Goal: Task Accomplishment & Management: Manage account settings

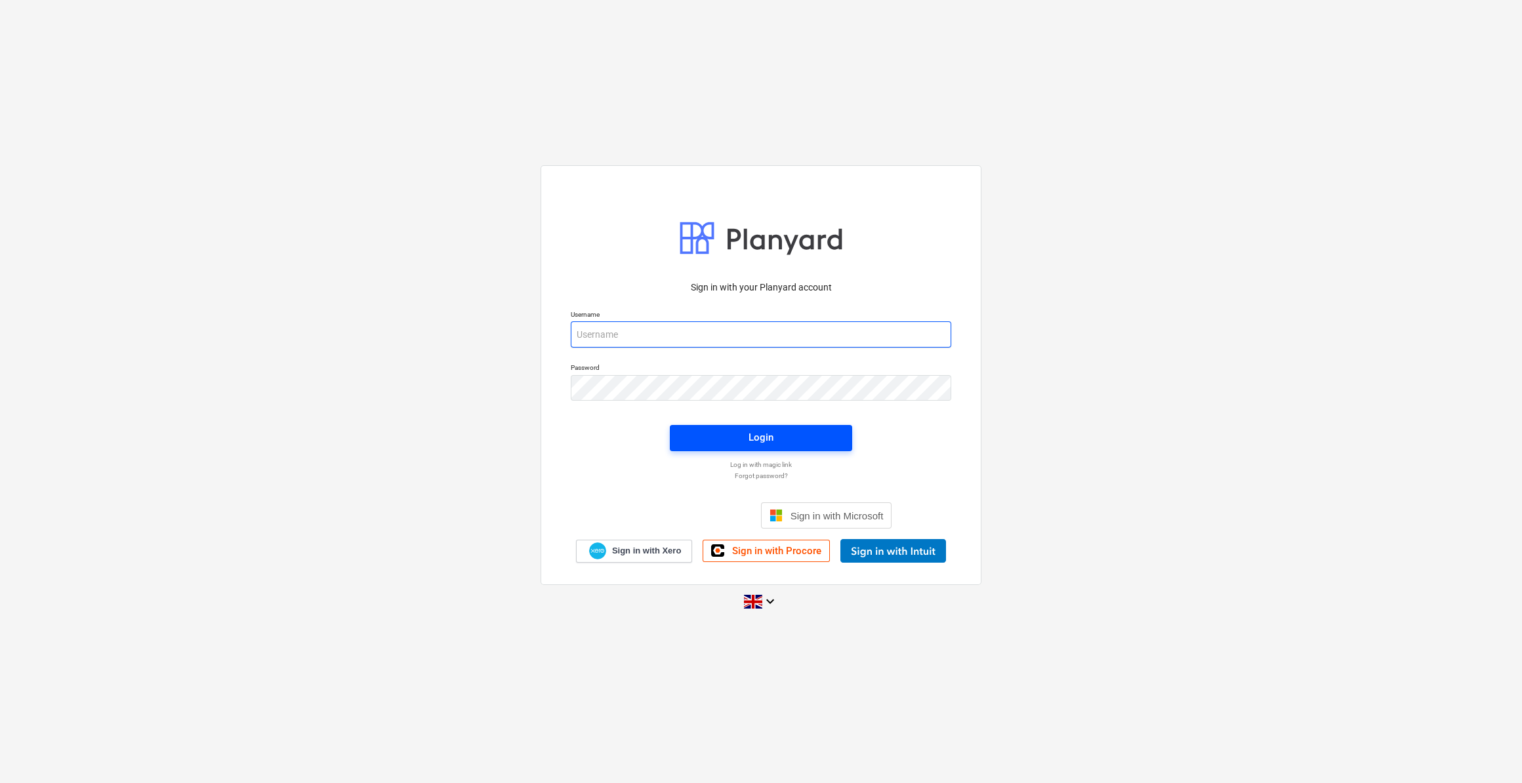
type input "[PERSON_NAME][EMAIL_ADDRESS][PERSON_NAME][DOMAIN_NAME]"
click at [760, 438] on div "Login" at bounding box center [760, 437] width 25 height 17
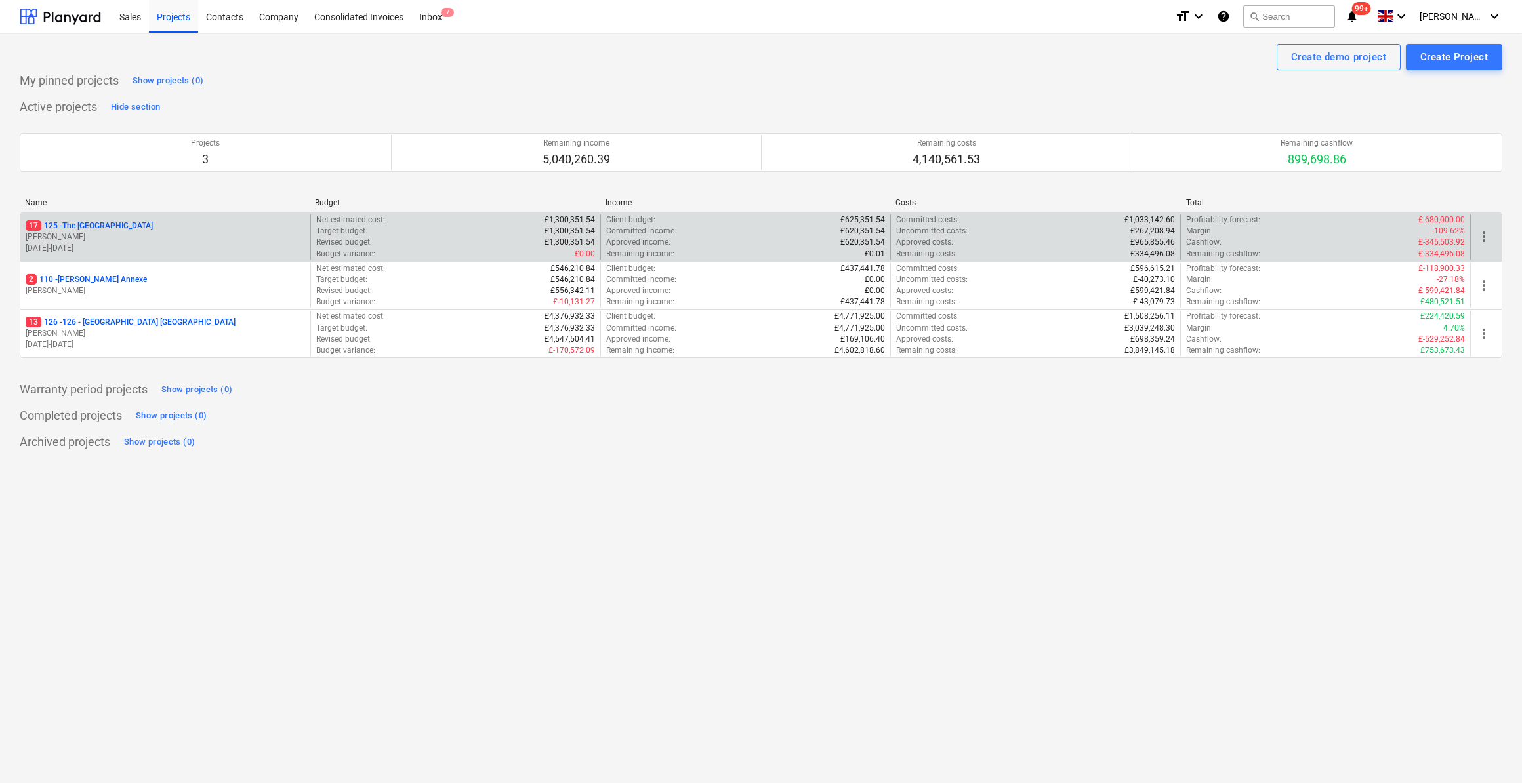
click at [100, 224] on p "17 125 - [GEOGRAPHIC_DATA]" at bounding box center [89, 225] width 127 height 11
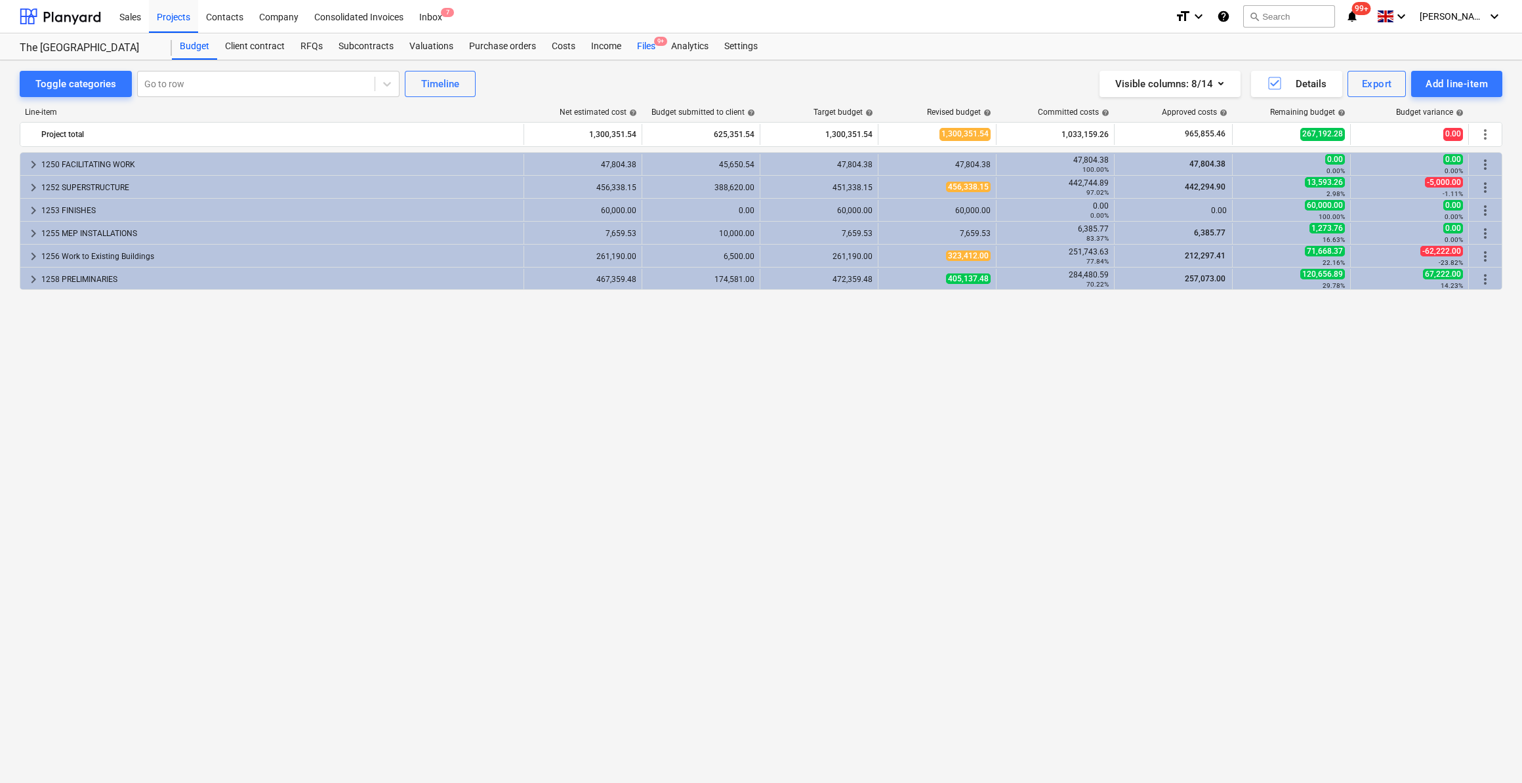
click at [644, 45] on div "Files 9+" at bounding box center [646, 46] width 34 height 26
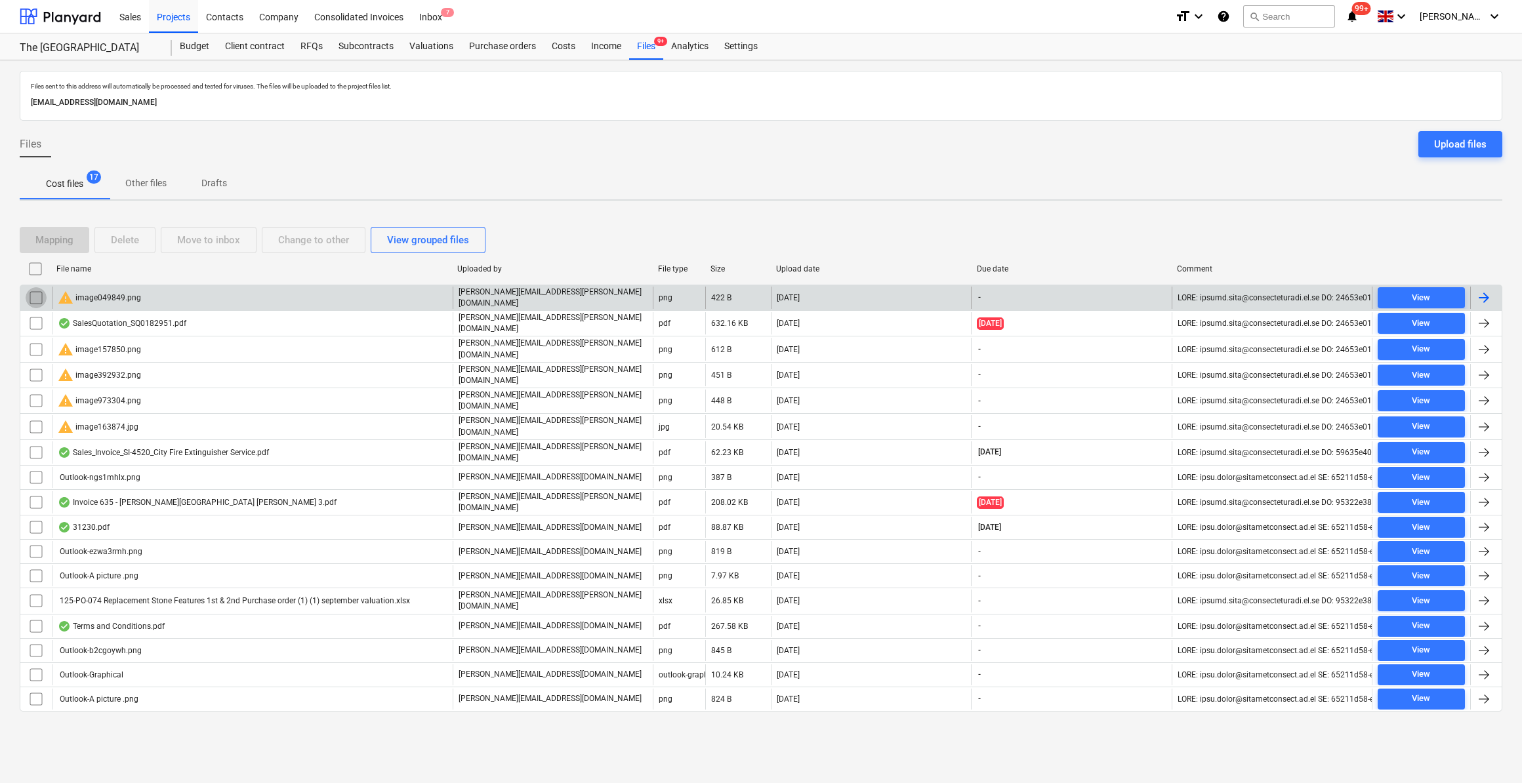
click at [32, 297] on input "checkbox" at bounding box center [36, 297] width 21 height 21
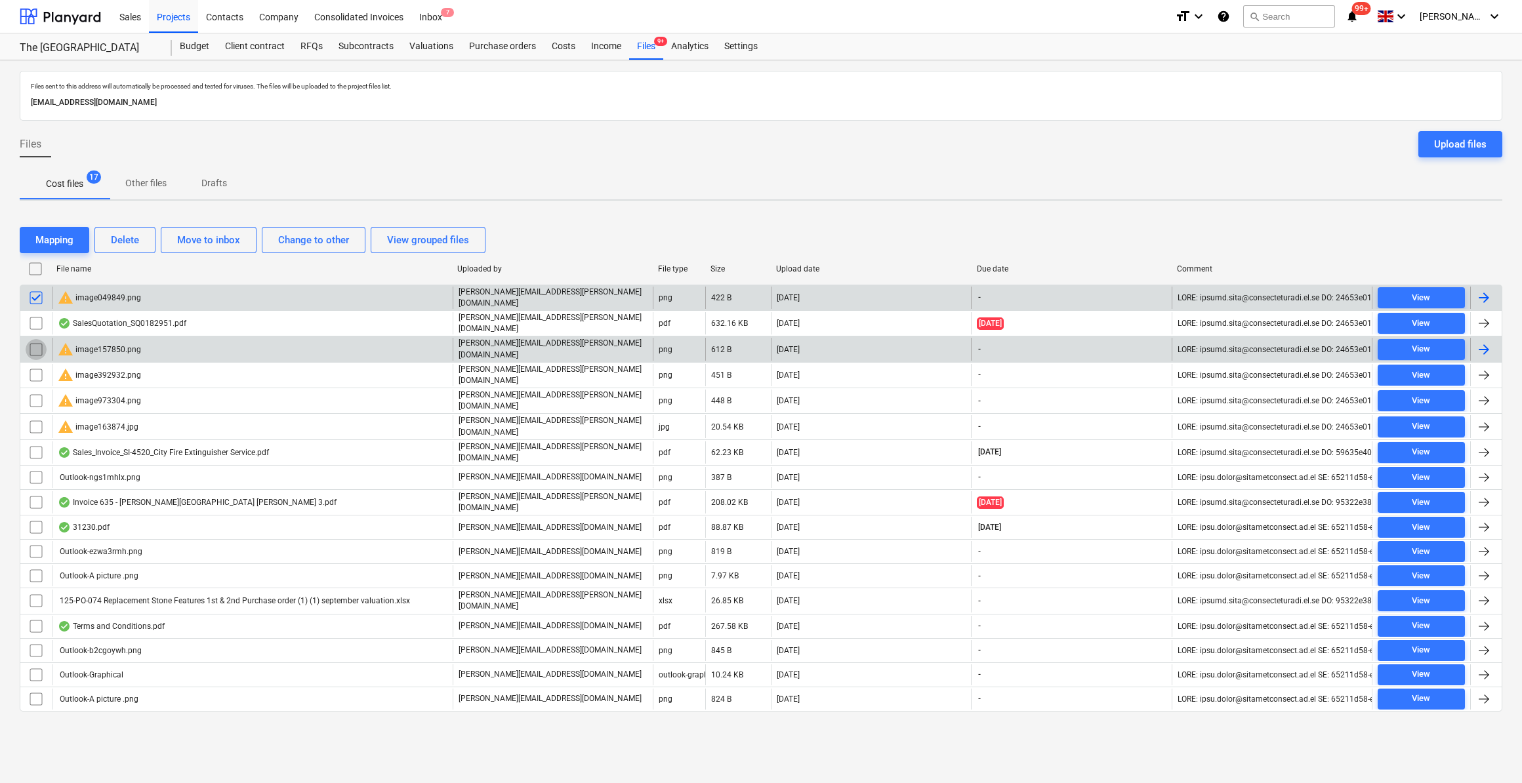
click at [35, 343] on input "checkbox" at bounding box center [36, 349] width 21 height 21
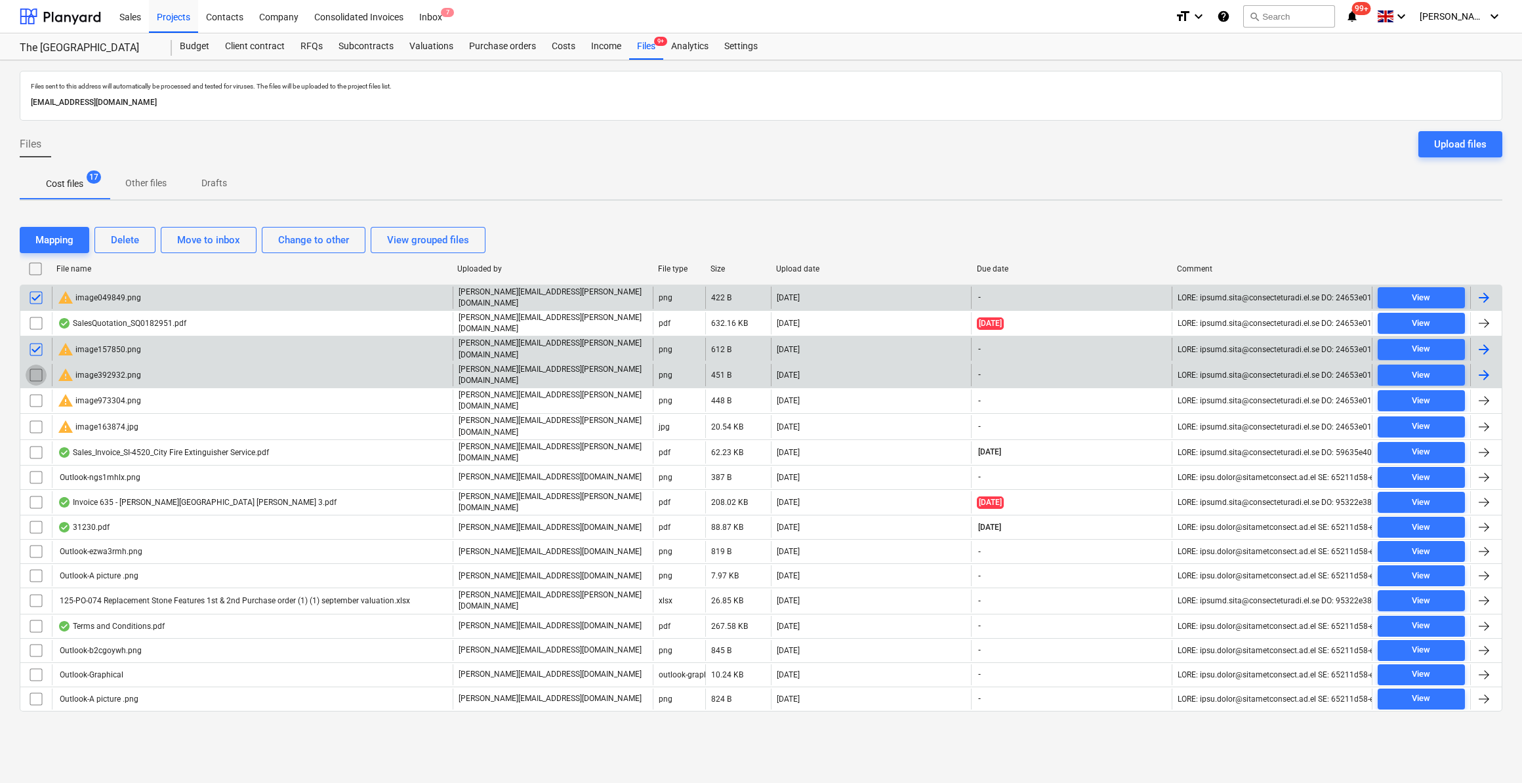
click at [35, 366] on input "checkbox" at bounding box center [36, 375] width 21 height 21
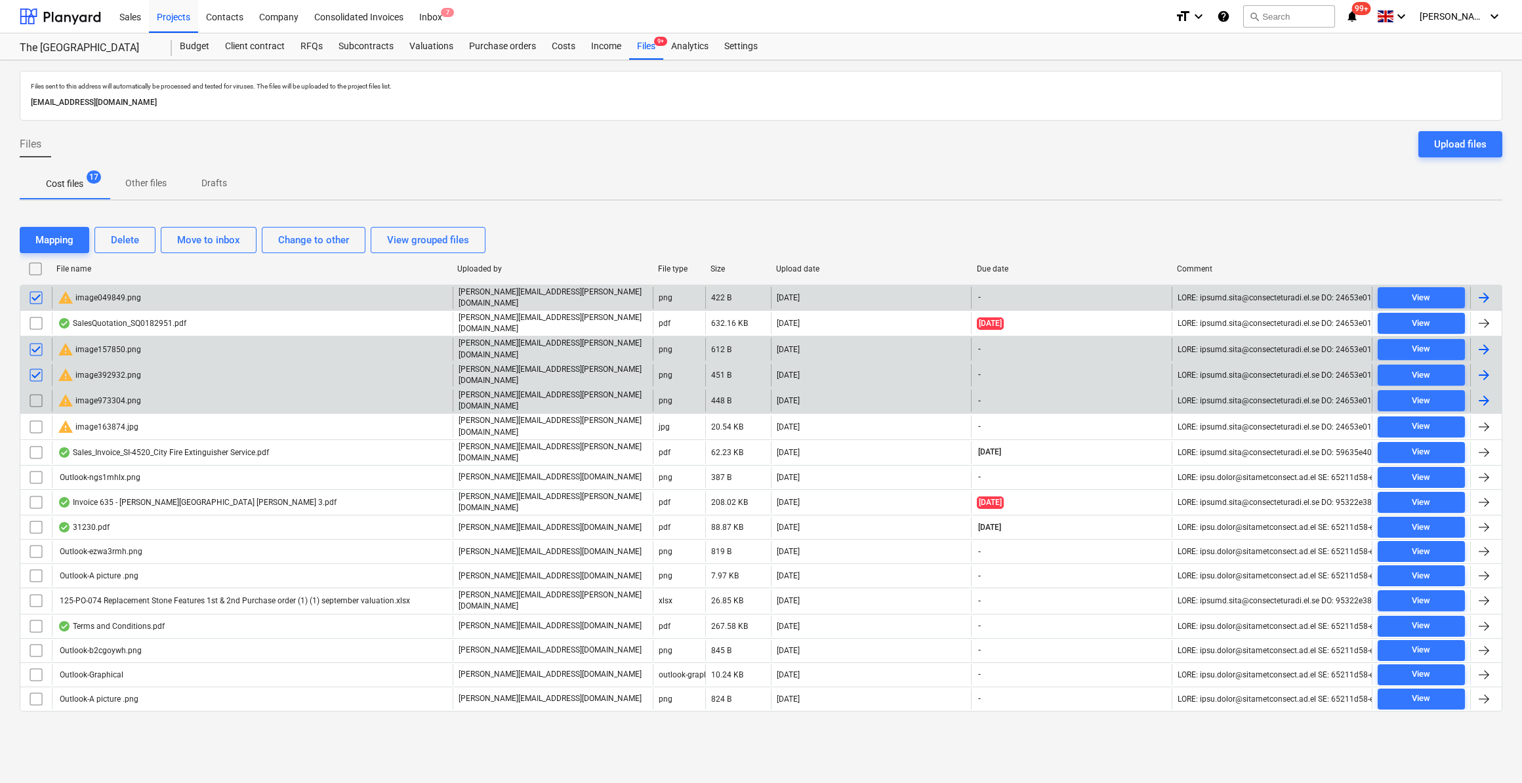
click at [35, 395] on input "checkbox" at bounding box center [36, 400] width 21 height 21
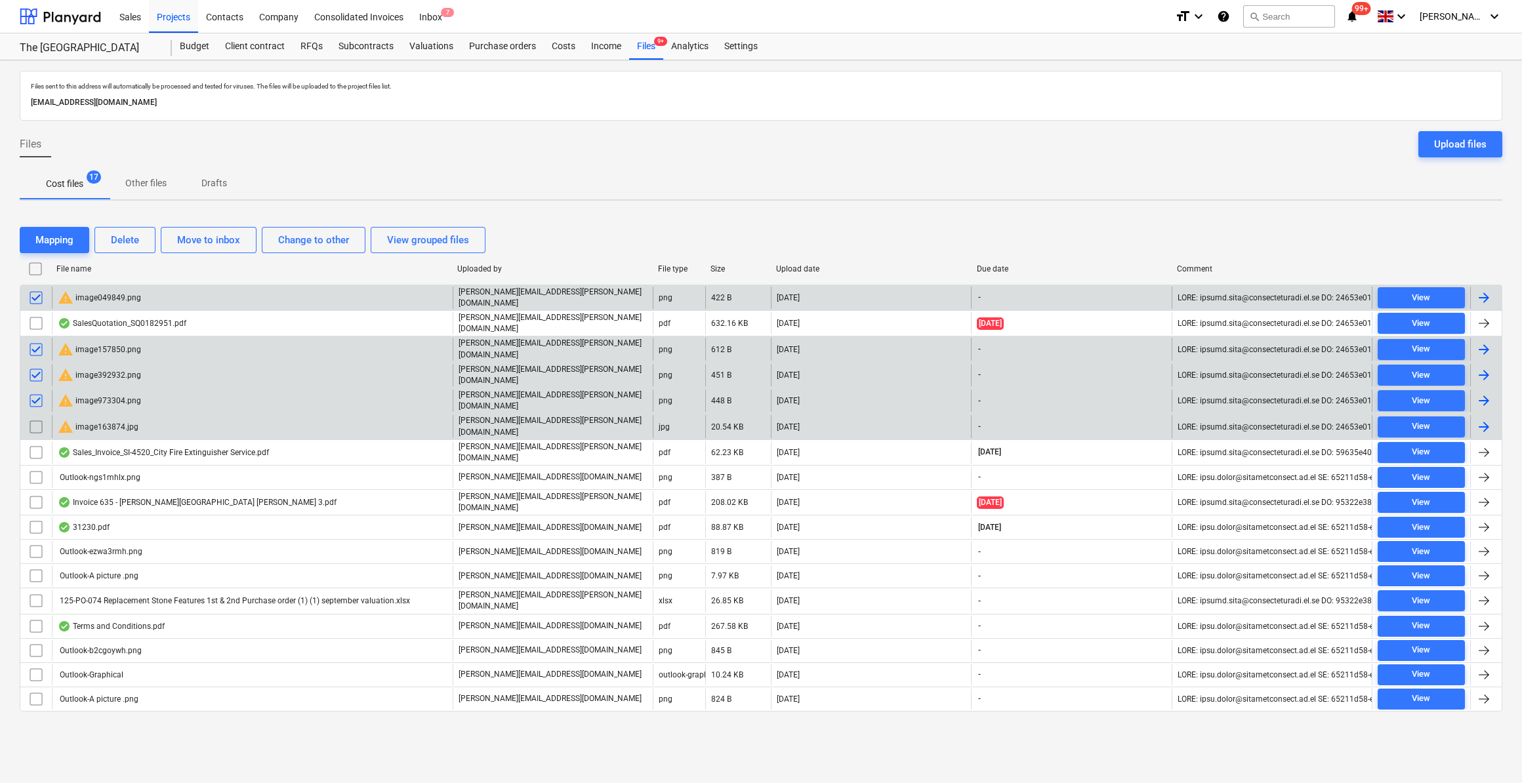
click at [34, 417] on input "checkbox" at bounding box center [36, 427] width 21 height 21
click at [124, 237] on div "Delete" at bounding box center [125, 240] width 28 height 17
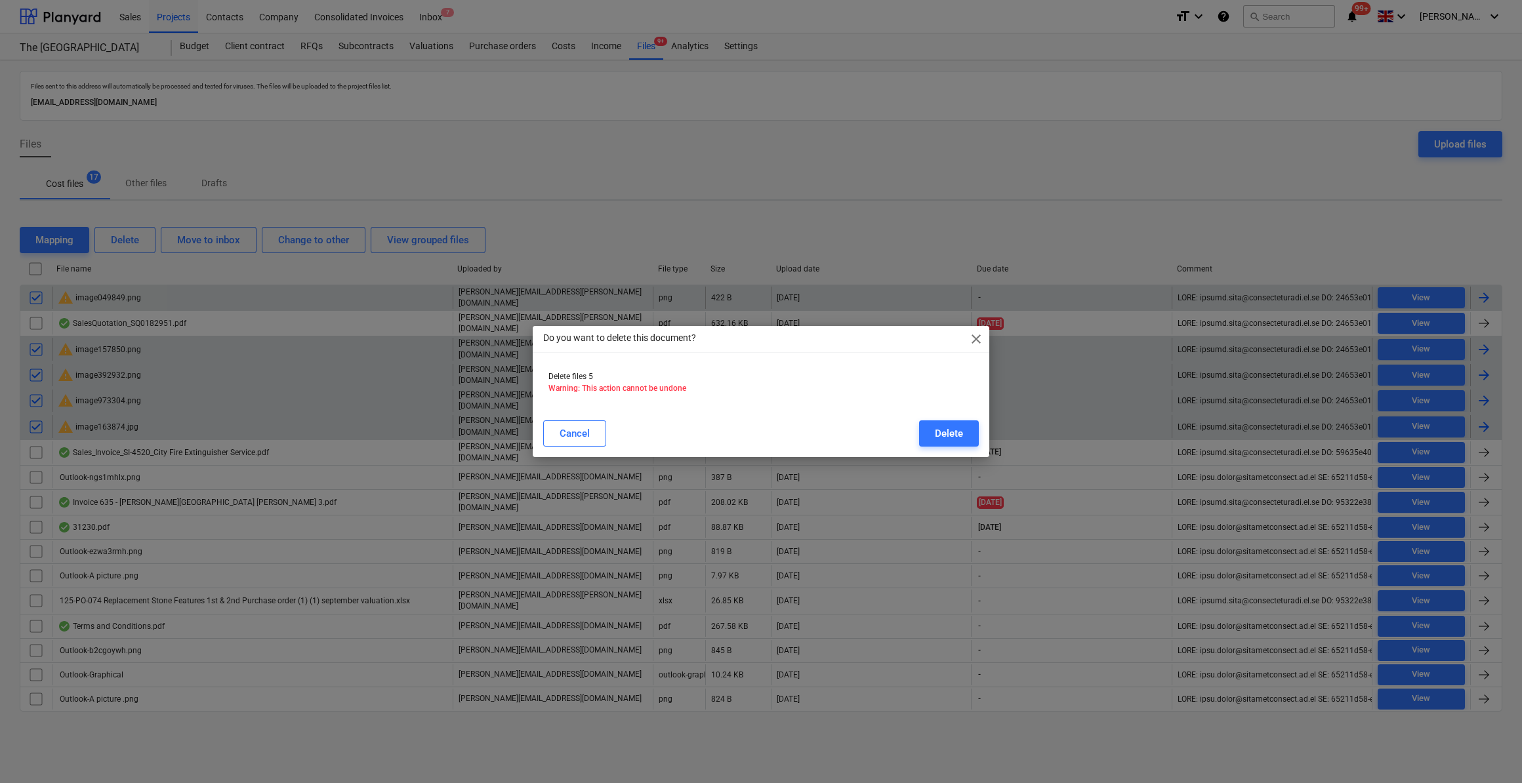
drag, startPoint x: 956, startPoint y: 435, endPoint x: 792, endPoint y: 518, distance: 183.7
click at [957, 434] on div "Delete" at bounding box center [949, 433] width 28 height 17
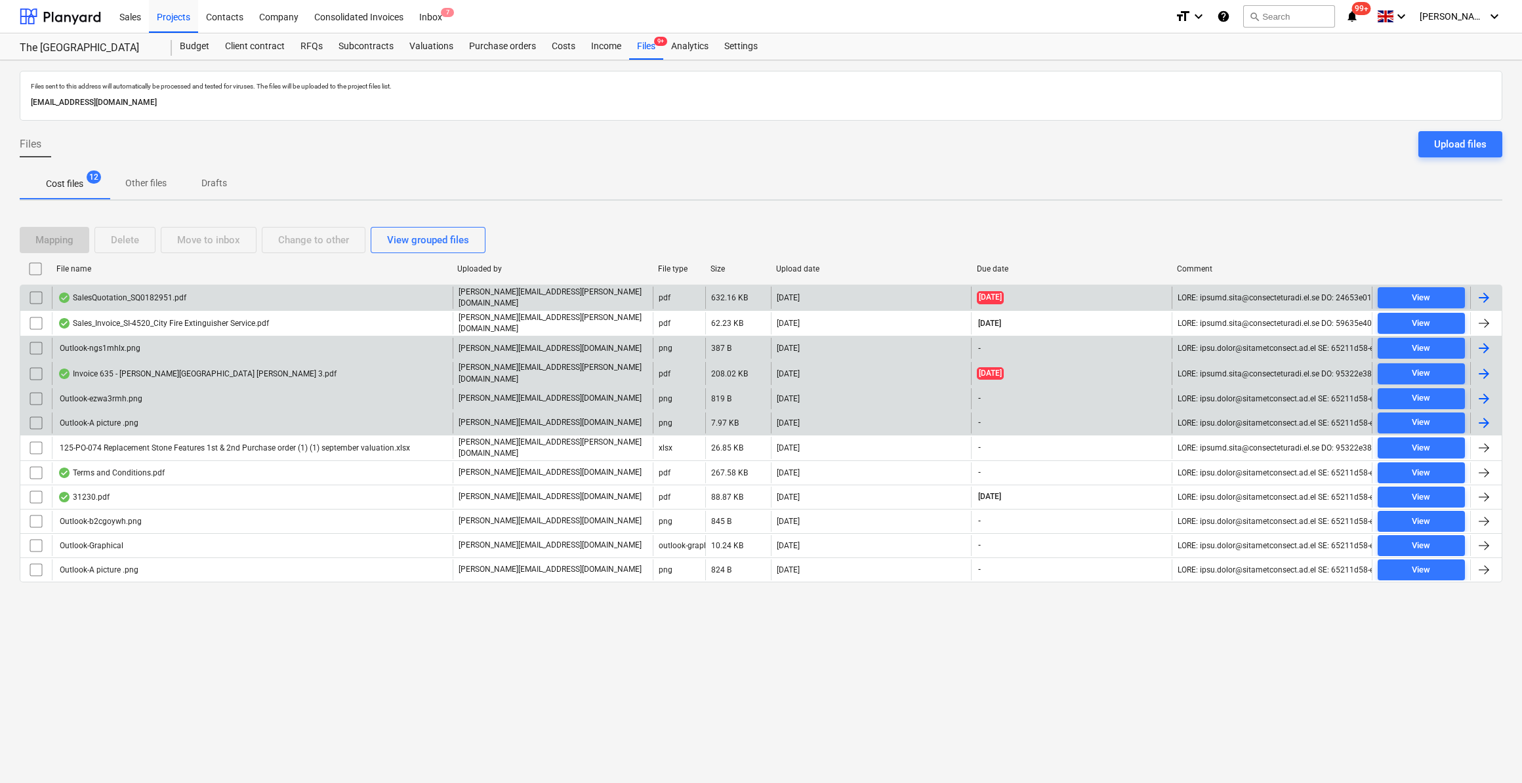
click at [128, 295] on div "SalesQuotation_SQ0182951.pdf" at bounding box center [122, 298] width 129 height 10
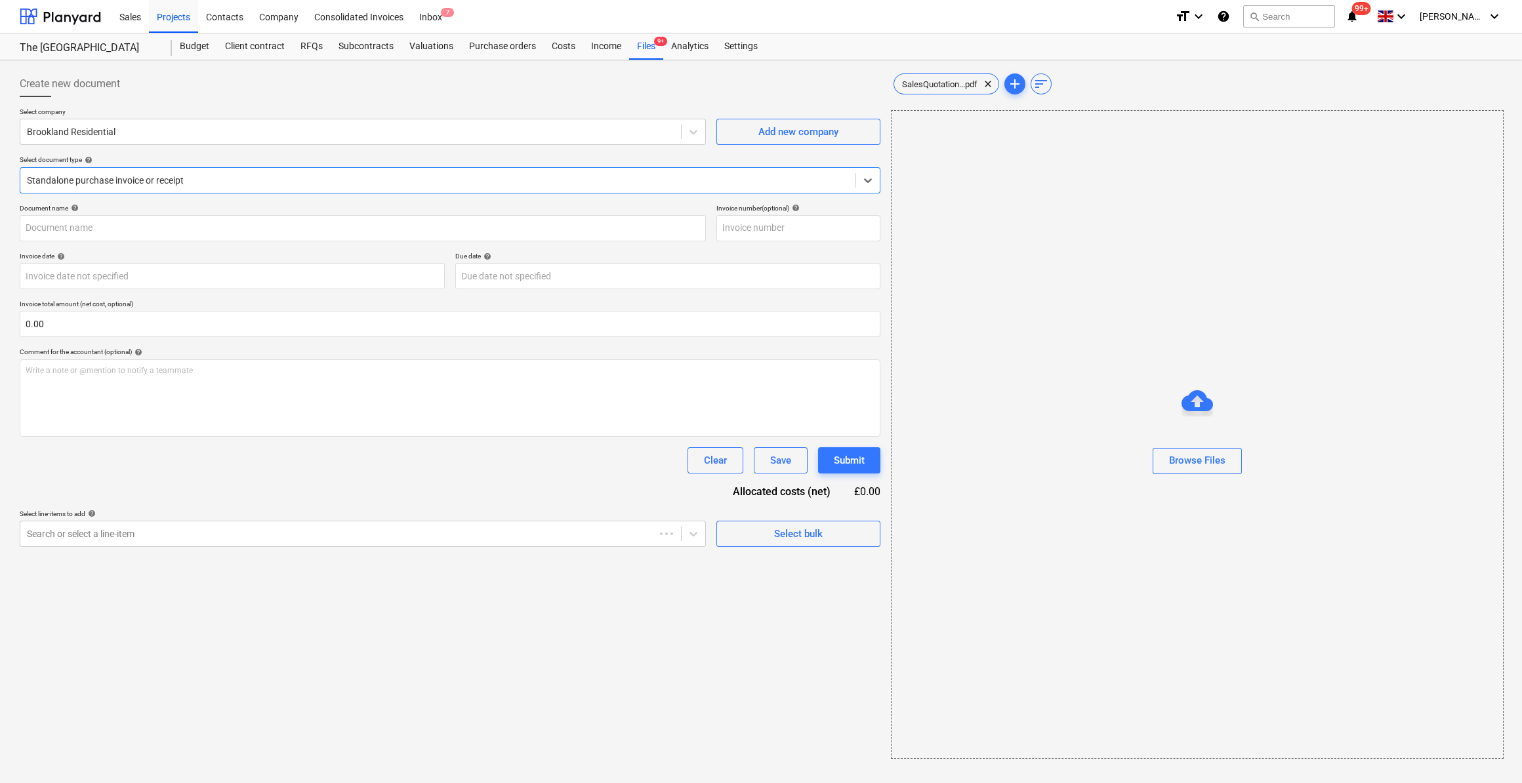
type input "SQ0182951"
type input "[DATE]"
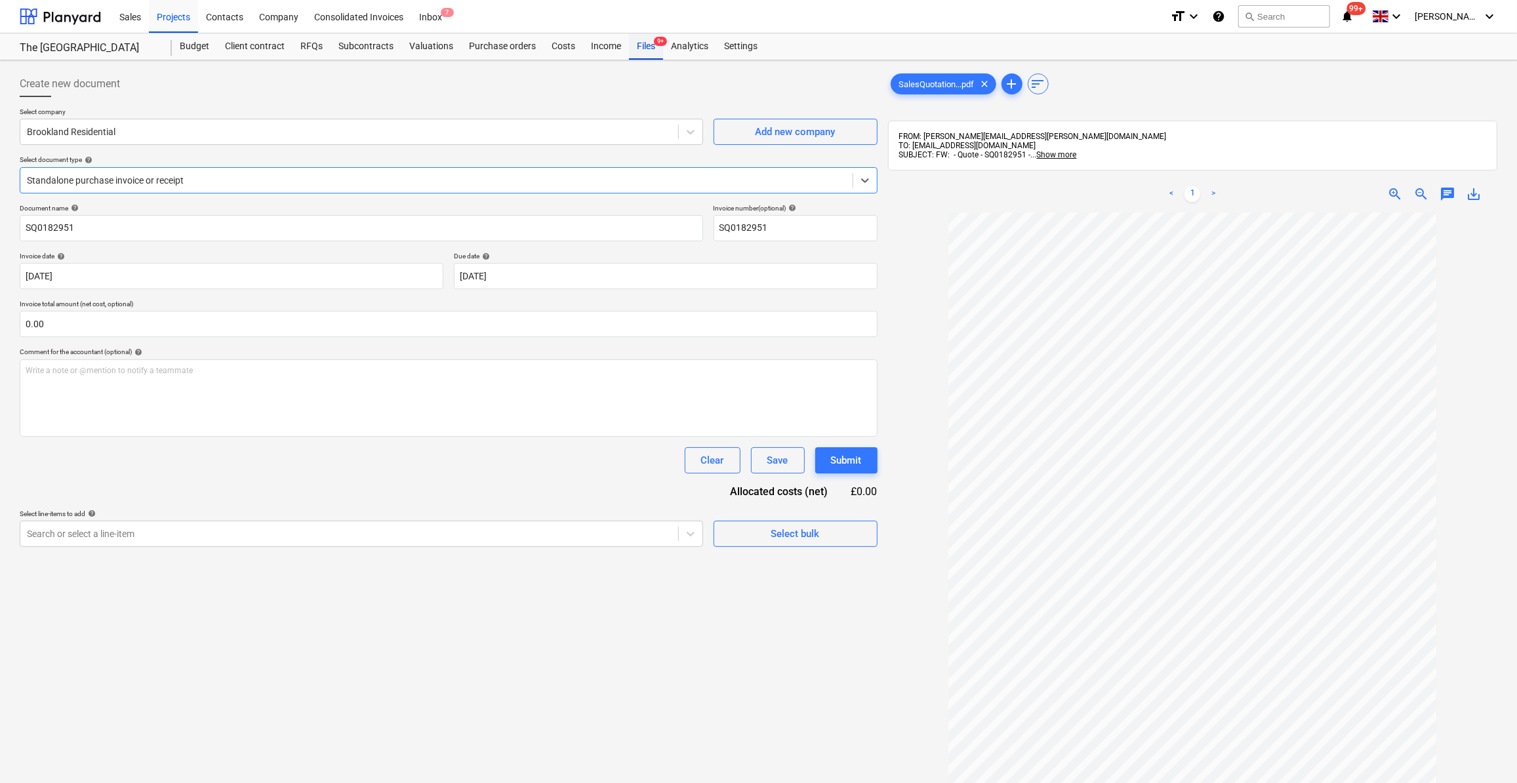
click at [642, 48] on div "Files 9+" at bounding box center [646, 46] width 34 height 26
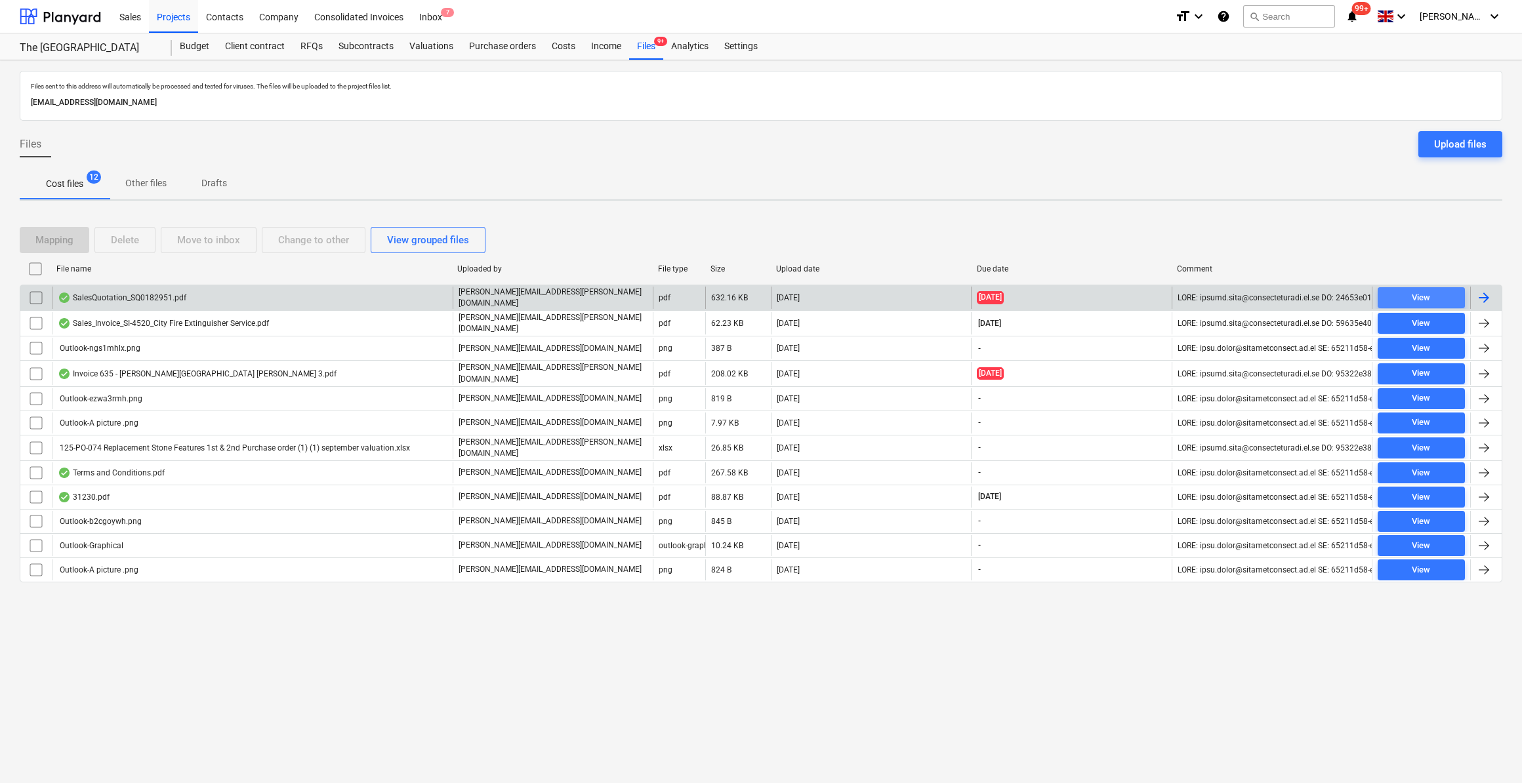
click at [1435, 296] on span "View" at bounding box center [1421, 298] width 77 height 15
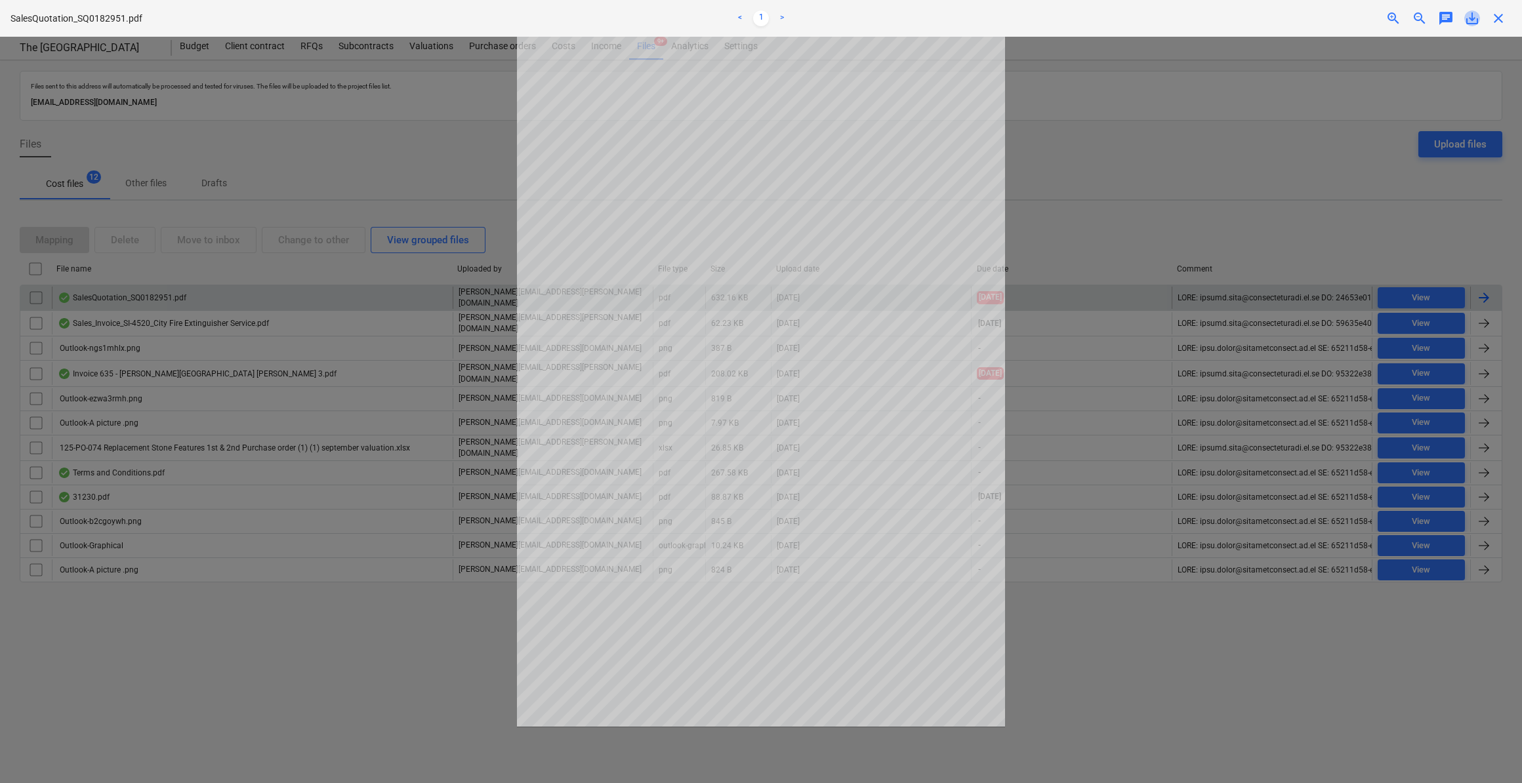
click at [1472, 20] on span "save_alt" at bounding box center [1472, 18] width 16 height 16
click at [1193, 232] on div at bounding box center [761, 410] width 1522 height 747
click at [1496, 20] on span "close" at bounding box center [1498, 18] width 16 height 16
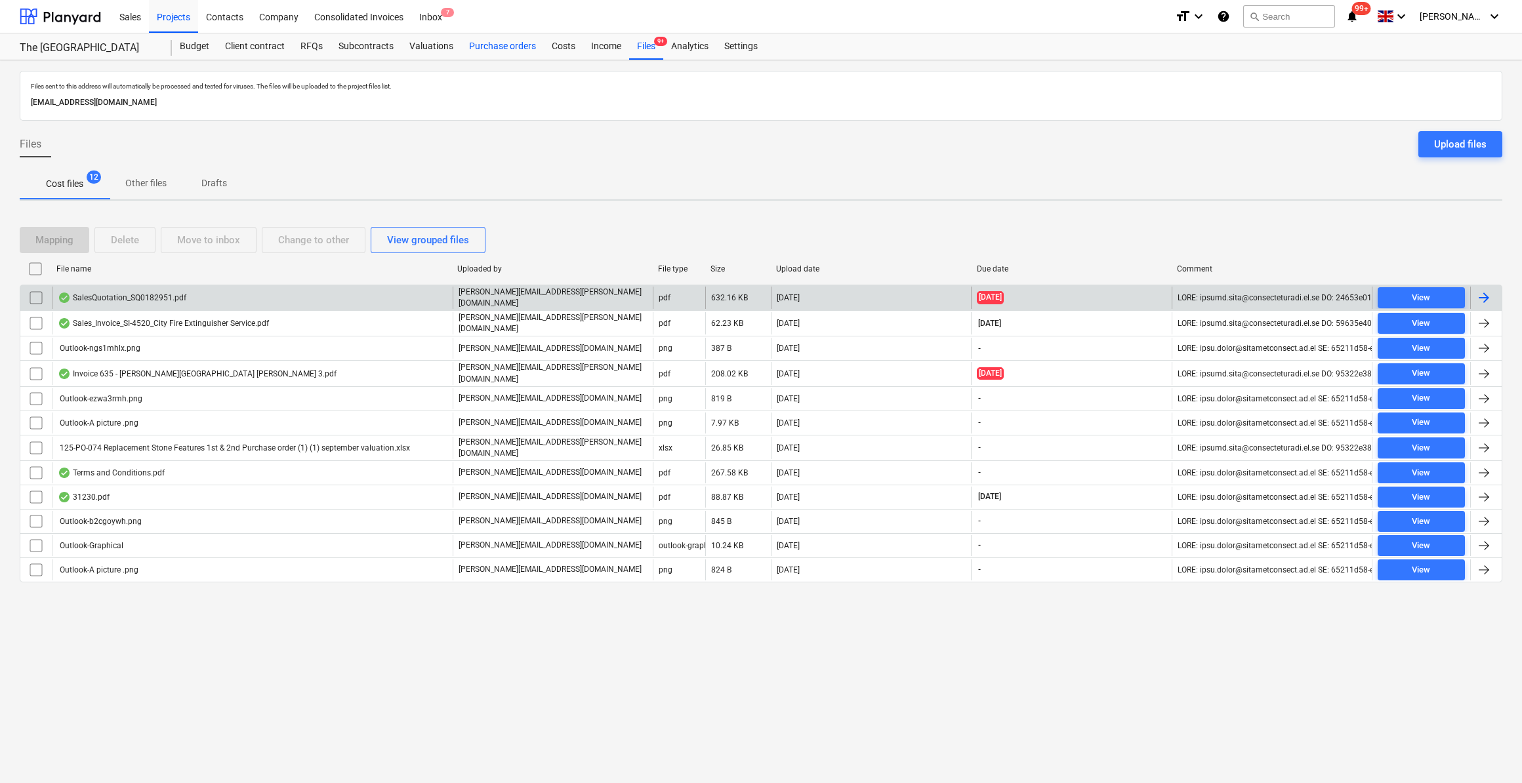
click at [506, 47] on div "Purchase orders" at bounding box center [502, 46] width 83 height 26
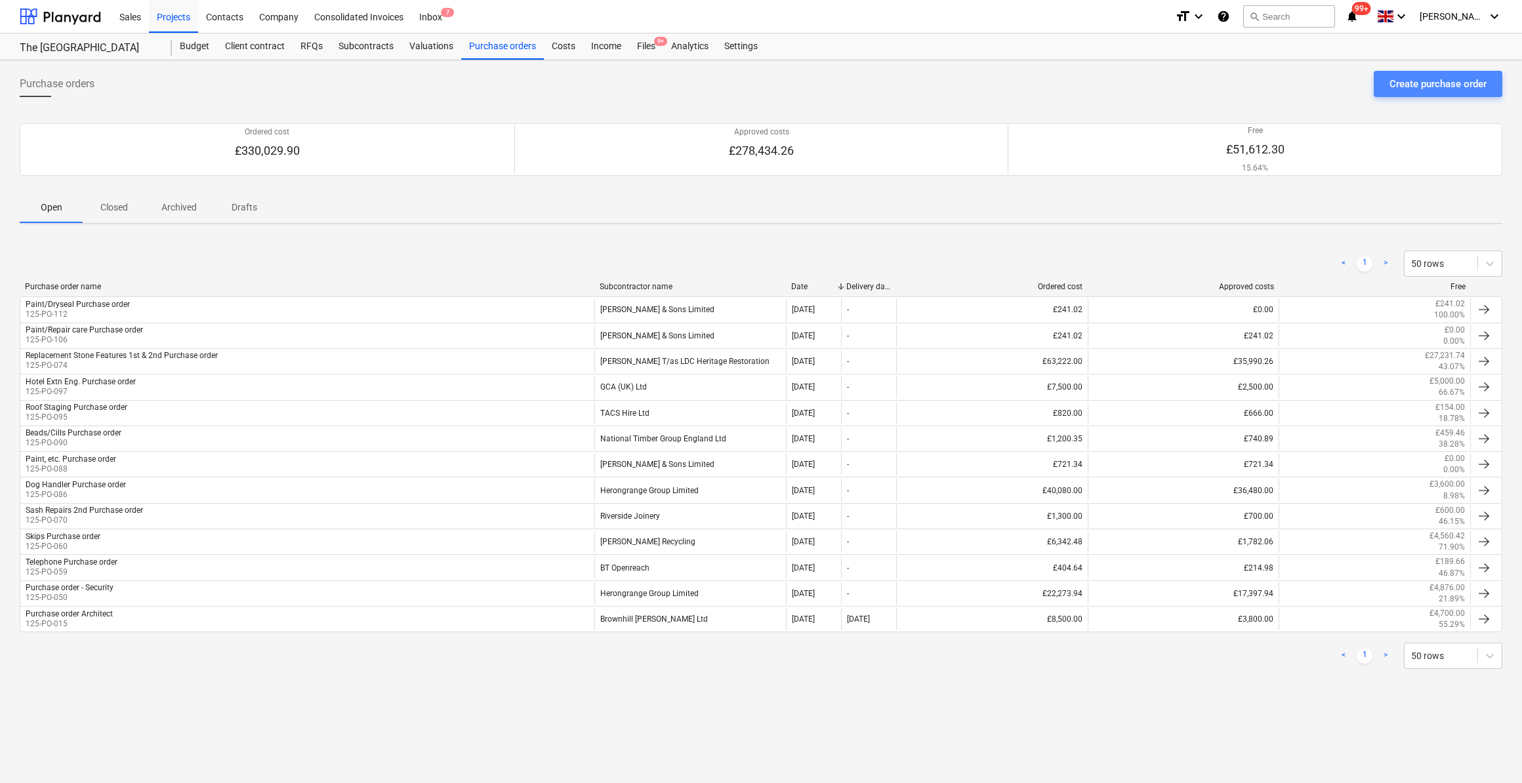
click at [1438, 90] on div "Create purchase order" at bounding box center [1437, 83] width 97 height 17
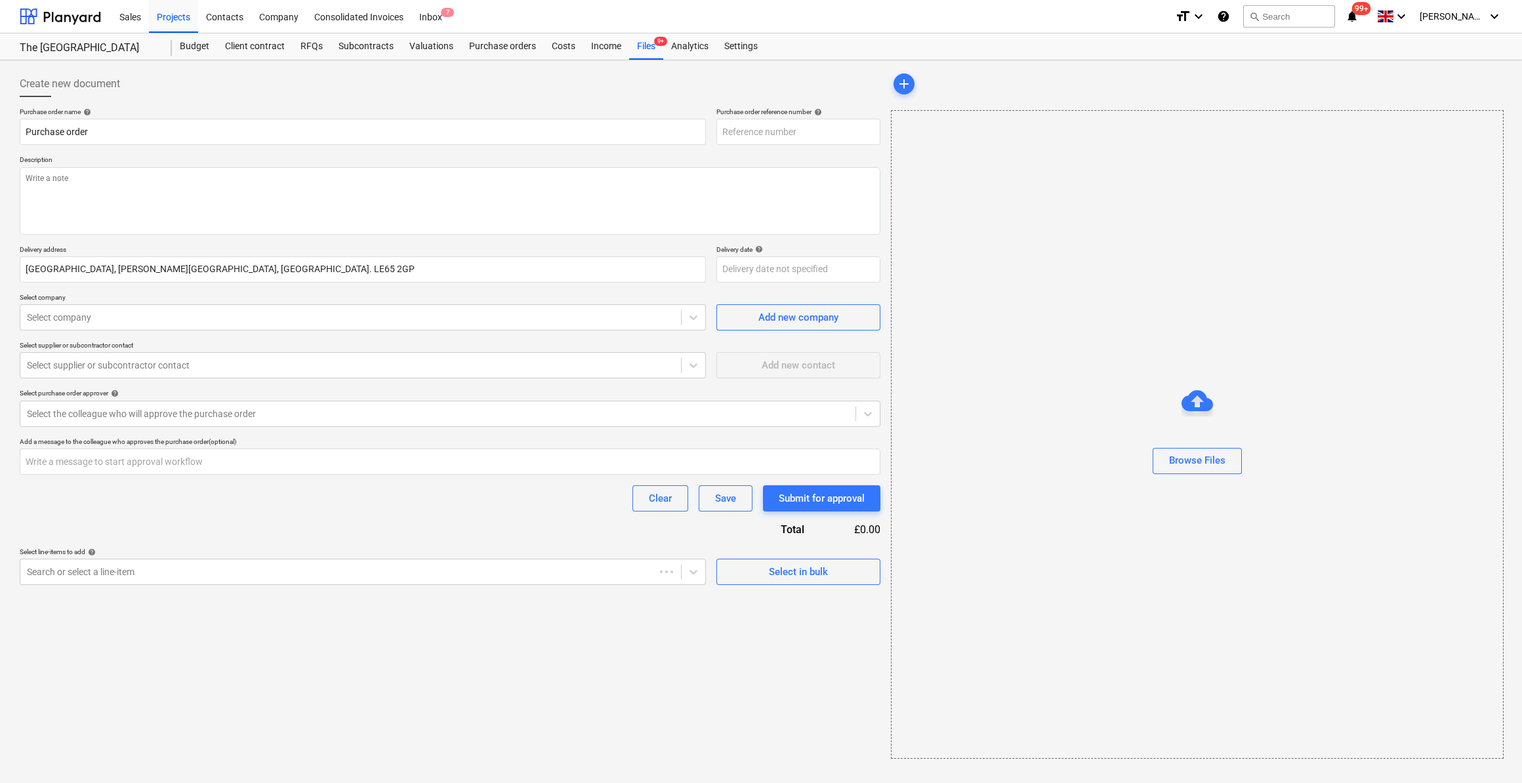
type textarea "x"
type input "125-PO-113"
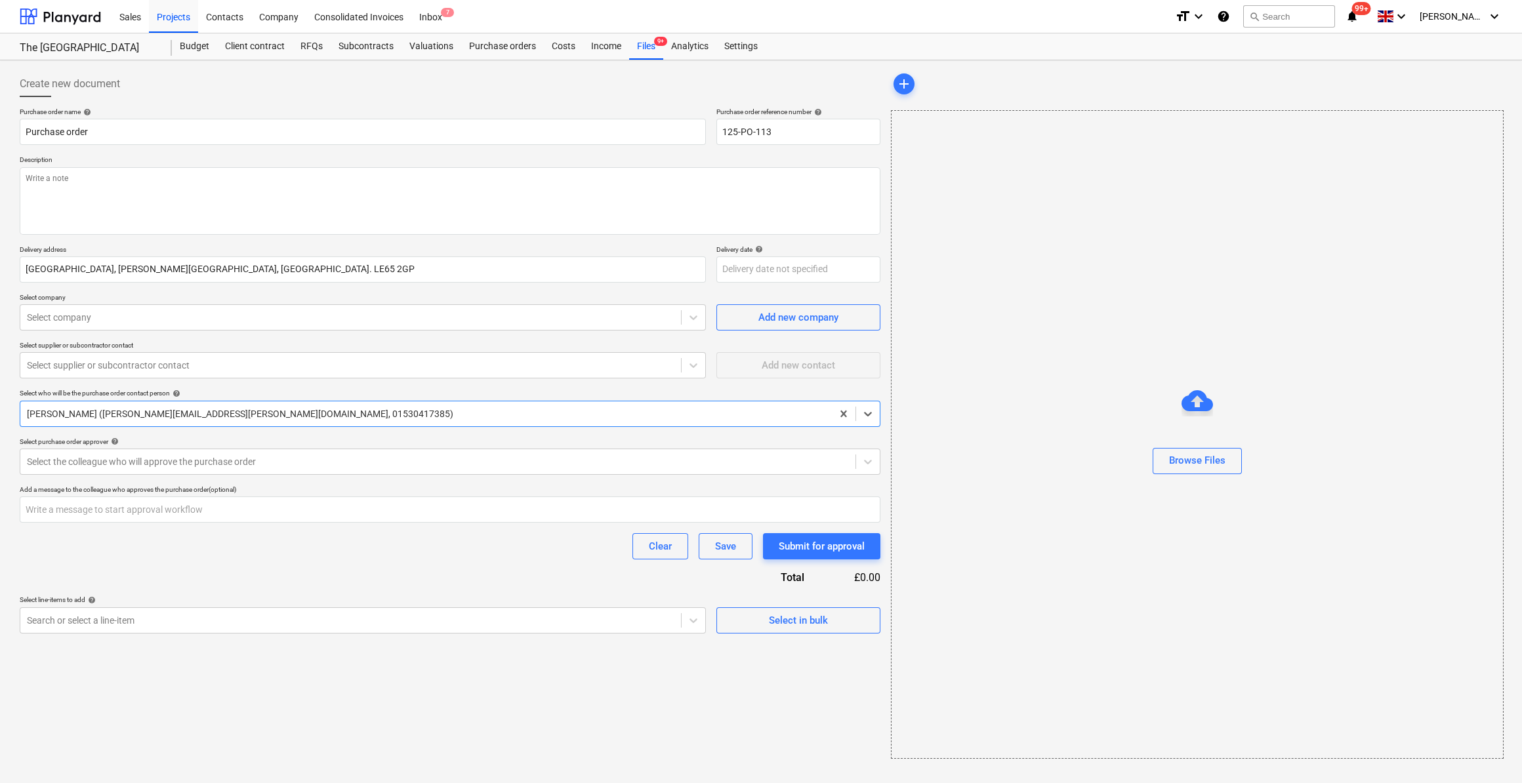
click at [1196, 394] on div at bounding box center [1196, 398] width 31 height 31
click at [901, 79] on span "add" at bounding box center [904, 84] width 16 height 16
click at [1201, 455] on div "Browse Files" at bounding box center [1197, 460] width 56 height 17
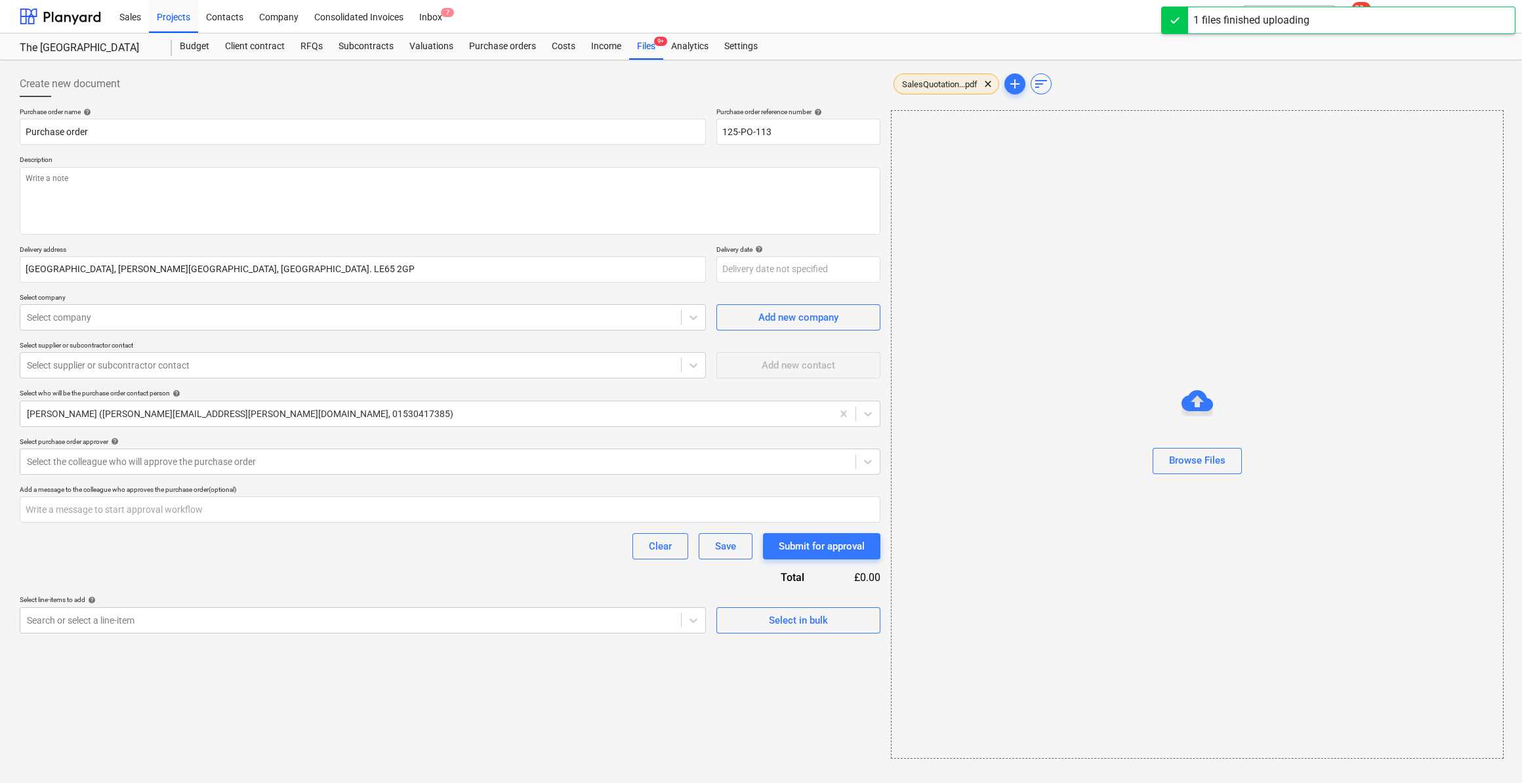
click at [953, 79] on span "SalesQuotation...pdf" at bounding box center [939, 84] width 91 height 10
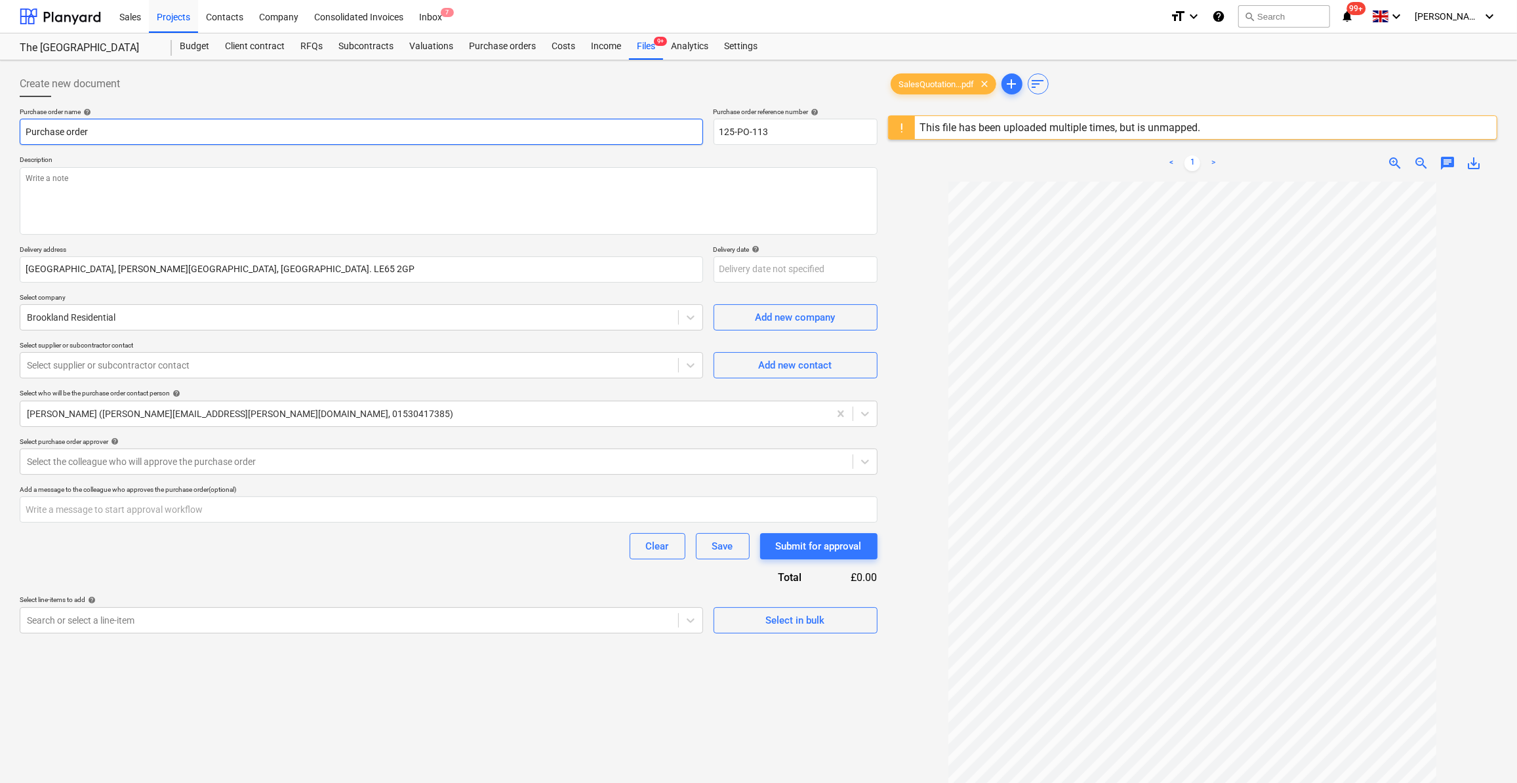
click at [26, 130] on input "Purchase order" at bounding box center [362, 132] width 684 height 26
type textarea "x"
type input "RePurchase order"
type textarea "x"
type input "RenPurchase order"
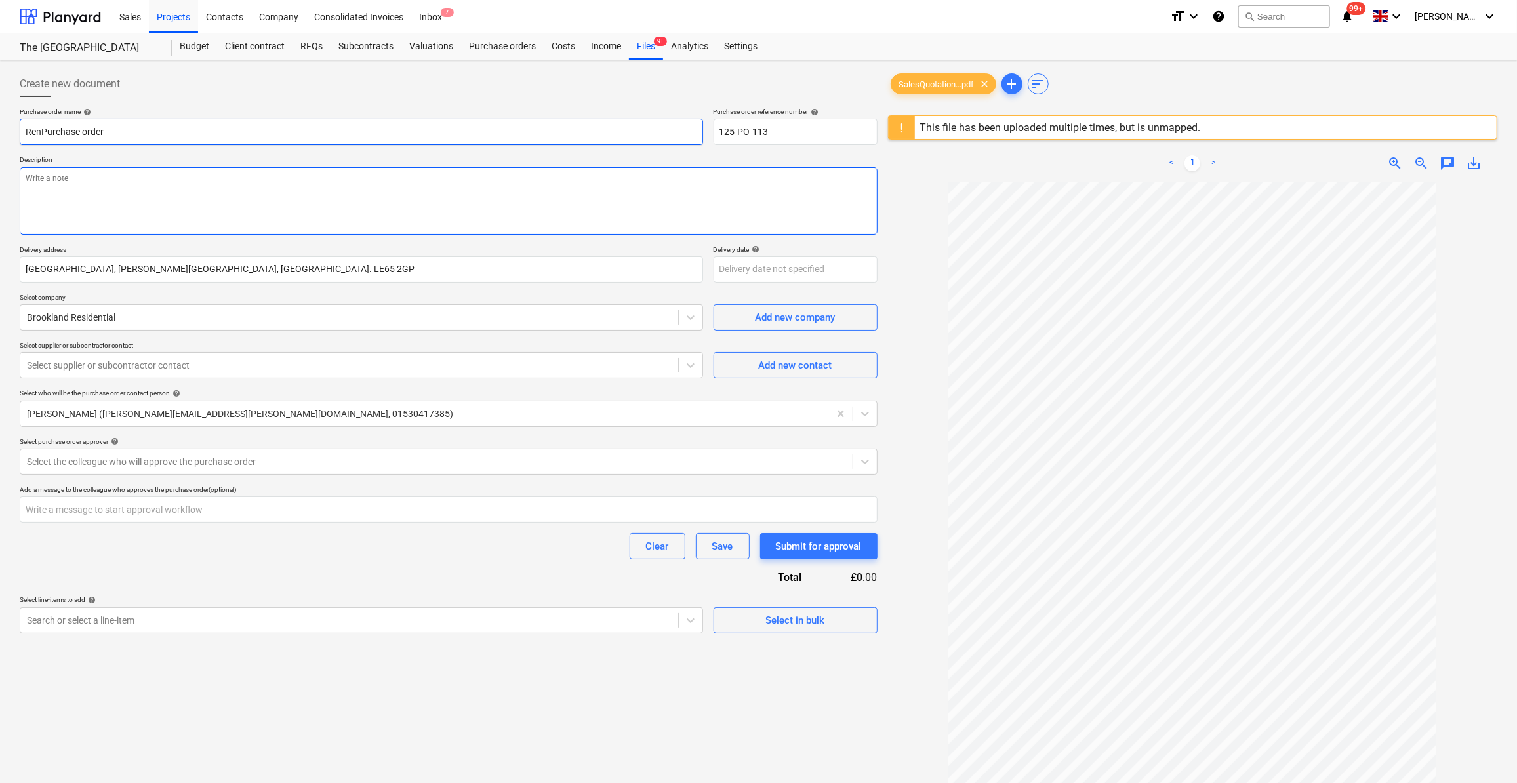
type textarea "x"
type input "RendePurchase order"
type textarea "x"
type input "RenderPurchase order"
type textarea "x"
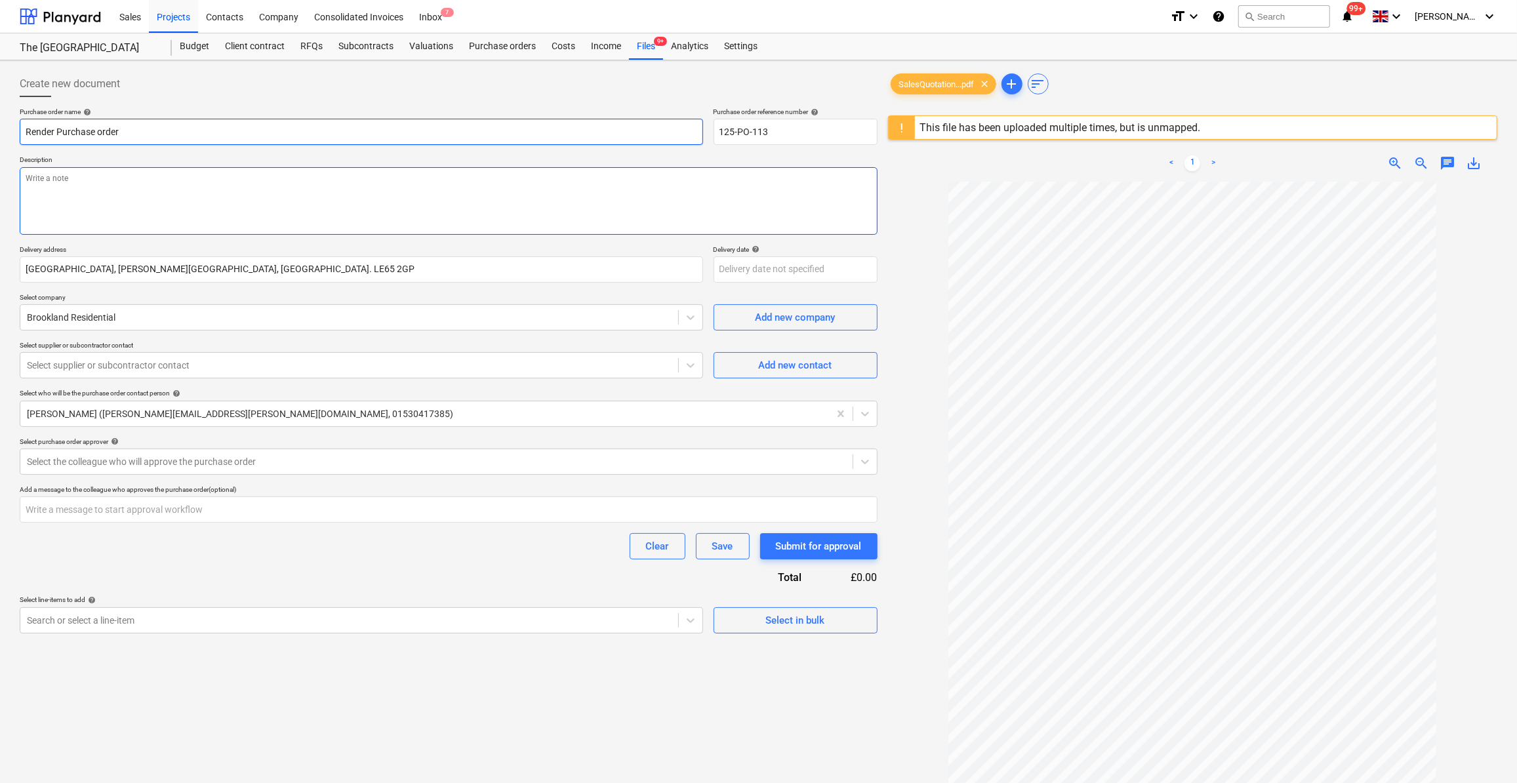
type input "Render MPurchase order"
type textarea "x"
type input "Render MaPurchase order"
type textarea "x"
type input "Render MatPurchase order"
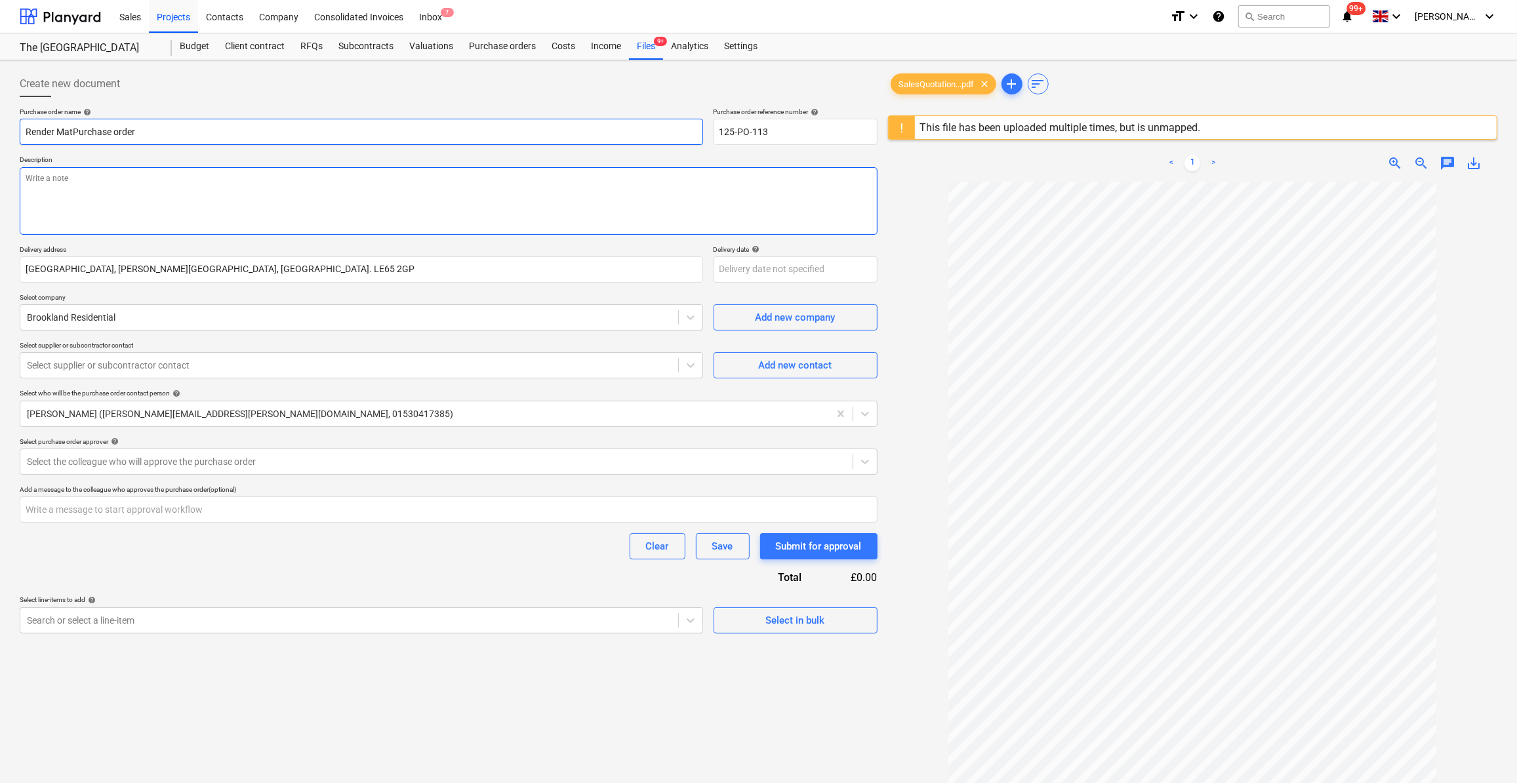
type textarea "x"
type input "Render MaterPurchase order"
type textarea "x"
type input "Render MateriPurchase order"
type textarea "x"
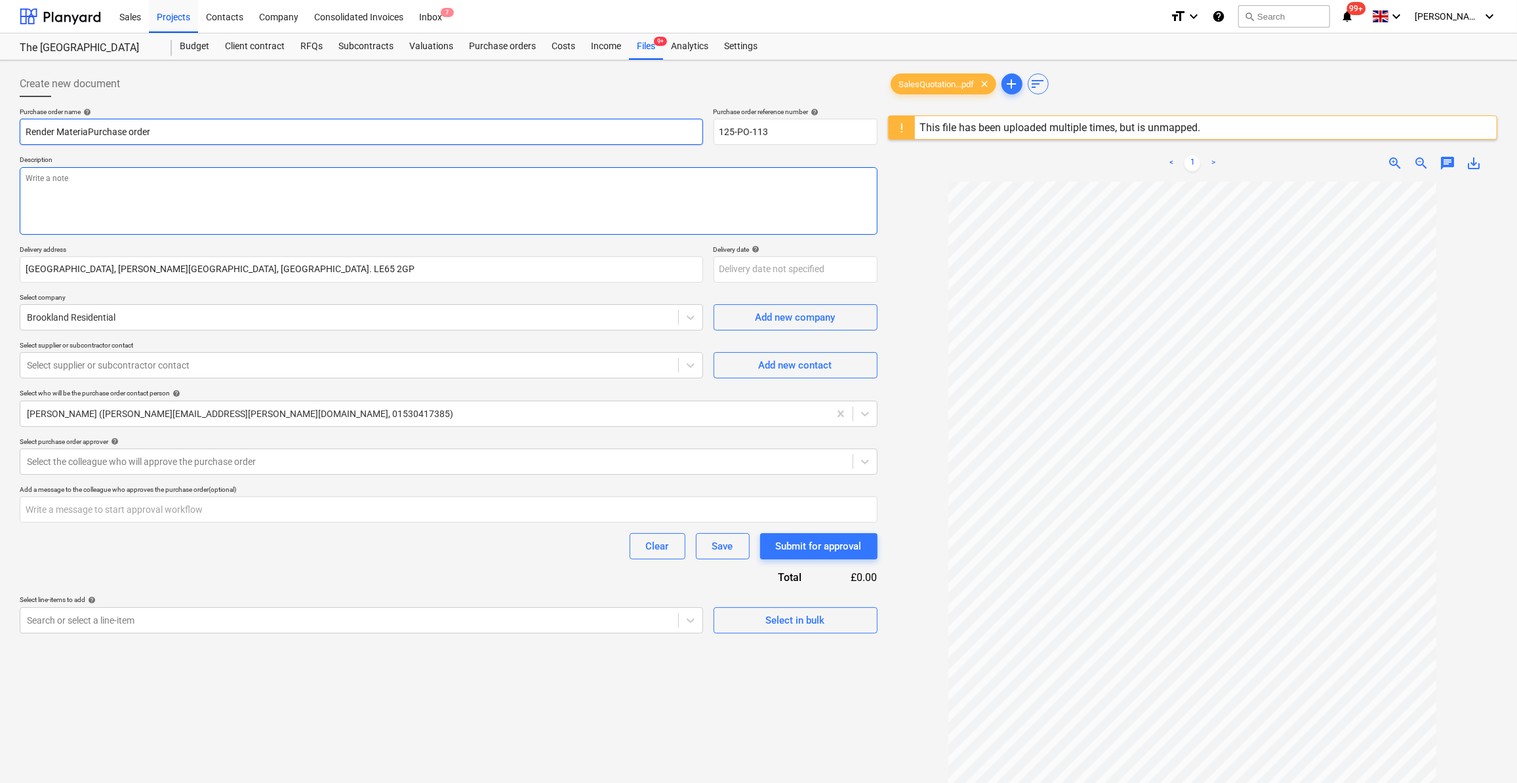
type input "Render MaterialPurchase order"
type textarea "x"
type input "Render Materials Purchase order"
type textarea "x"
type input "Render Materials -Purchase order"
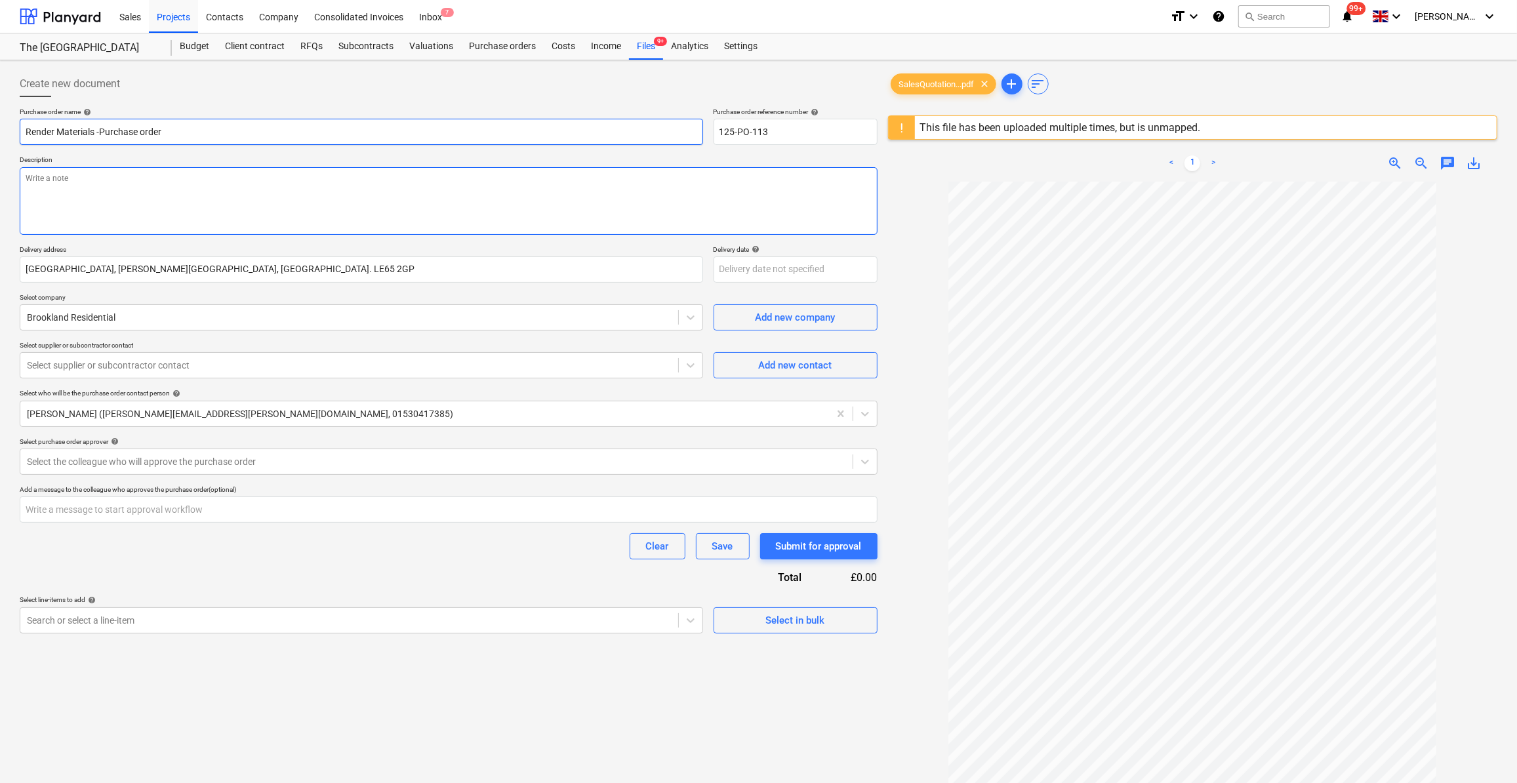
type textarea "x"
type input "Render Materials - Purchase order"
click at [63, 170] on textarea at bounding box center [449, 201] width 858 height 68
type textarea "x"
type textarea "Si"
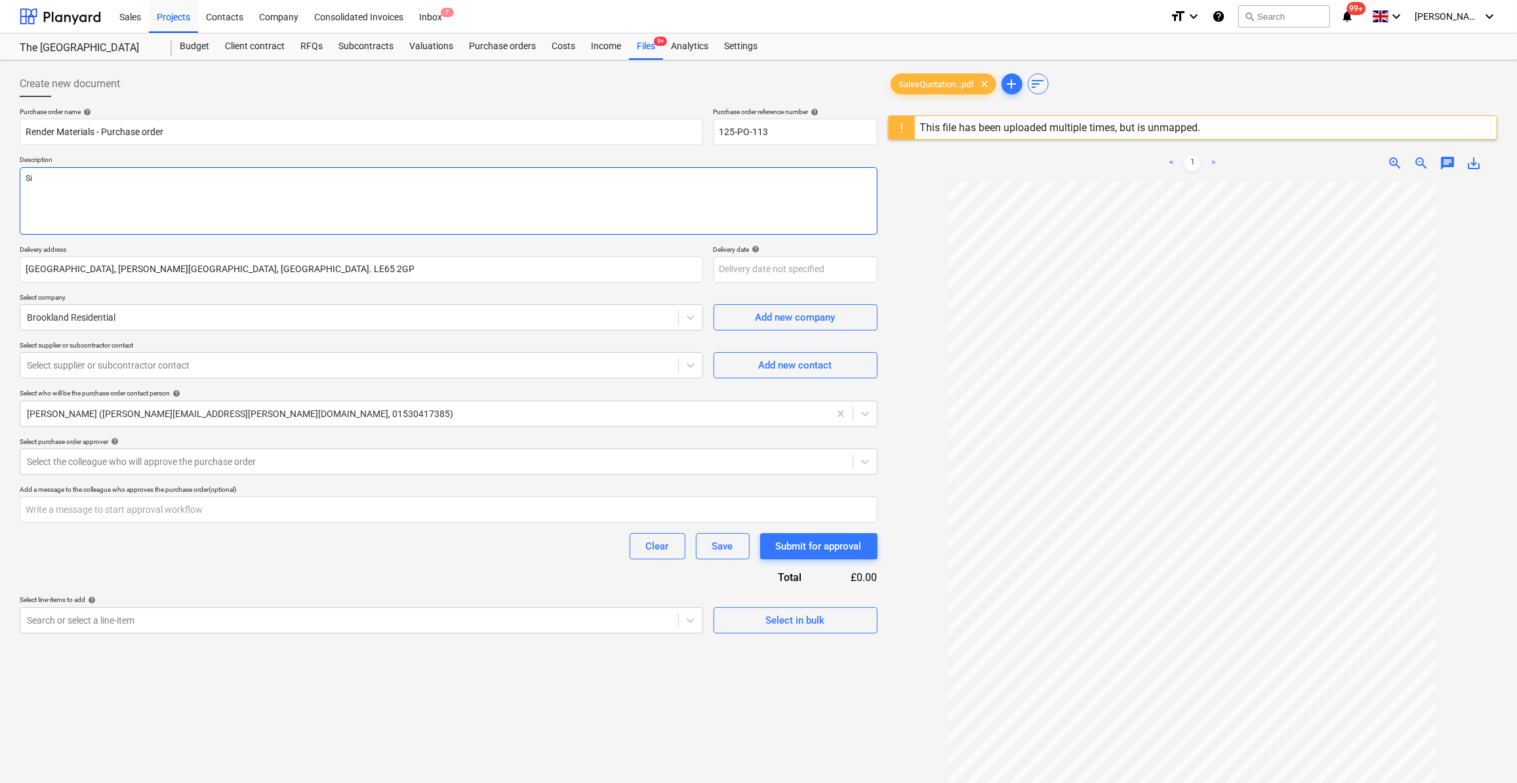
type textarea "x"
type textarea "Sit"
type textarea "x"
type textarea "Site"
type textarea "x"
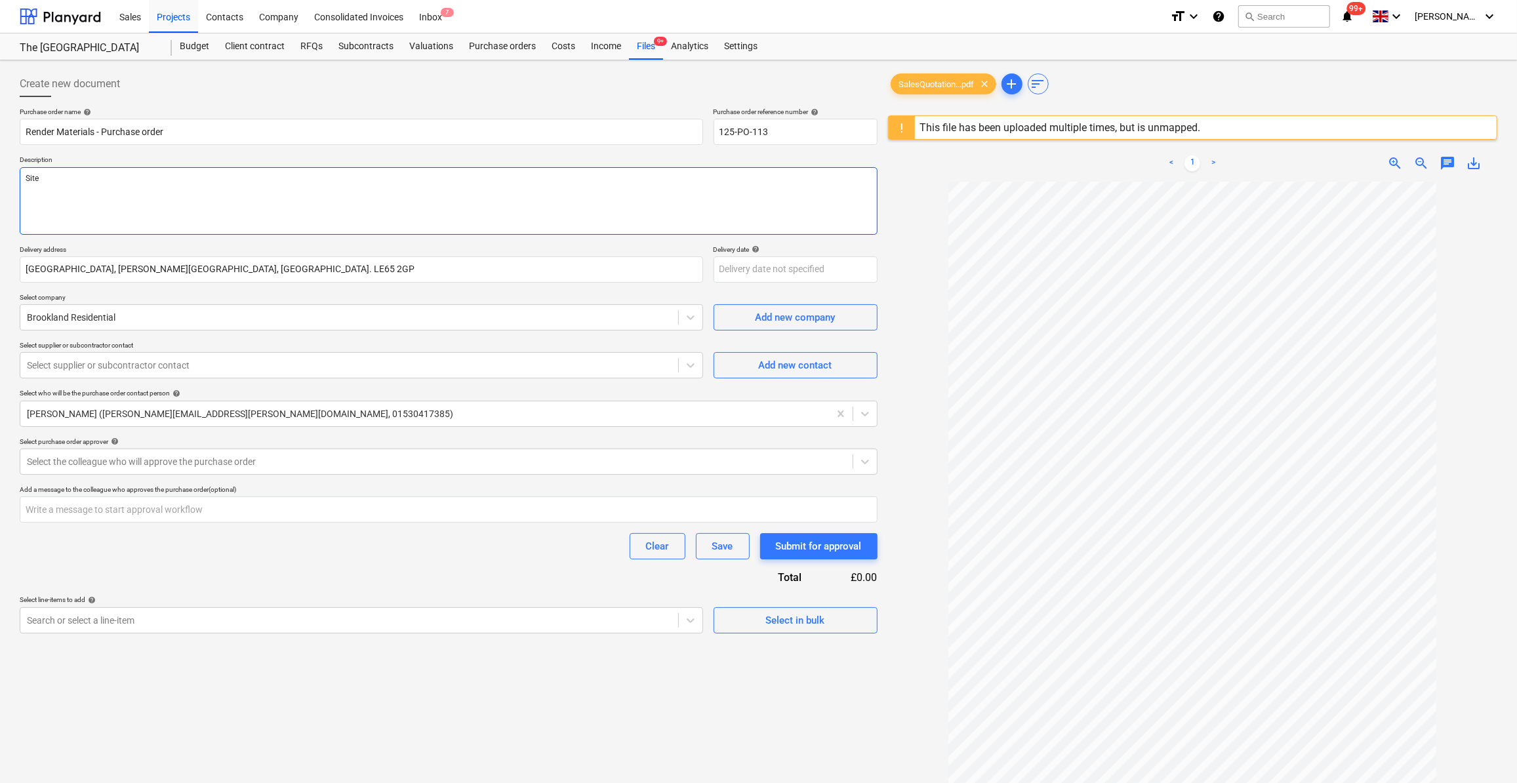
type textarea "Site M"
type textarea "x"
type textarea "Site Ma"
type textarea "x"
type textarea "Site Mang"
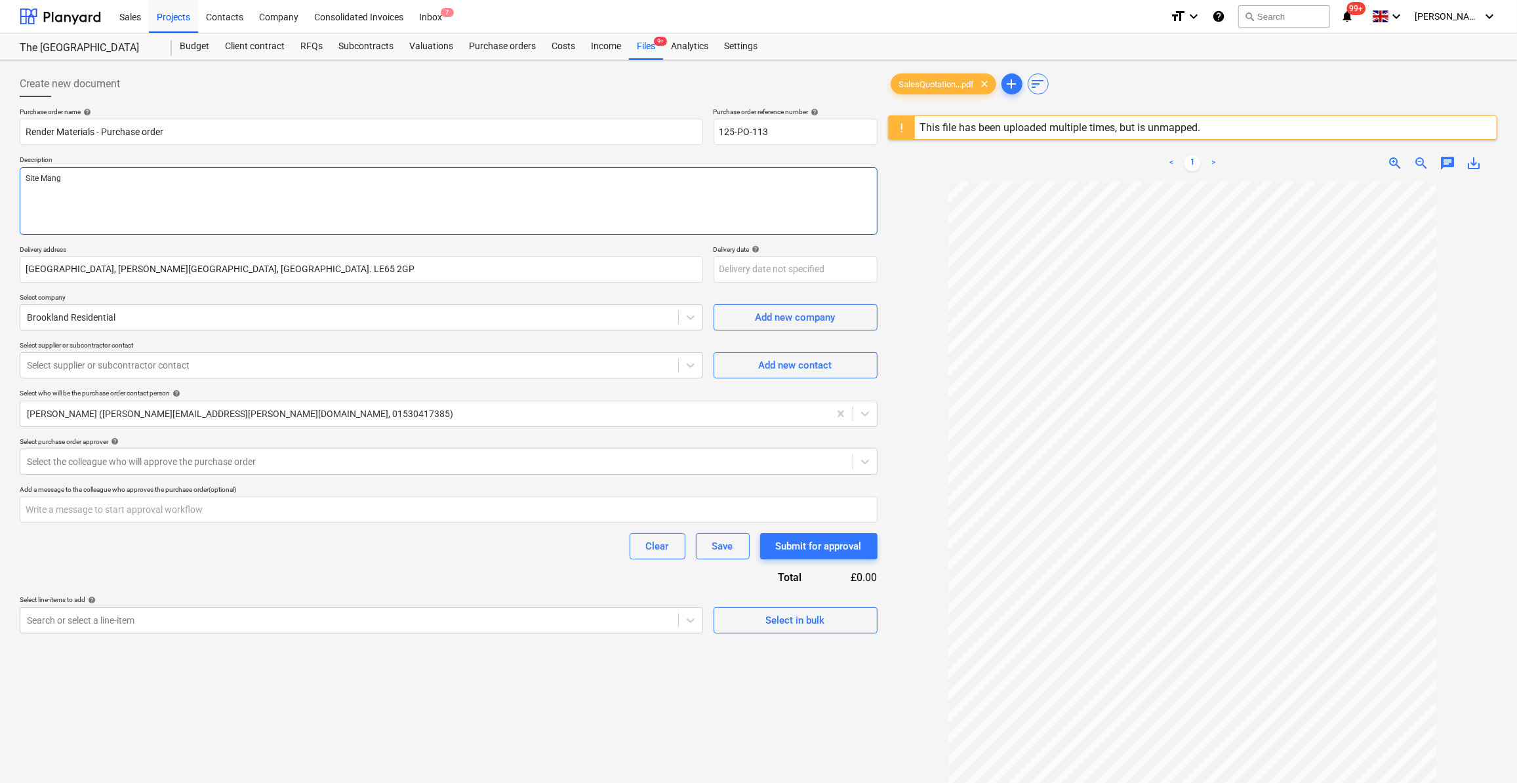
type textarea "x"
type textarea "Site Man"
type textarea "x"
type textarea "Site Mana"
type textarea "x"
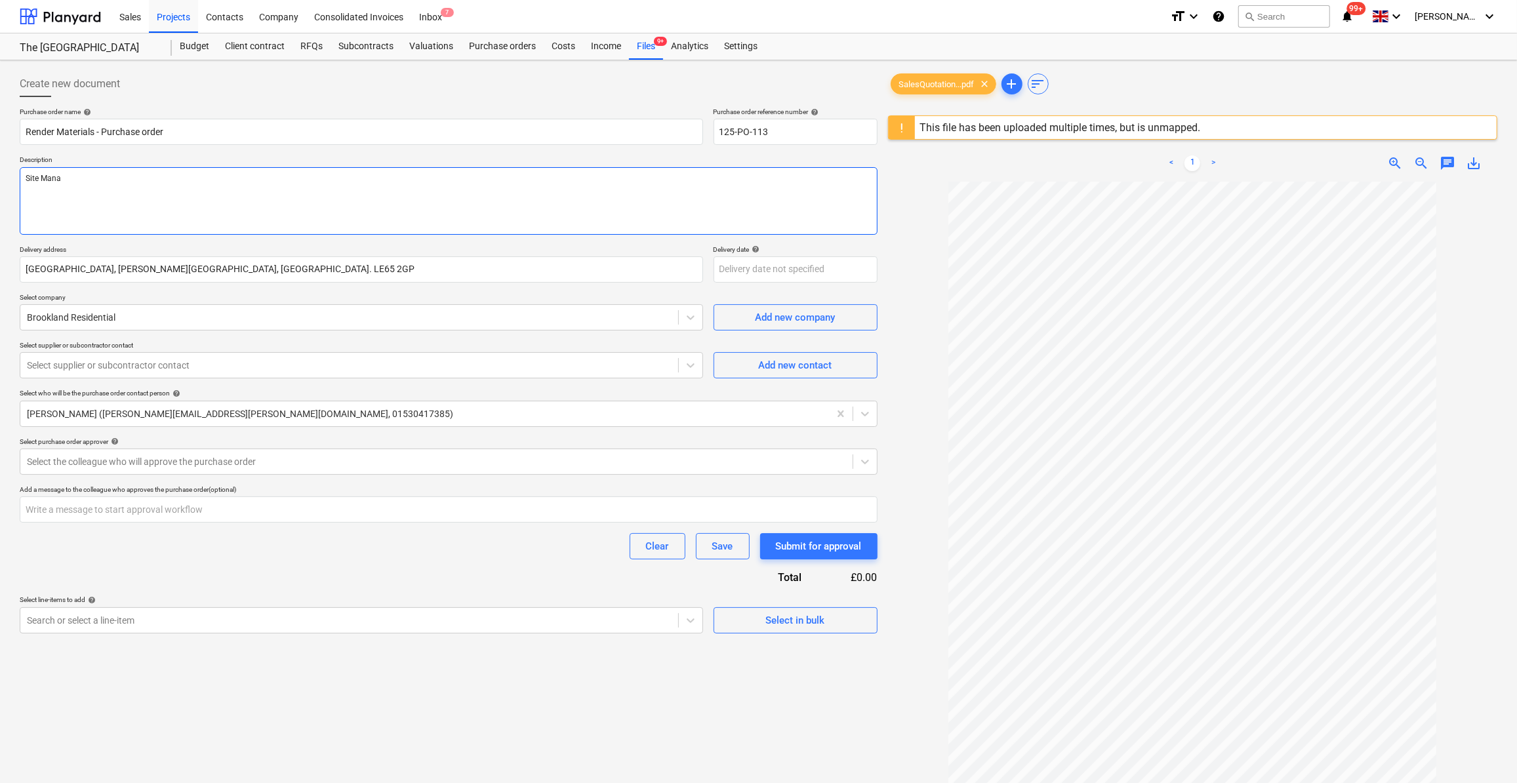
type textarea "Site Manag"
type textarea "x"
type textarea "Site Manage"
type textarea "x"
type textarea "Site Manager"
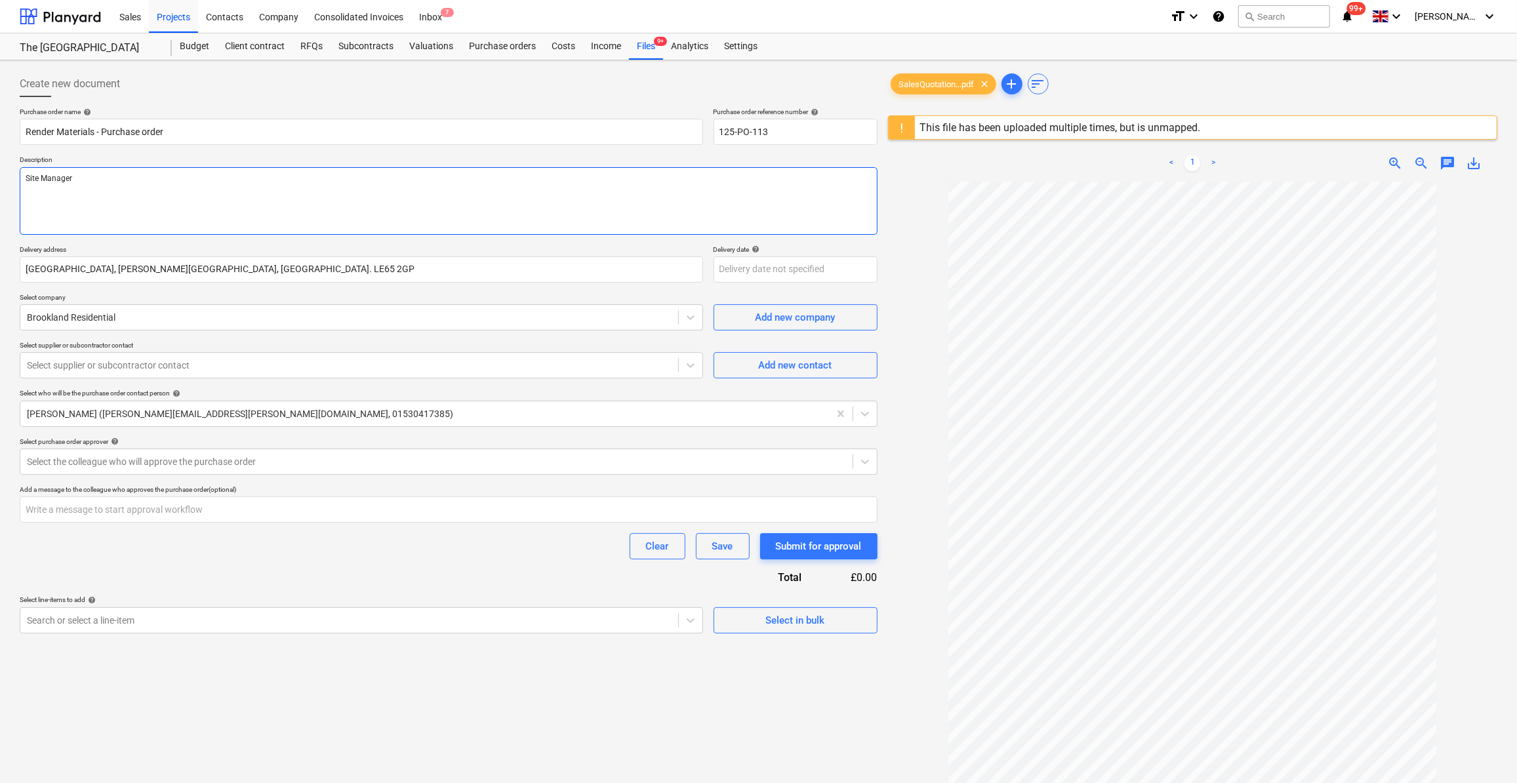
type textarea "x"
type textarea "Site Manager -"
type textarea "x"
type textarea "Site Manager - Sc"
type textarea "x"
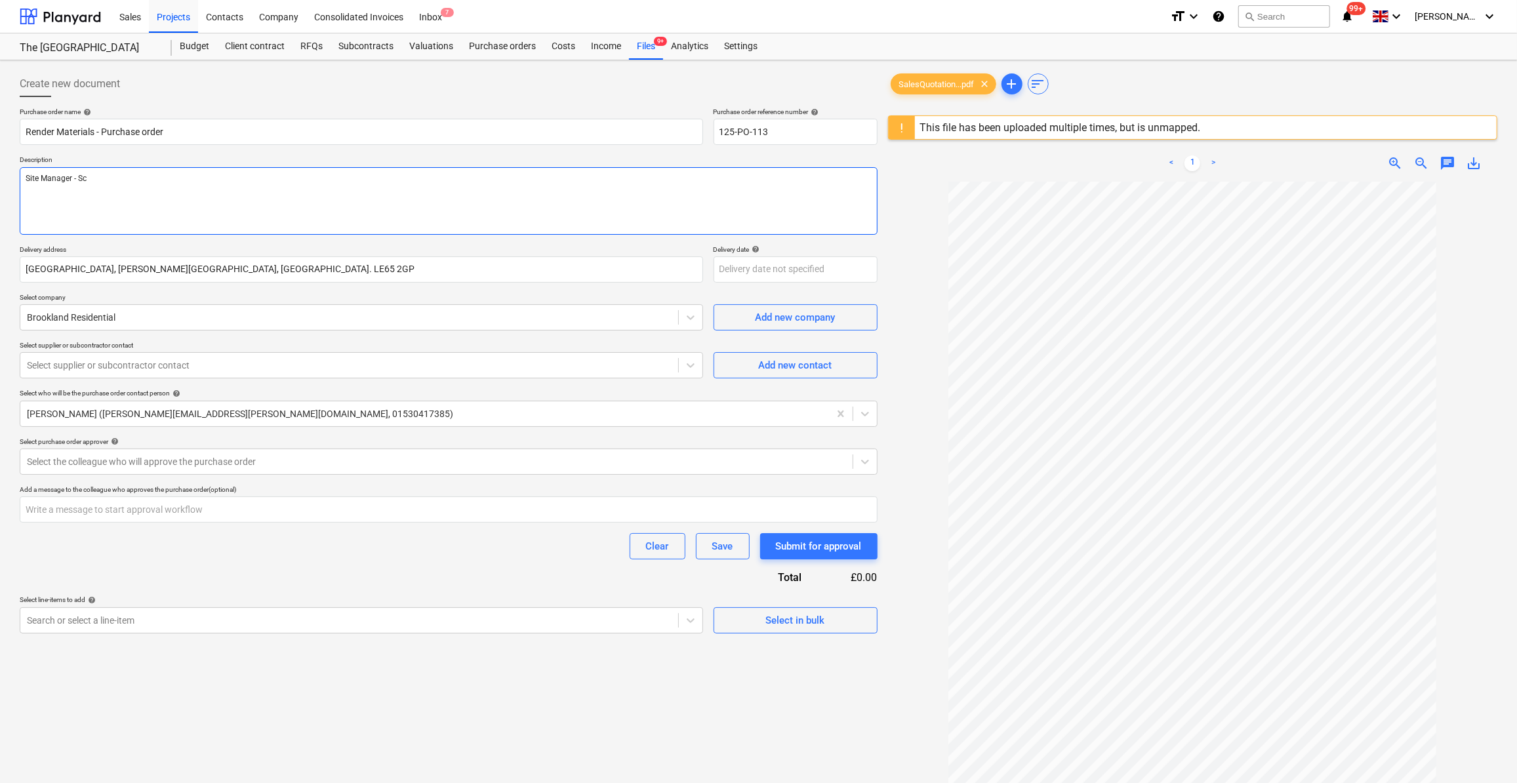
type textarea "Site Manager - Sco"
type textarea "x"
type textarea "Site Manager - [PERSON_NAME]"
type textarea "x"
type textarea "Site Manager - [PERSON_NAME]"
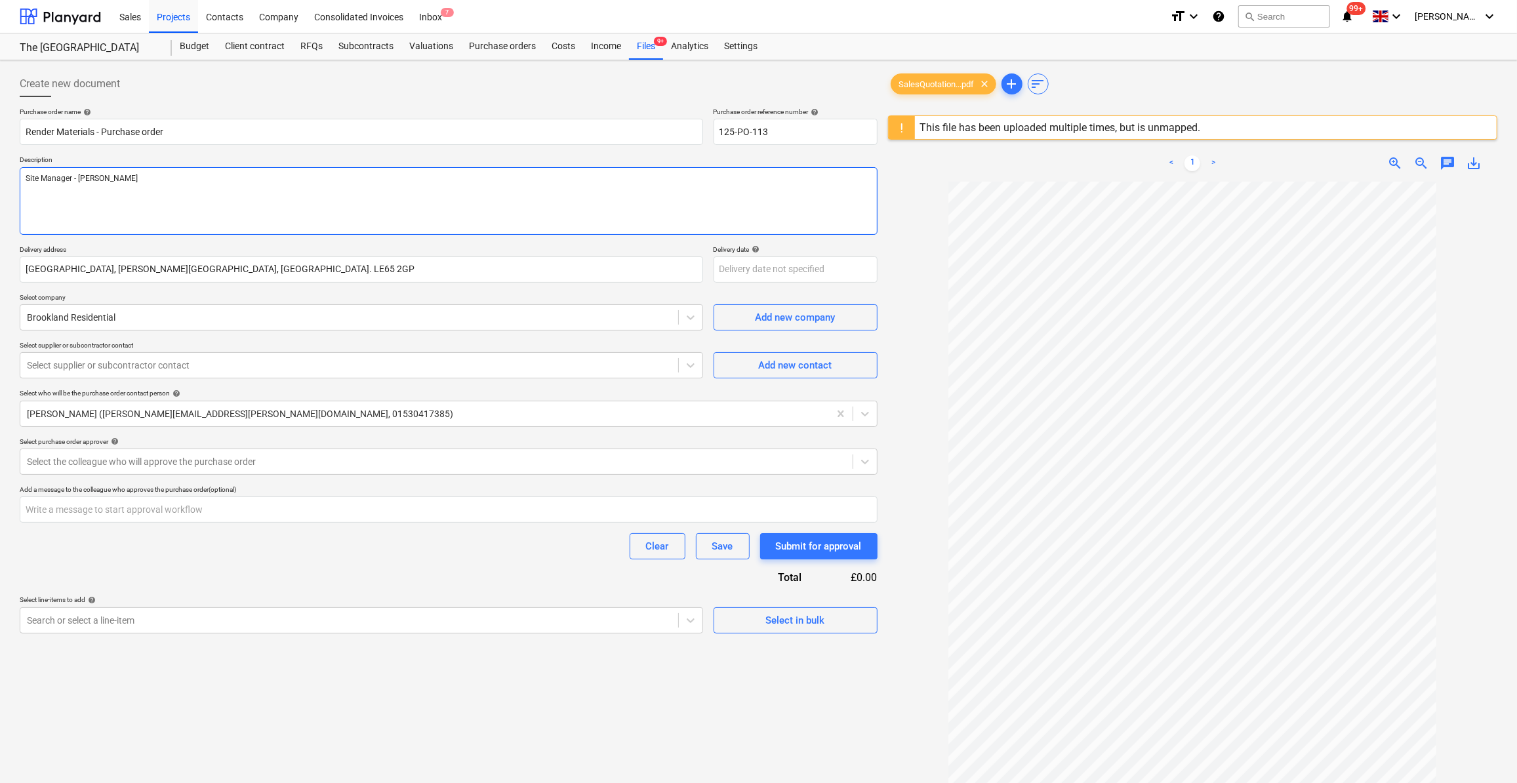
type textarea "x"
type textarea "Site Manager - [PERSON_NAME]"
type textarea "x"
type textarea "Site Manager - [PERSON_NAME]"
type textarea "x"
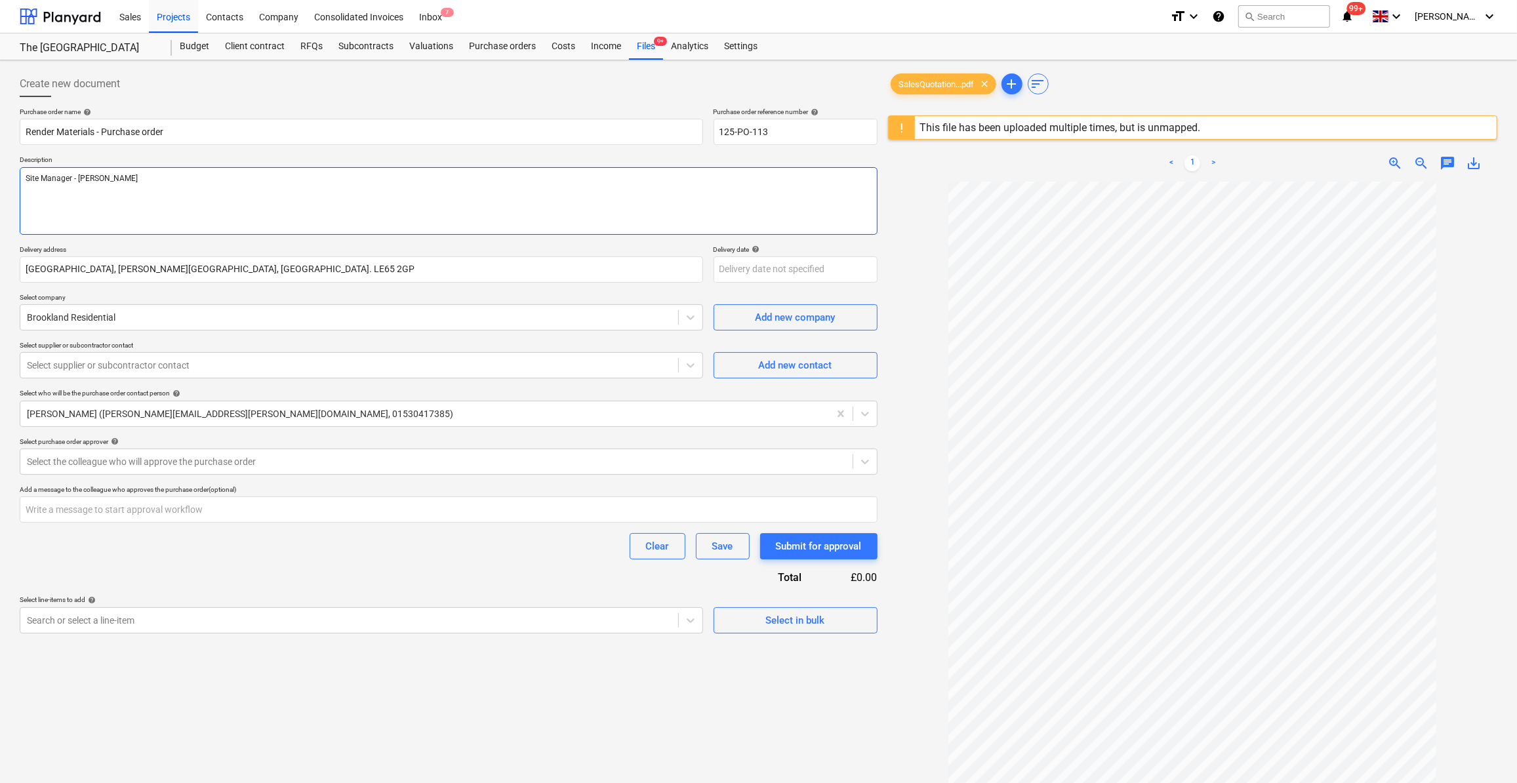
type textarea "Site Manager - [PERSON_NAME]"
type textarea "x"
type textarea "Site Manager - [PERSON_NAME]"
type textarea "x"
type textarea "Site Manager - [PERSON_NAME]"
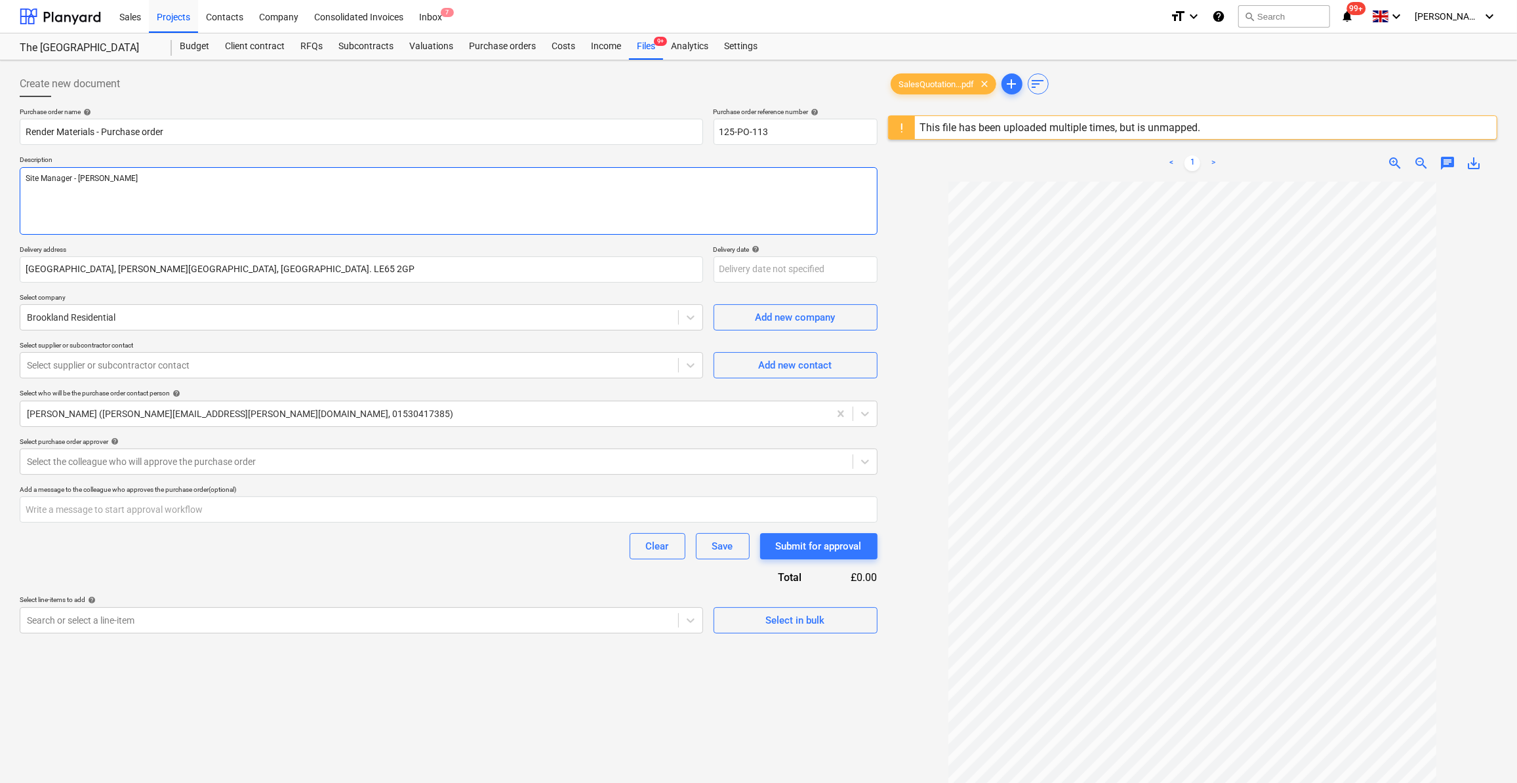
type textarea "x"
type textarea "Site Manager - [PERSON_NAME] T"
type textarea "x"
type textarea "Site Manager - [PERSON_NAME] Tel"
type textarea "x"
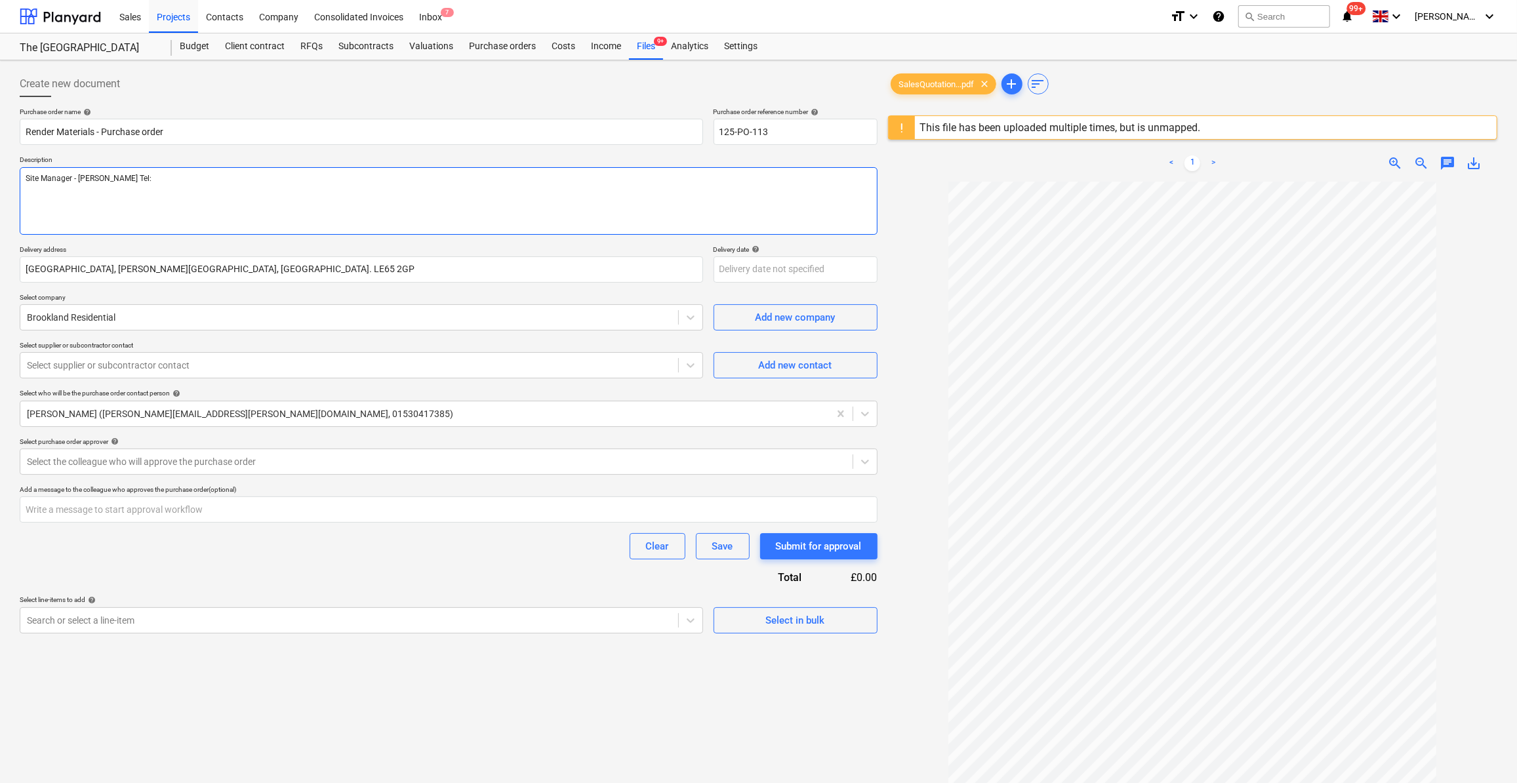
type textarea "Site Manager - [PERSON_NAME] Tel:0"
type textarea "x"
type textarea "Site Manager - [PERSON_NAME] Tel:078"
type textarea "x"
type textarea "Site Manager - [PERSON_NAME] Tel:0787"
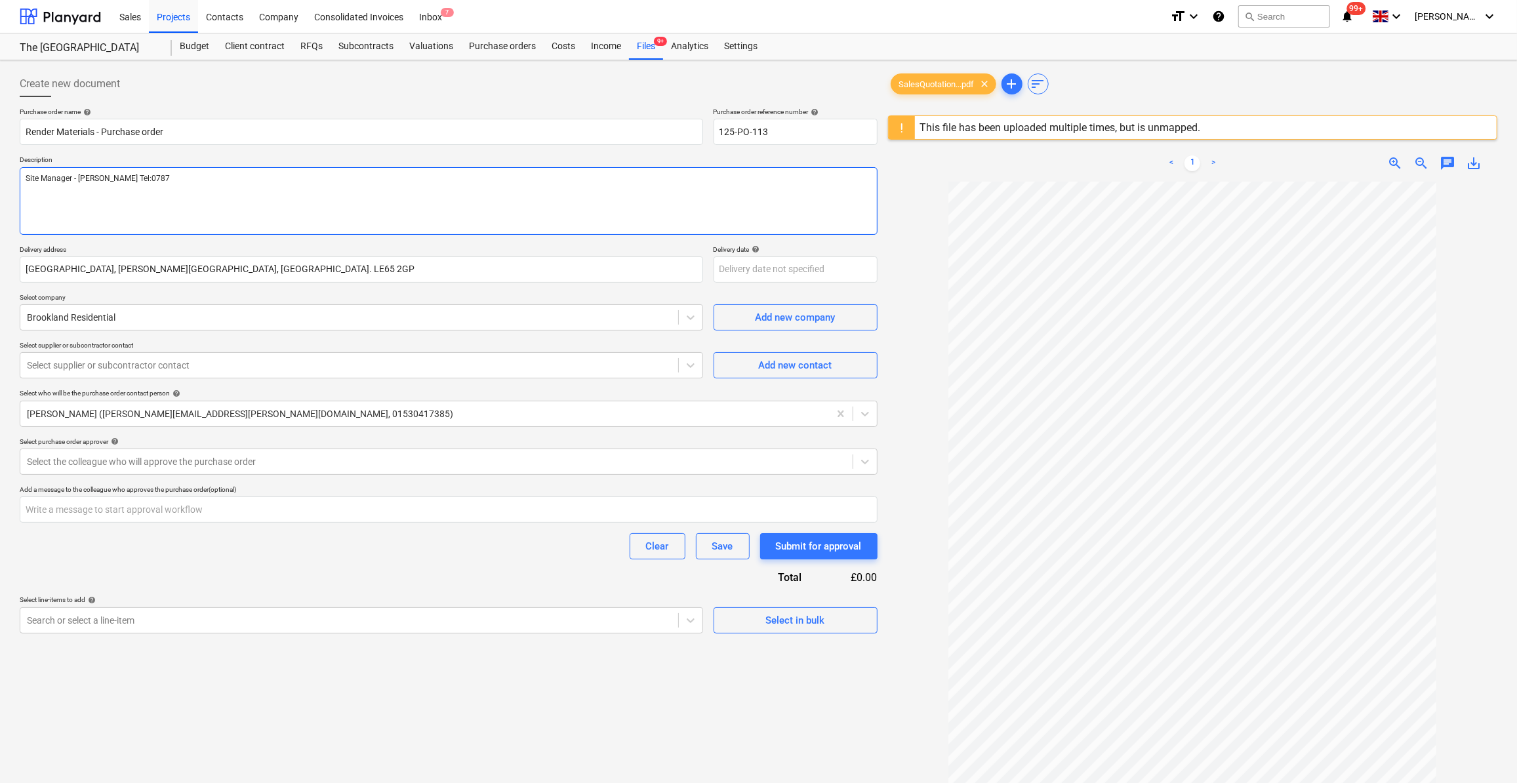
type textarea "x"
type textarea "Site Manager - [PERSON_NAME] Tel:07877"
type textarea "x"
type textarea "Site Manager - [PERSON_NAME] Tel:07877"
type textarea "x"
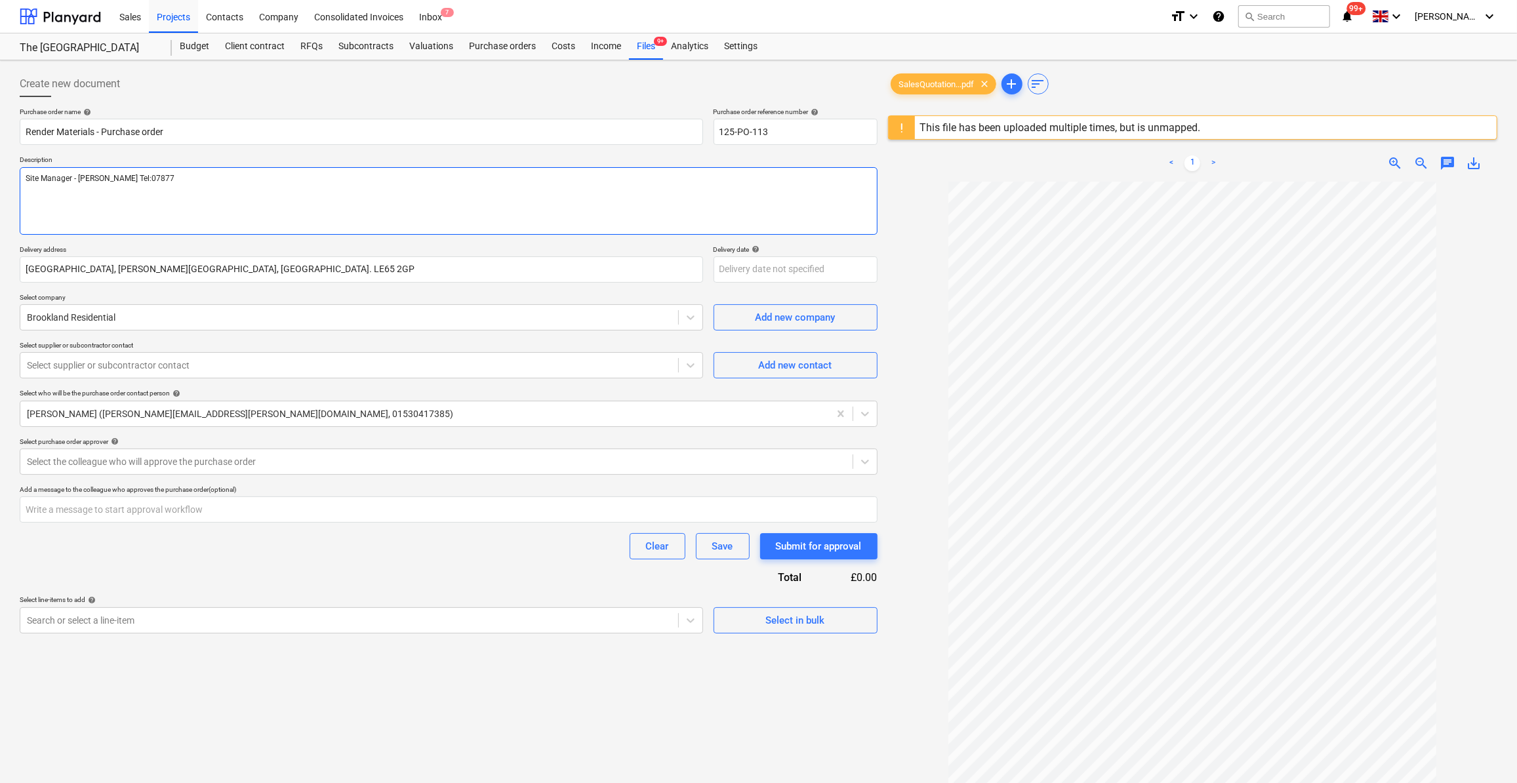
type textarea "Site Manager - [PERSON_NAME] Tel:07877 5"
type textarea "x"
type textarea "Site Manager - [PERSON_NAME] Tel:[PHONE_NUMBER]"
type textarea "x"
type textarea "Site Manager - [PERSON_NAME] Tel:[PHONE_NUMBER]"
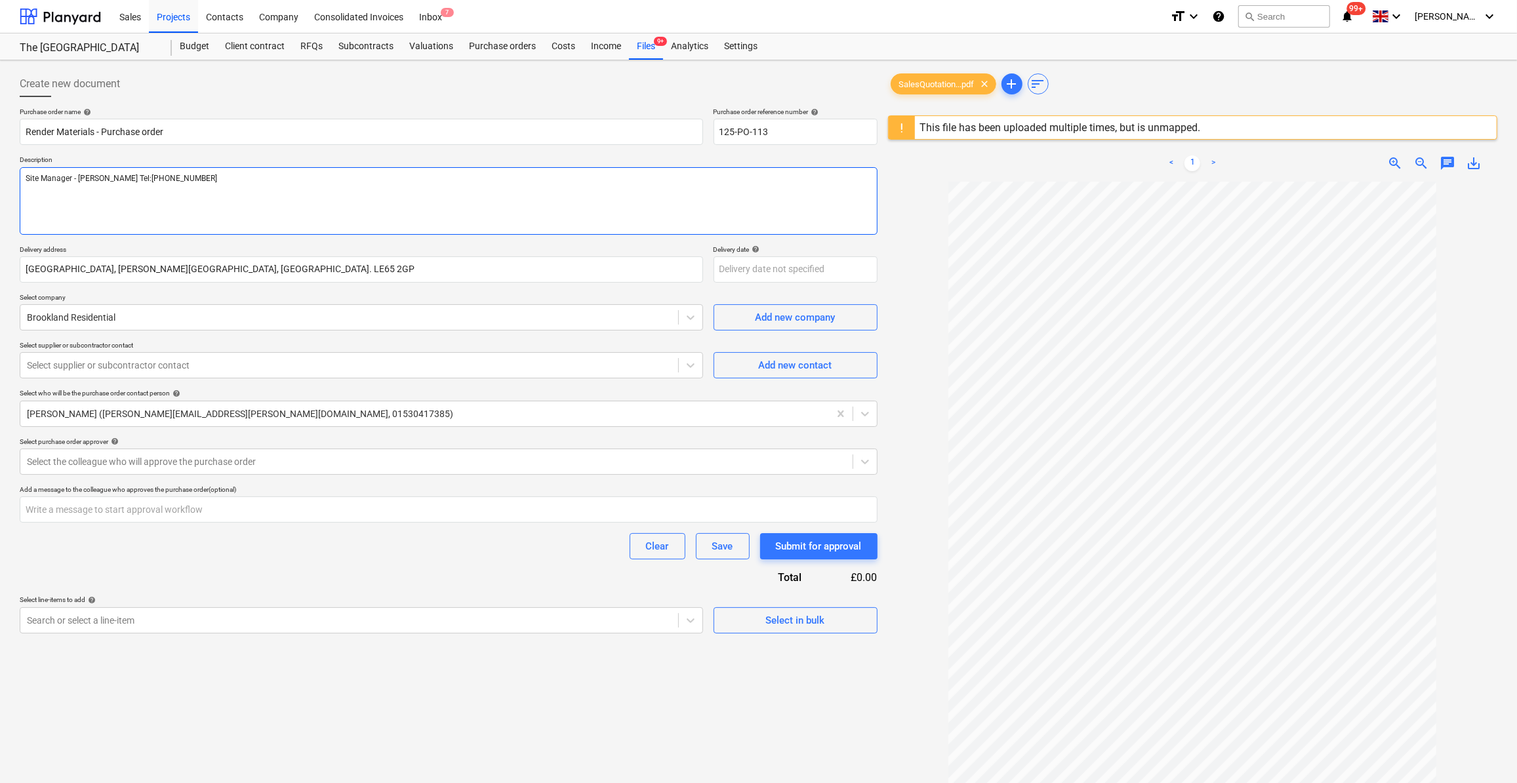
type textarea "x"
type textarea "Site Manager - [PERSON_NAME] Tel:[PHONE_NUMBER]"
type textarea "x"
type textarea "Site Manager - [PERSON_NAME] Tel:[PHONE_NUMBER]"
type textarea "x"
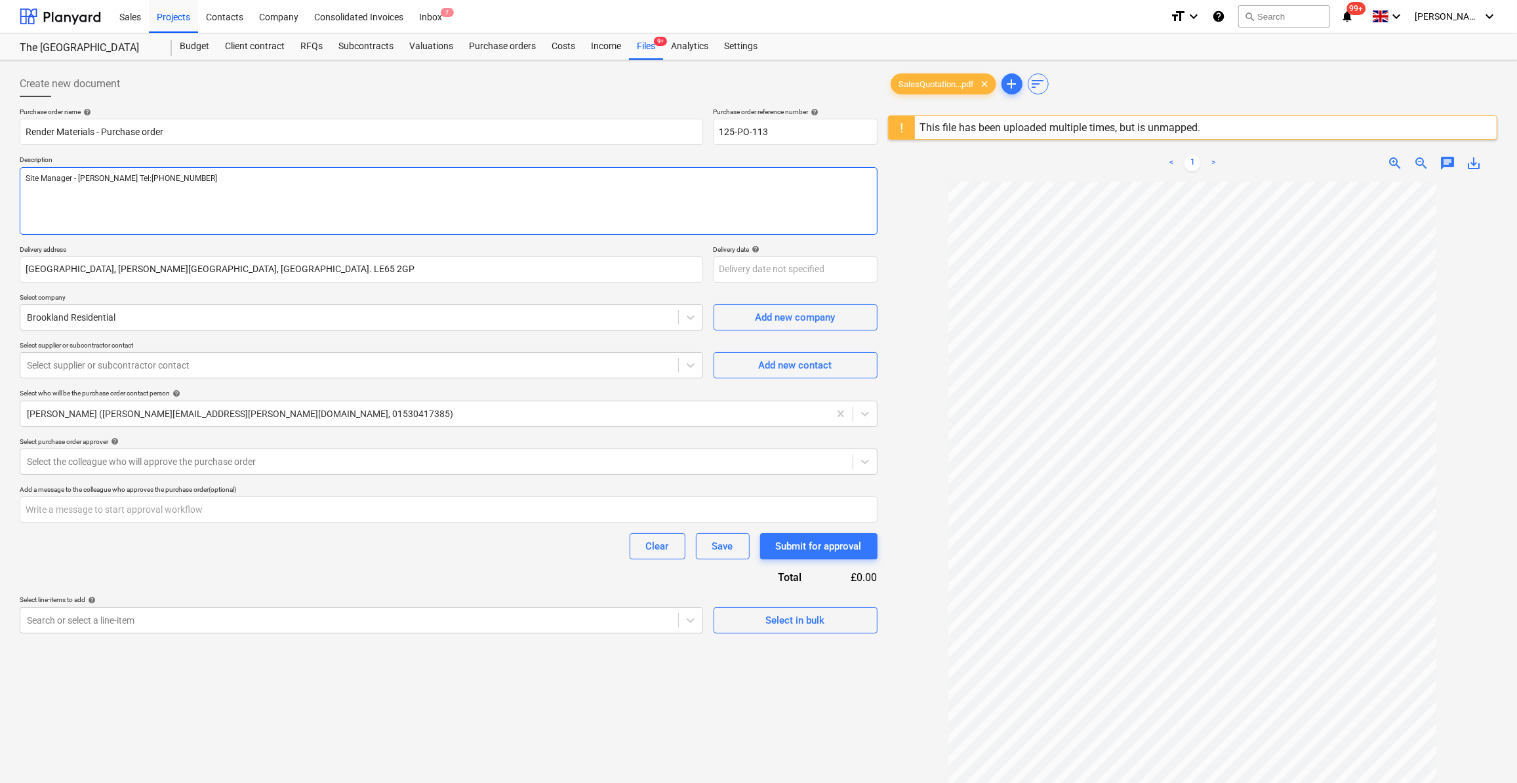
type textarea "Site Manager - [PERSON_NAME] Tel:[PHONE_NUMBER]"
type textarea "x"
type textarea "Site Manager - [PERSON_NAME] Tel:[PHONE_NUMBER]"
type textarea "x"
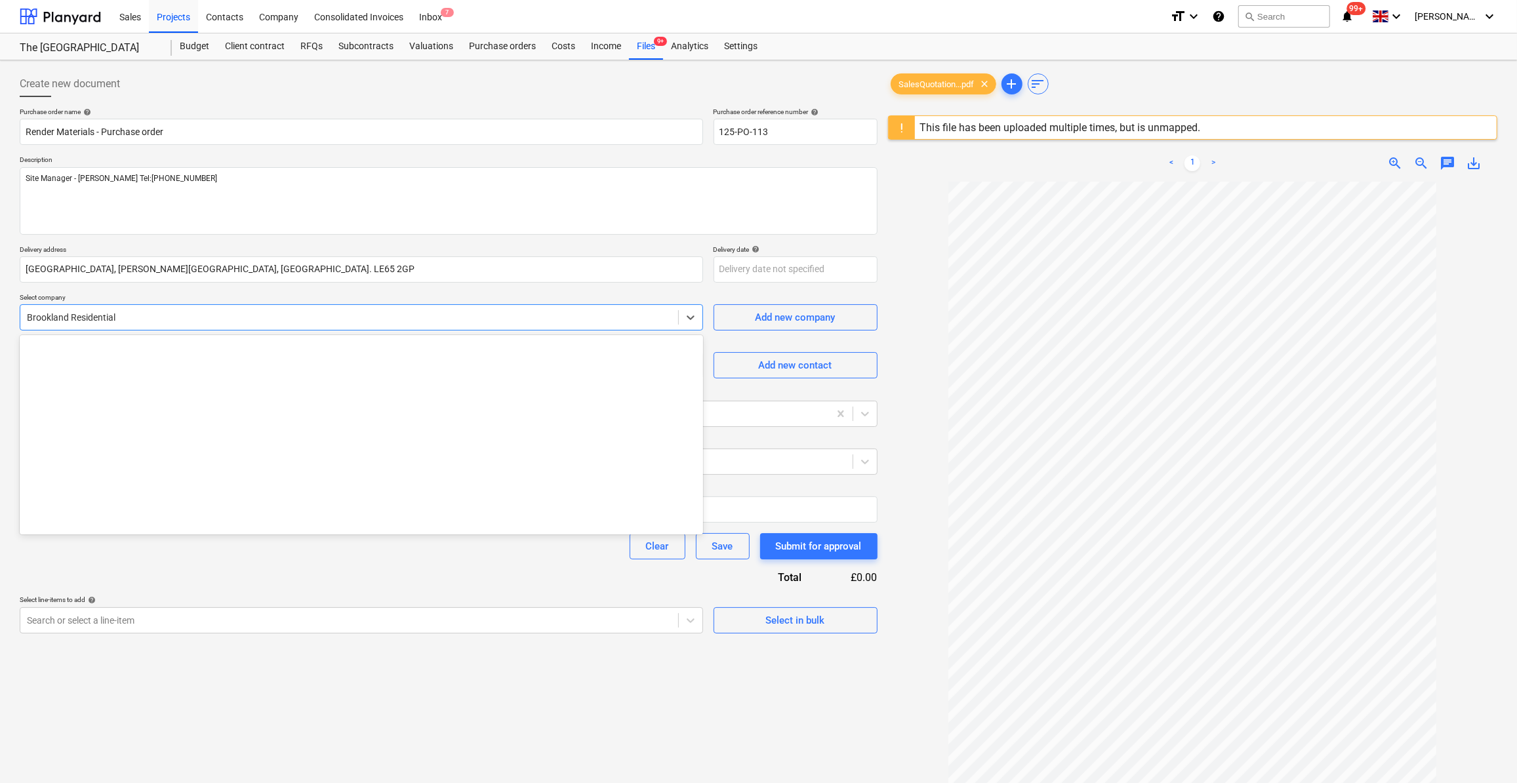
click at [115, 317] on div at bounding box center [349, 317] width 645 height 13
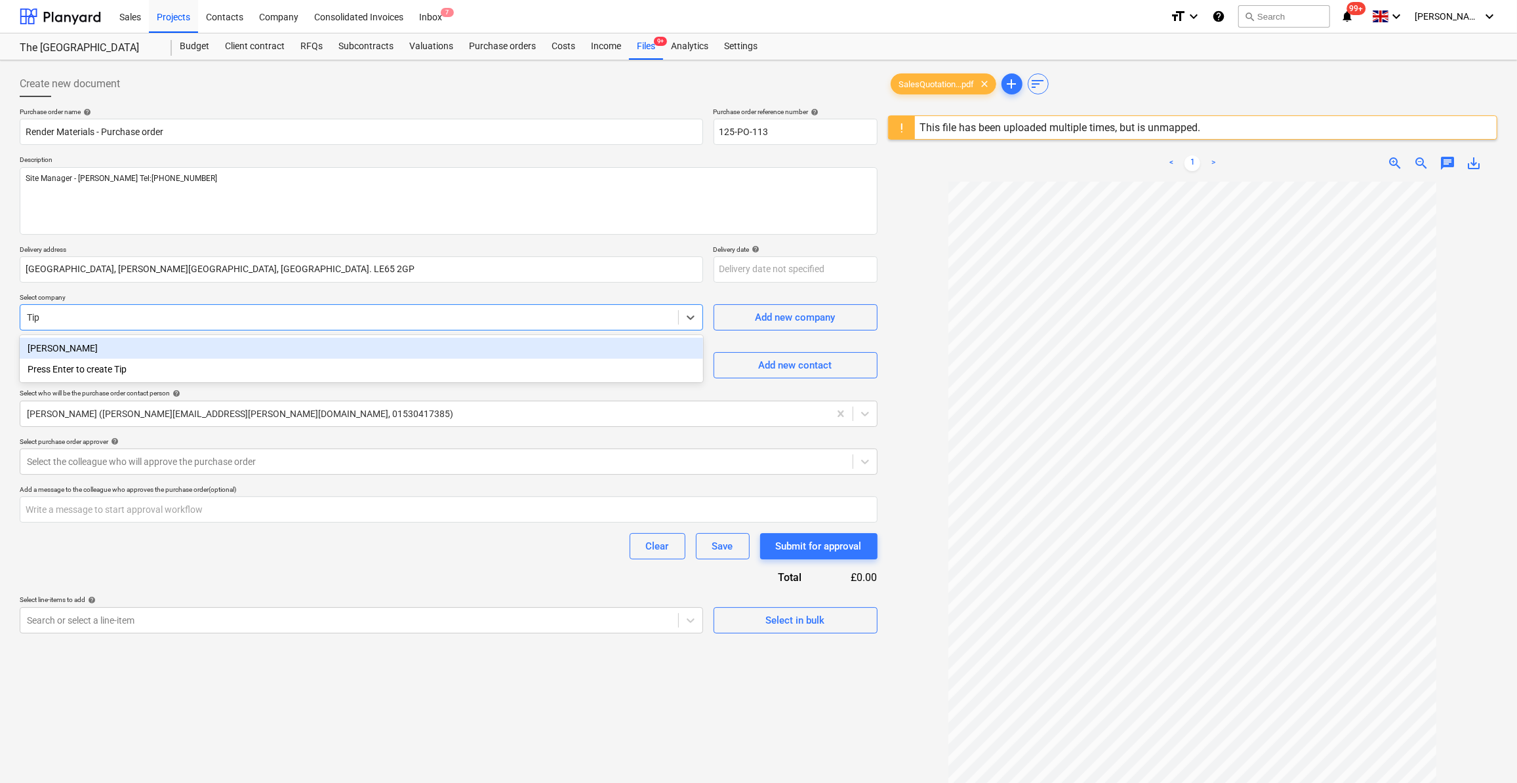
type input "Tipp"
click at [83, 344] on div "[PERSON_NAME]" at bounding box center [362, 348] width 684 height 21
type textarea "x"
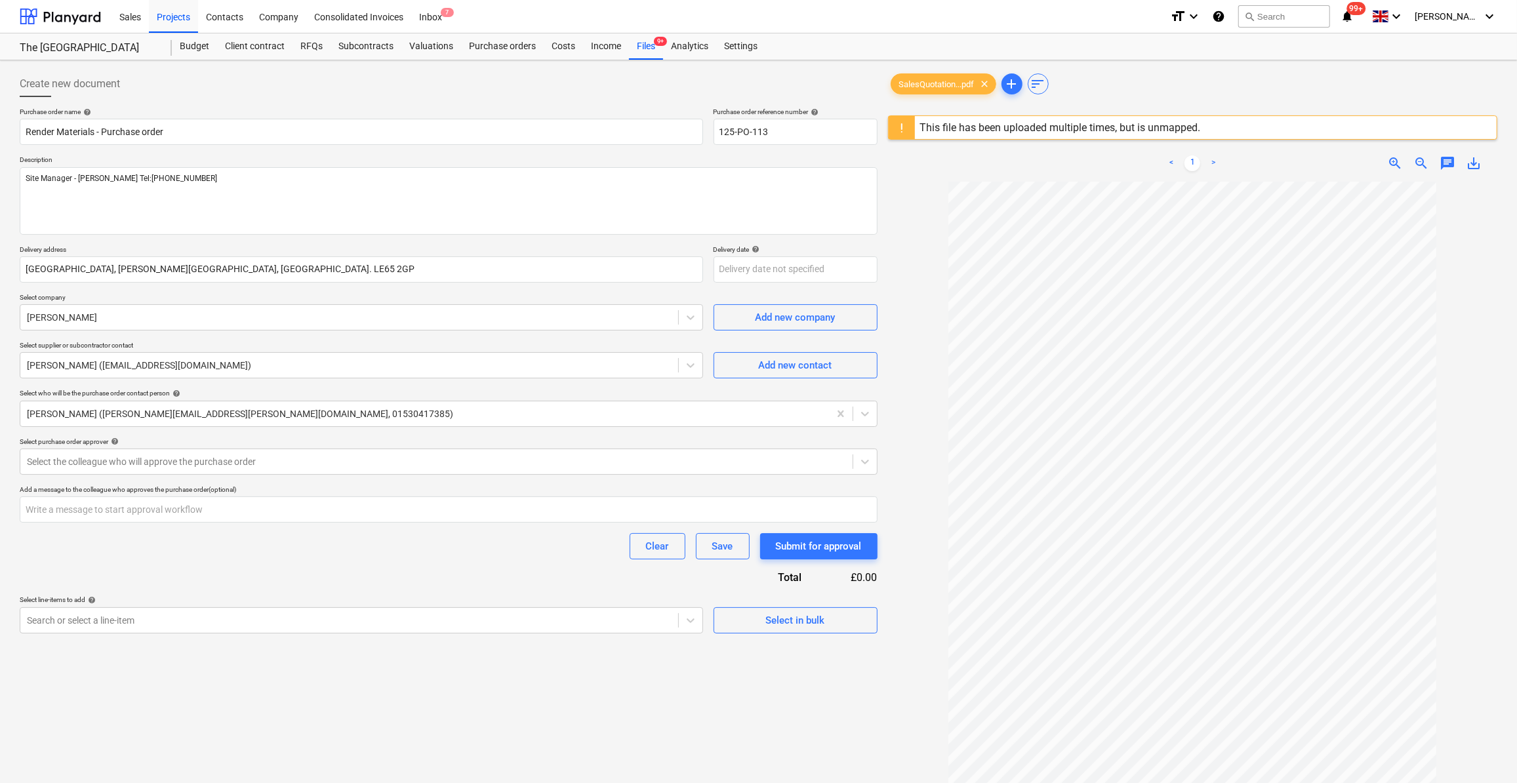
click at [543, 391] on div "Select who will be the purchase order contact person help" at bounding box center [449, 393] width 858 height 9
click at [745, 368] on span "Add new contact" at bounding box center [795, 365] width 131 height 17
type textarea "x"
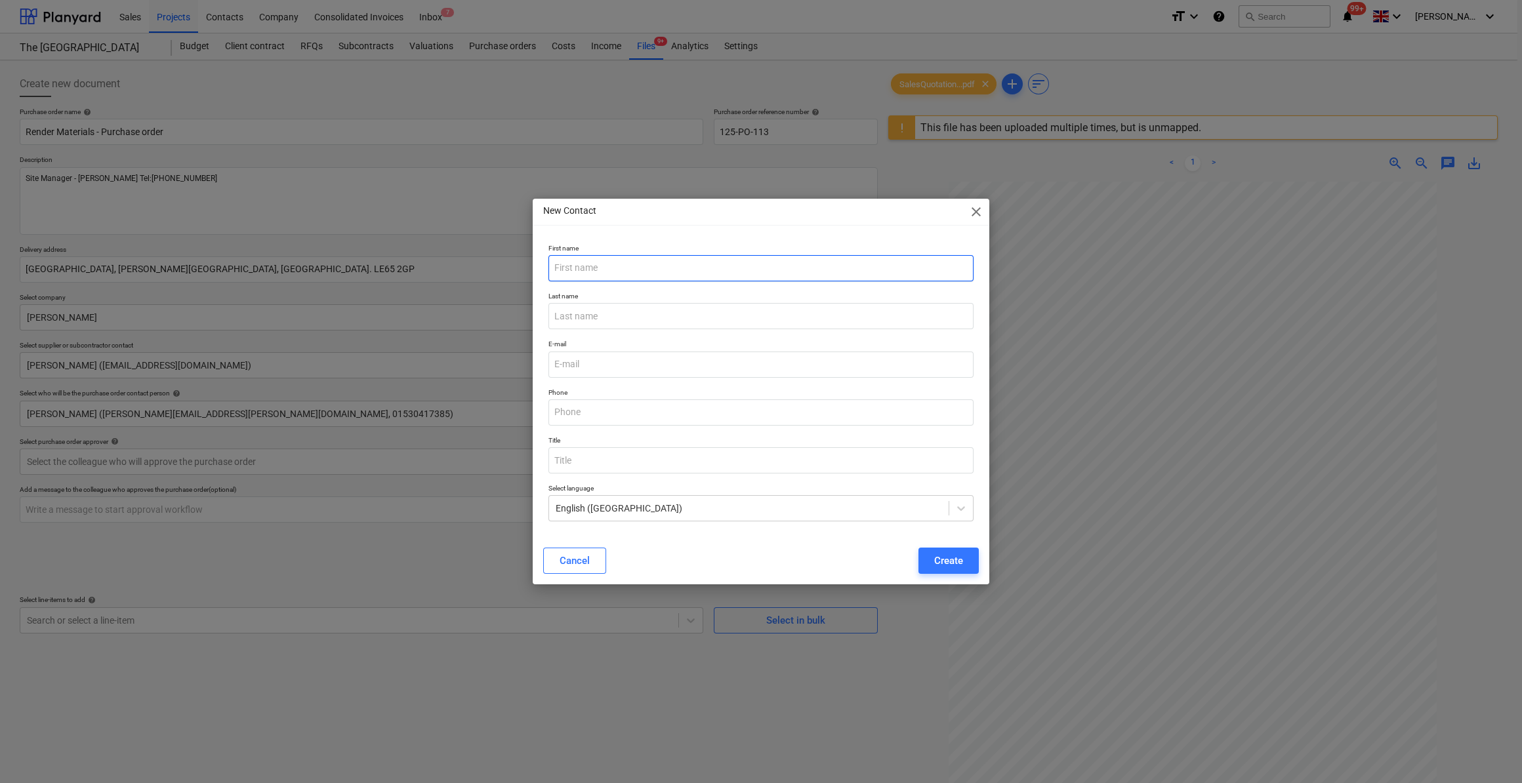
click at [583, 269] on input "text" at bounding box center [760, 268] width 425 height 26
type input "[PERSON_NAME]"
click at [575, 316] on input "text" at bounding box center [760, 316] width 425 height 26
type input "Cuffe"
click at [565, 362] on input "email" at bounding box center [760, 365] width 425 height 26
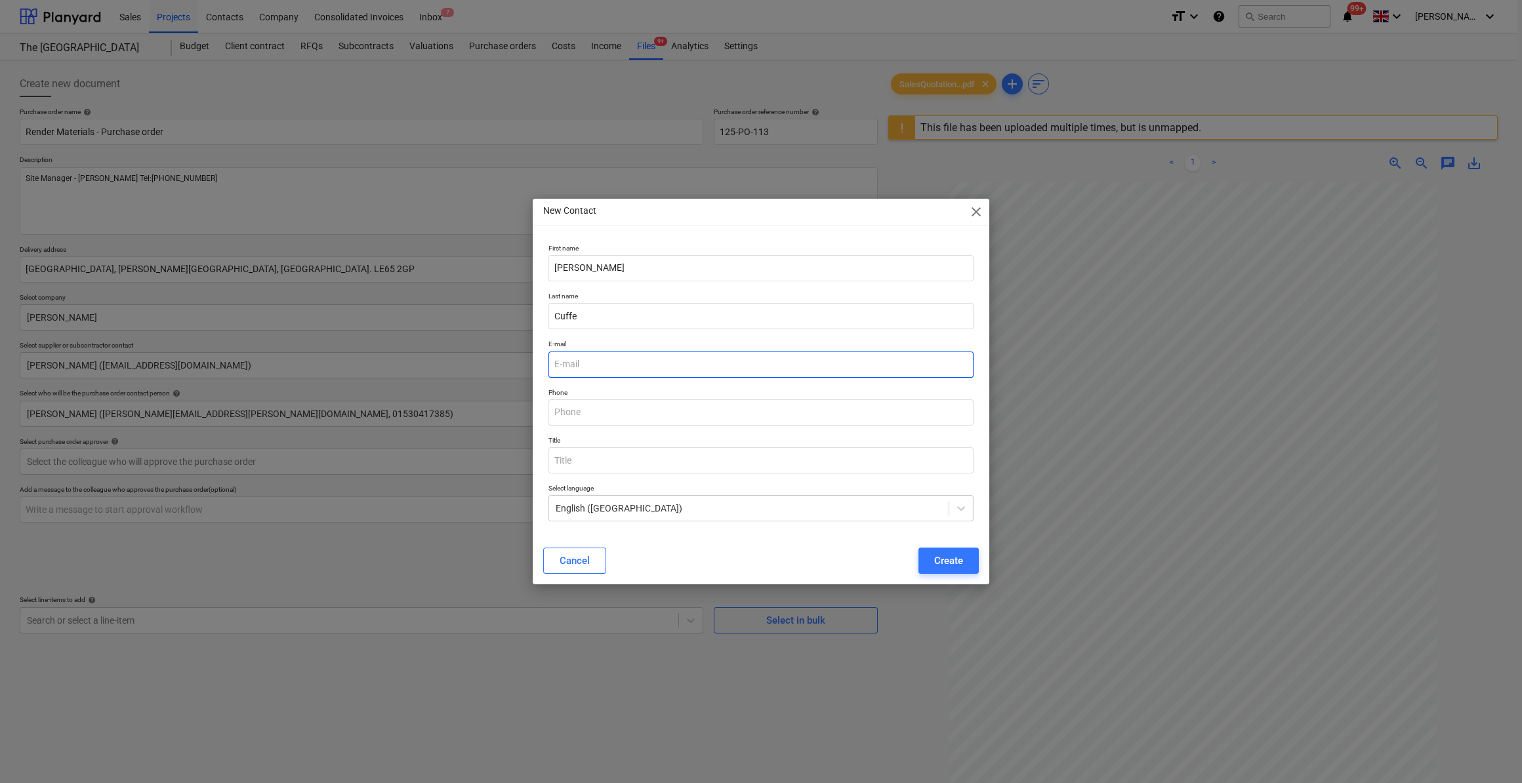
type textarea "x"
type input "[EMAIL_ADDRESS][DOMAIN_NAME]"
click at [563, 409] on input "text" at bounding box center [760, 413] width 425 height 26
type textarea "x"
paste input "01827 284173"
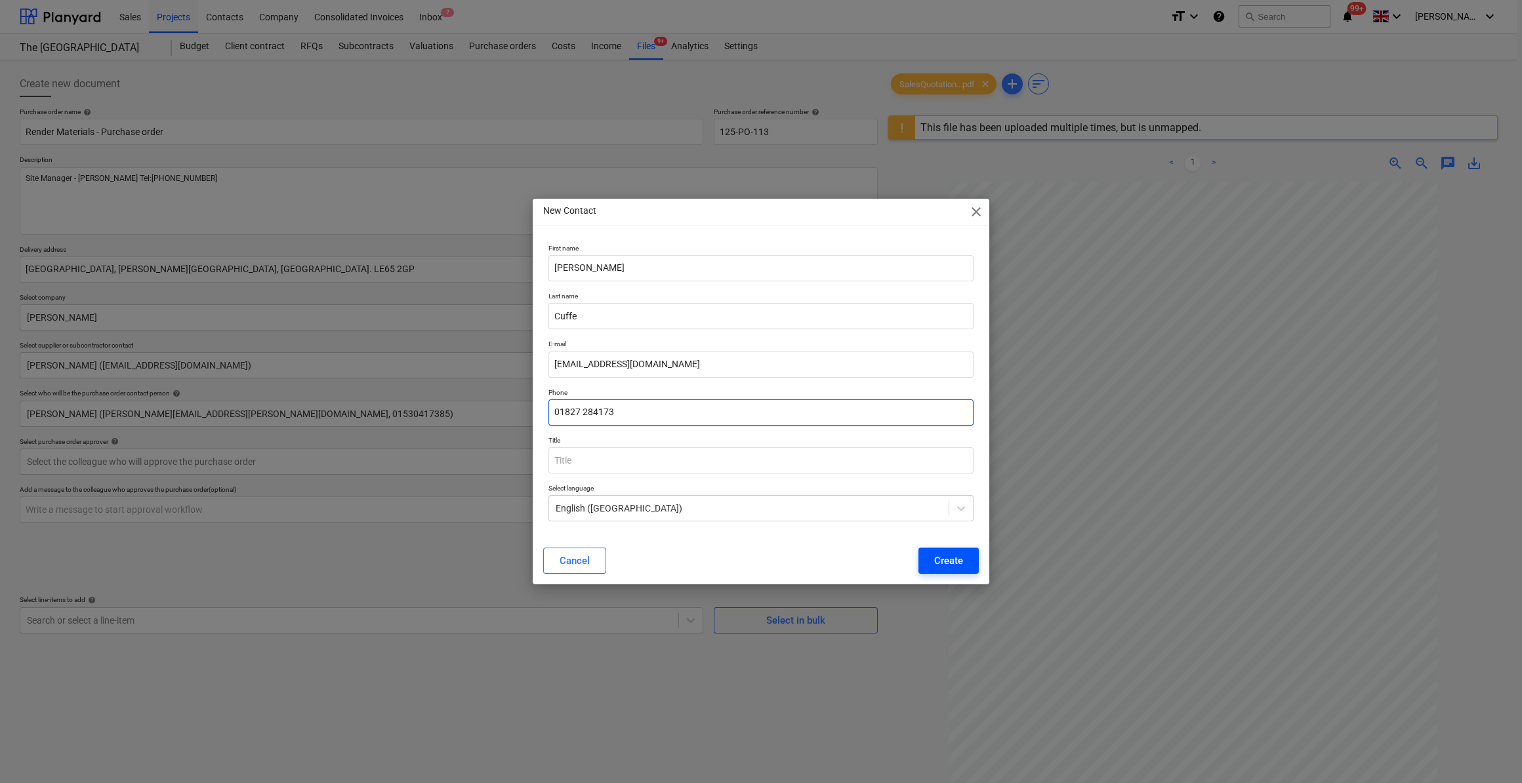
type input "01827 284173"
click at [950, 566] on div "Create" at bounding box center [948, 560] width 29 height 17
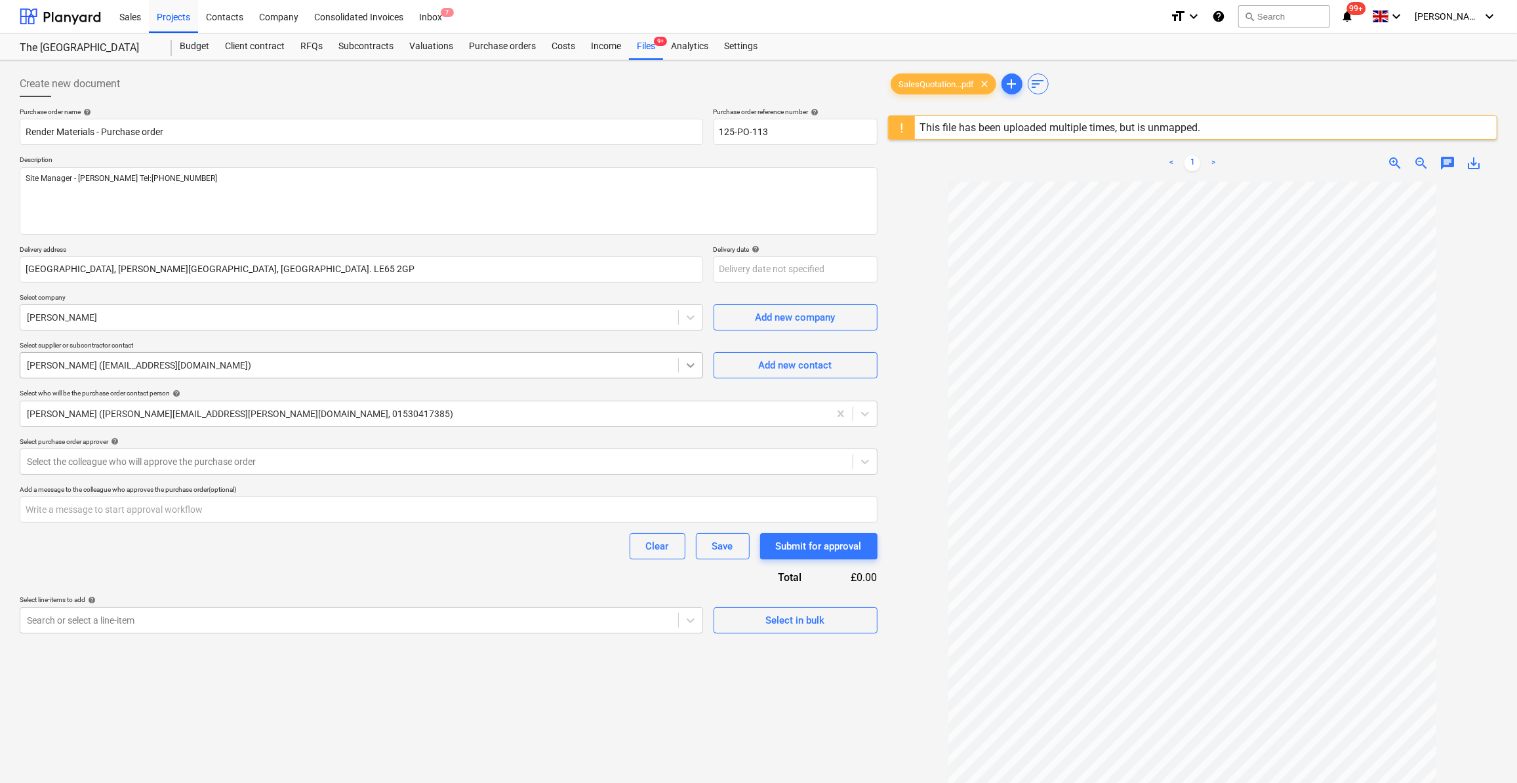
click at [690, 361] on icon at bounding box center [690, 365] width 13 height 13
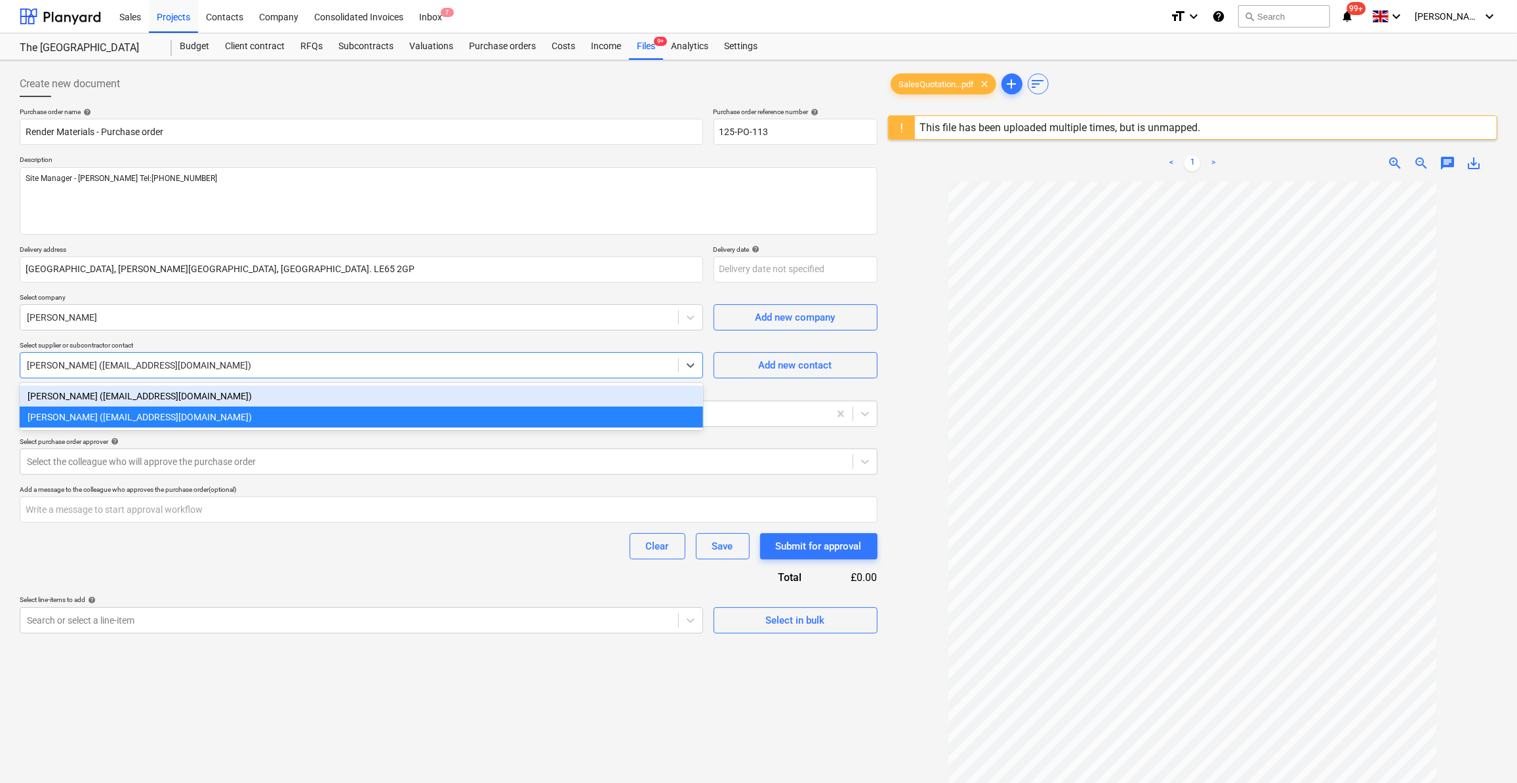
click at [779, 385] on div "Purchase order name help Render Materials - Purchase order Purchase order refer…" at bounding box center [449, 371] width 858 height 526
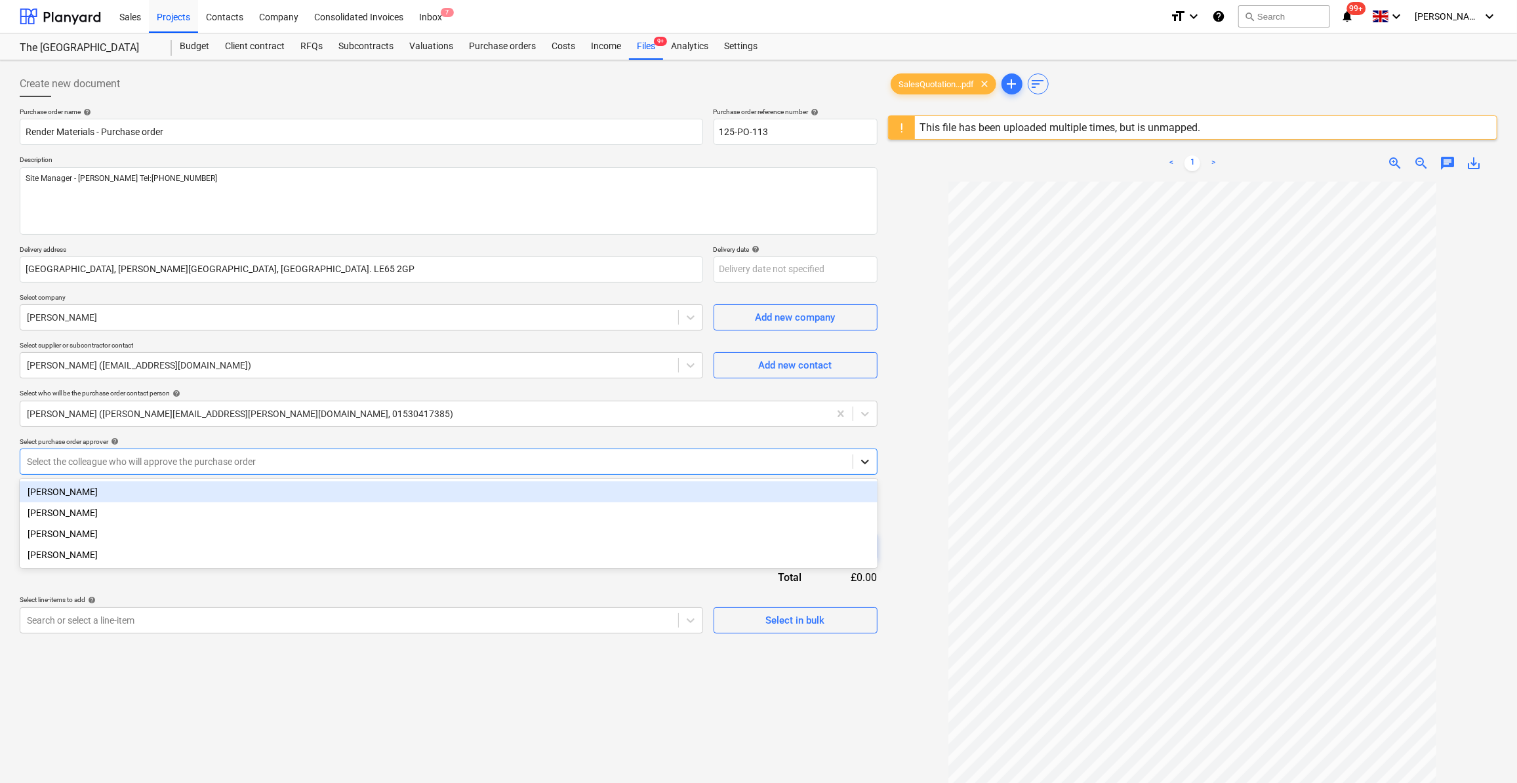
click at [861, 462] on icon at bounding box center [865, 461] width 13 height 13
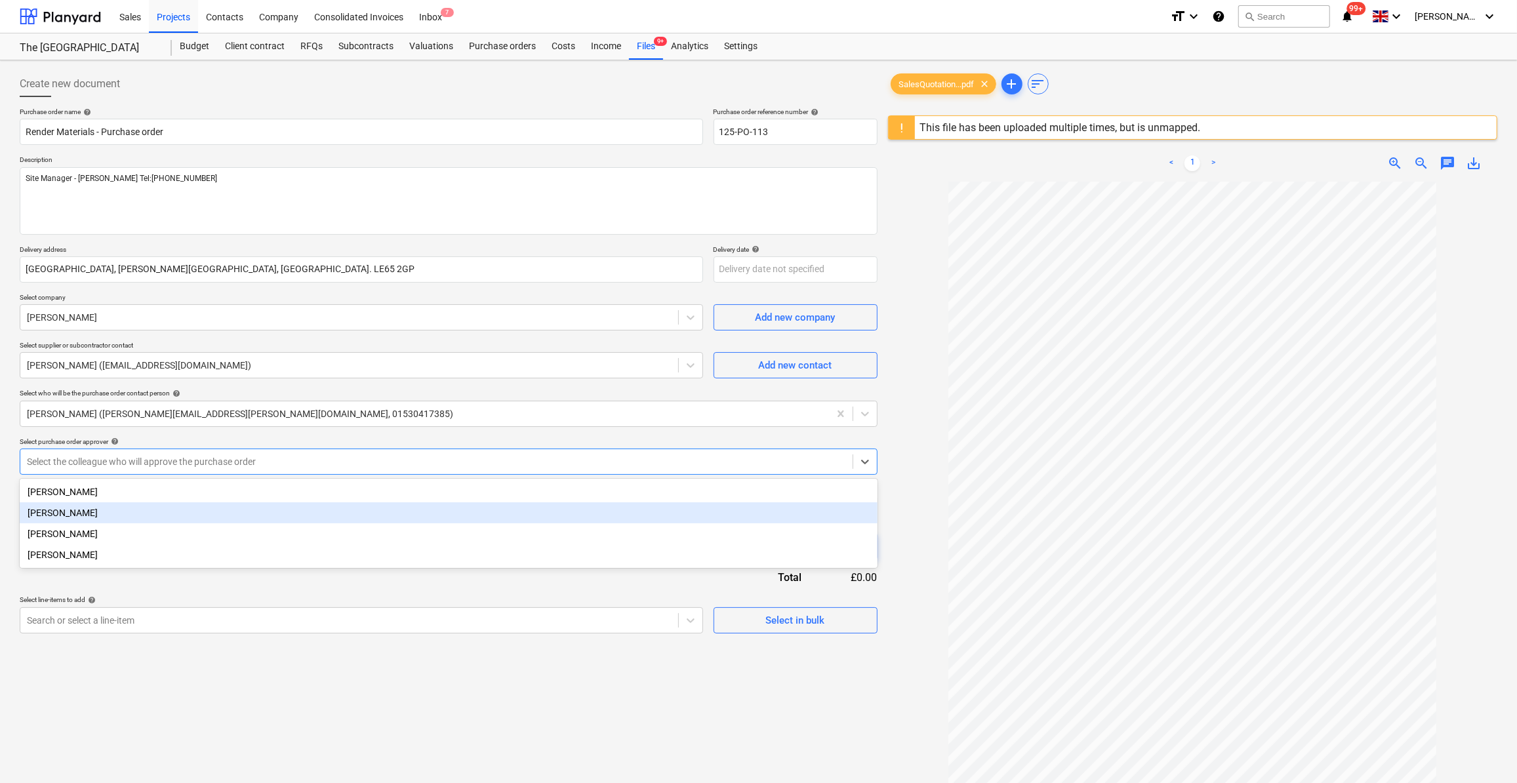
click at [94, 512] on div "[PERSON_NAME]" at bounding box center [449, 512] width 858 height 21
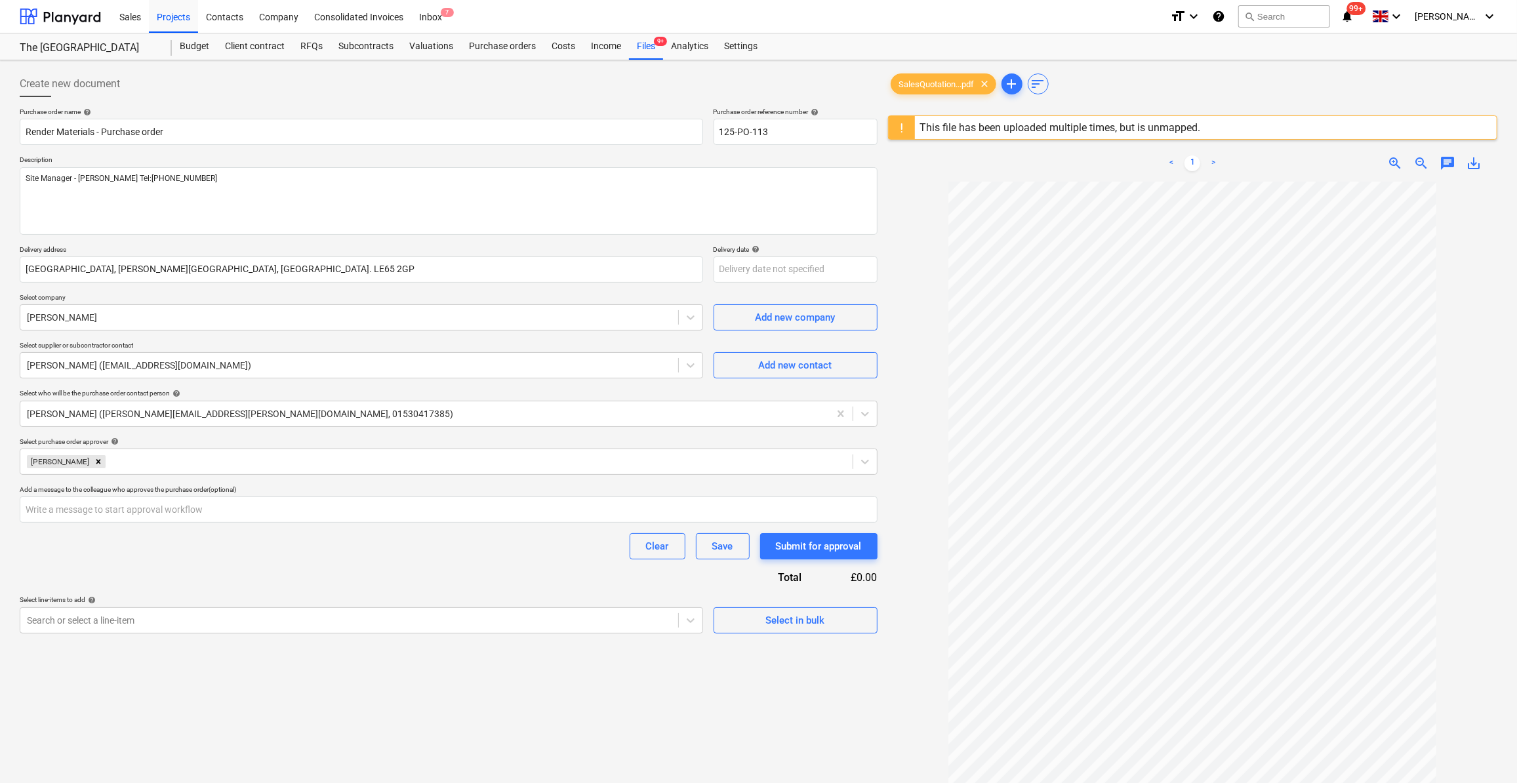
click at [243, 575] on div "Purchase order name help Render Materials - Purchase order Purchase order refer…" at bounding box center [449, 371] width 858 height 526
click at [782, 621] on div "Select in bulk" at bounding box center [795, 620] width 59 height 17
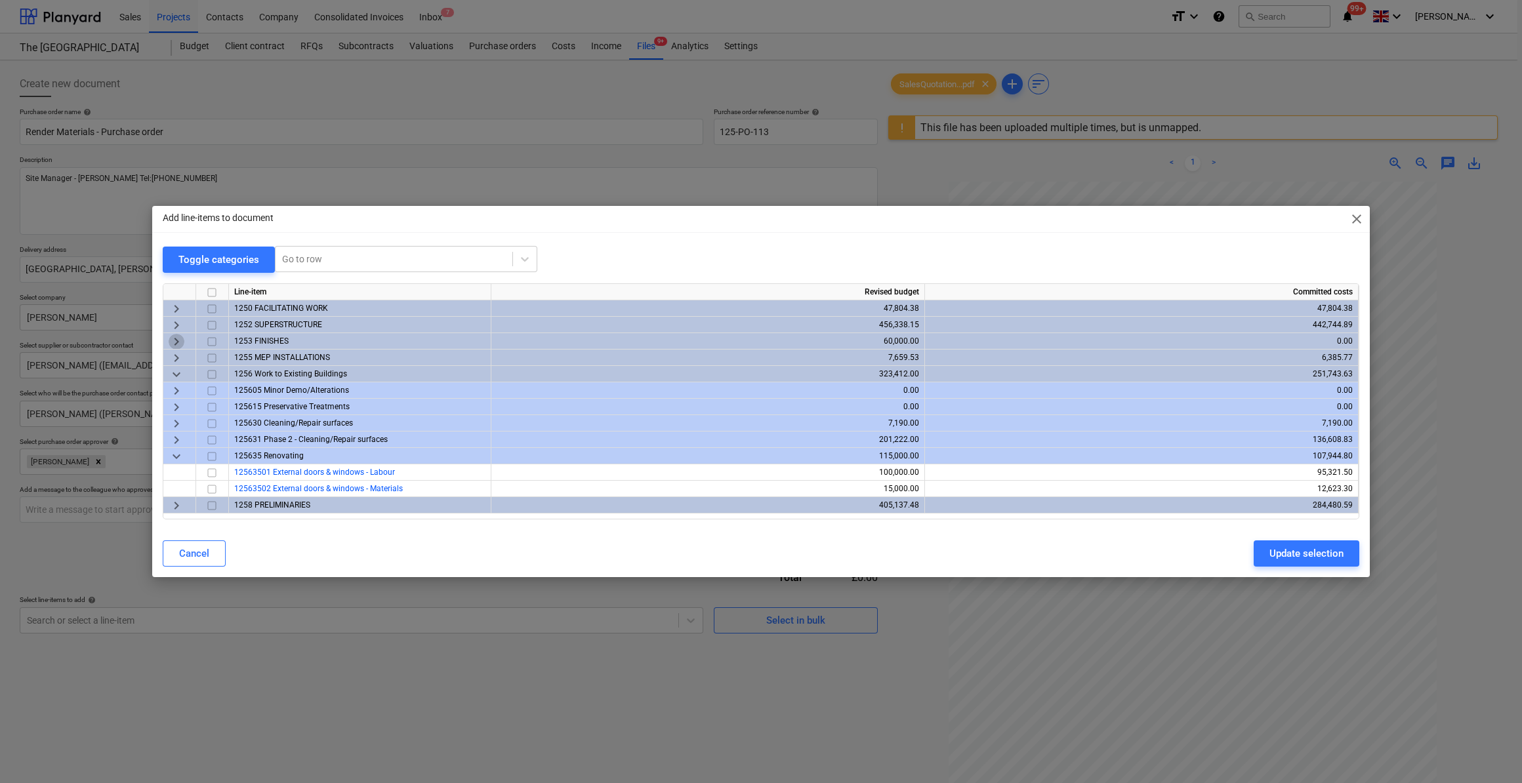
click at [177, 338] on span "keyboard_arrow_right" at bounding box center [177, 342] width 16 height 16
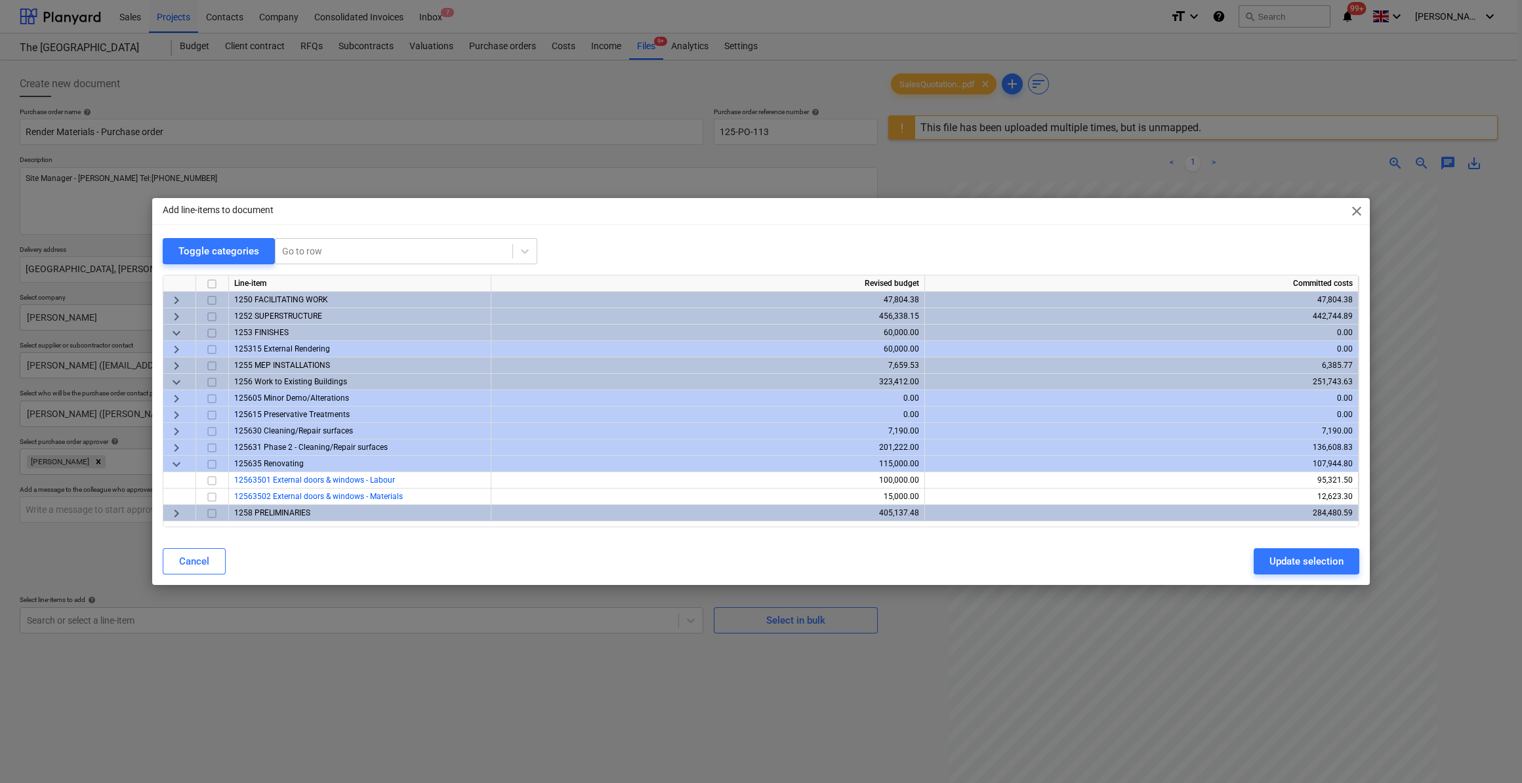
click at [178, 348] on span "keyboard_arrow_right" at bounding box center [177, 350] width 16 height 16
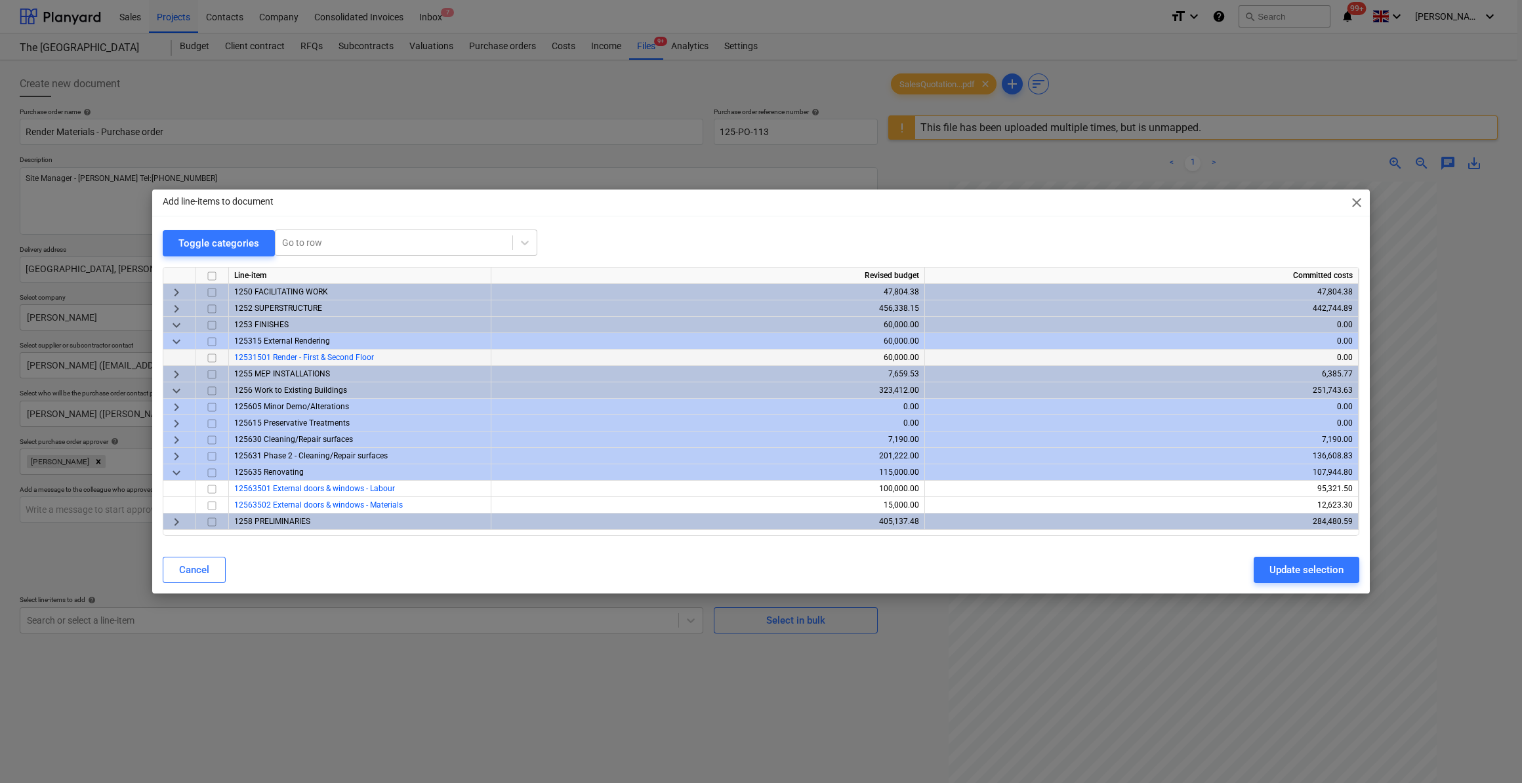
click at [210, 359] on input "checkbox" at bounding box center [212, 358] width 16 height 16
click at [1326, 571] on div "Update selection" at bounding box center [1306, 570] width 74 height 17
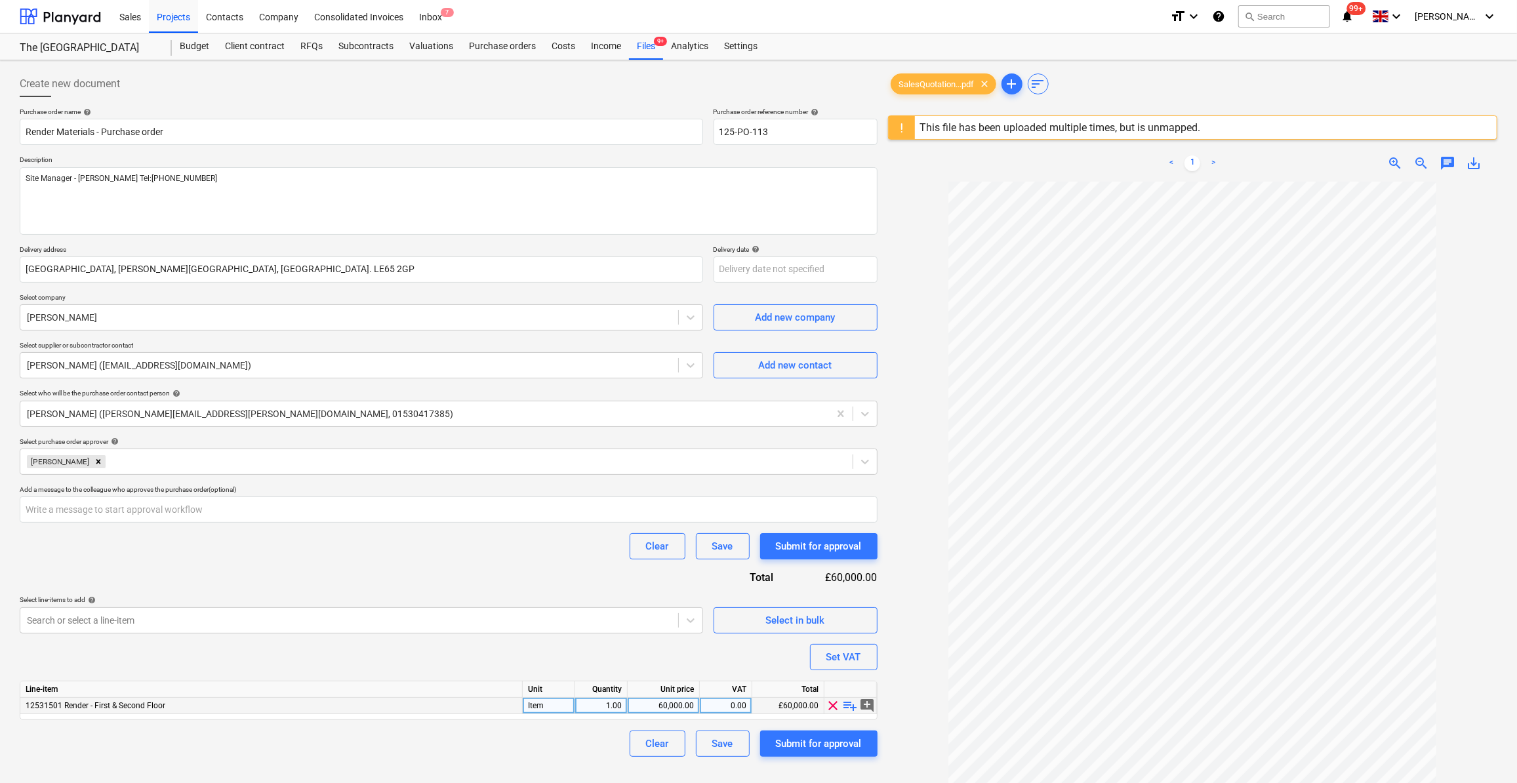
click at [853, 705] on span "playlist_add" at bounding box center [851, 706] width 16 height 16
type textarea "x"
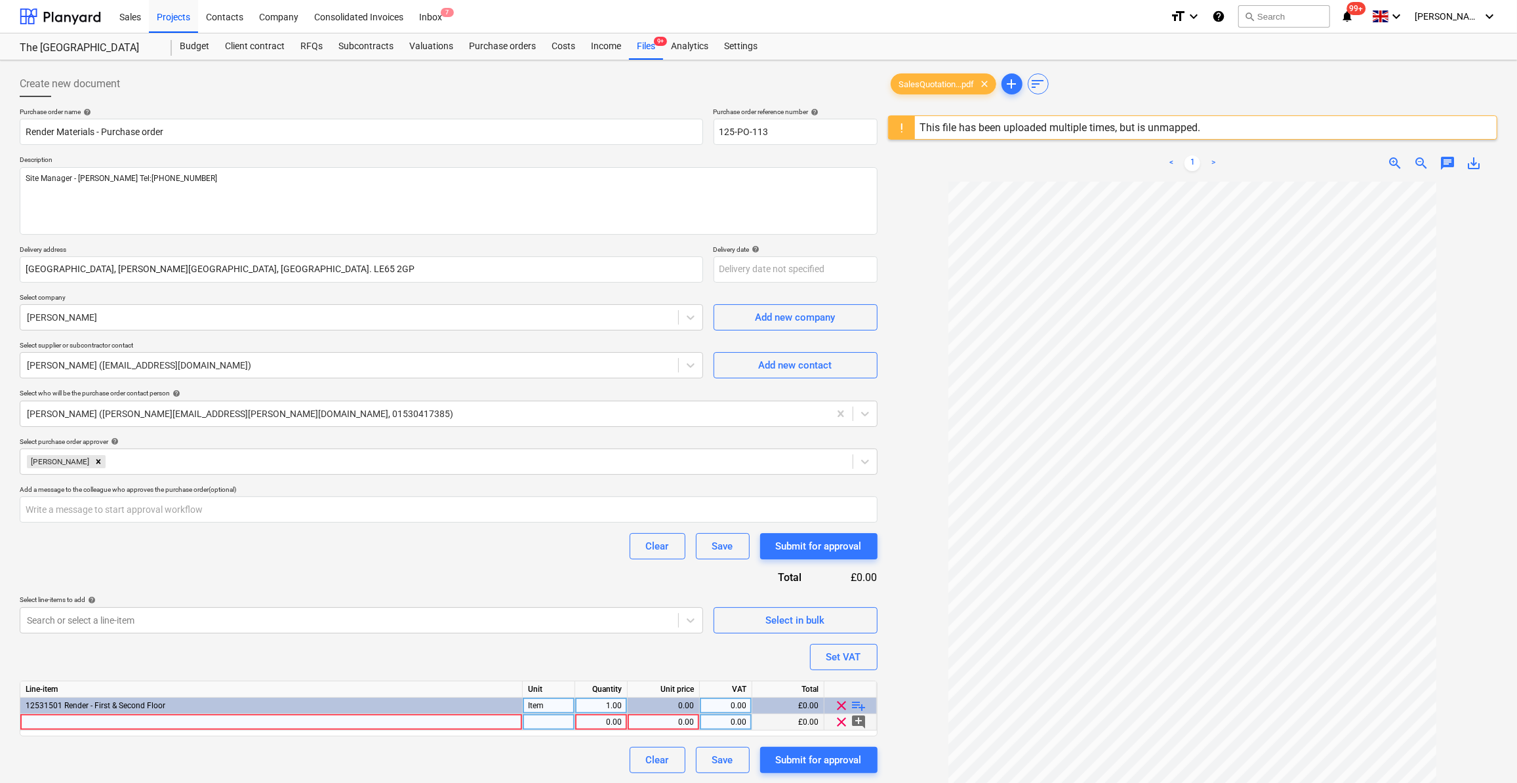
click at [35, 722] on div at bounding box center [271, 722] width 502 height 16
click at [226, 719] on input "Renopass Chaux GF - Sable Clair 1203" at bounding box center [271, 722] width 502 height 16
type input "Renopass Chaux GF - Sable Clair 1203 (Bags)"
type textarea "x"
click at [534, 720] on div at bounding box center [549, 722] width 52 height 16
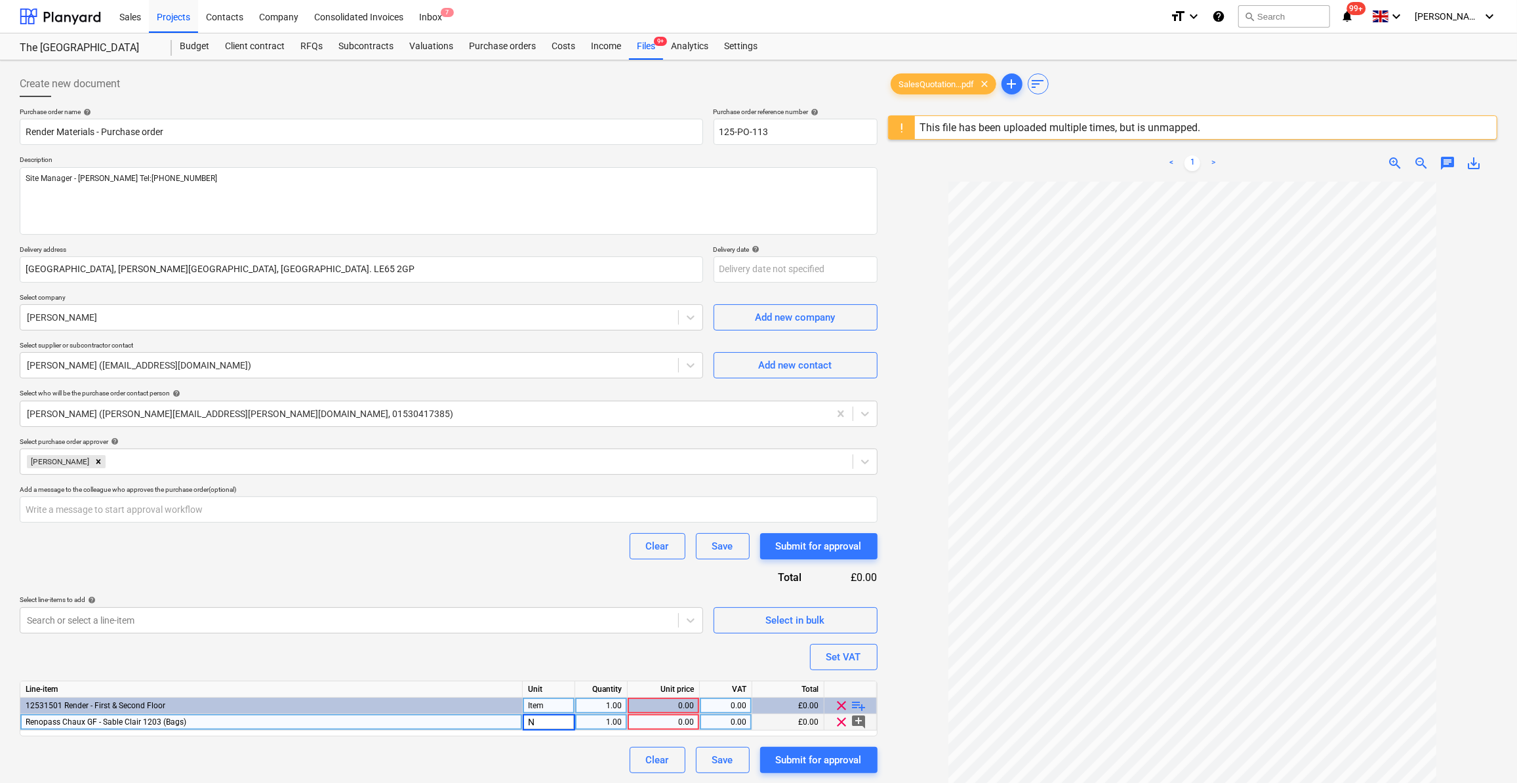
type input "Nr"
type textarea "x"
click at [579, 720] on div "1.00" at bounding box center [601, 722] width 52 height 16
type input "240"
type textarea "x"
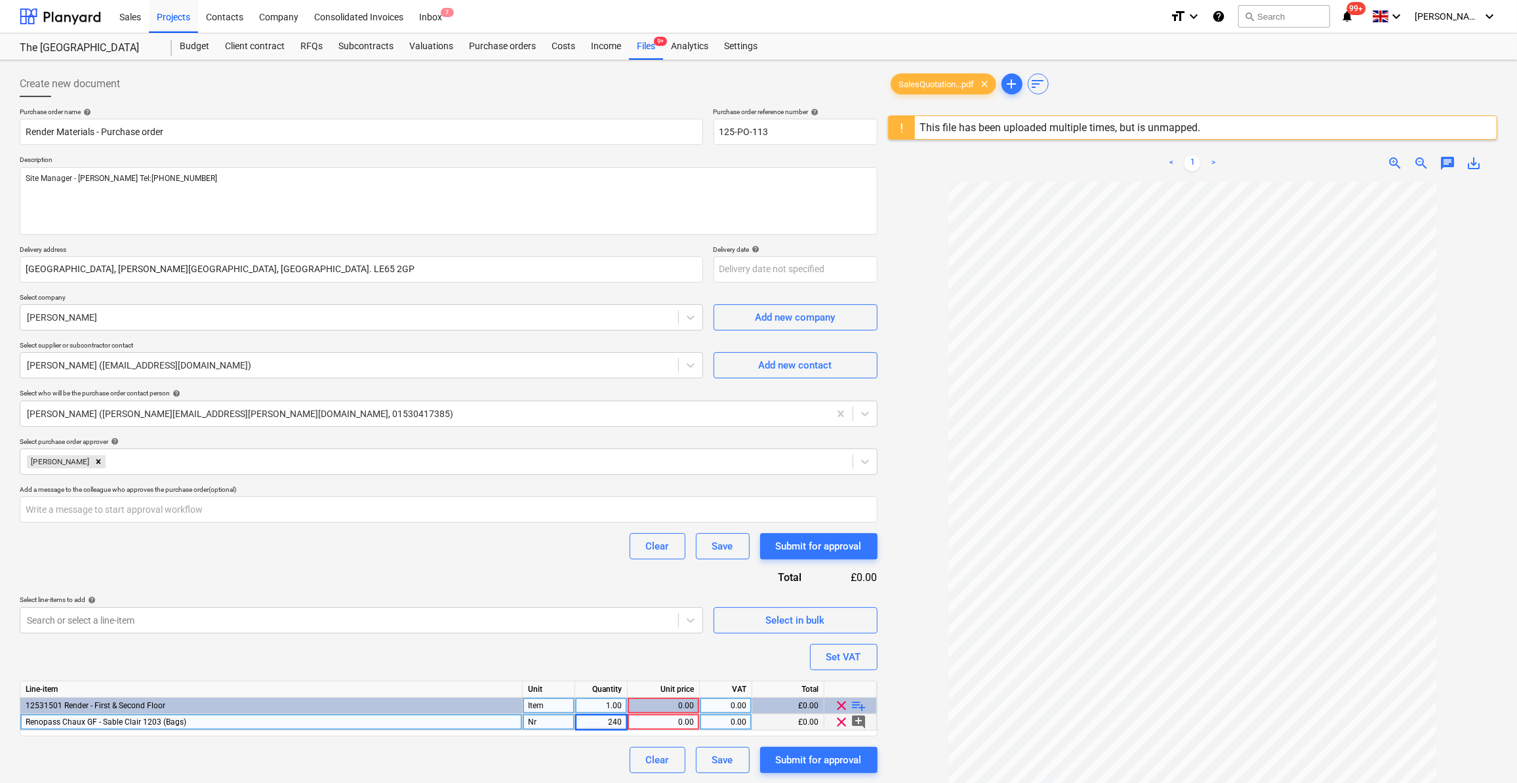
click at [678, 724] on div "0.00" at bounding box center [663, 722] width 61 height 16
type input "13.45"
click at [862, 705] on span "playlist_add" at bounding box center [859, 706] width 16 height 16
type textarea "x"
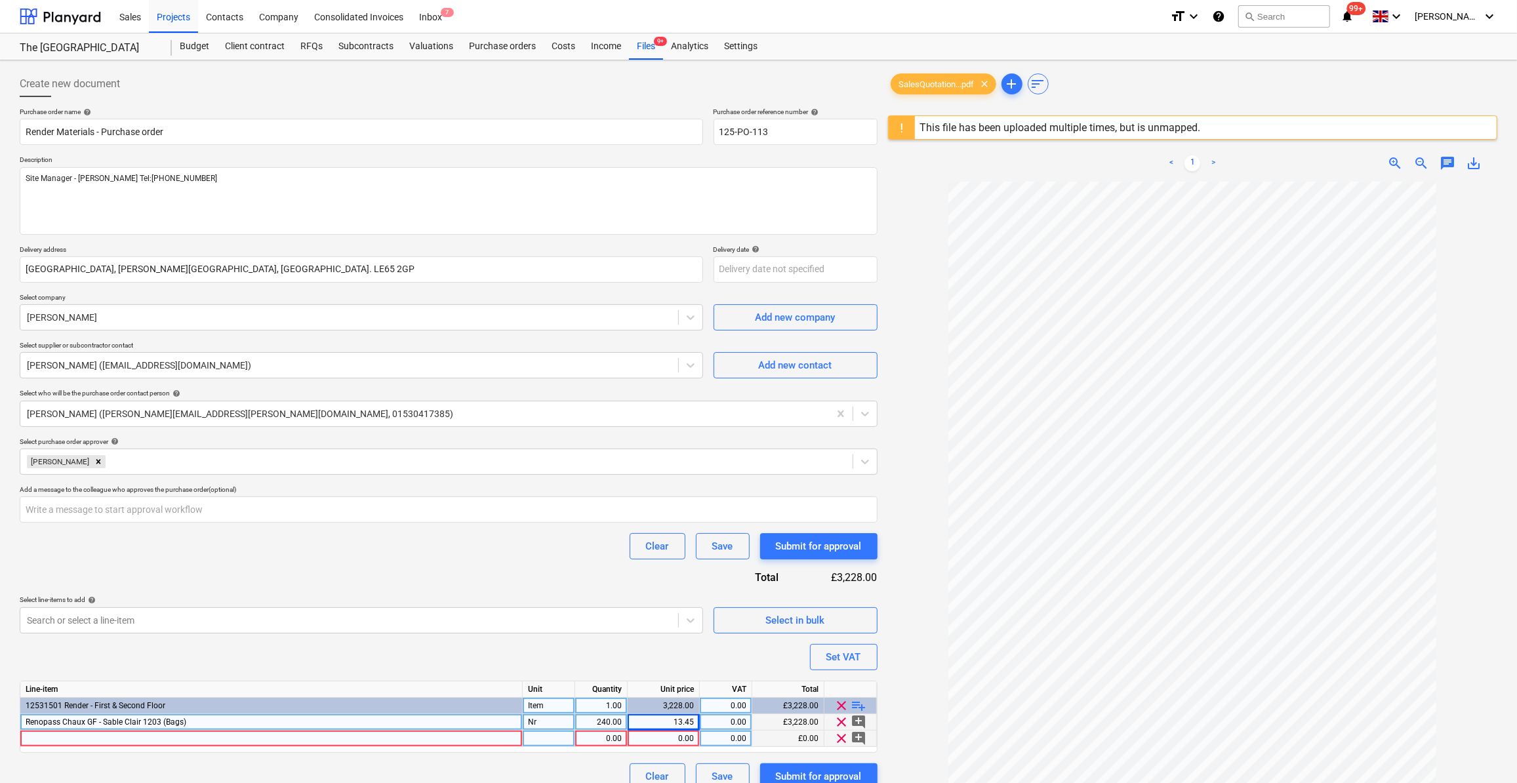
click at [32, 735] on div at bounding box center [271, 739] width 502 height 16
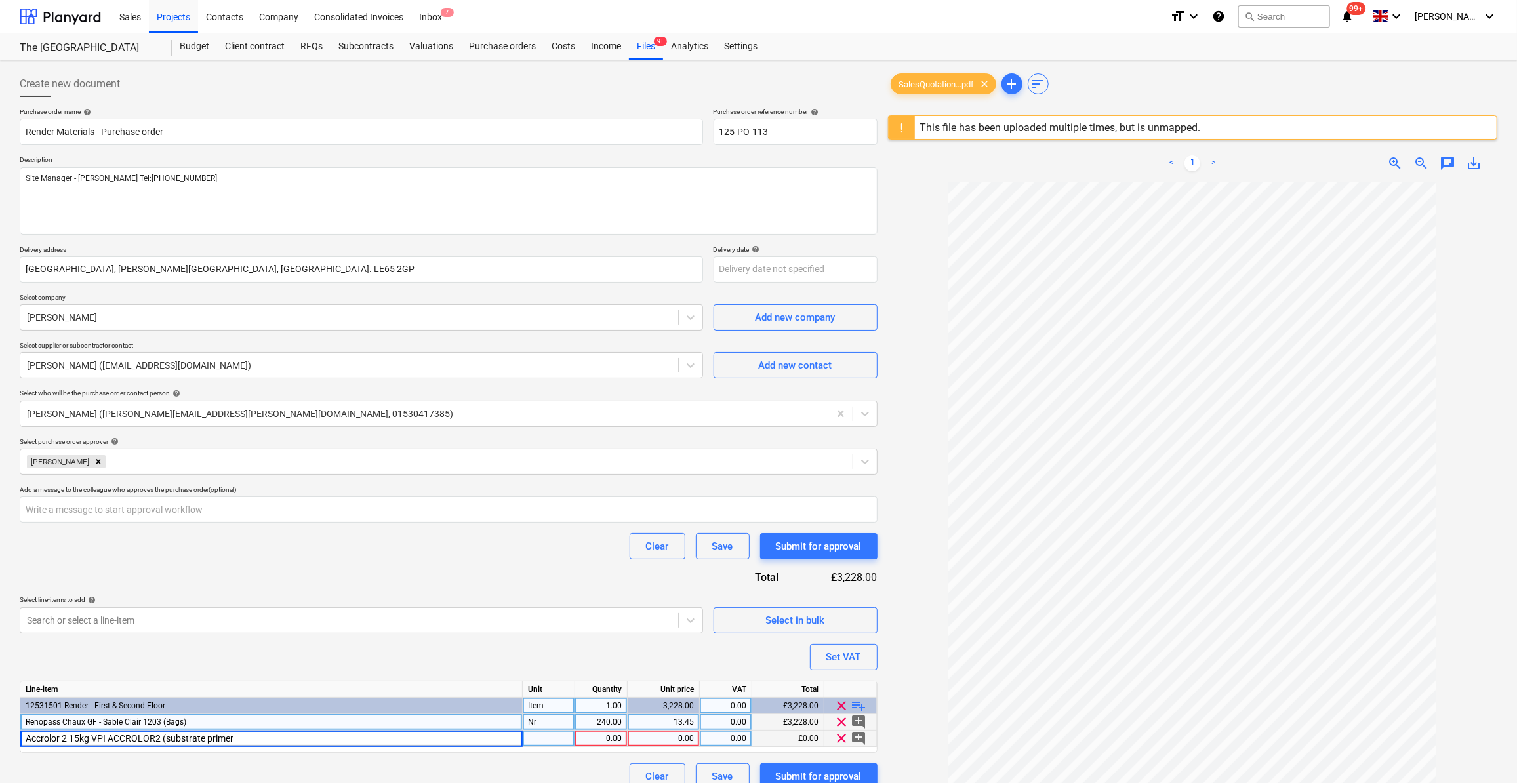
type input "Accrolor 2 15kg VPI ACCROLOR2 (substrate primer)"
type textarea "x"
click at [539, 738] on div "pcs" at bounding box center [549, 739] width 52 height 16
type input "Nr"
type textarea "x"
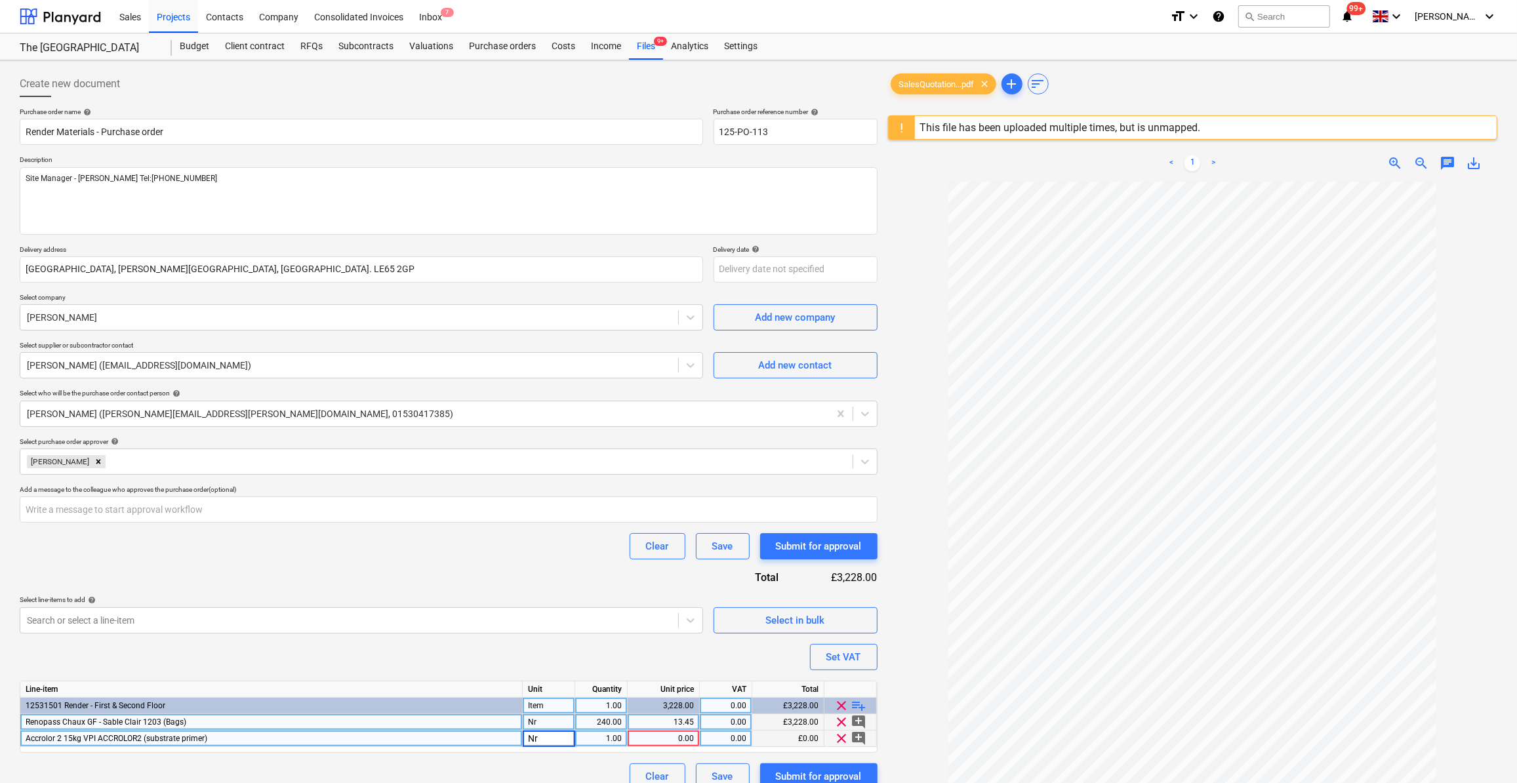
click at [617, 736] on div "1.00" at bounding box center [601, 739] width 41 height 16
type input "5"
type textarea "x"
click at [688, 739] on div "0.00" at bounding box center [663, 739] width 61 height 16
type input "41.054"
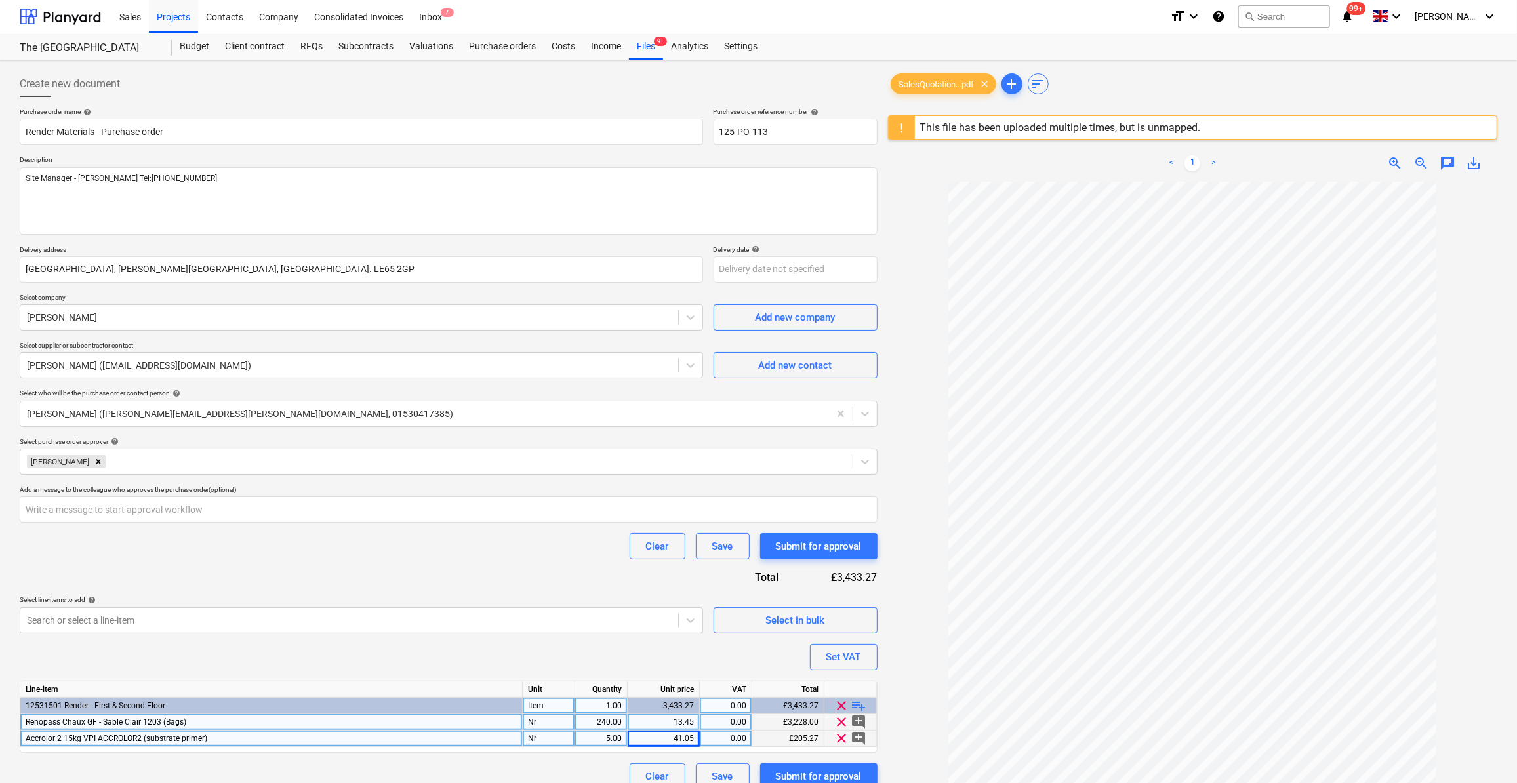
click at [863, 708] on span "playlist_add" at bounding box center [859, 706] width 16 height 16
type textarea "x"
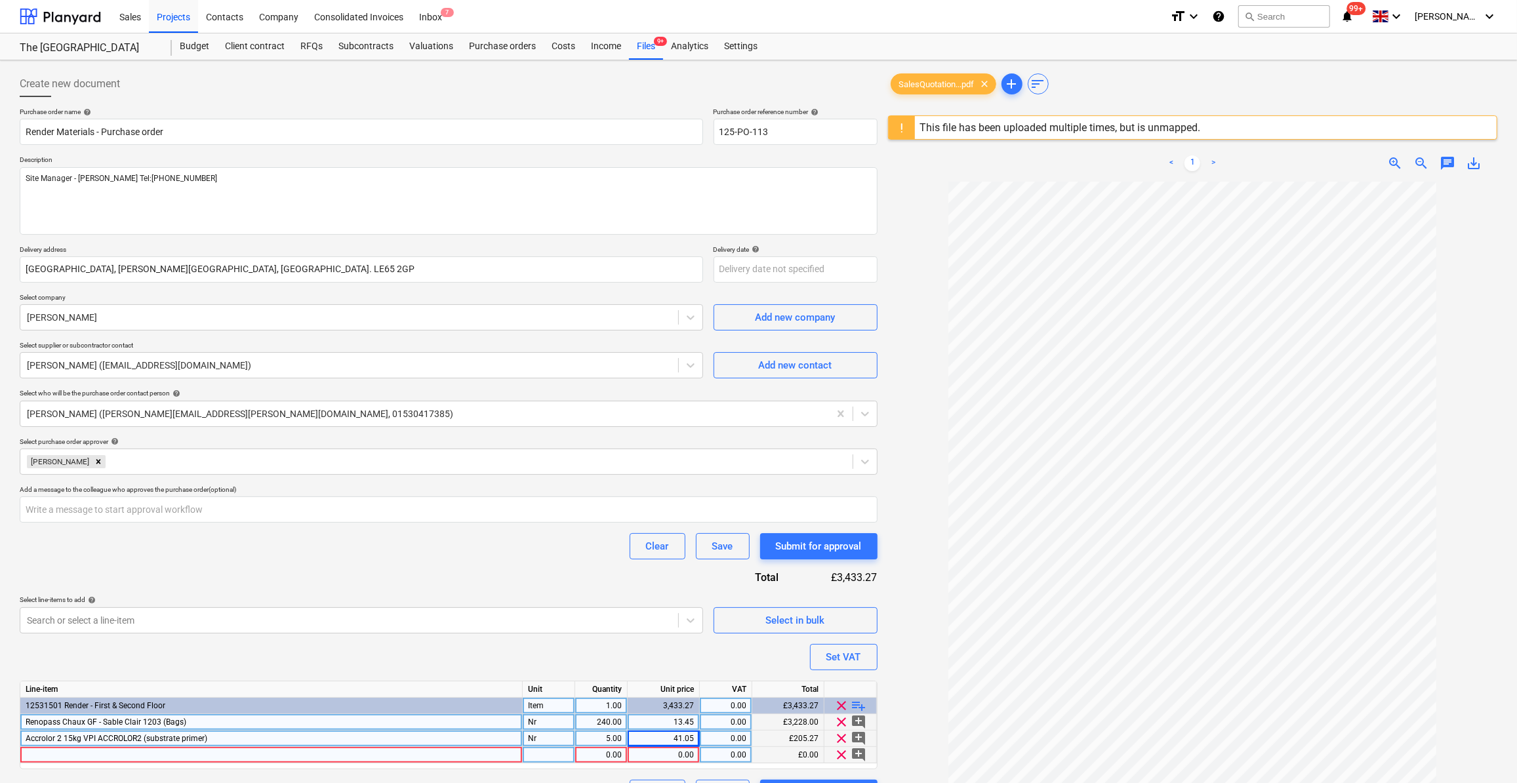
click at [50, 752] on div at bounding box center [271, 755] width 502 height 16
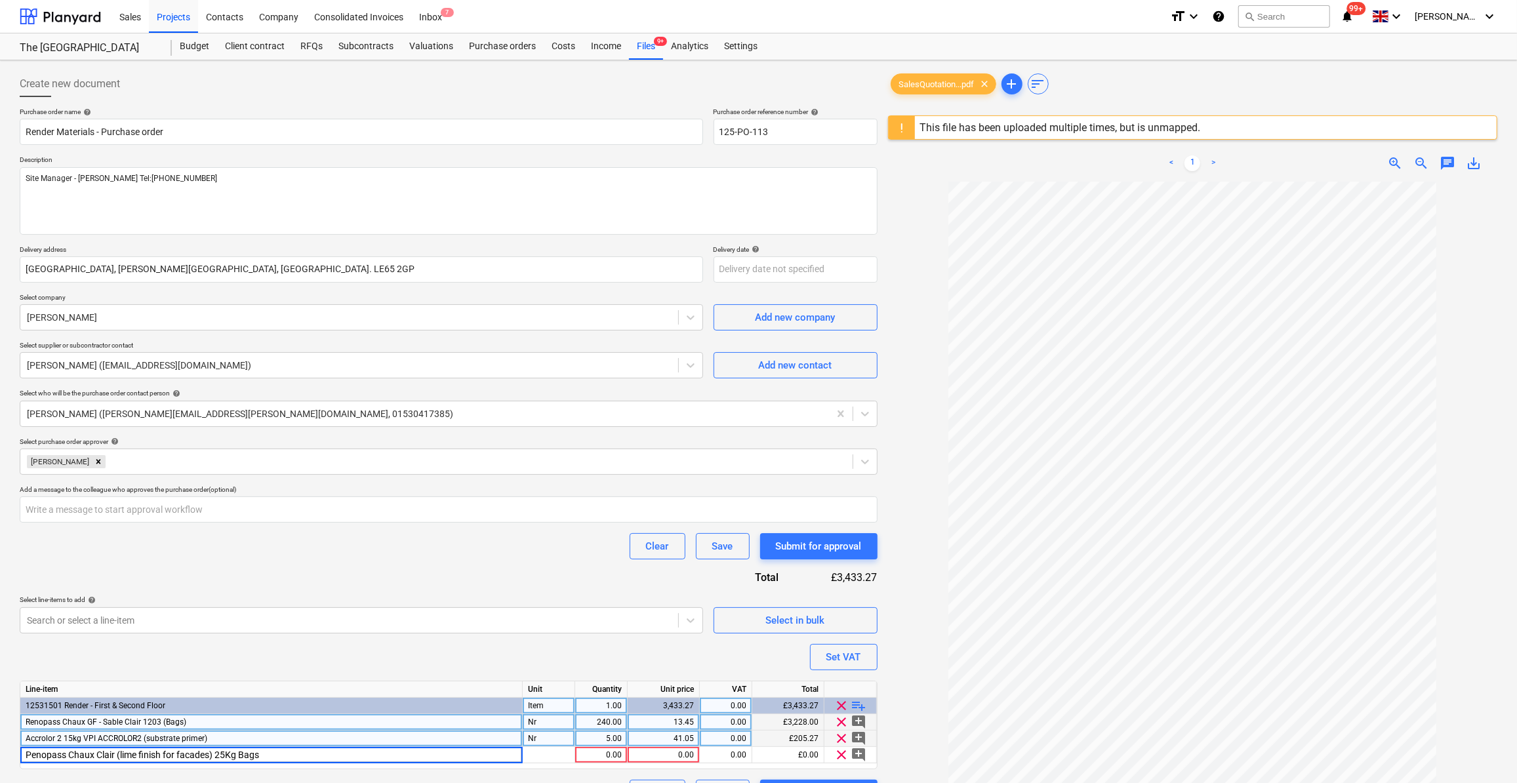
drag, startPoint x: 32, startPoint y: 755, endPoint x: 37, endPoint y: 778, distance: 23.6
click at [32, 758] on input "Penopass Chaux Clair (lime finish for facades) 25Kg Bags" at bounding box center [271, 755] width 502 height 16
type input "Renopass Chaux Clair (lime finish for facades) 25Kg Bags"
type textarea "x"
click at [321, 668] on div "Purchase order name help Render Materials - Purchase order Purchase order refer…" at bounding box center [449, 457] width 858 height 699
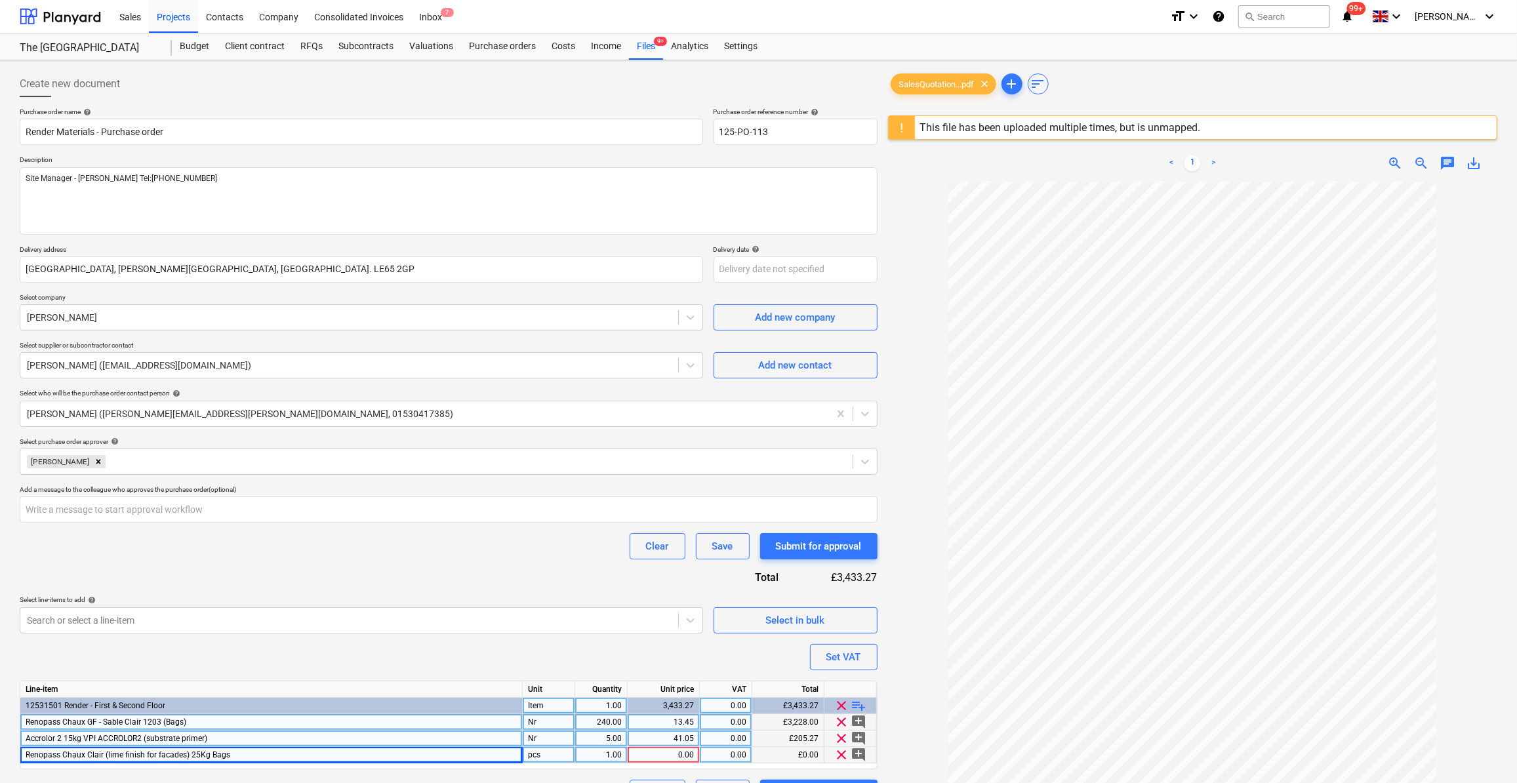
click at [189, 754] on span "Renopass Chaux Clair (lime finish for facades) 25Kg Bags" at bounding box center [128, 754] width 205 height 9
click at [218, 757] on input "Renopass Chaux Clair (lime finish for facades) 25Kg Bags" at bounding box center [271, 755] width 502 height 16
type input "Renopass Chaux Clair (lime finish for facades) (25Kg Bags)"
type textarea "x"
click at [605, 755] on div "1.00" at bounding box center [601, 755] width 41 height 16
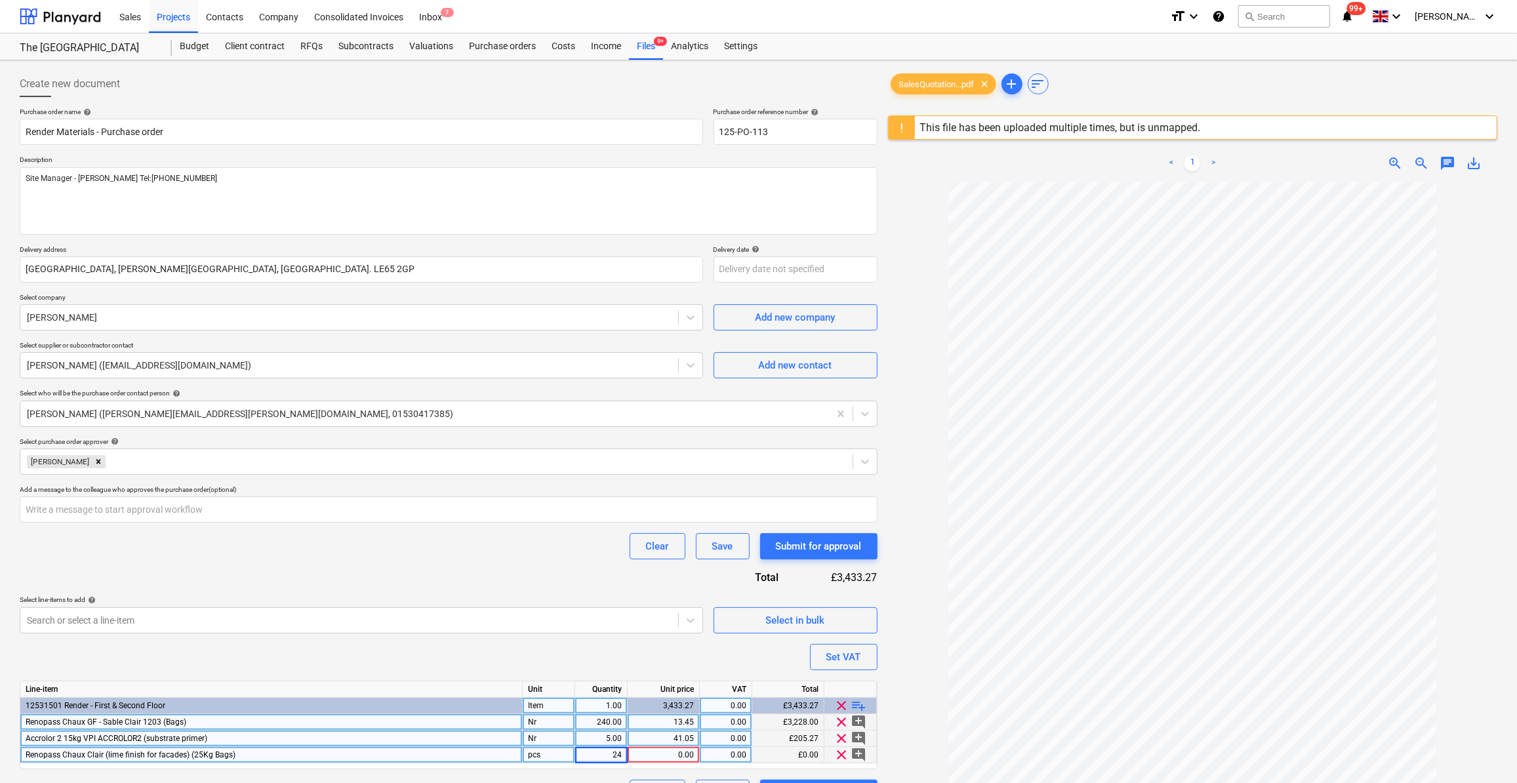
type input "240"
type textarea "x"
click at [677, 756] on div "0.00" at bounding box center [663, 755] width 61 height 16
type input "13.45"
click at [668, 649] on div "Purchase order name help Render Materials - Purchase order Purchase order refer…" at bounding box center [449, 457] width 858 height 699
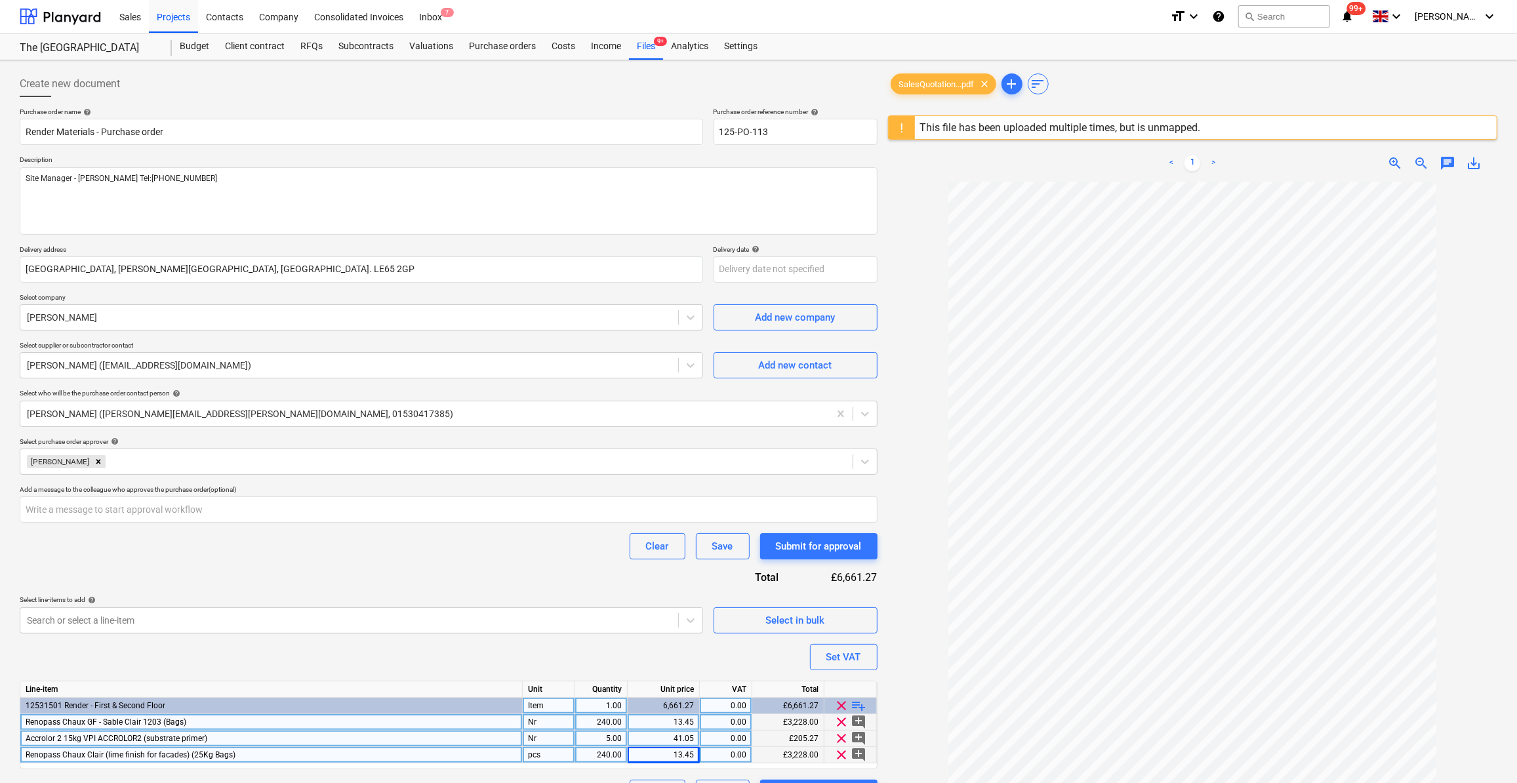
scroll to position [59, 0]
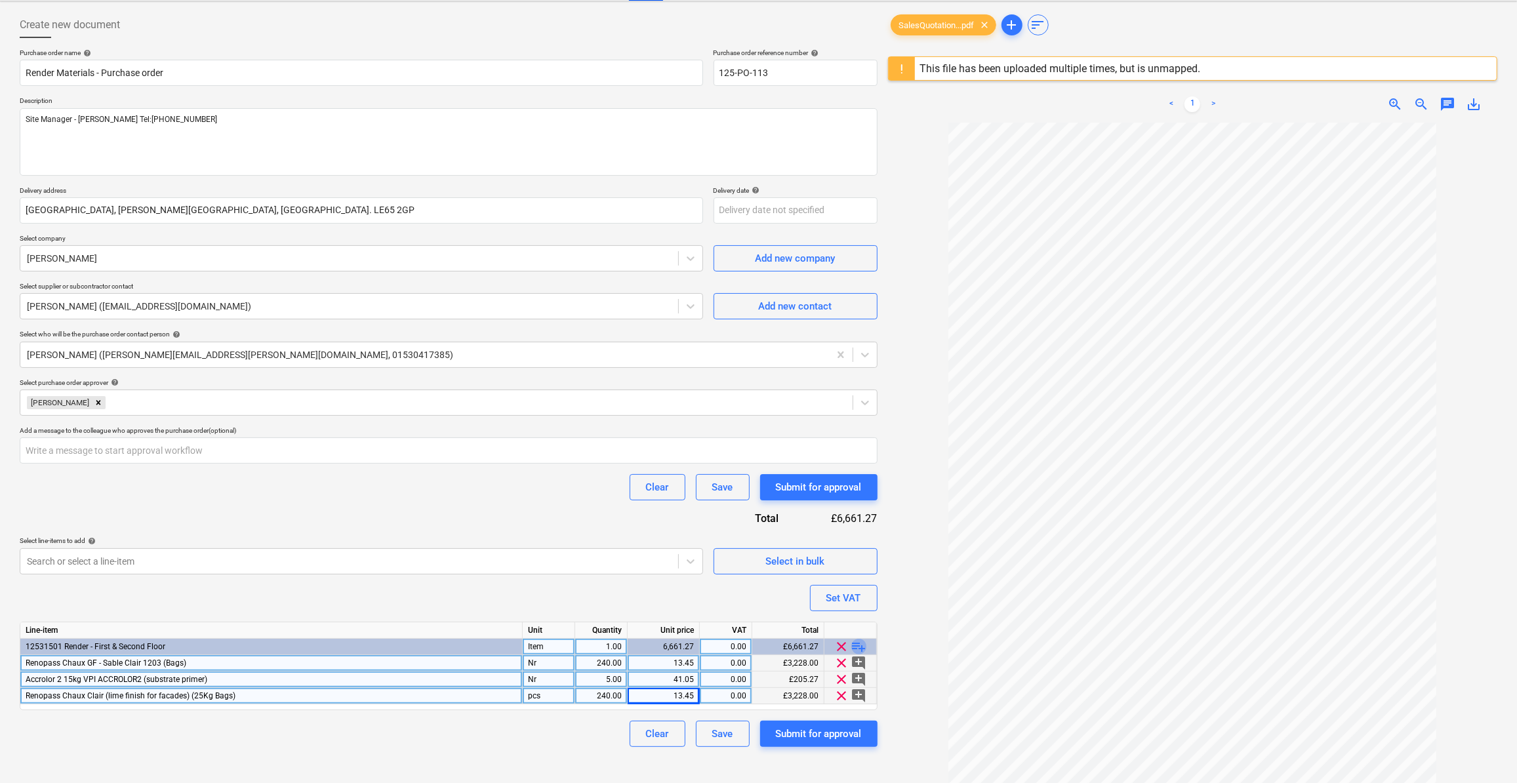
click at [863, 647] on span "playlist_add" at bounding box center [859, 647] width 16 height 16
type textarea "x"
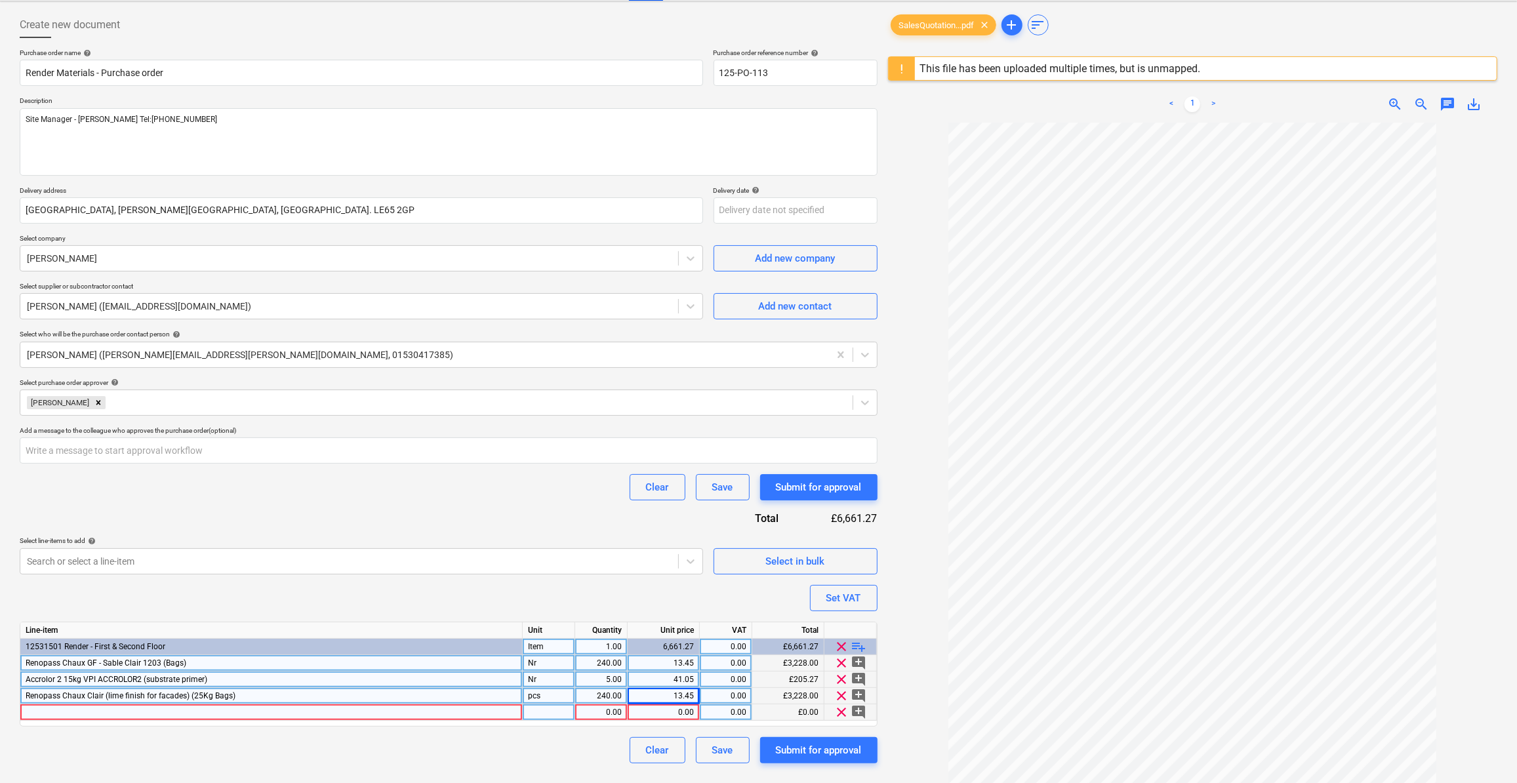
click at [34, 709] on div at bounding box center [271, 713] width 502 height 16
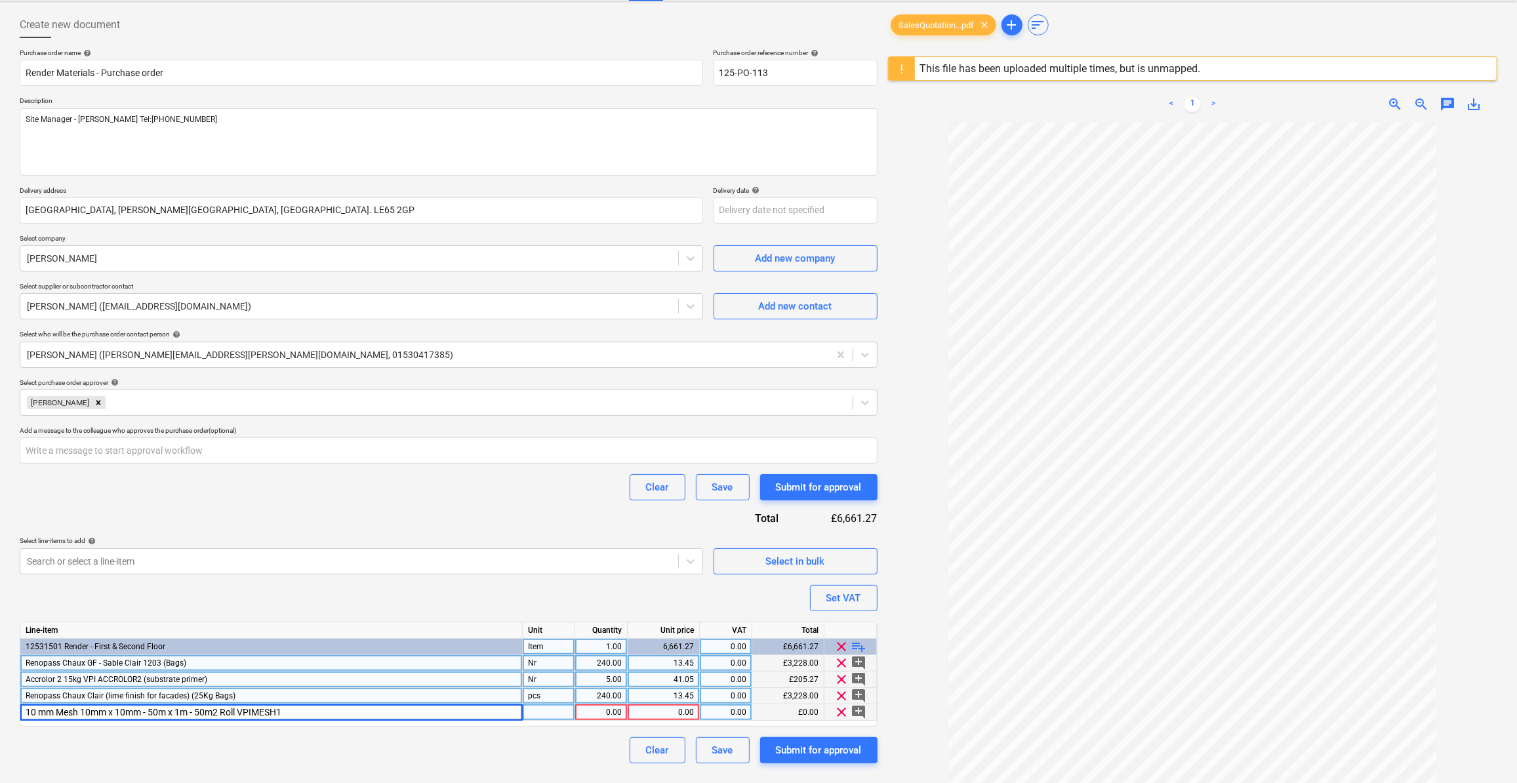
type input "10 mm Mesh 10mm x 10mm - 50m x 1m - 50m2 Roll VPIMESH10"
type textarea "x"
click at [105, 697] on span "Renopass Chaux Clair (lime finish for facades) (25Kg Bags)" at bounding box center [131, 695] width 210 height 9
click at [117, 694] on input "Renopass Chaux Clair (lime finish for facades) (25Kg Bags)" at bounding box center [271, 696] width 502 height 16
click at [169, 693] on input "Renopass [PERSON_NAME] VPI RENOPLASSCHAUXCLAIR (lime finish for facades) (25Kg …" at bounding box center [271, 696] width 502 height 16
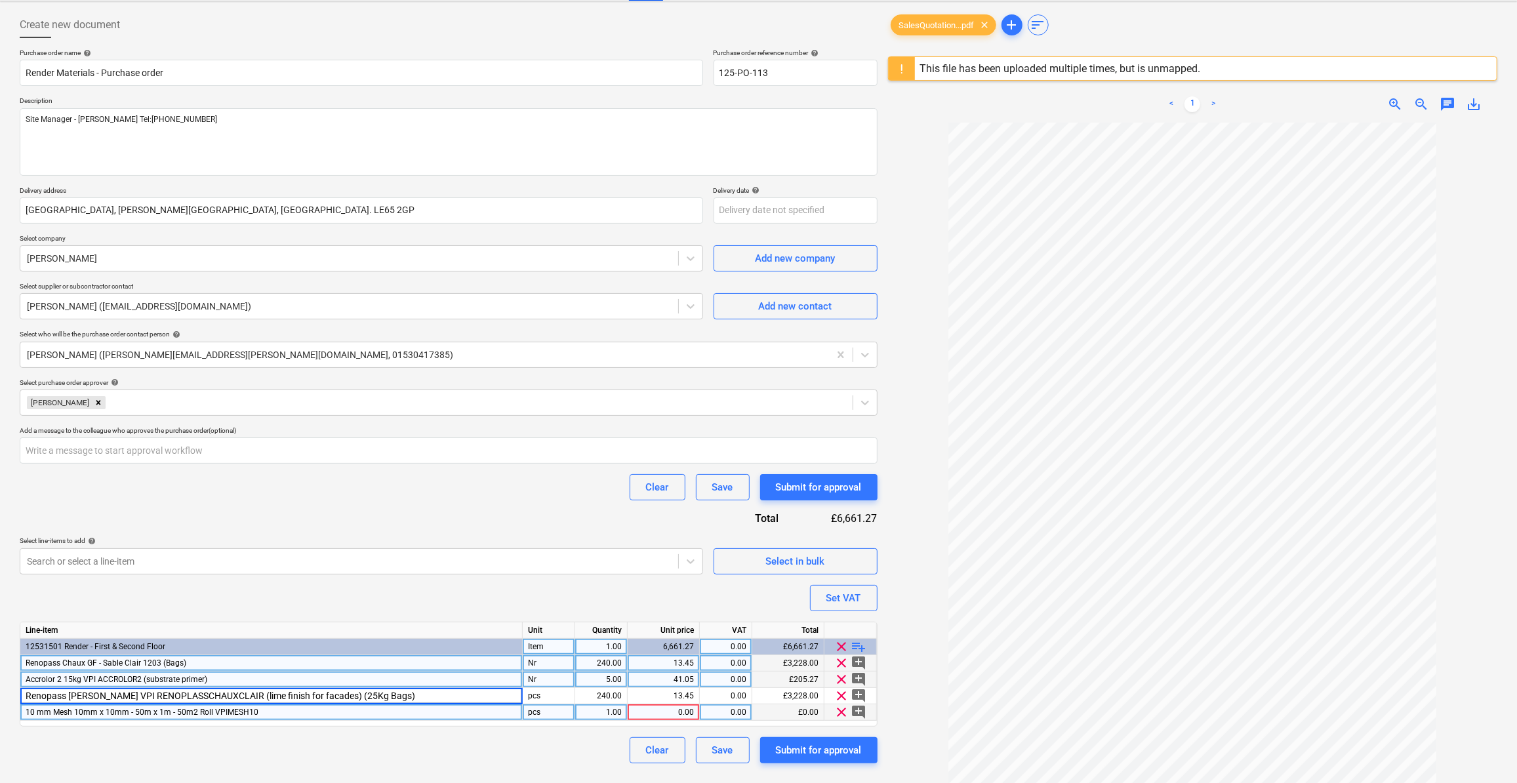
type input "Renopass Chaux Clair VPI RENOPASSCHAUXCLAIR (lime finish for facades) (25Kg Bag…"
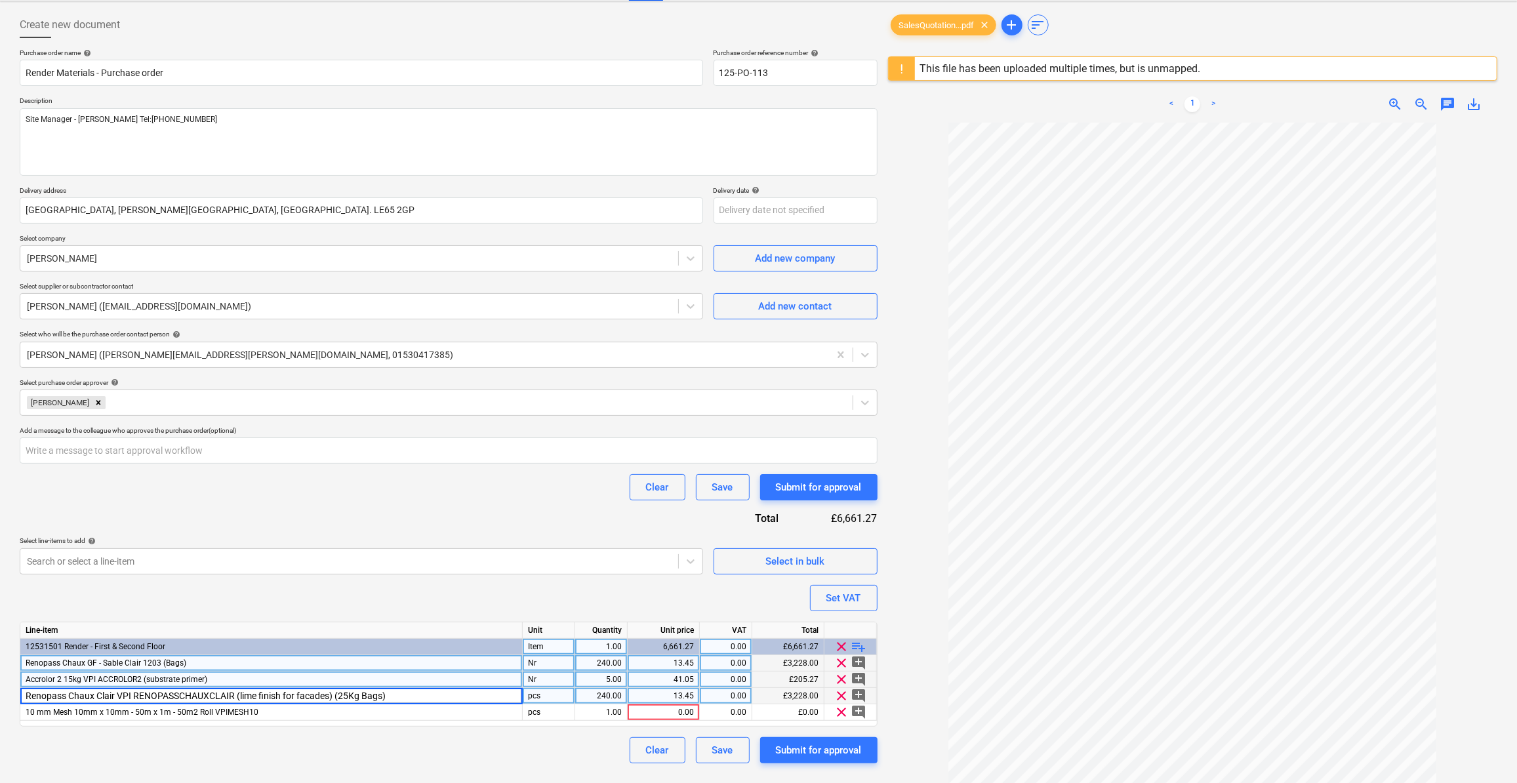
type textarea "x"
click at [556, 693] on div "pcs" at bounding box center [549, 696] width 52 height 16
type input "Nr"
type textarea "x"
click at [545, 709] on div "pcs" at bounding box center [549, 713] width 52 height 16
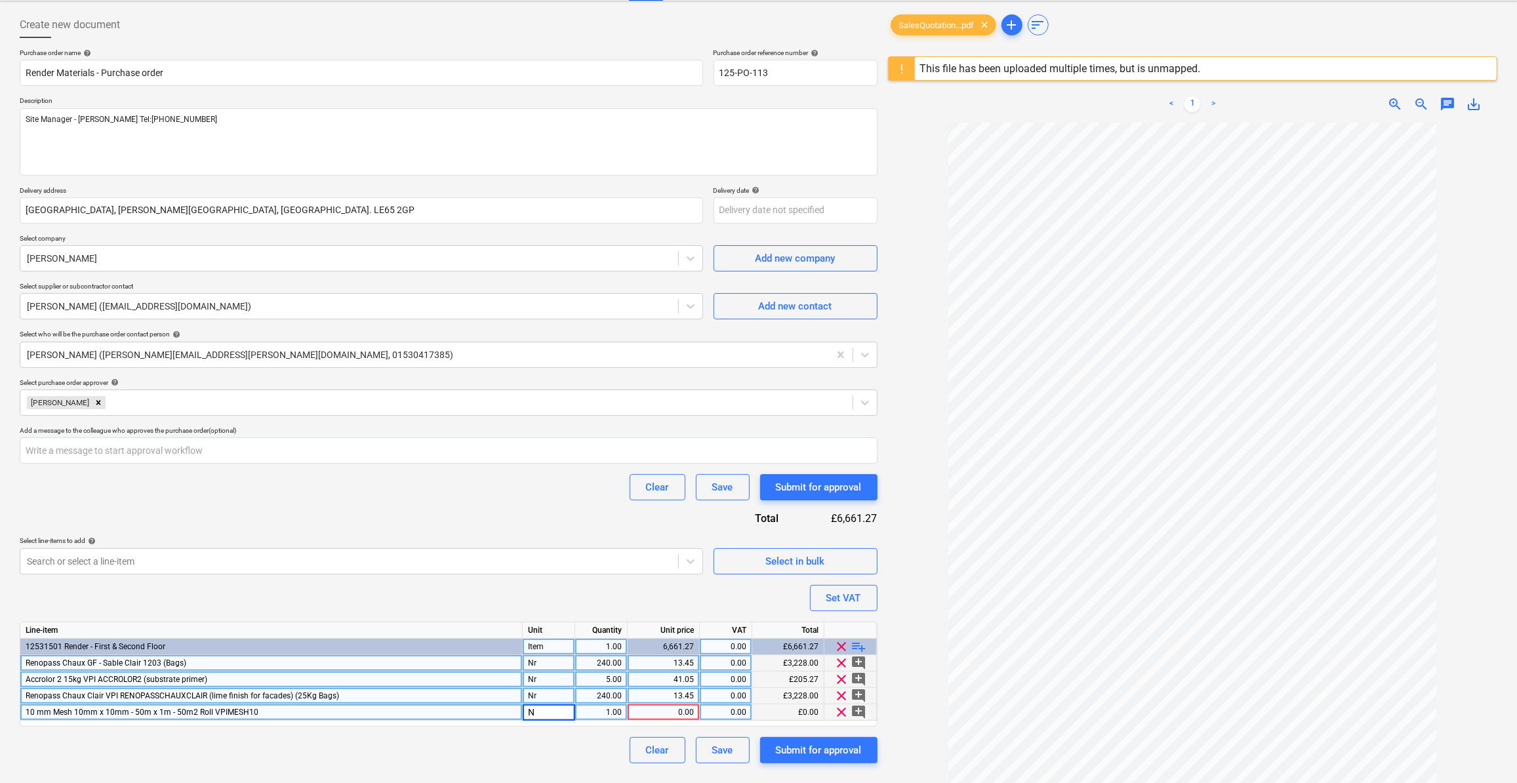
type input "Nr"
type textarea "x"
click at [619, 710] on div "1.00" at bounding box center [601, 713] width 41 height 16
type input "6"
type textarea "x"
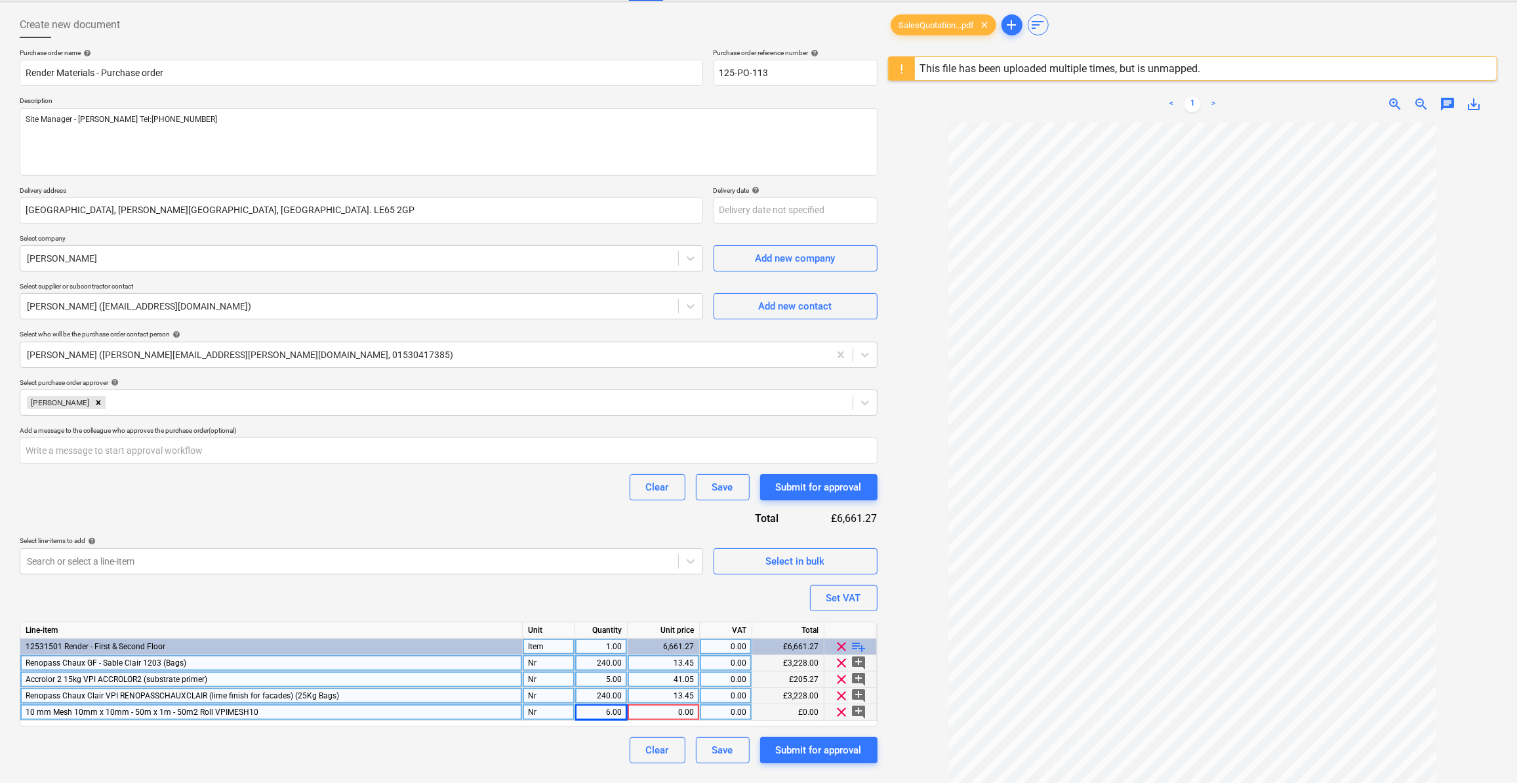
click at [594, 742] on div "Clear Save Submit for approval" at bounding box center [449, 750] width 858 height 26
click at [677, 713] on div "0.00" at bounding box center [663, 713] width 61 height 16
type input "55"
type textarea "x"
click at [850, 594] on div "Set VAT" at bounding box center [844, 598] width 35 height 17
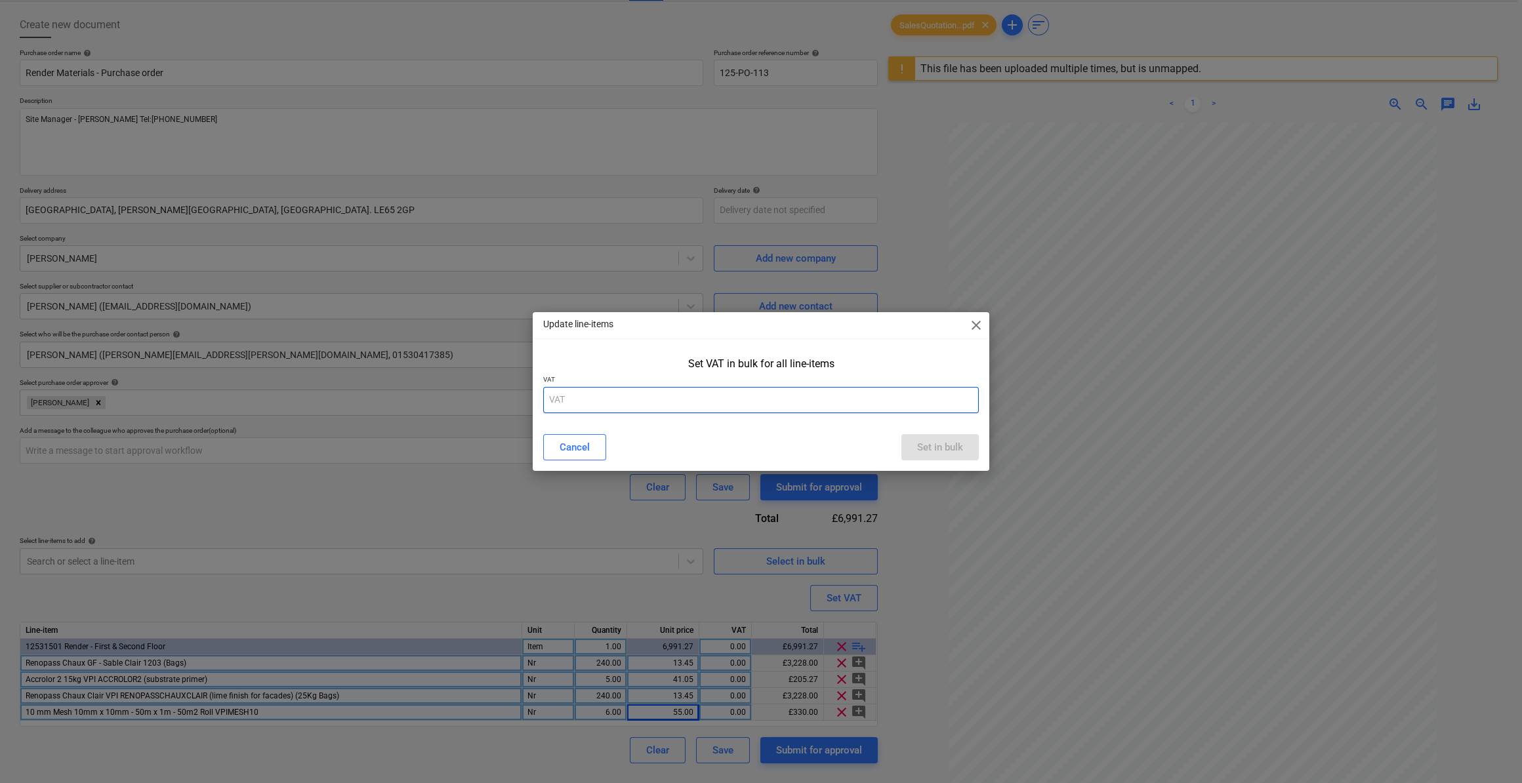
click at [569, 402] on input "text" at bounding box center [761, 400] width 436 height 26
type input "20"
click at [939, 451] on div "Set in bulk" at bounding box center [940, 447] width 46 height 17
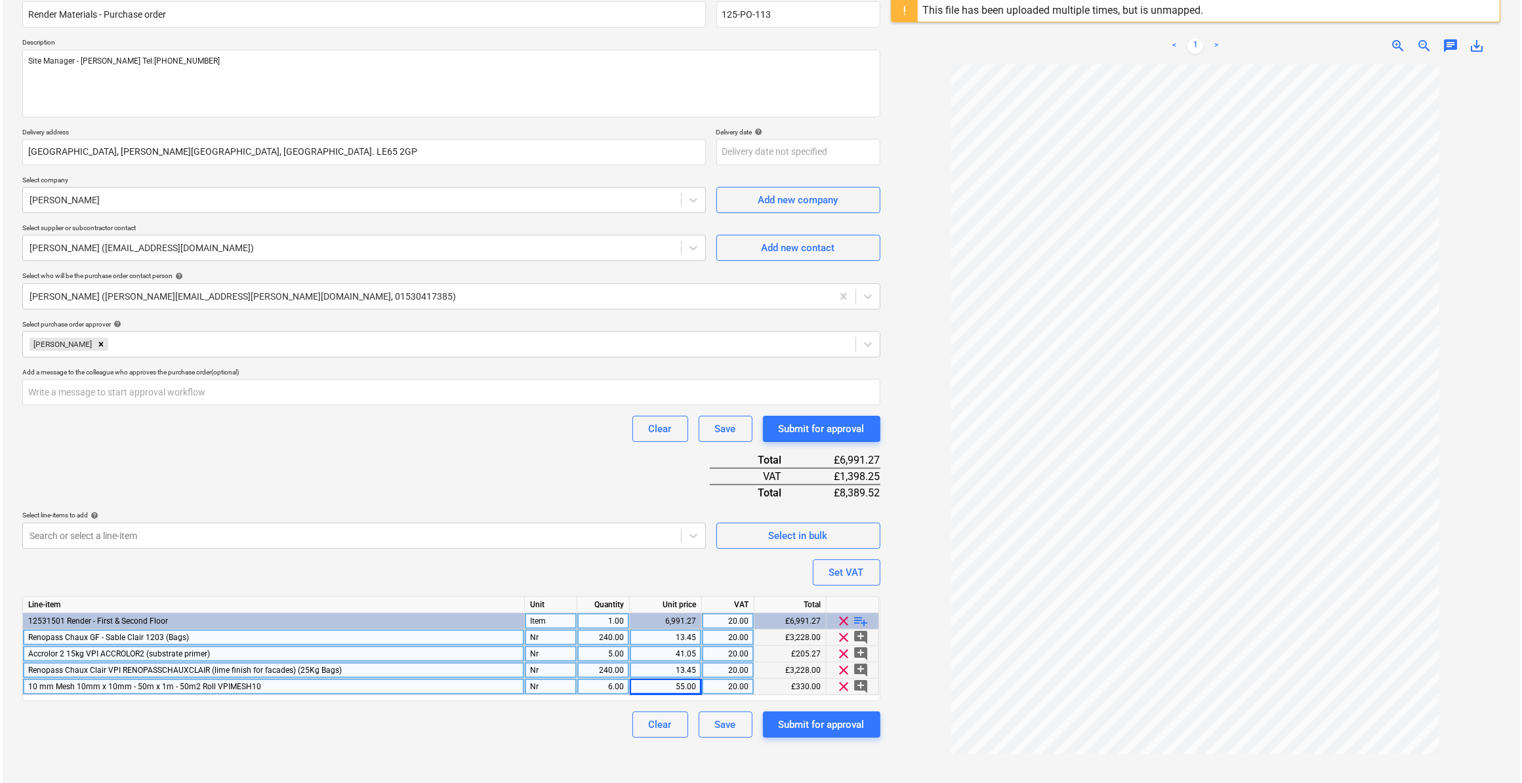
scroll to position [119, 0]
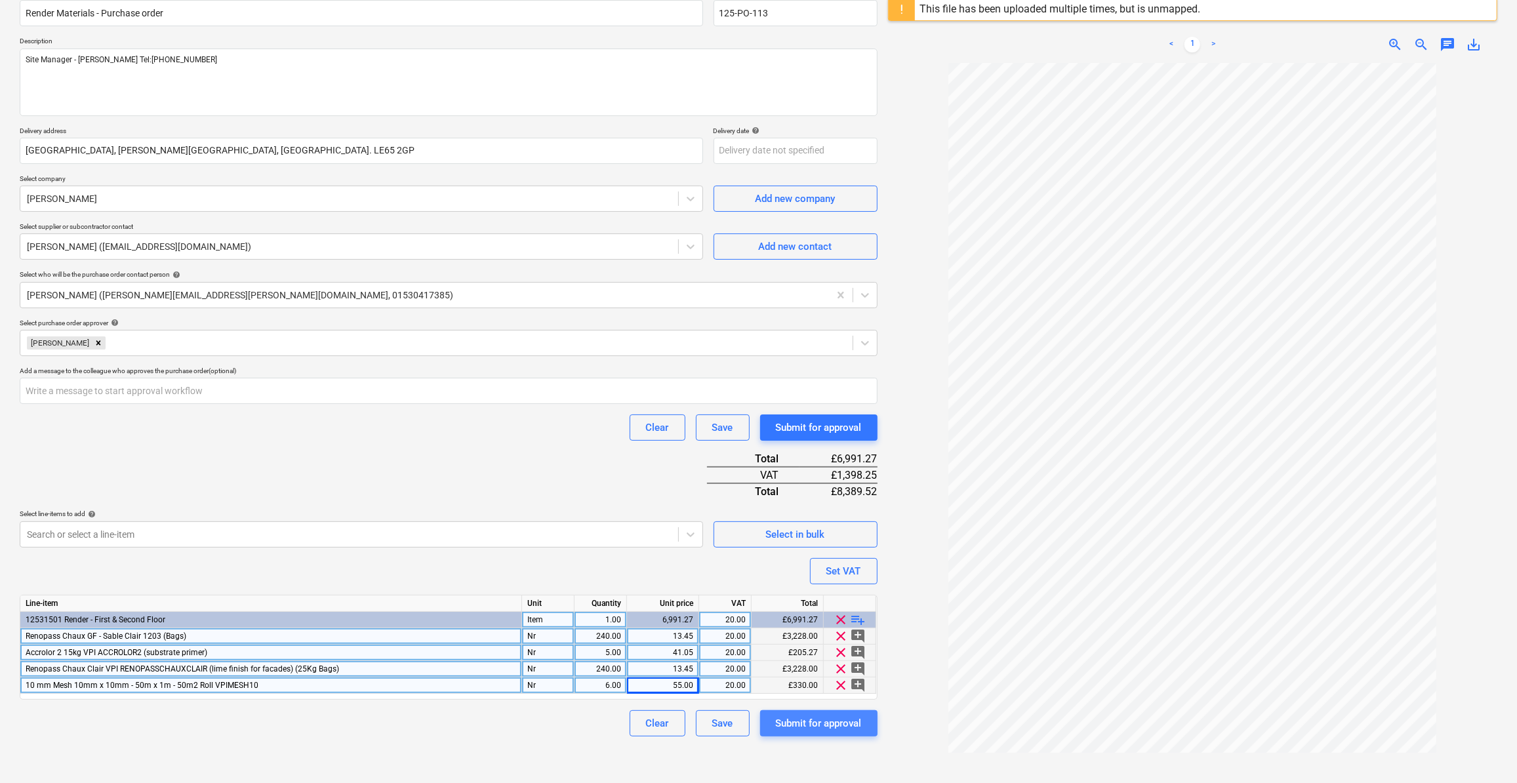
click at [828, 724] on div "Submit for approval" at bounding box center [819, 723] width 86 height 17
type textarea "x"
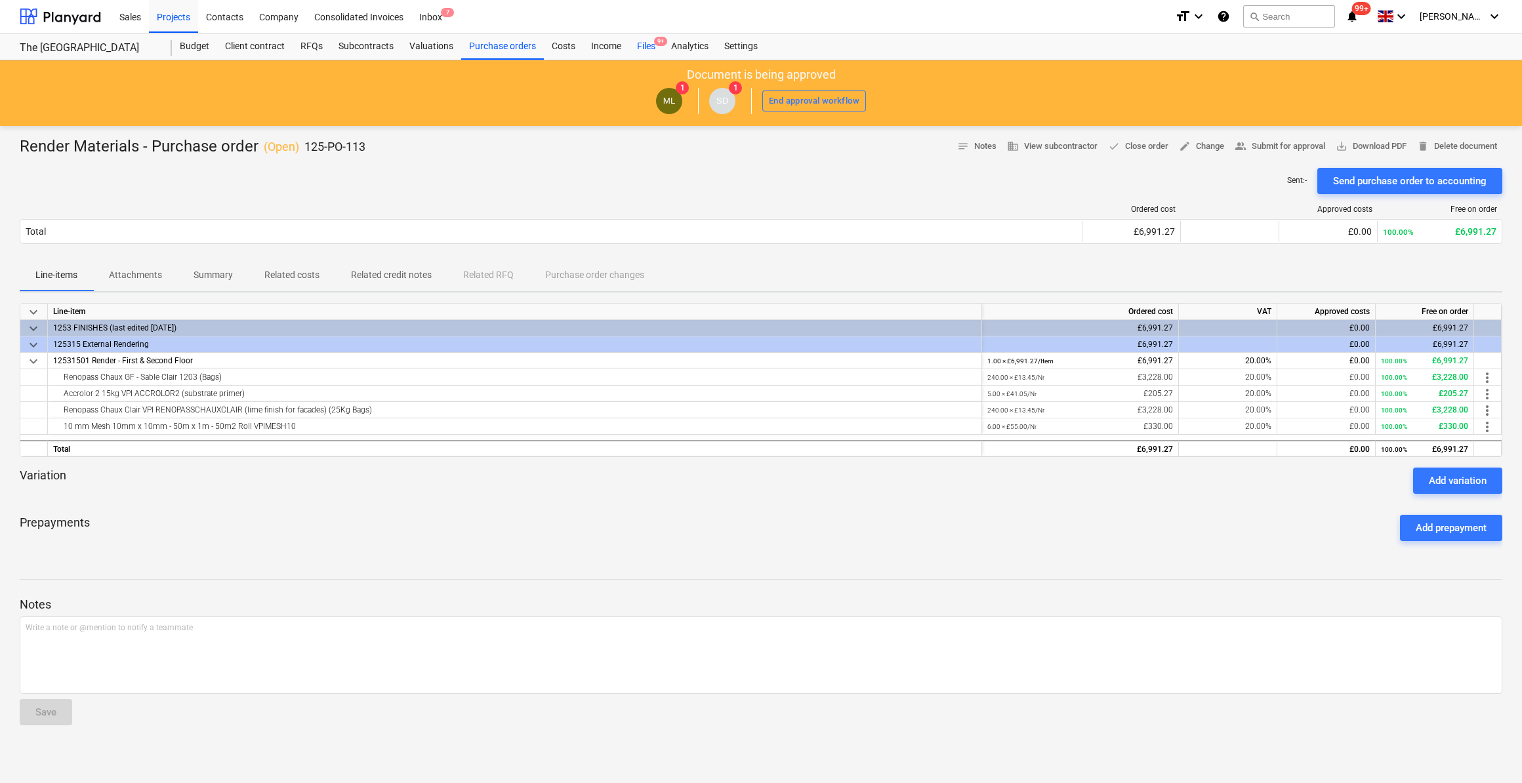
click at [640, 44] on div "Files 9+" at bounding box center [646, 46] width 34 height 26
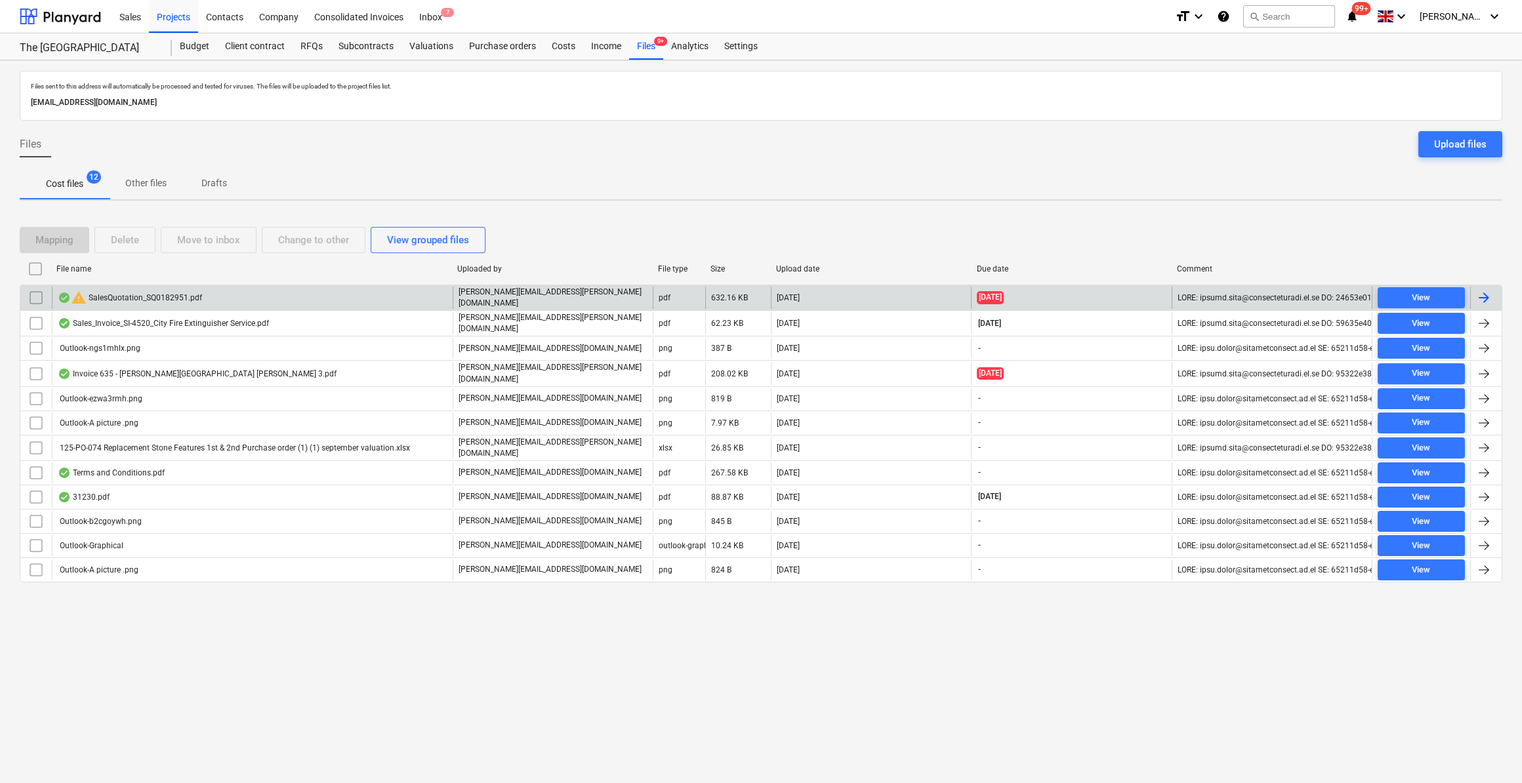
drag, startPoint x: 36, startPoint y: 298, endPoint x: 48, endPoint y: 298, distance: 11.8
click at [37, 297] on input "checkbox" at bounding box center [36, 297] width 21 height 21
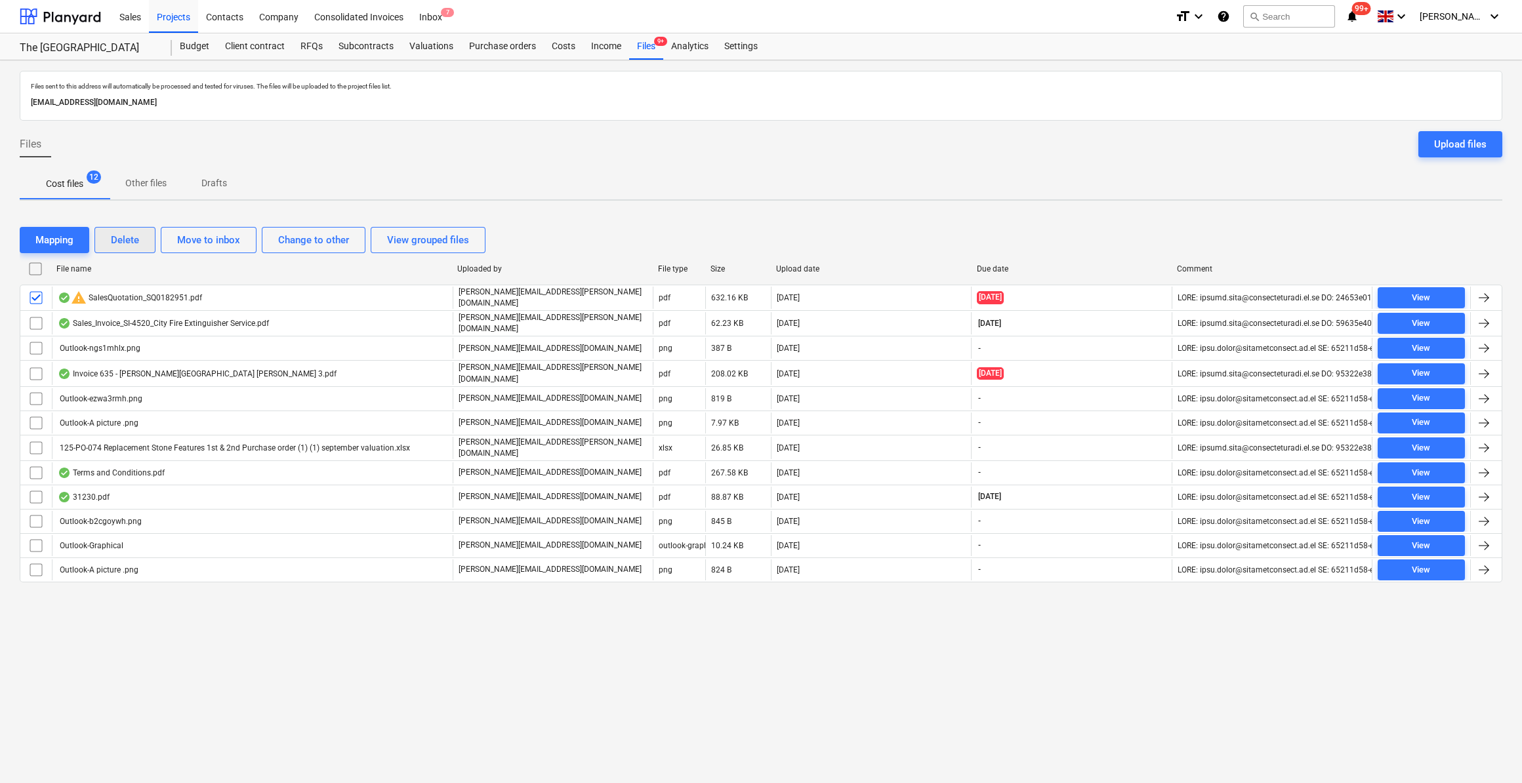
click at [132, 243] on div "Delete" at bounding box center [125, 240] width 28 height 17
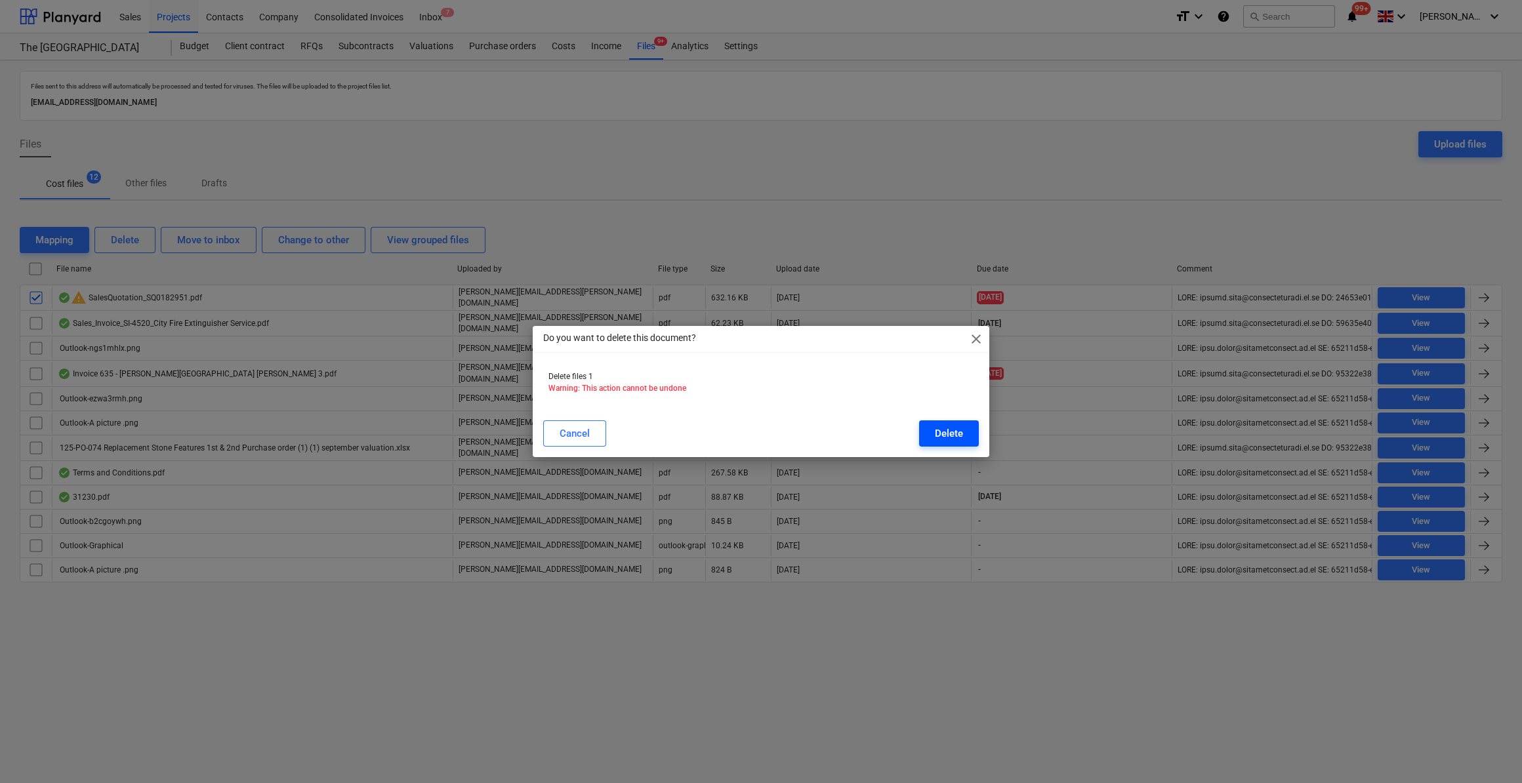
click at [951, 437] on div "Delete" at bounding box center [949, 433] width 28 height 17
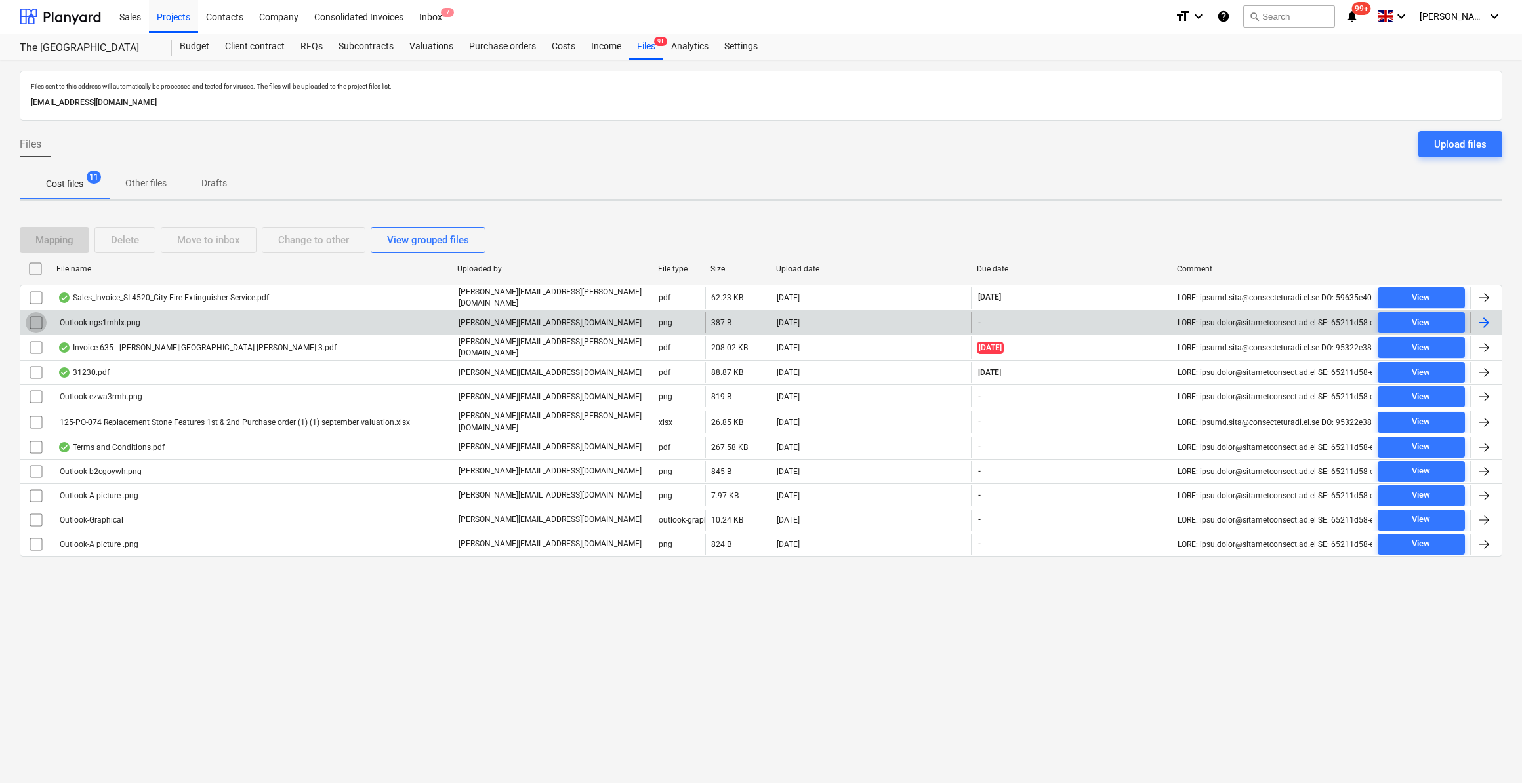
click at [36, 319] on input "checkbox" at bounding box center [36, 322] width 21 height 21
click at [138, 237] on div "Delete" at bounding box center [125, 240] width 28 height 17
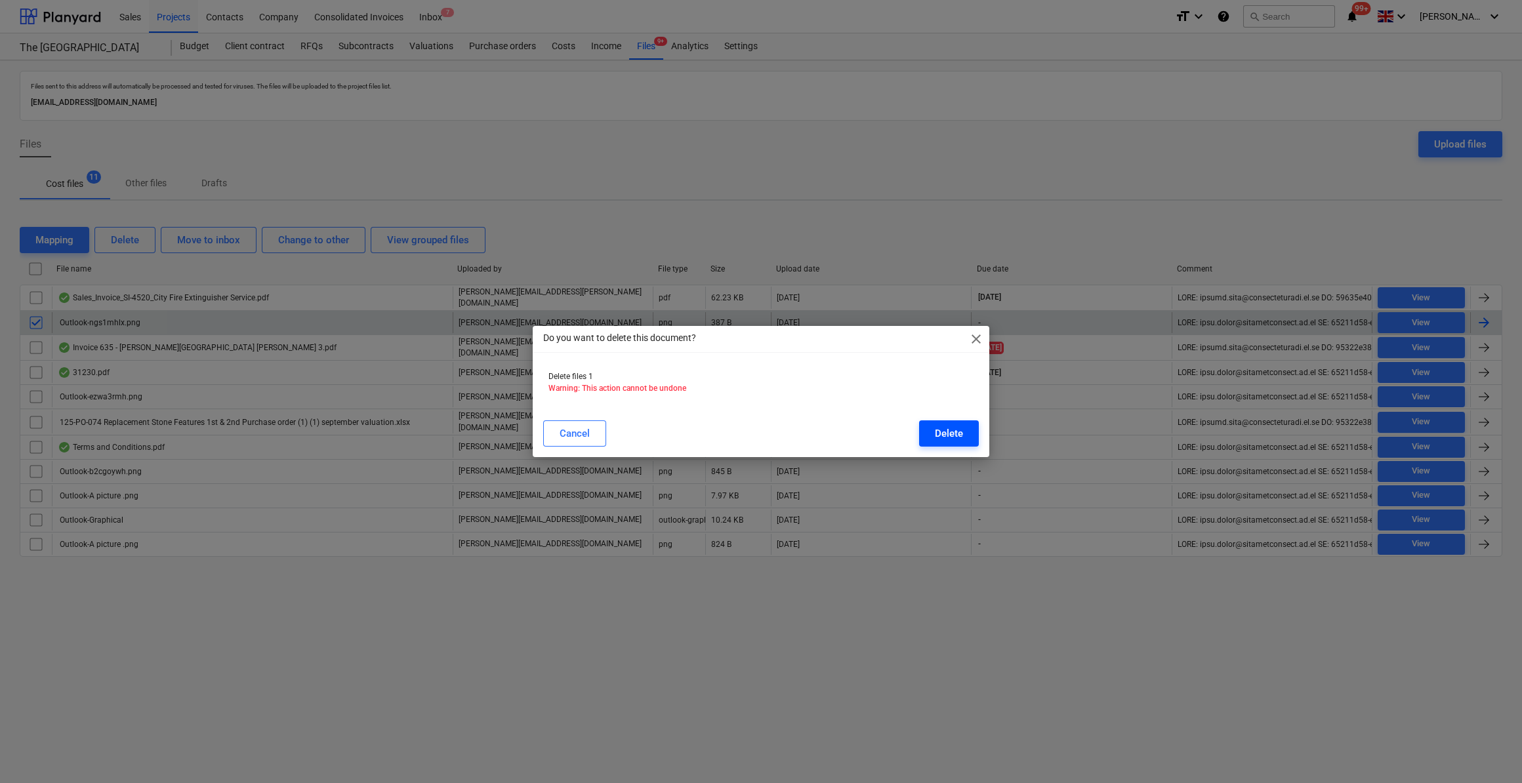
click at [955, 434] on div "Delete" at bounding box center [949, 433] width 28 height 17
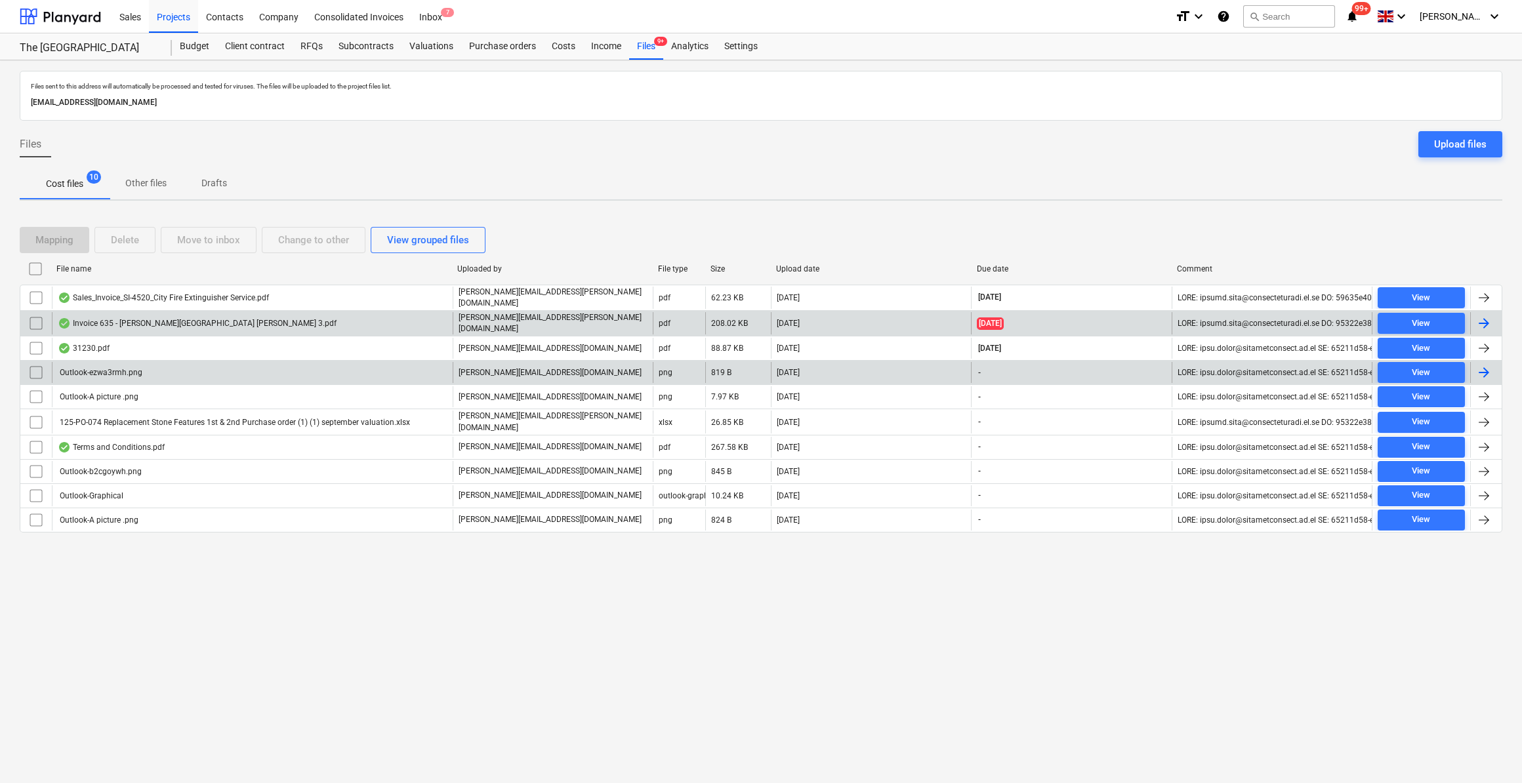
click at [37, 364] on input "checkbox" at bounding box center [36, 372] width 21 height 21
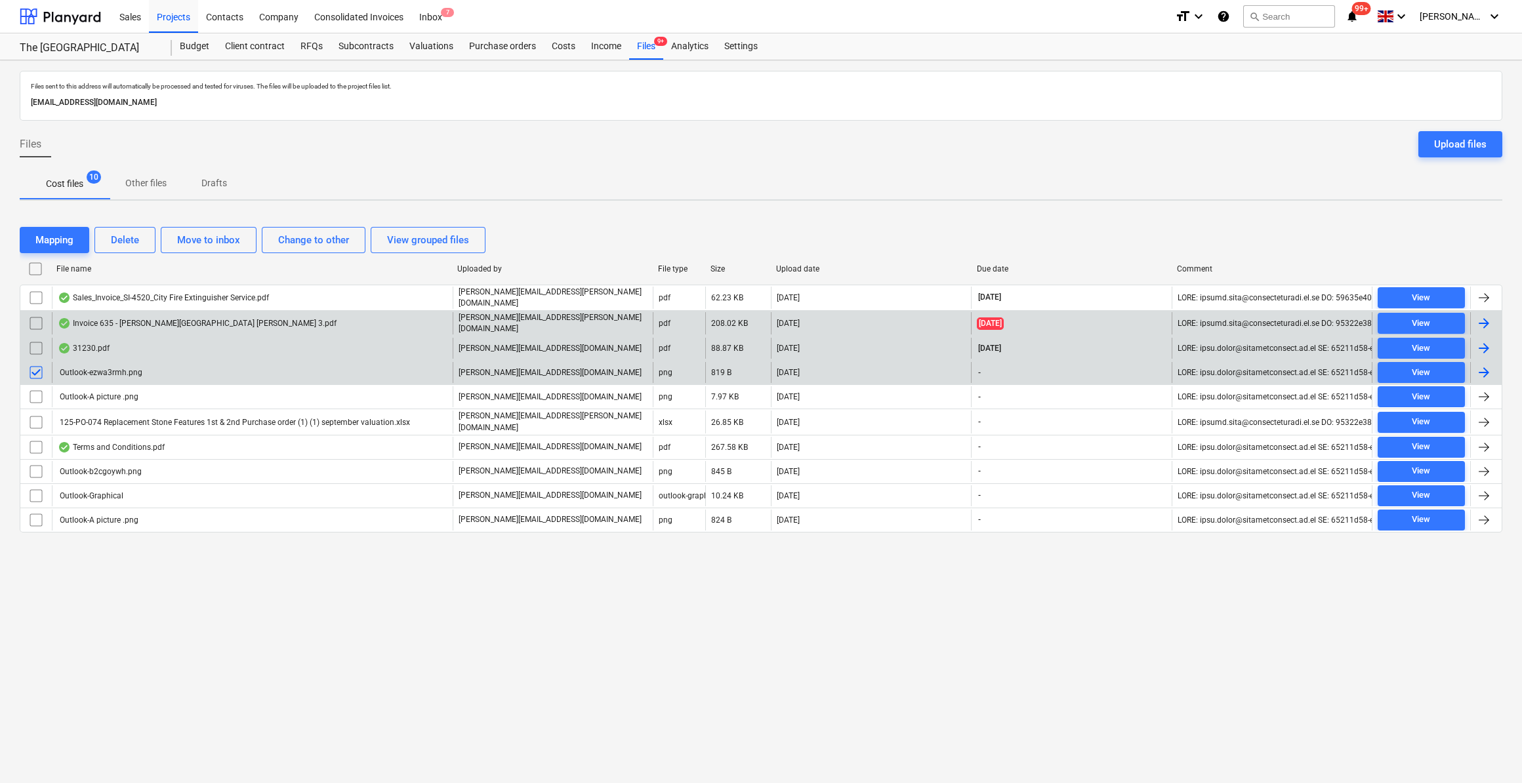
click at [84, 347] on div "31230.pdf" at bounding box center [84, 348] width 52 height 10
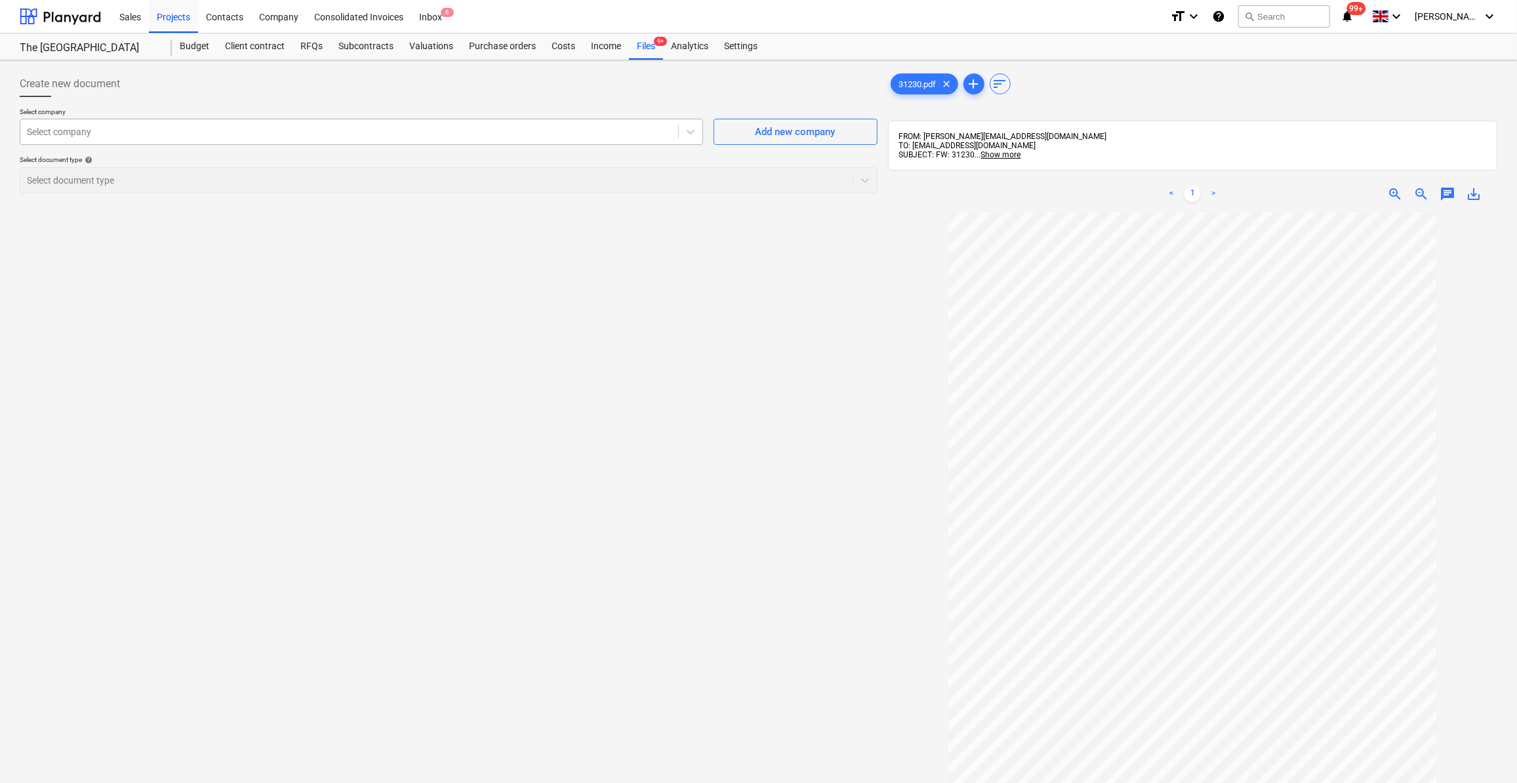
click at [58, 136] on div at bounding box center [349, 131] width 645 height 13
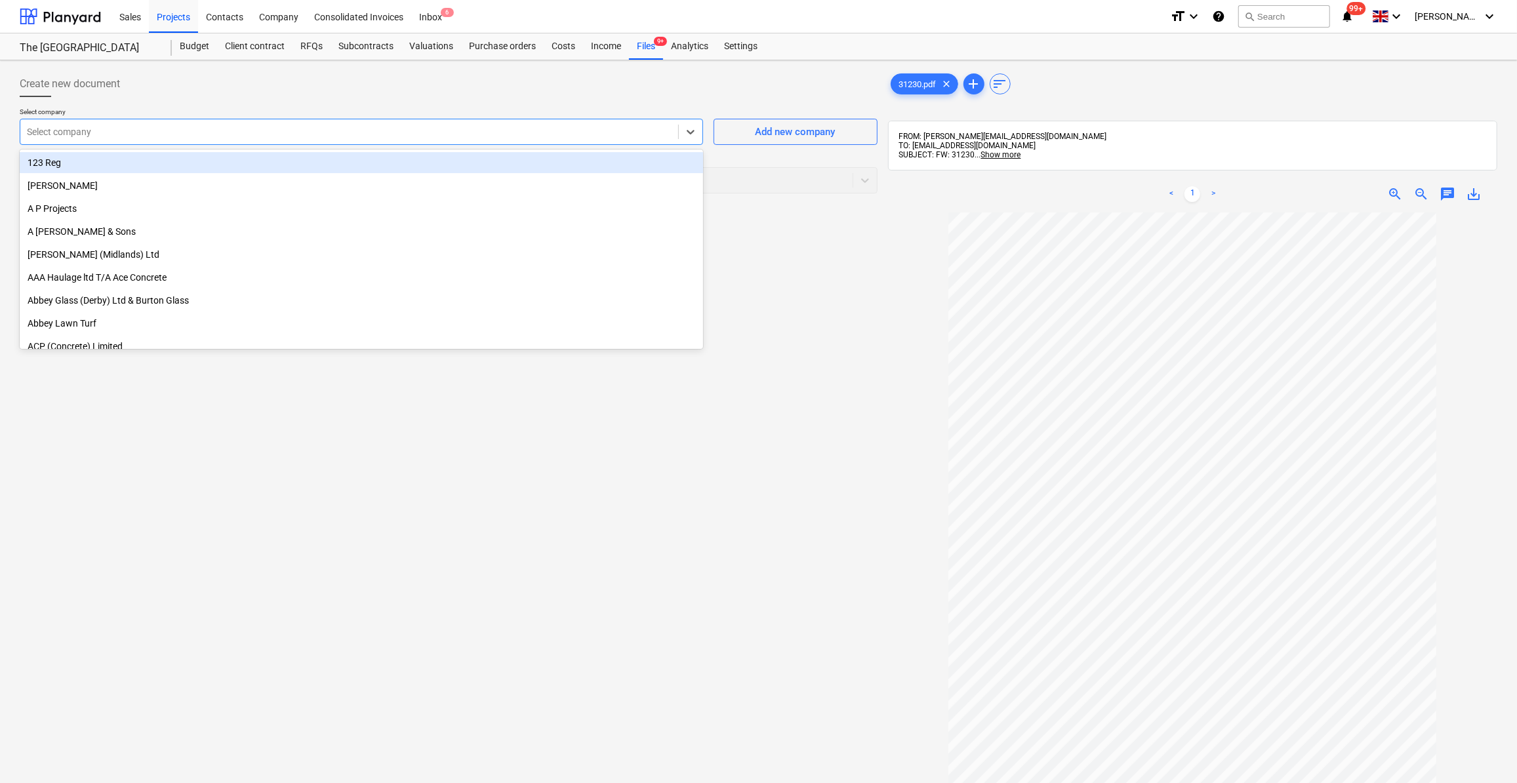
click at [42, 135] on div at bounding box center [349, 131] width 645 height 13
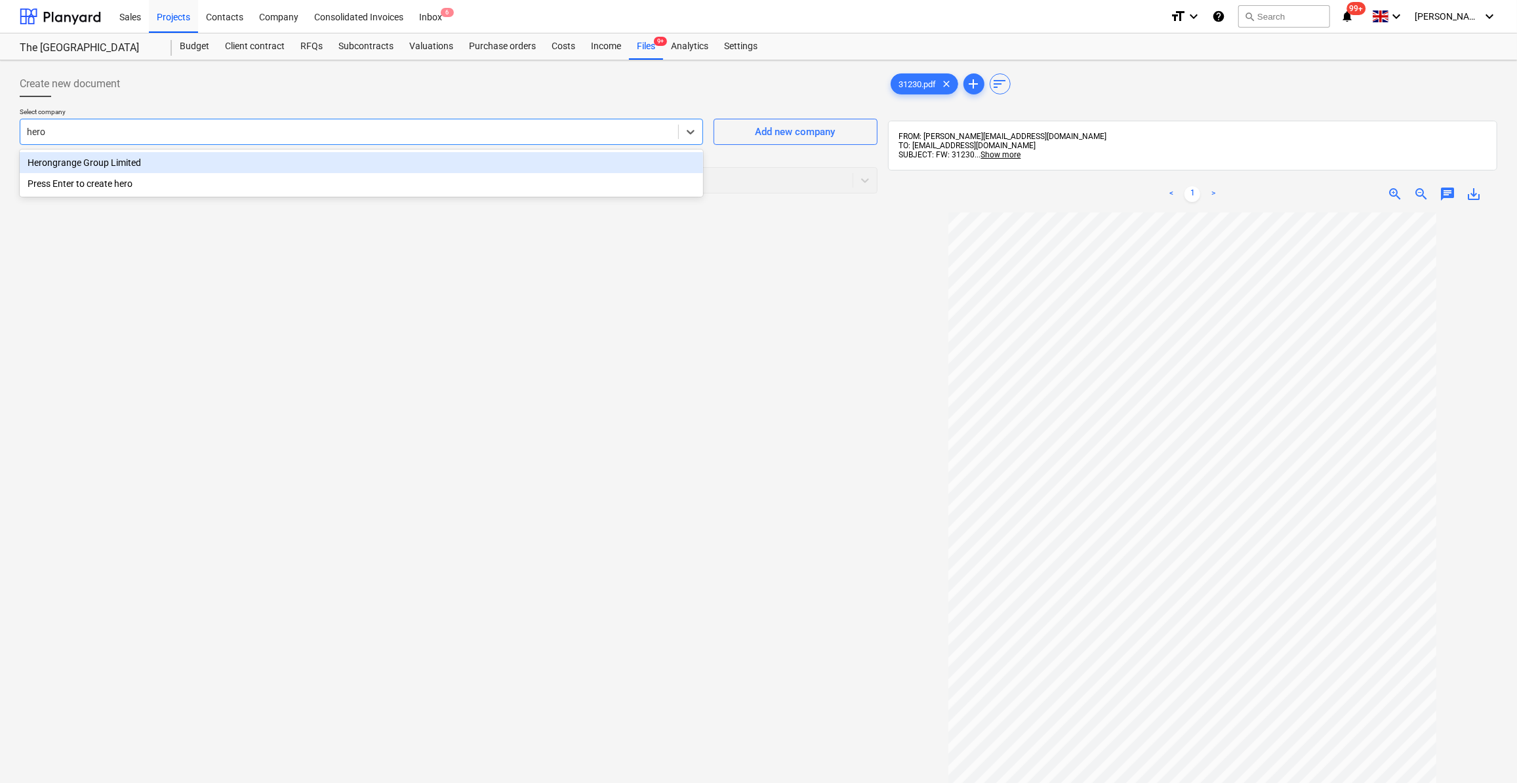
type input "heron"
click at [127, 168] on div "Herongrange Group Limited" at bounding box center [362, 162] width 684 height 21
click at [85, 185] on div at bounding box center [436, 180] width 819 height 13
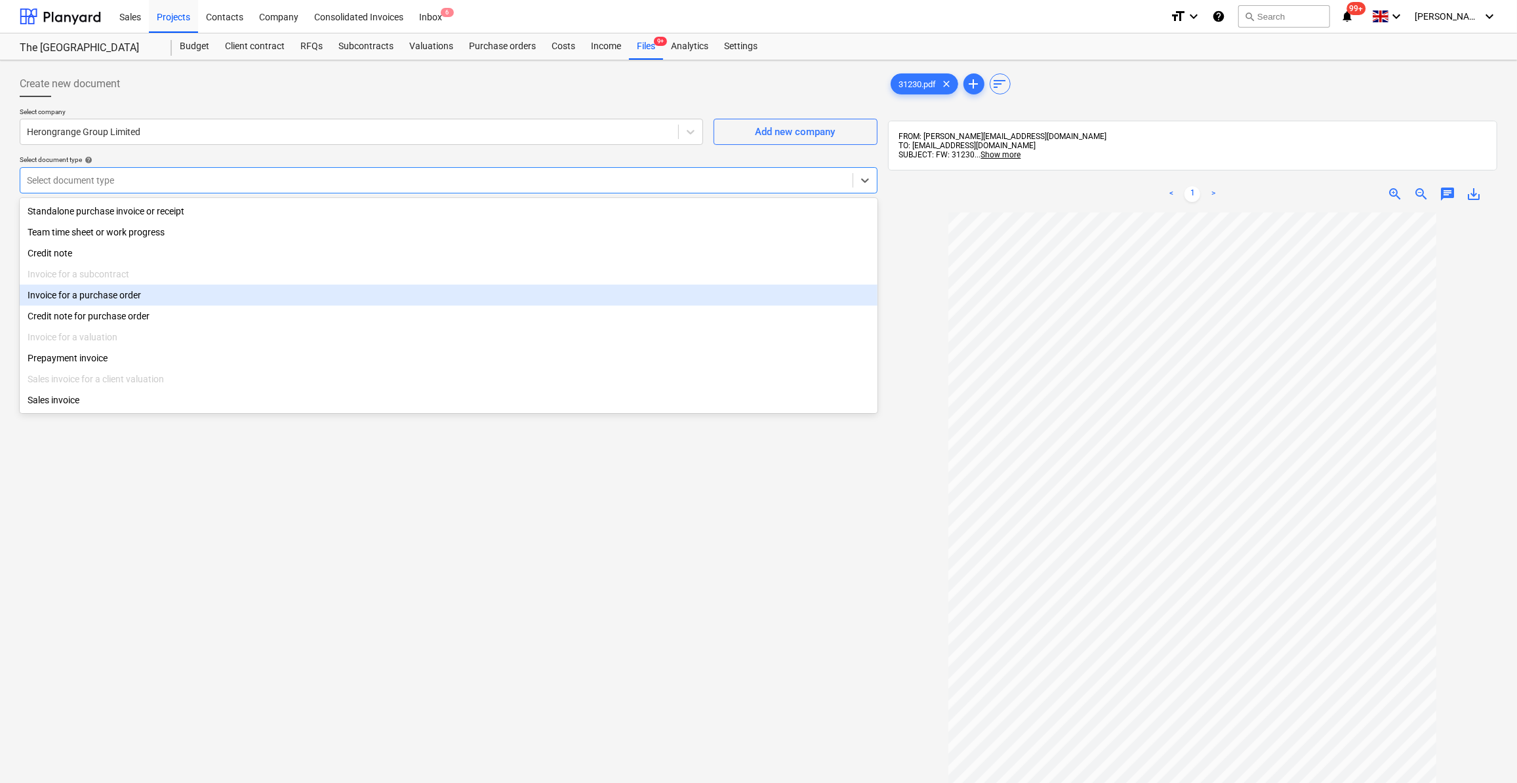
click at [97, 298] on div "Invoice for a purchase order" at bounding box center [449, 295] width 858 height 21
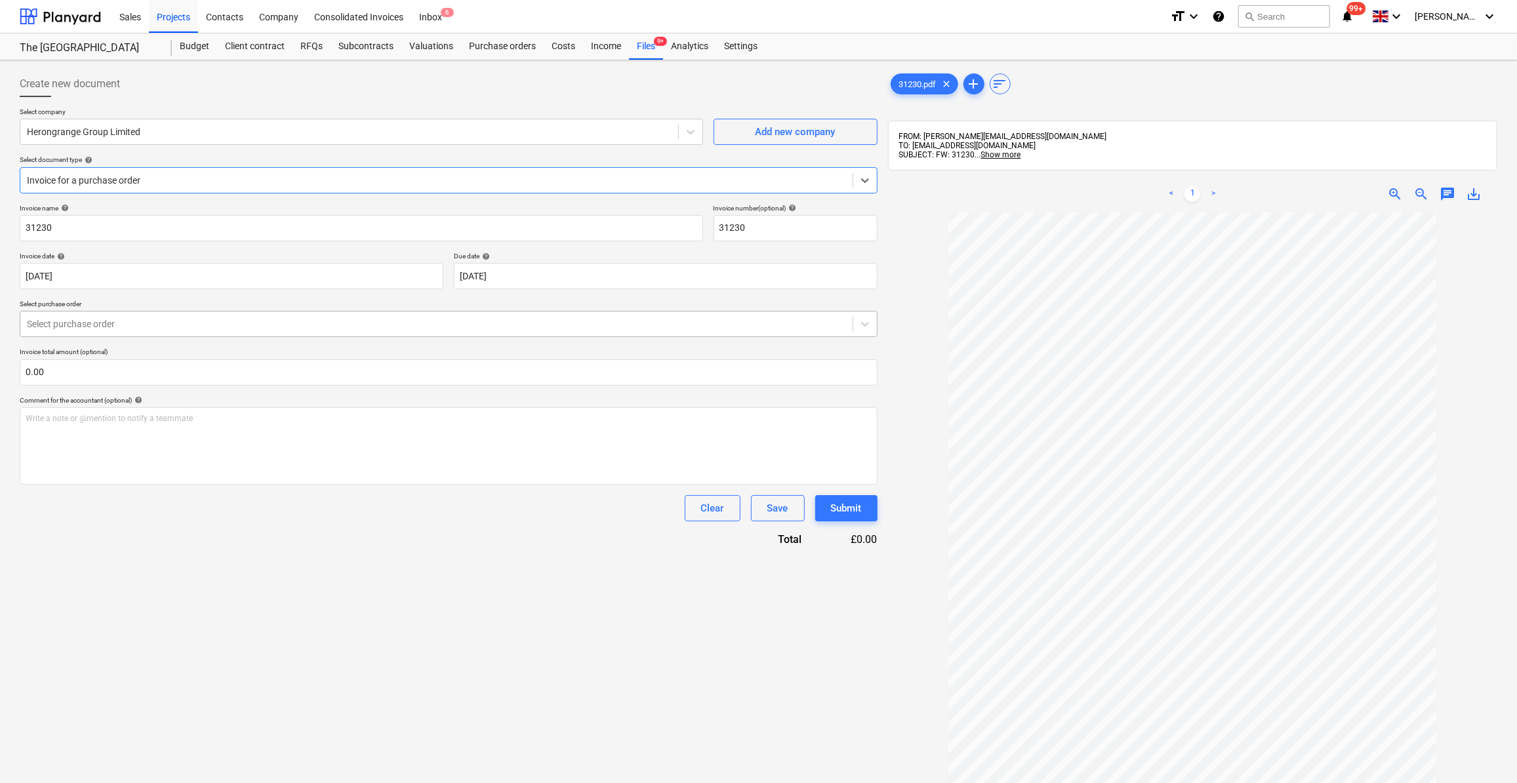
click at [109, 320] on div at bounding box center [436, 324] width 819 height 13
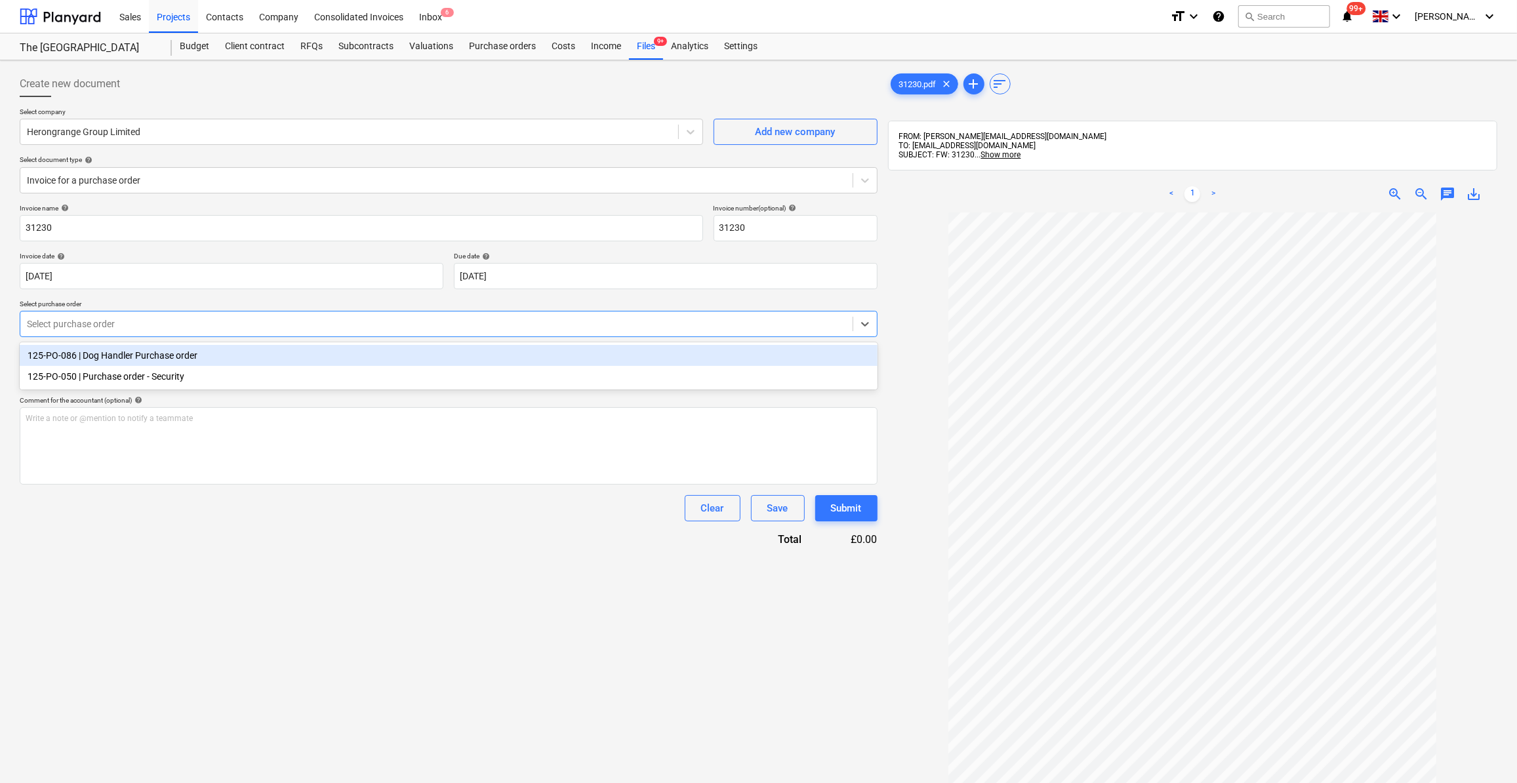
click at [127, 357] on div "125-PO-086 | Dog Handler Purchase order" at bounding box center [449, 355] width 858 height 21
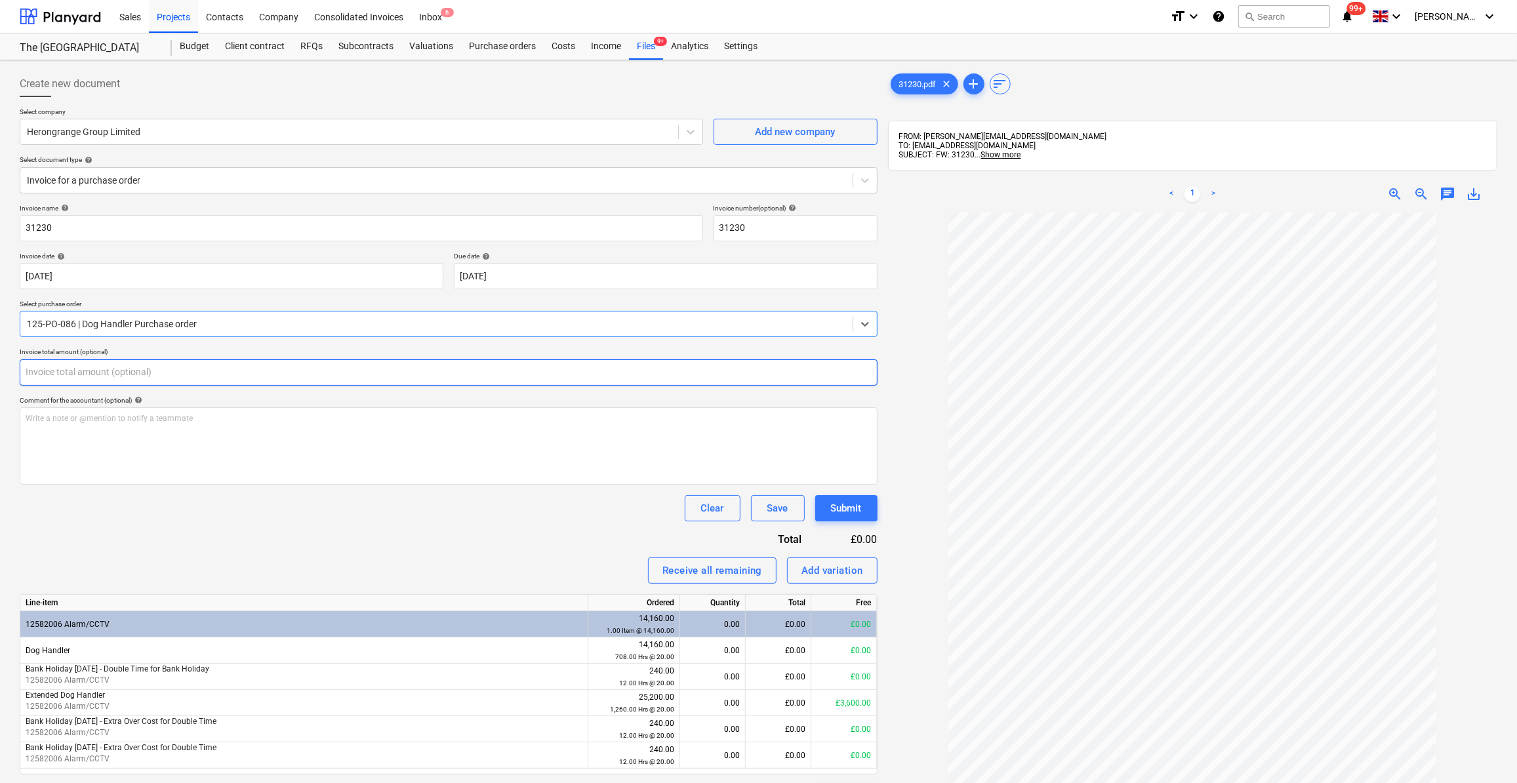
click at [66, 371] on input "text" at bounding box center [449, 372] width 858 height 26
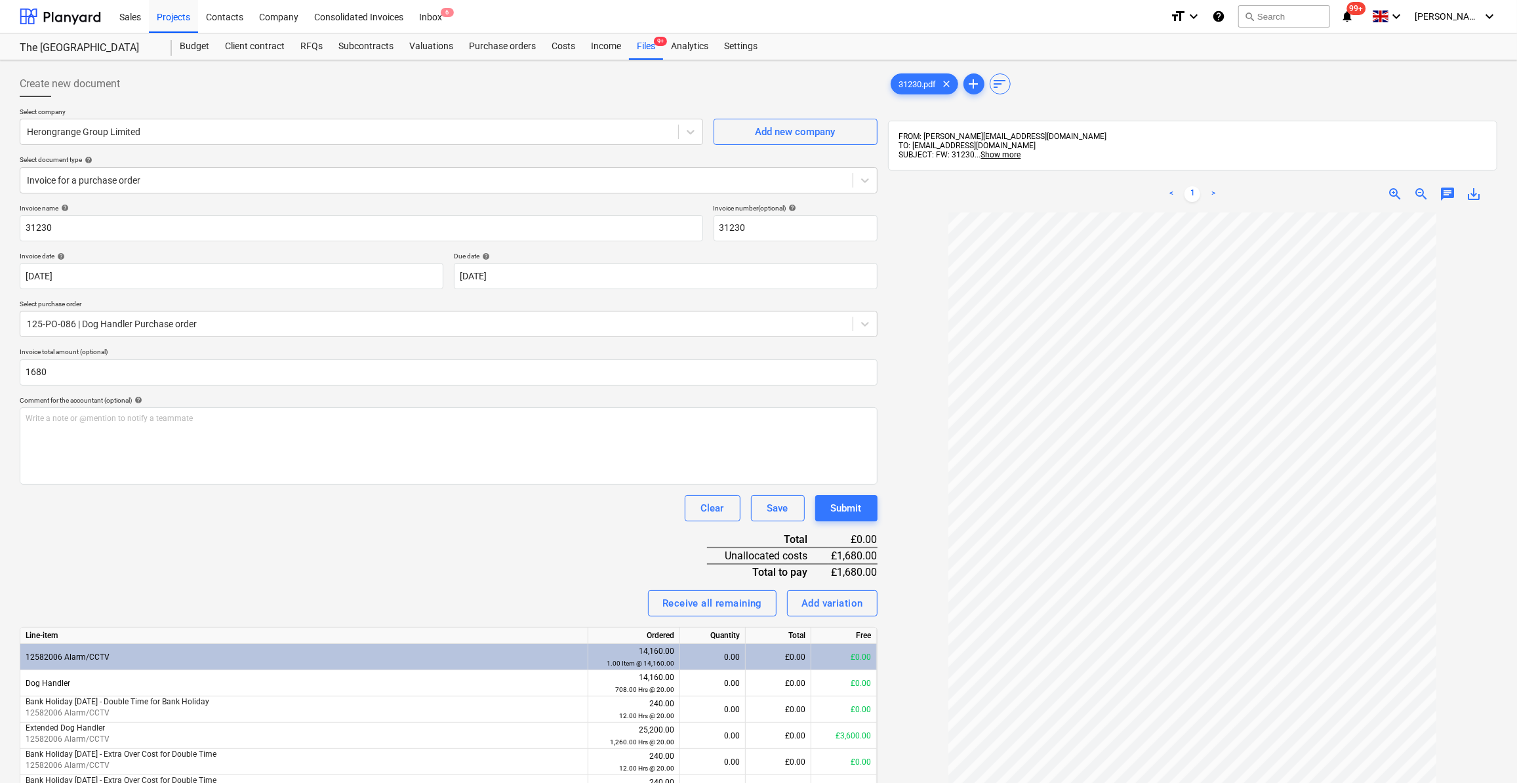
type input "1,680.00"
click at [194, 512] on div "Clear Save Submit" at bounding box center [449, 508] width 858 height 26
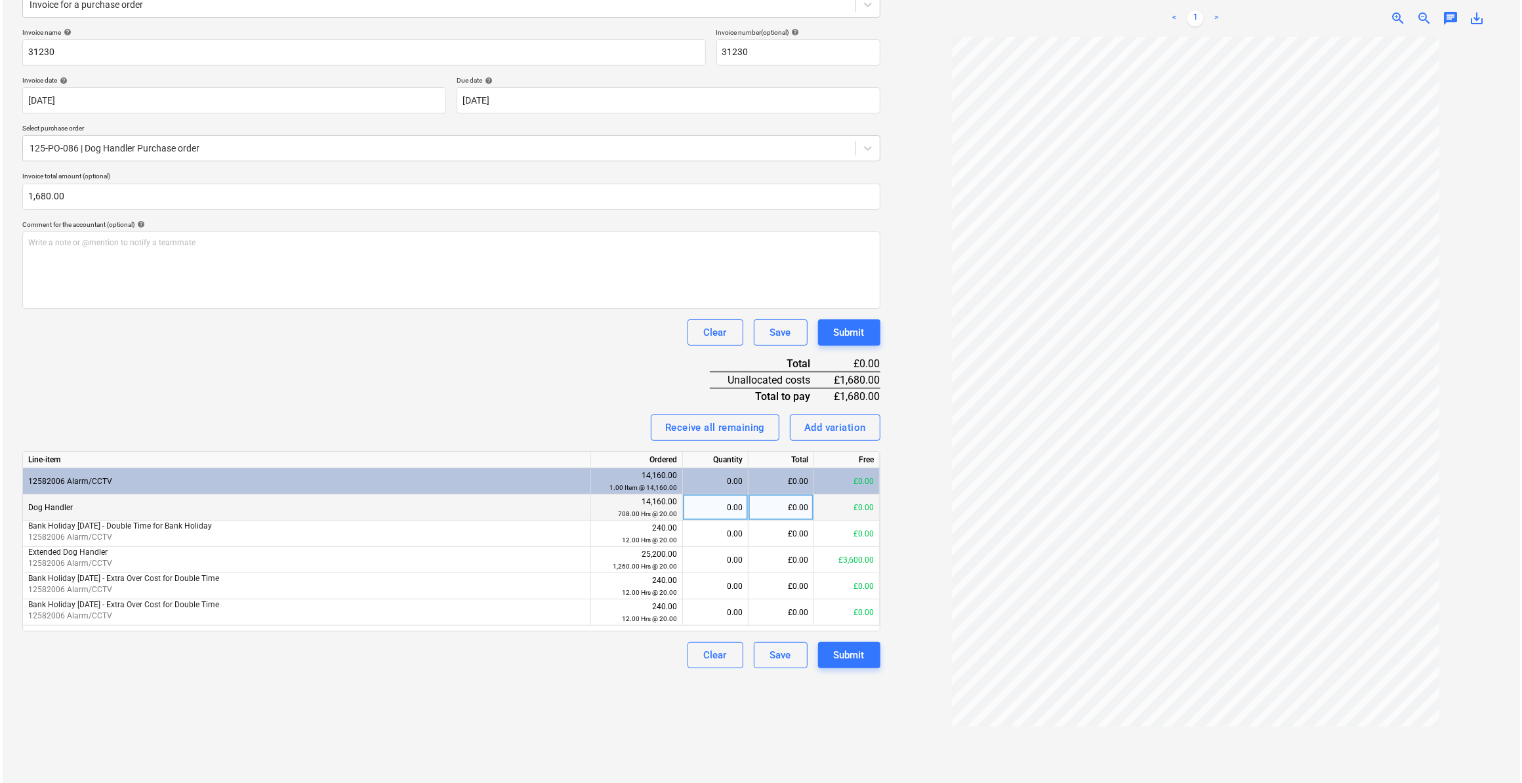
scroll to position [178, 0]
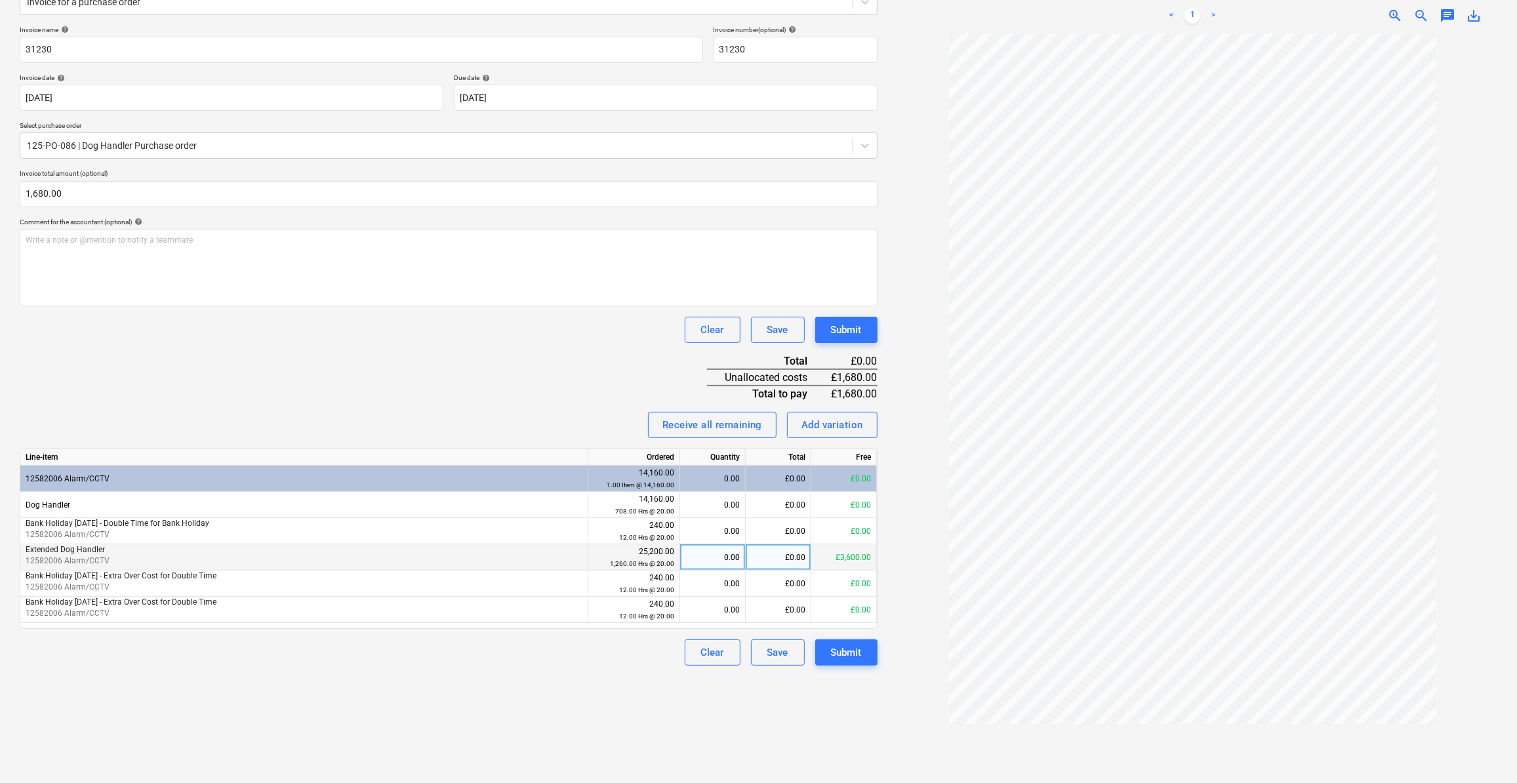
click at [732, 556] on div "0.00" at bounding box center [713, 557] width 54 height 26
type input "84"
click at [575, 672] on div "Create new document Select company Herongrange Group Limited Add new company Se…" at bounding box center [448, 336] width 869 height 899
click at [846, 655] on div "Submit" at bounding box center [846, 652] width 31 height 17
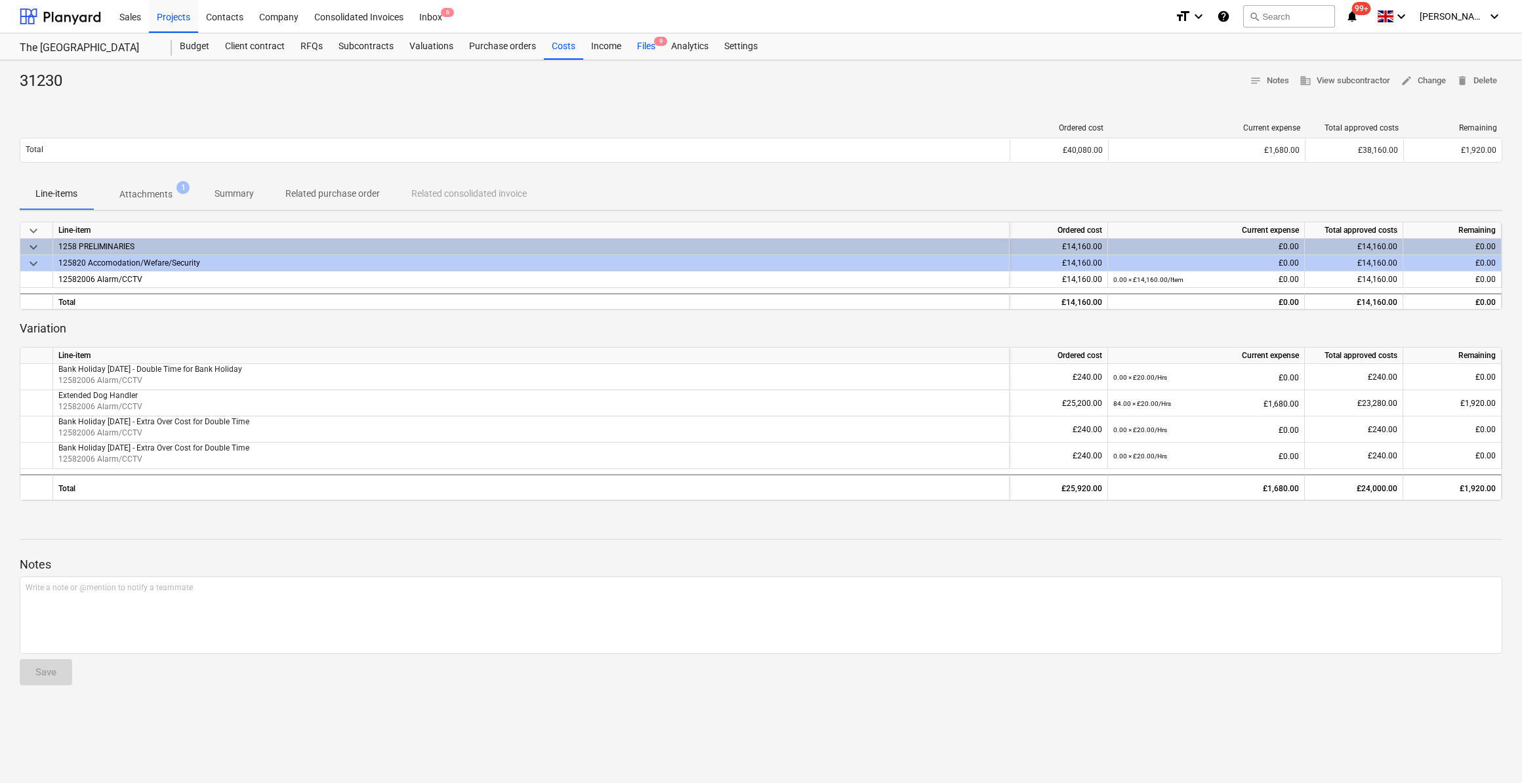
click at [640, 45] on div "Files 9" at bounding box center [646, 46] width 34 height 26
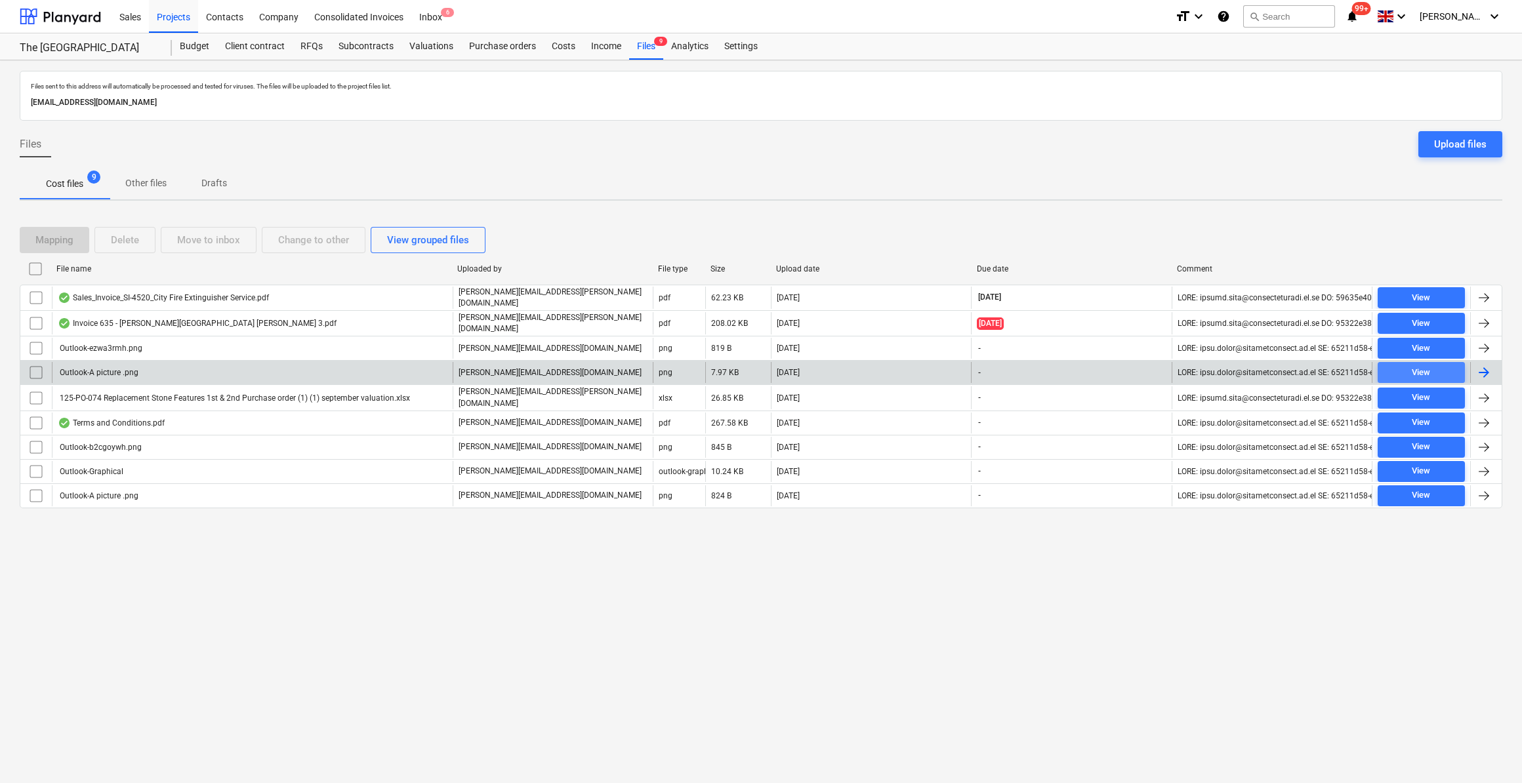
click at [1433, 372] on span "View" at bounding box center [1421, 372] width 77 height 15
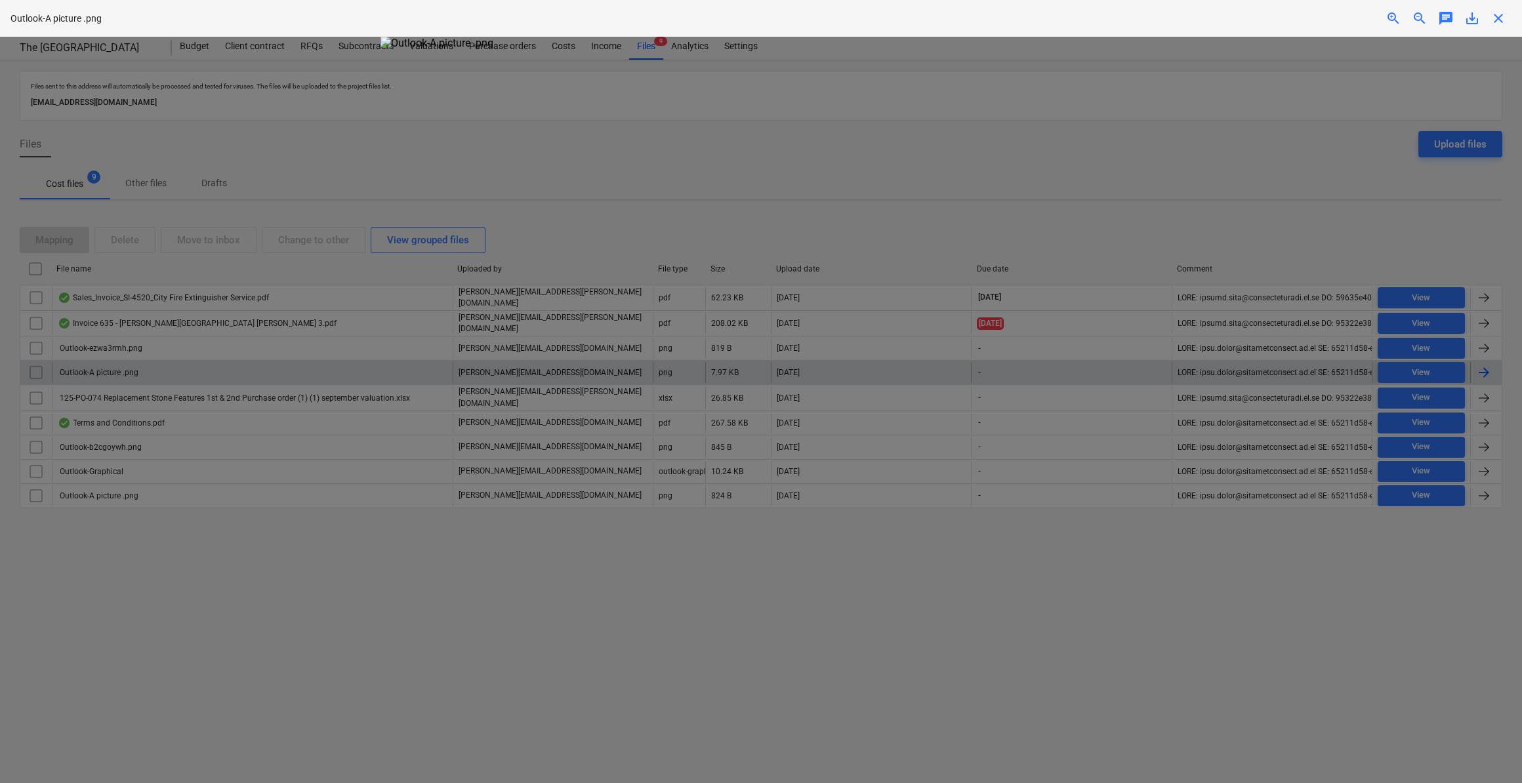
click at [1500, 16] on span "close" at bounding box center [1498, 18] width 16 height 16
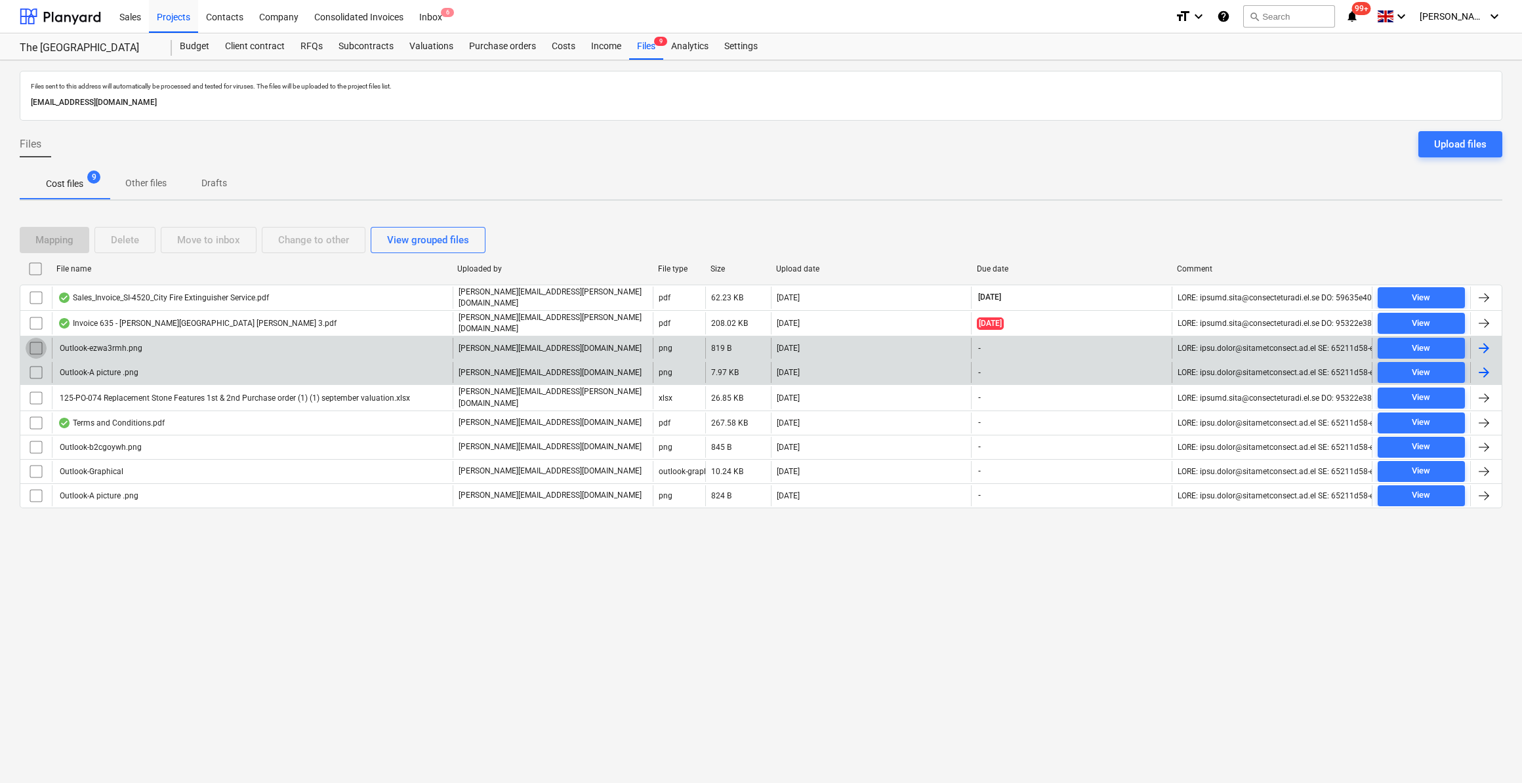
click at [37, 340] on input "checkbox" at bounding box center [36, 348] width 21 height 21
click at [32, 364] on input "checkbox" at bounding box center [36, 372] width 21 height 21
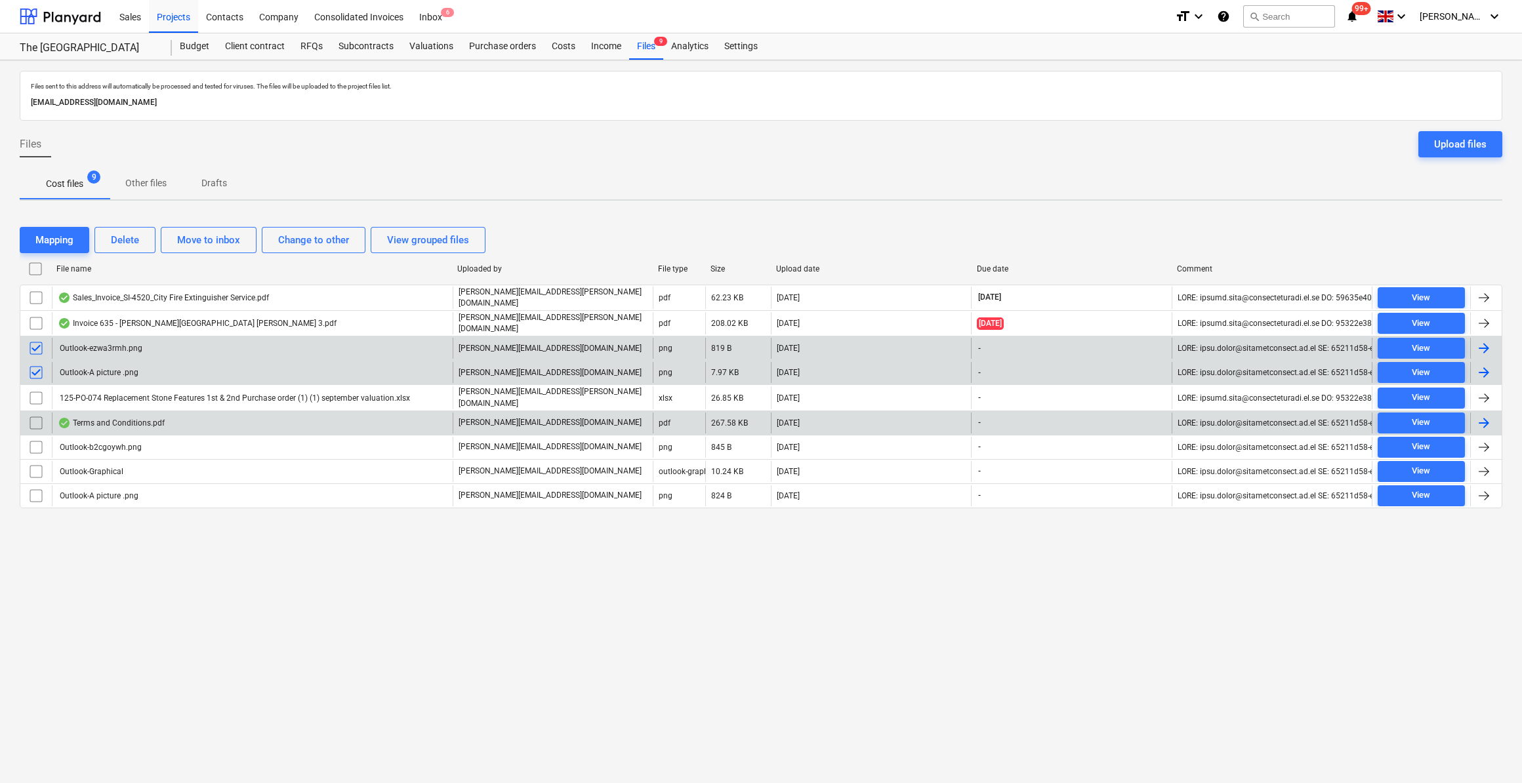
click at [30, 413] on input "checkbox" at bounding box center [36, 423] width 21 height 21
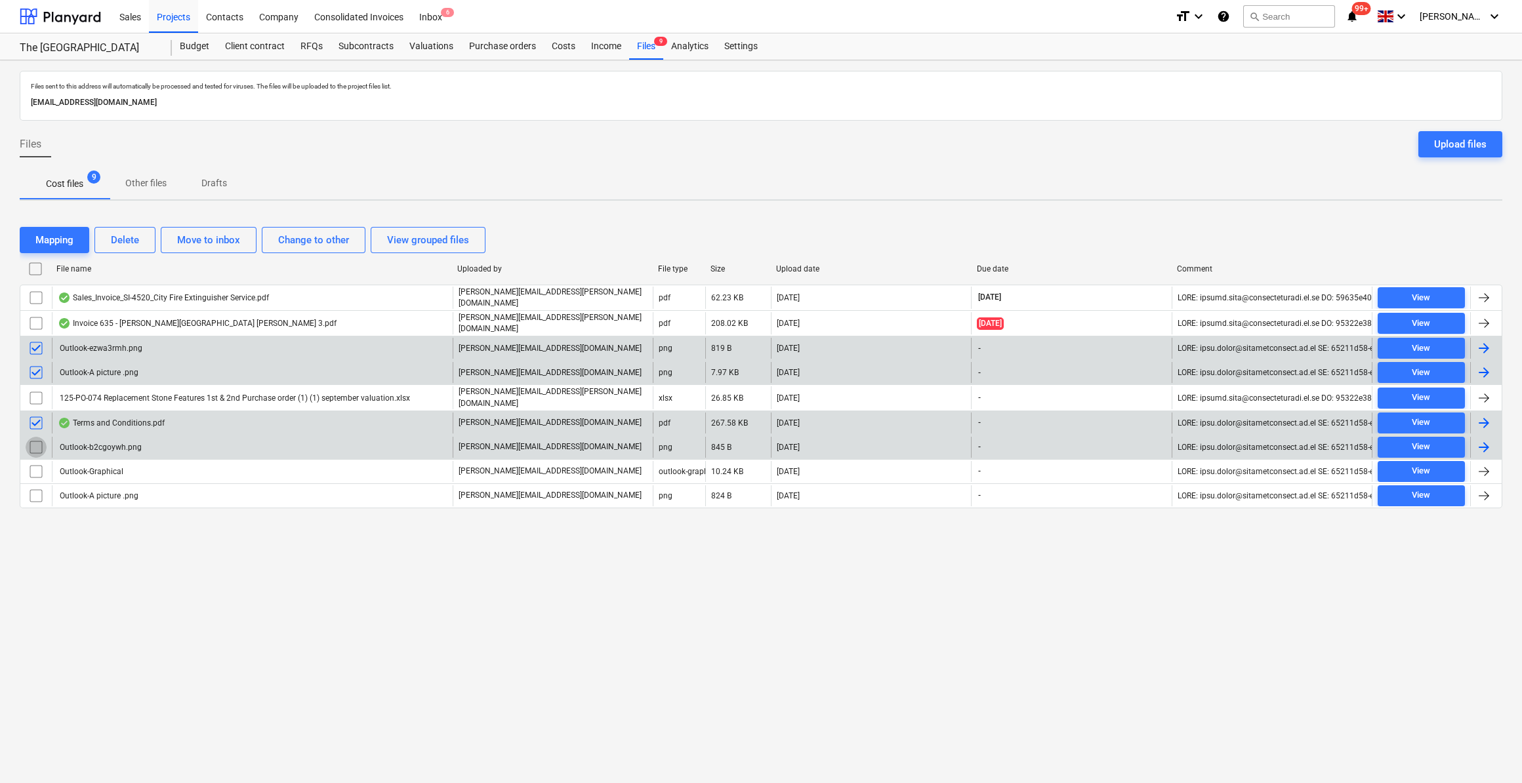
click at [33, 443] on input "checkbox" at bounding box center [36, 447] width 21 height 21
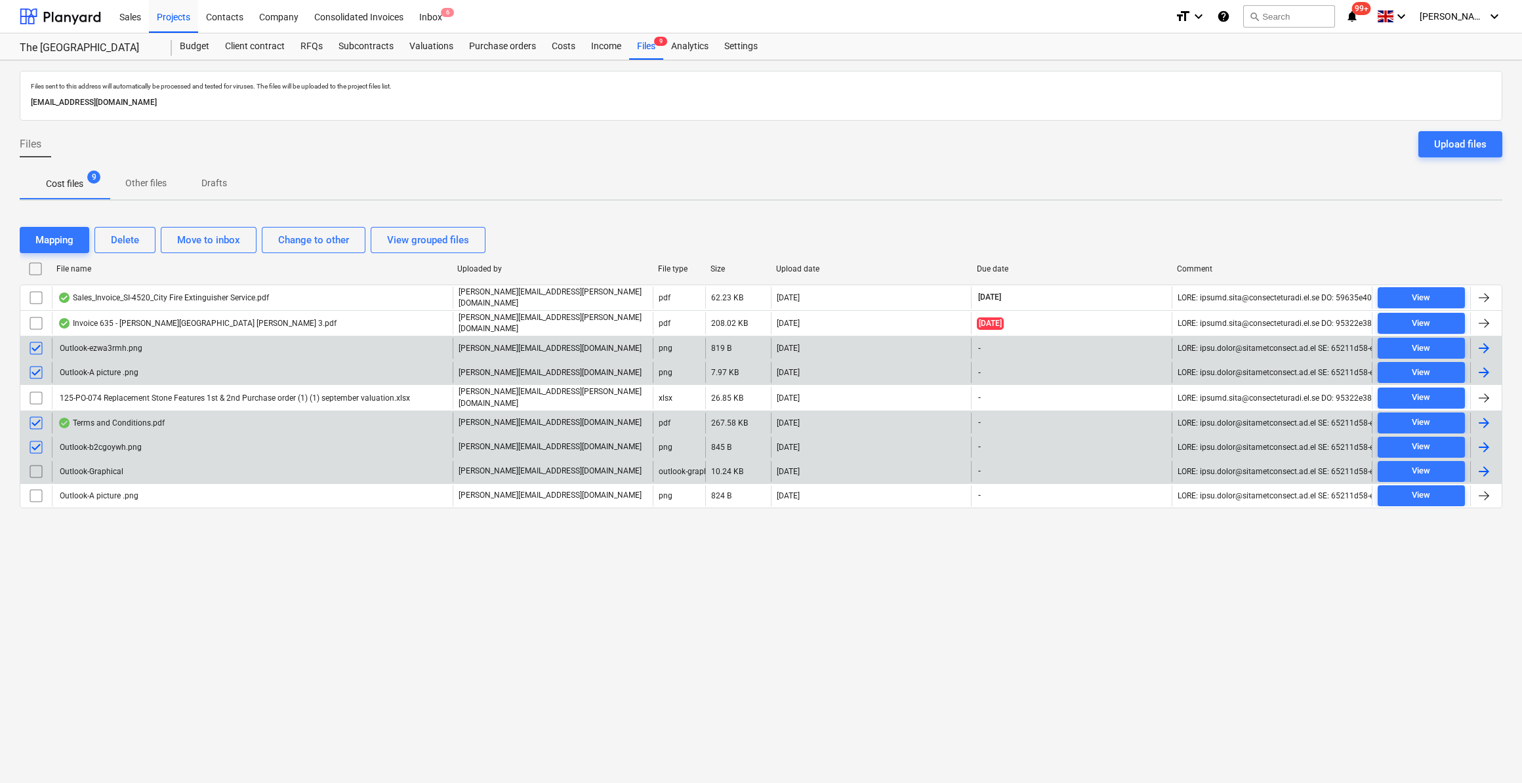
click at [33, 464] on input "checkbox" at bounding box center [36, 471] width 21 height 21
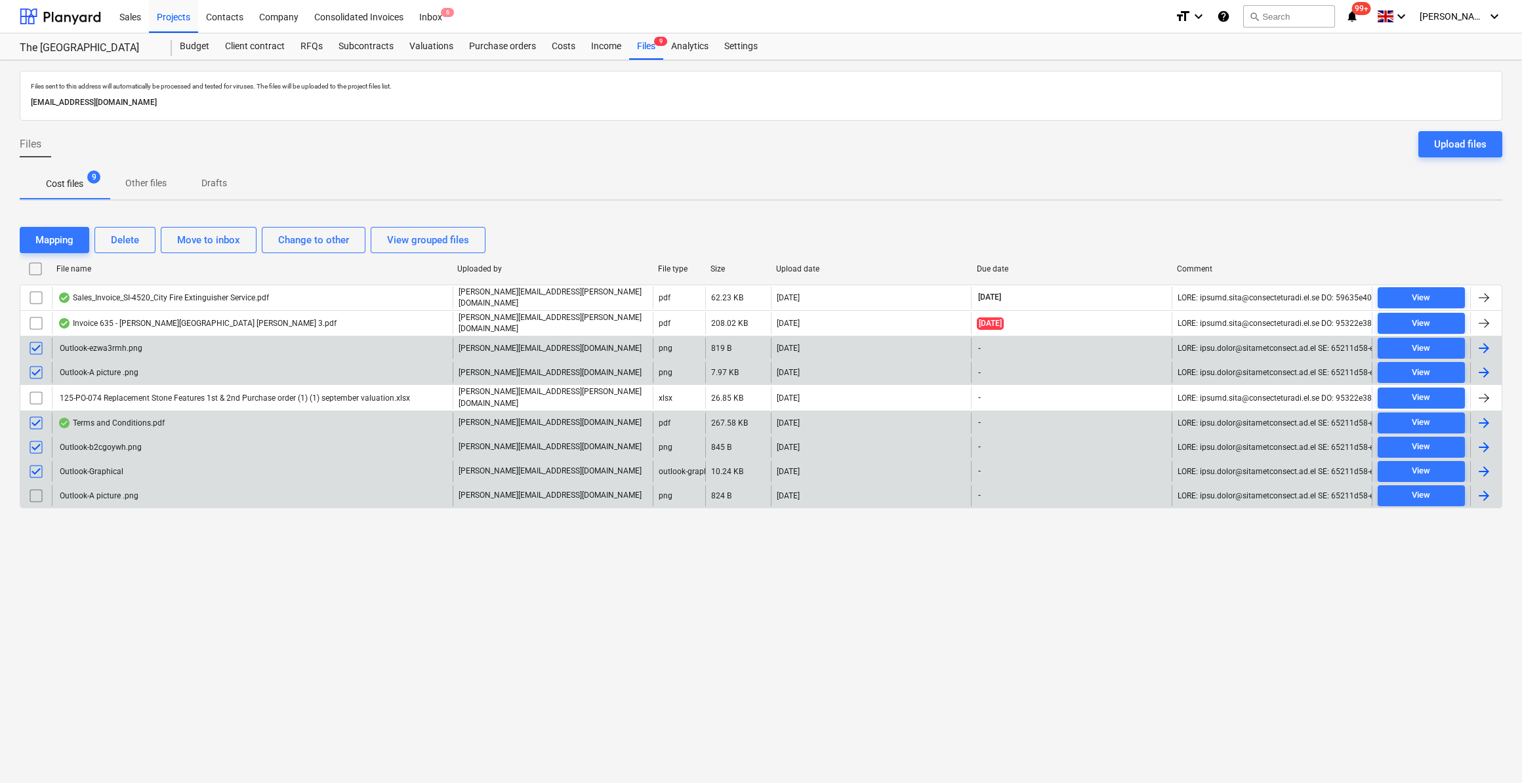
click at [33, 487] on input "checkbox" at bounding box center [36, 495] width 21 height 21
click at [125, 238] on div "Delete" at bounding box center [125, 240] width 28 height 17
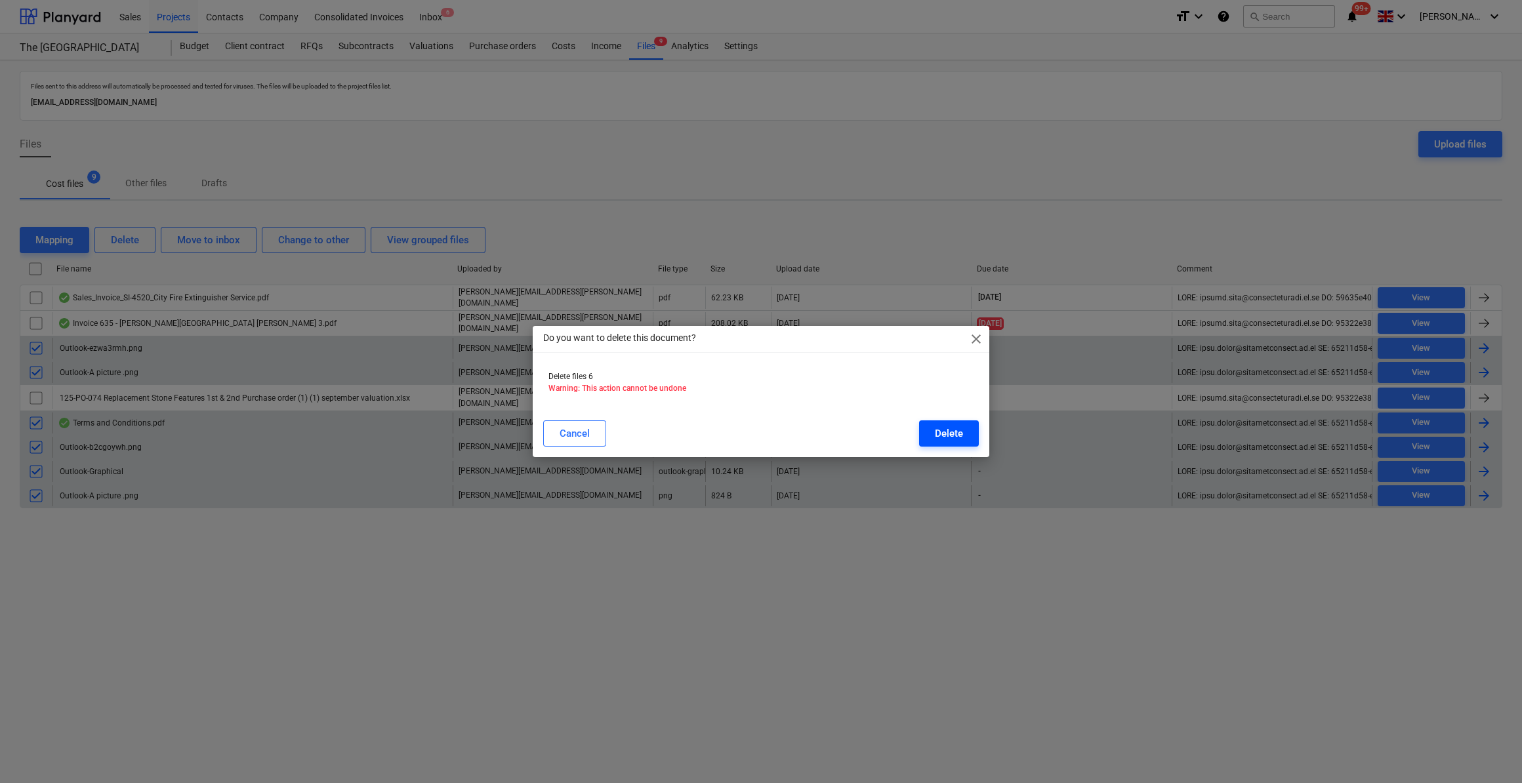
click at [968, 432] on button "Delete" at bounding box center [949, 433] width 60 height 26
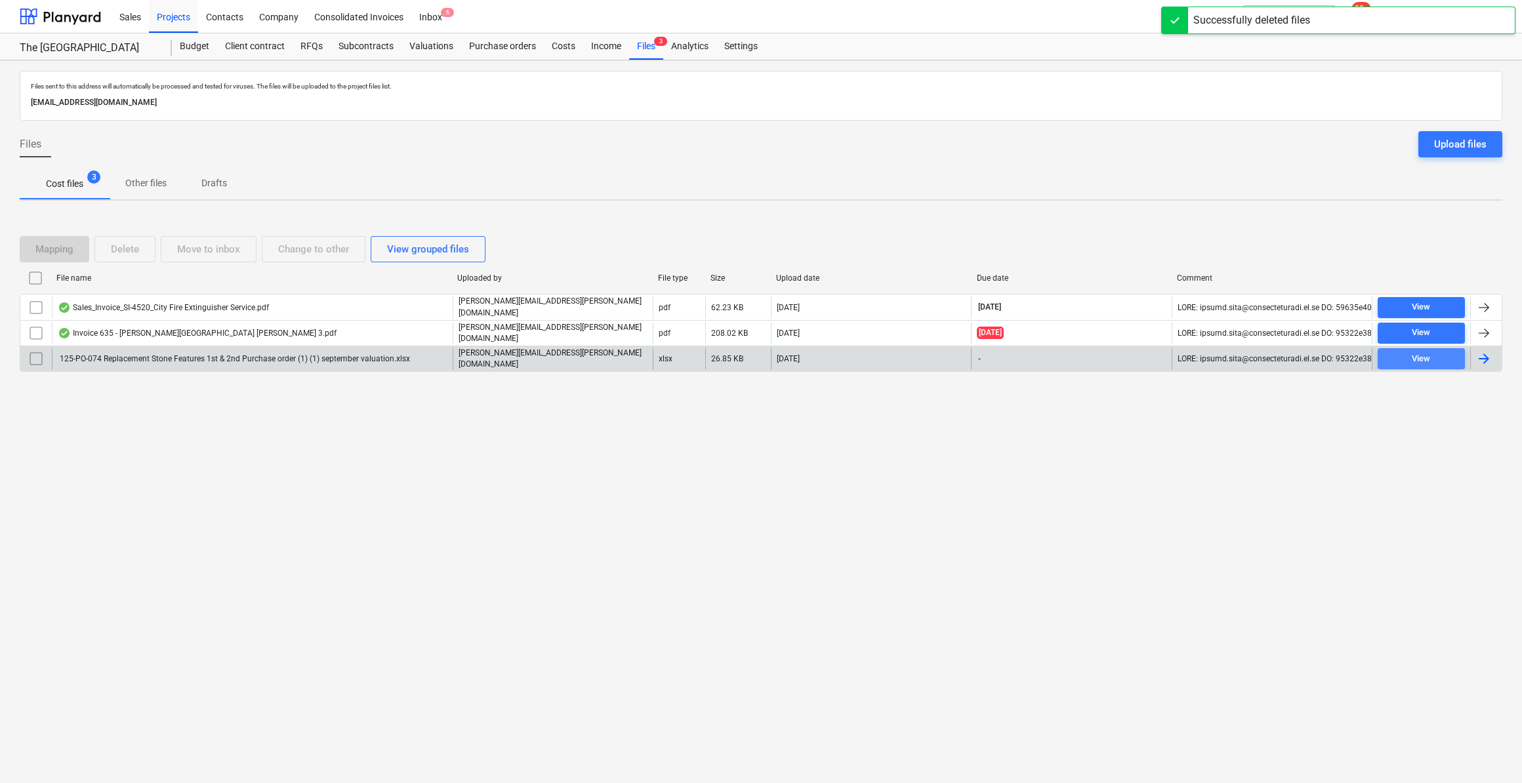
click at [1445, 364] on button "View" at bounding box center [1421, 358] width 87 height 21
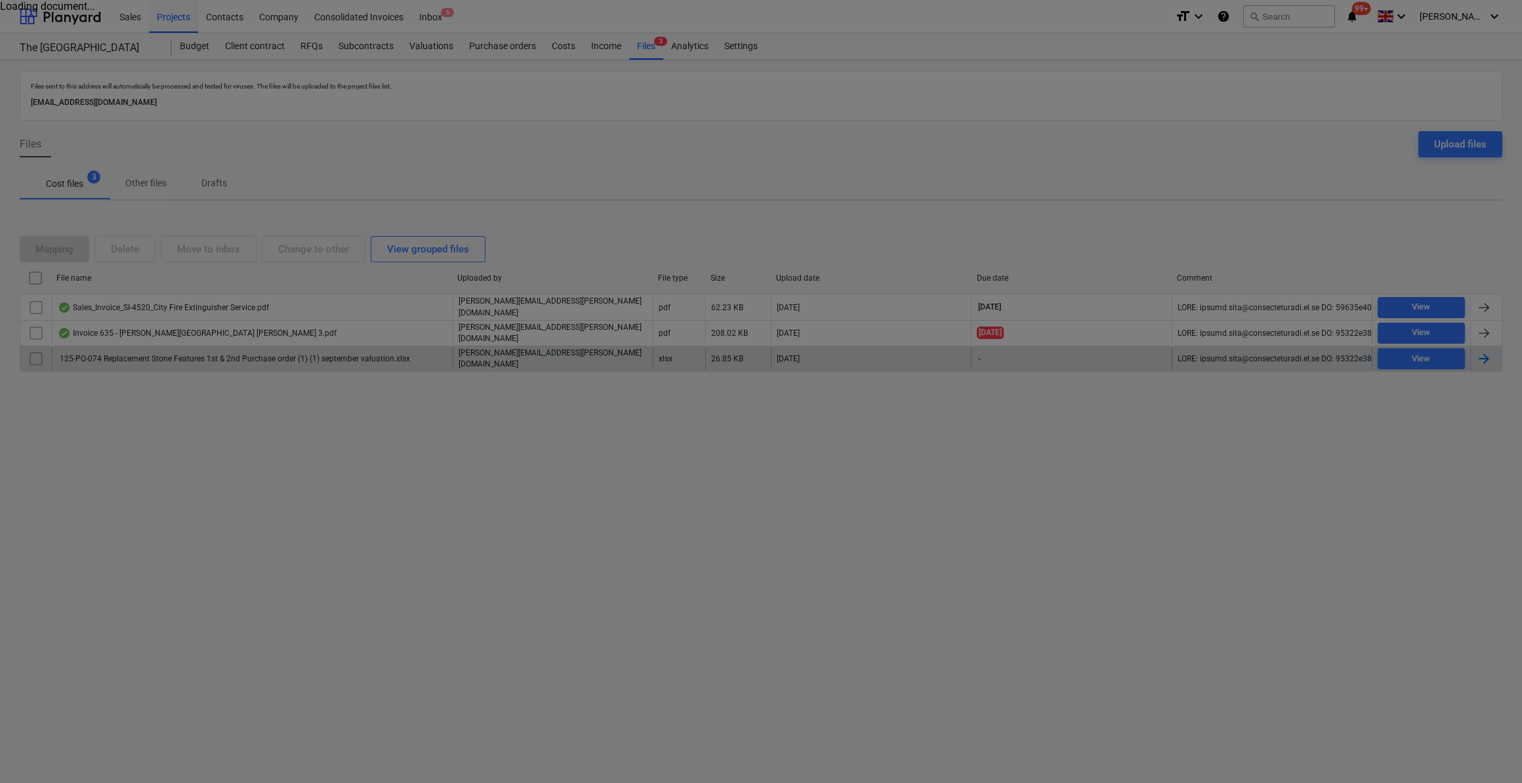
click at [1196, 482] on div at bounding box center [761, 391] width 1522 height 783
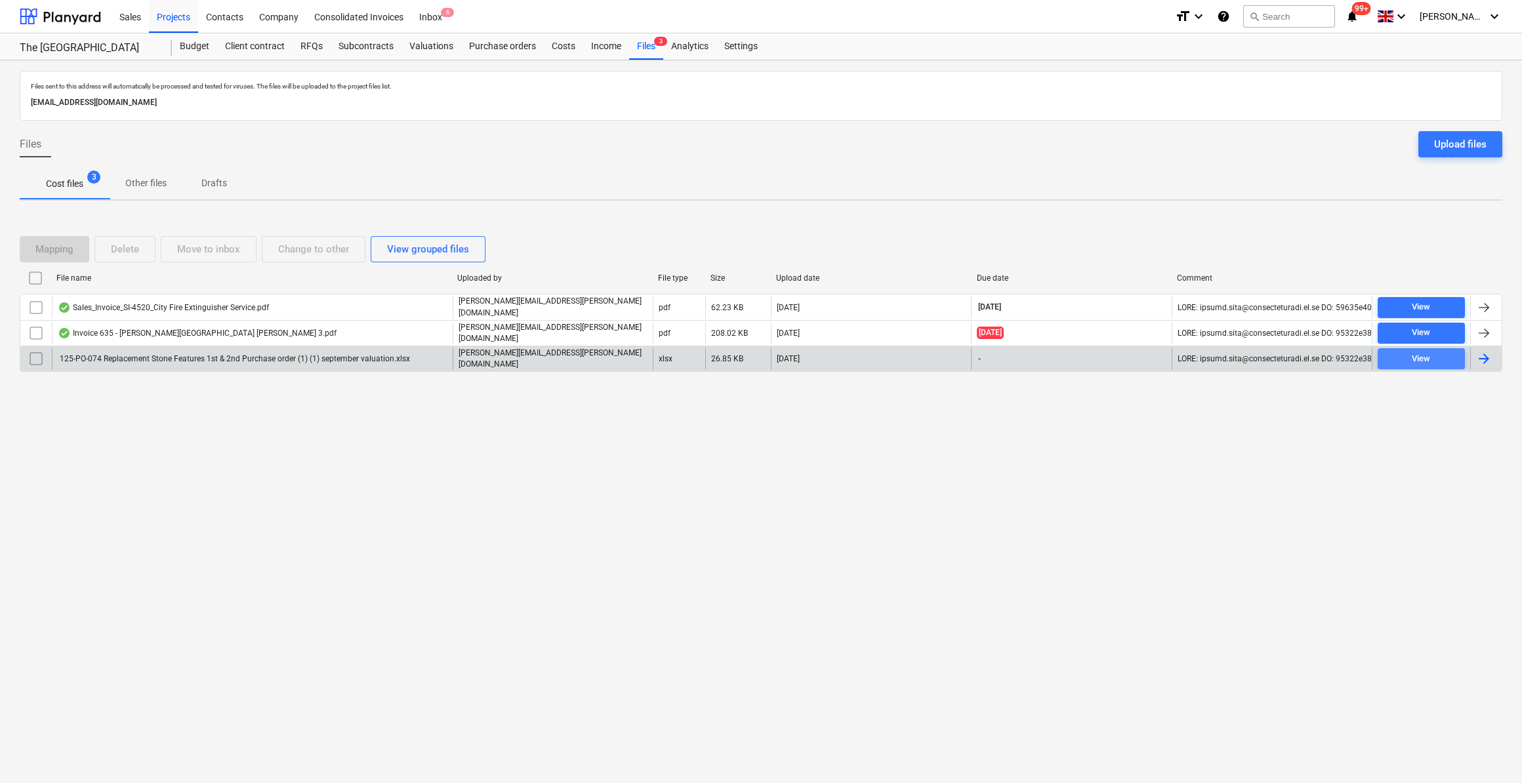
click at [1423, 359] on div "View" at bounding box center [1421, 359] width 18 height 15
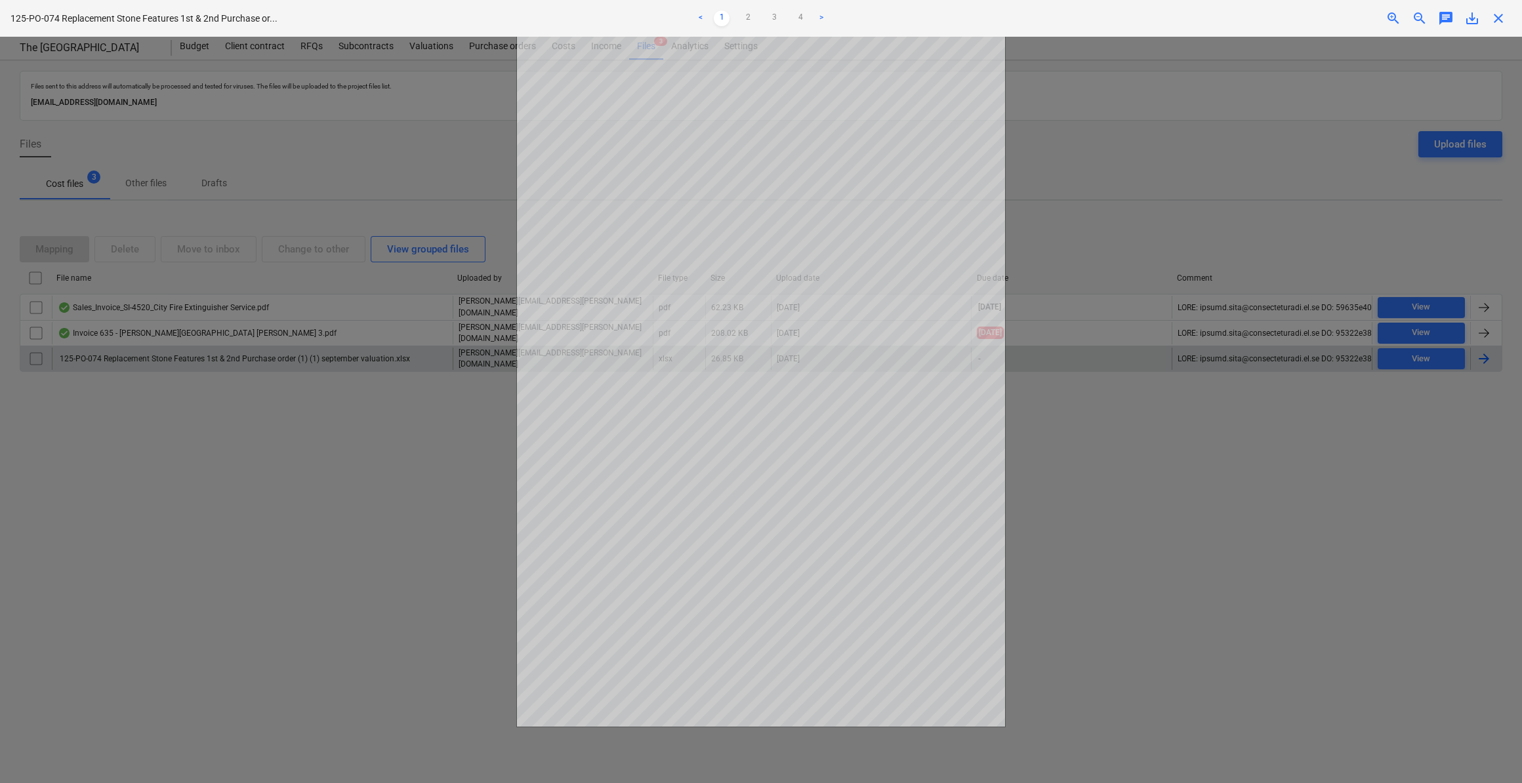
click at [1502, 25] on span "close" at bounding box center [1498, 18] width 16 height 16
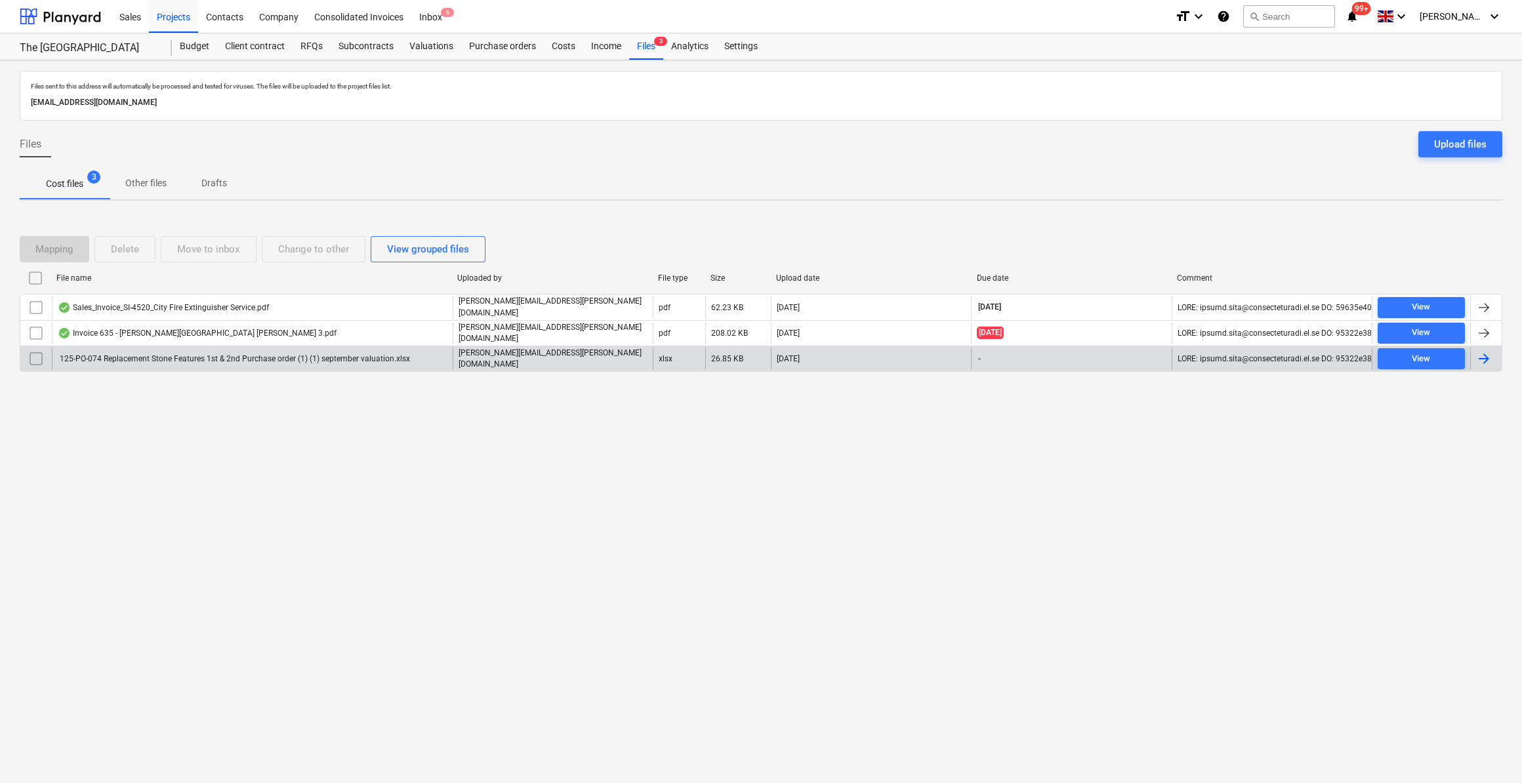
click at [31, 358] on input "checkbox" at bounding box center [36, 358] width 21 height 21
click at [130, 247] on div "Delete" at bounding box center [125, 249] width 28 height 17
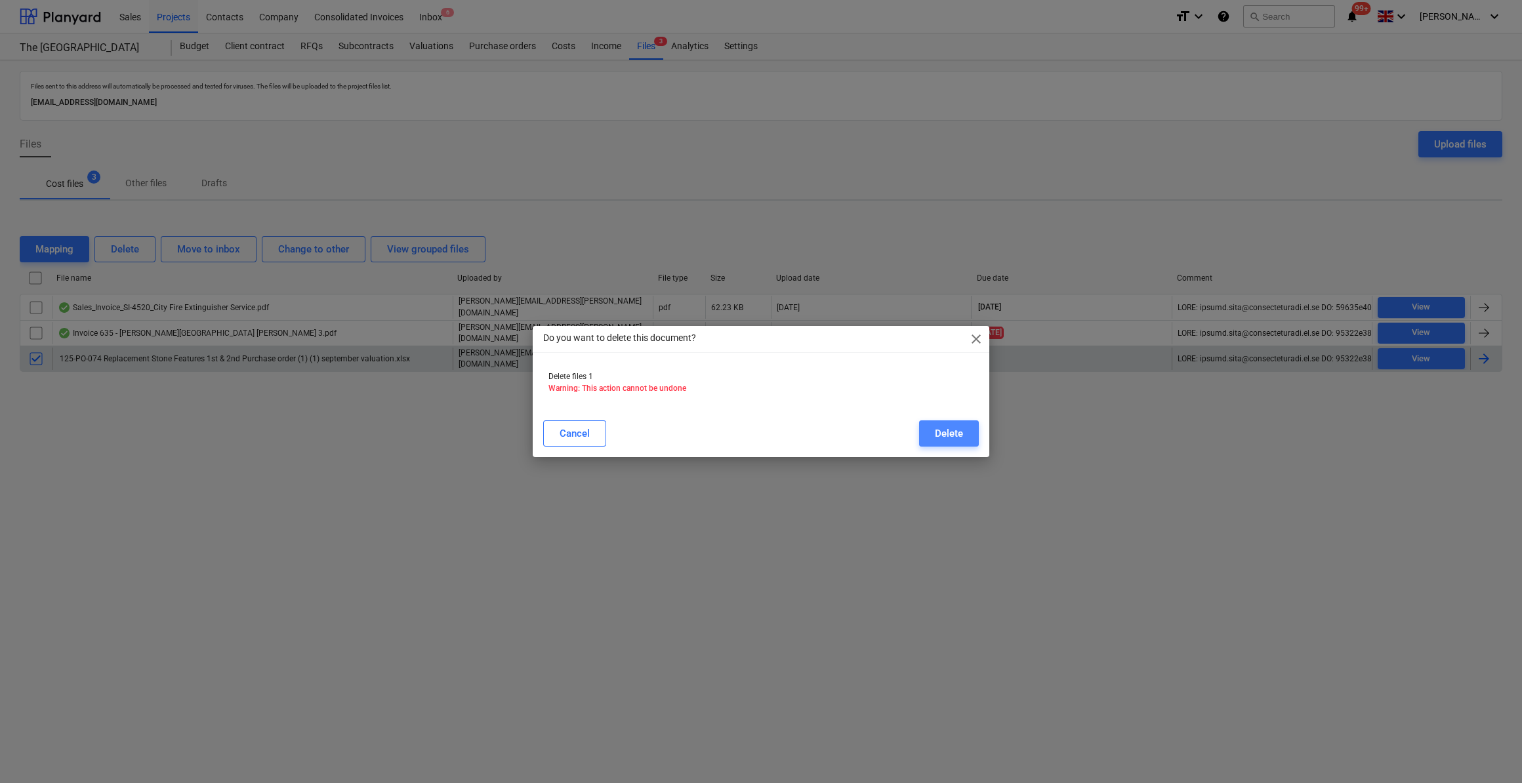
click at [956, 437] on div "Delete" at bounding box center [949, 433] width 28 height 17
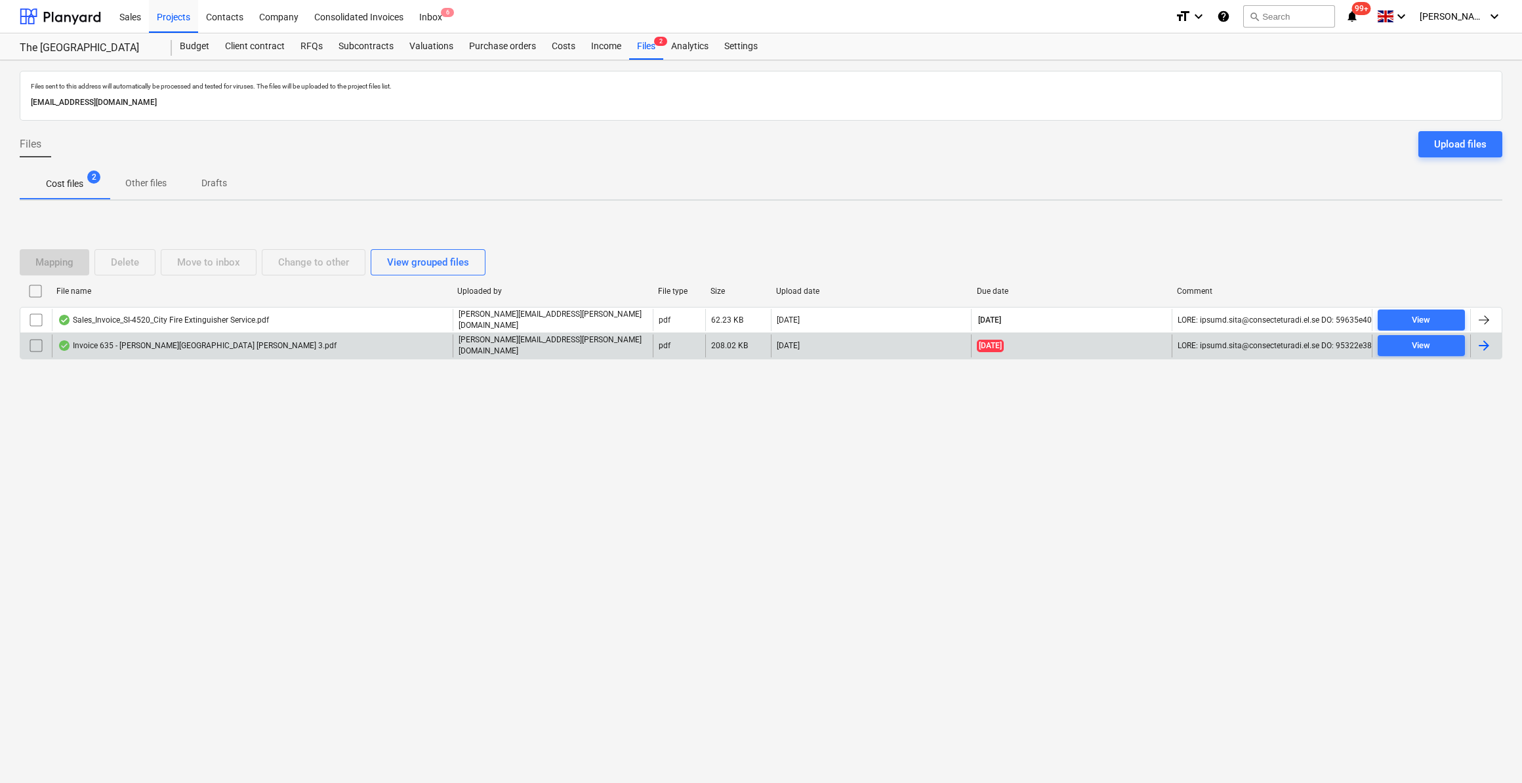
click at [84, 346] on div "Invoice 635 - [PERSON_NAME][GEOGRAPHIC_DATA] [PERSON_NAME] 3.pdf" at bounding box center [197, 345] width 279 height 10
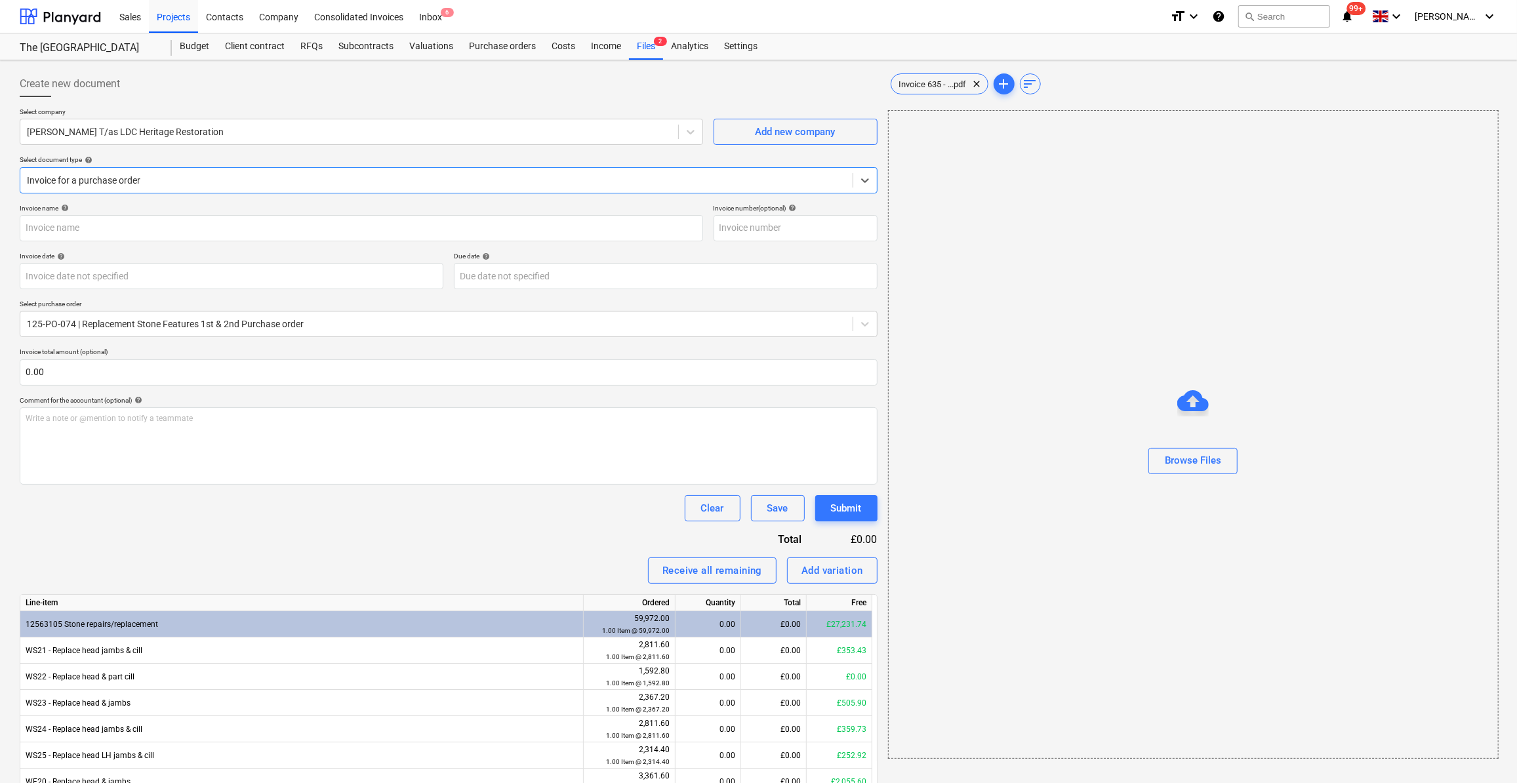
type input "000635"
type input "[DATE]"
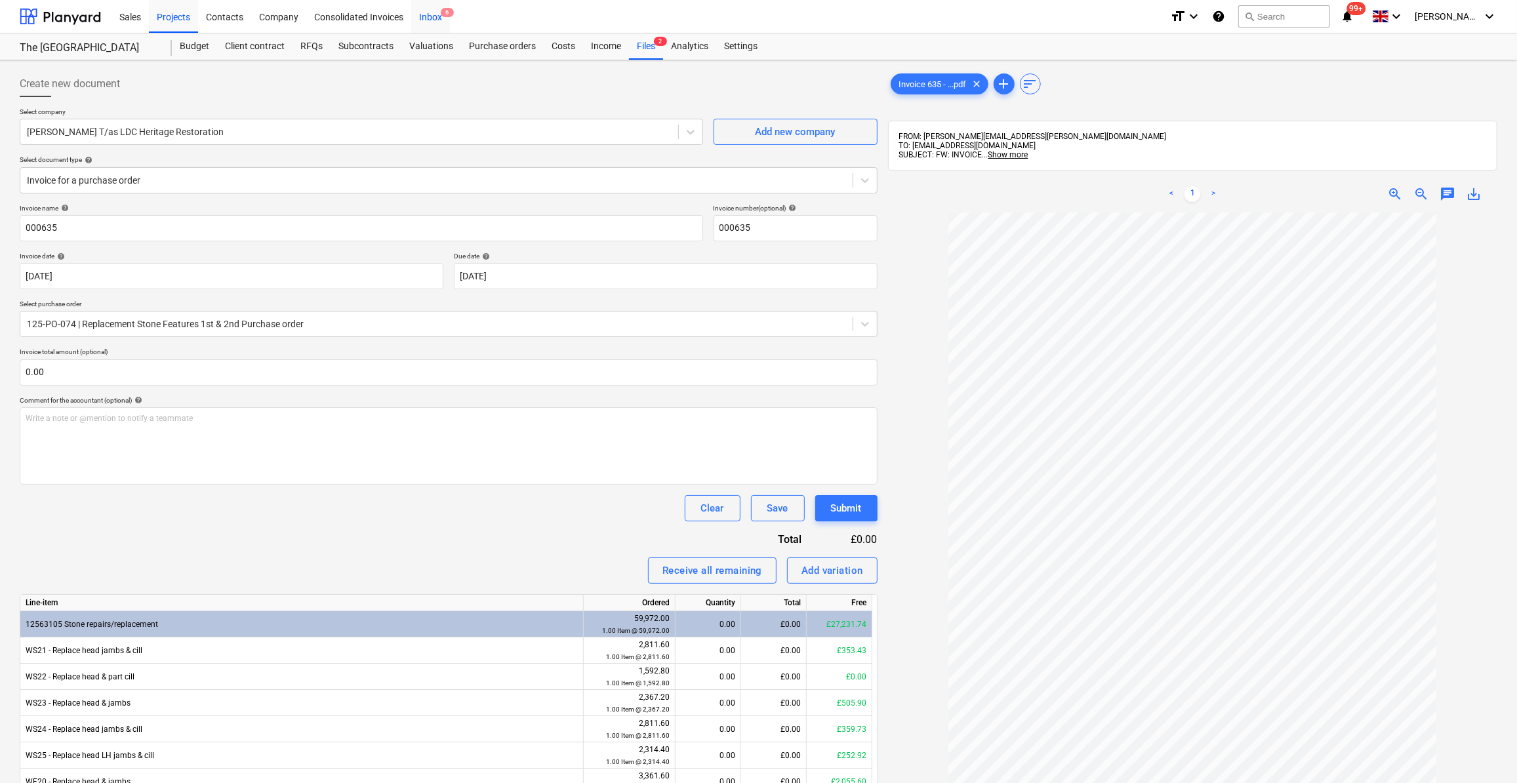
click at [426, 18] on div "Inbox 6" at bounding box center [430, 15] width 39 height 33
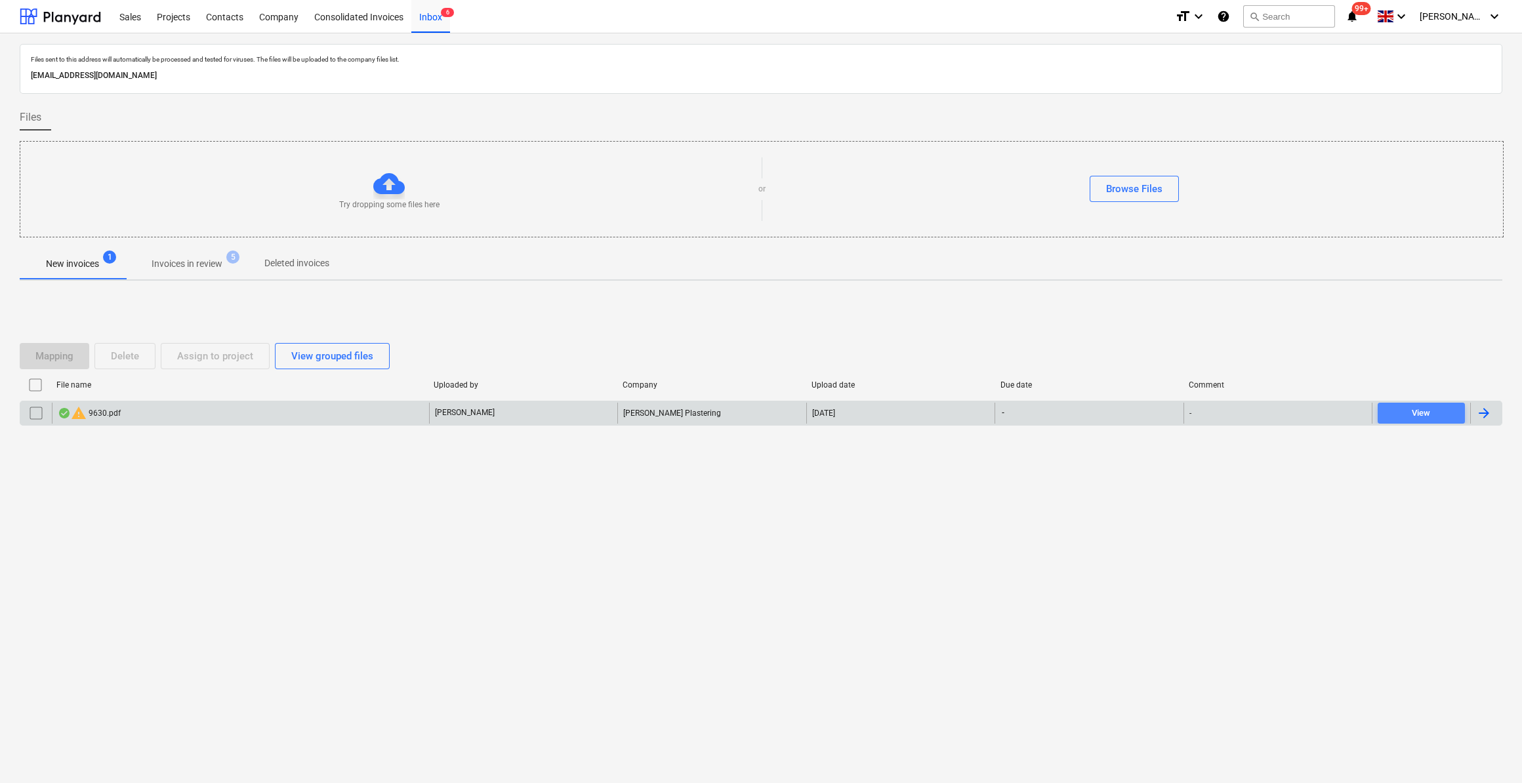
click at [1408, 413] on span "View" at bounding box center [1421, 413] width 77 height 15
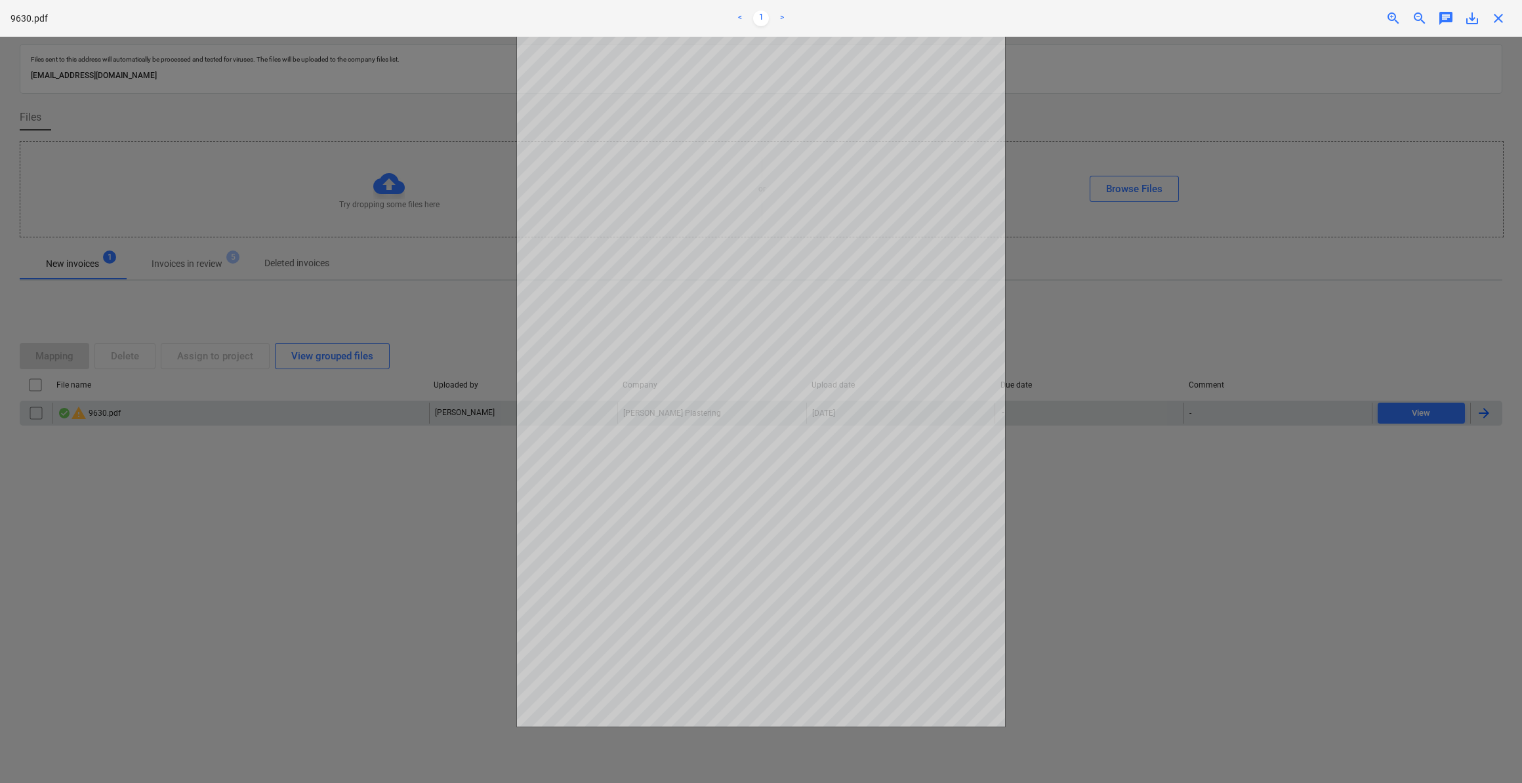
click at [1498, 19] on span "close" at bounding box center [1498, 18] width 16 height 16
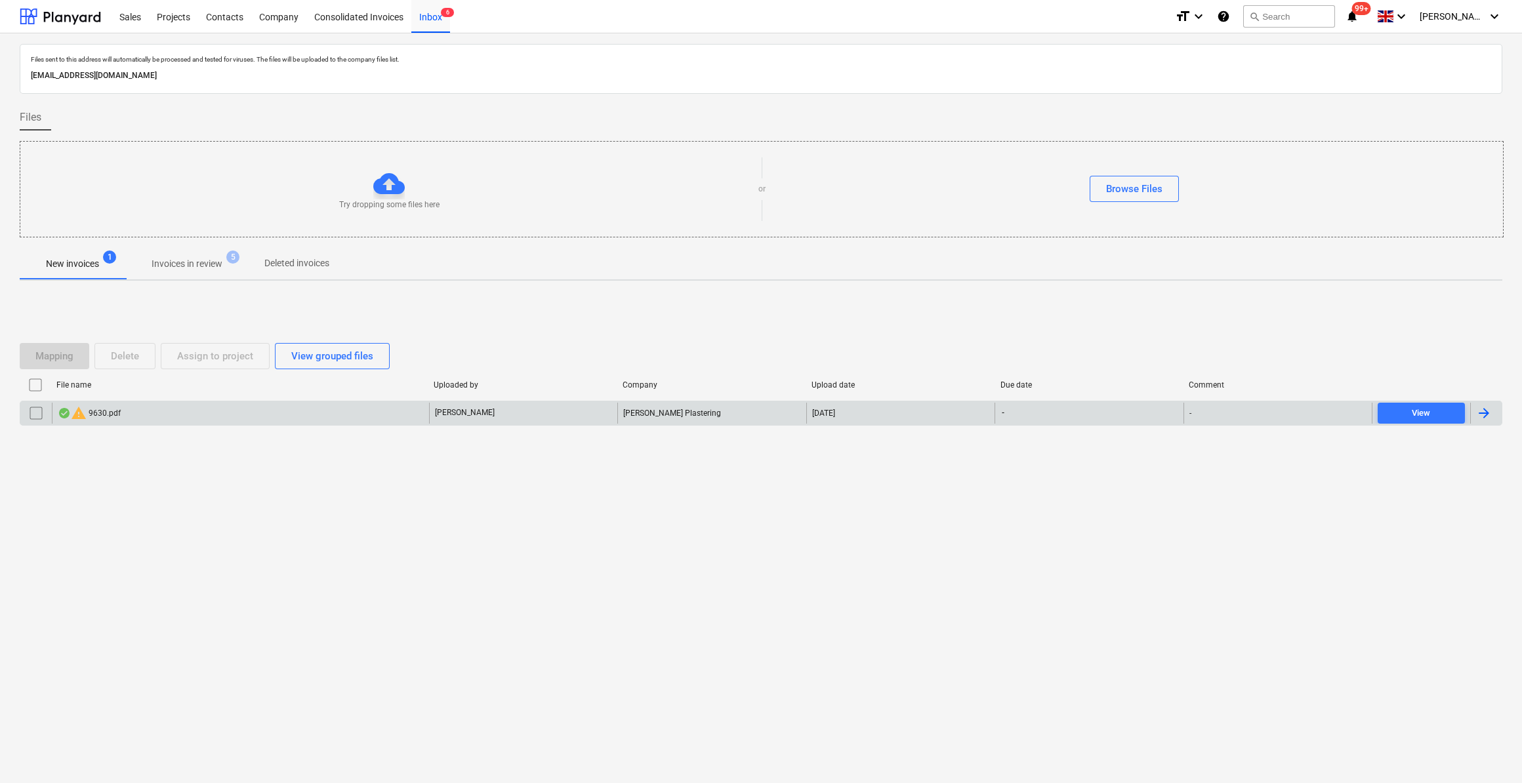
click at [37, 386] on input "checkbox" at bounding box center [35, 385] width 21 height 21
click at [26, 486] on div "Files sent to this address will automatically be processed and tested for virus…" at bounding box center [761, 408] width 1522 height 750
click at [129, 357] on div "Delete" at bounding box center [125, 356] width 28 height 17
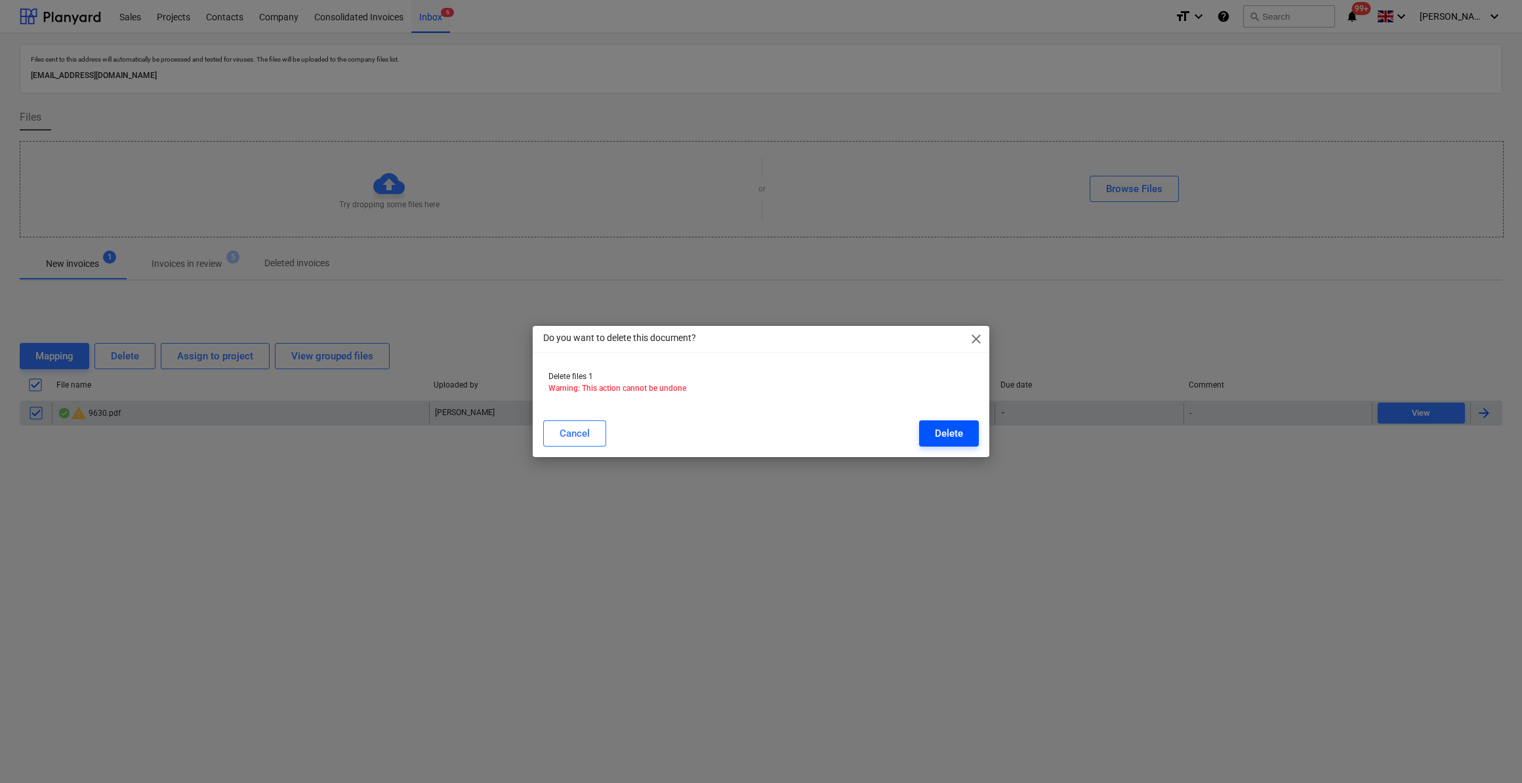
click at [944, 434] on div "Delete" at bounding box center [949, 433] width 28 height 17
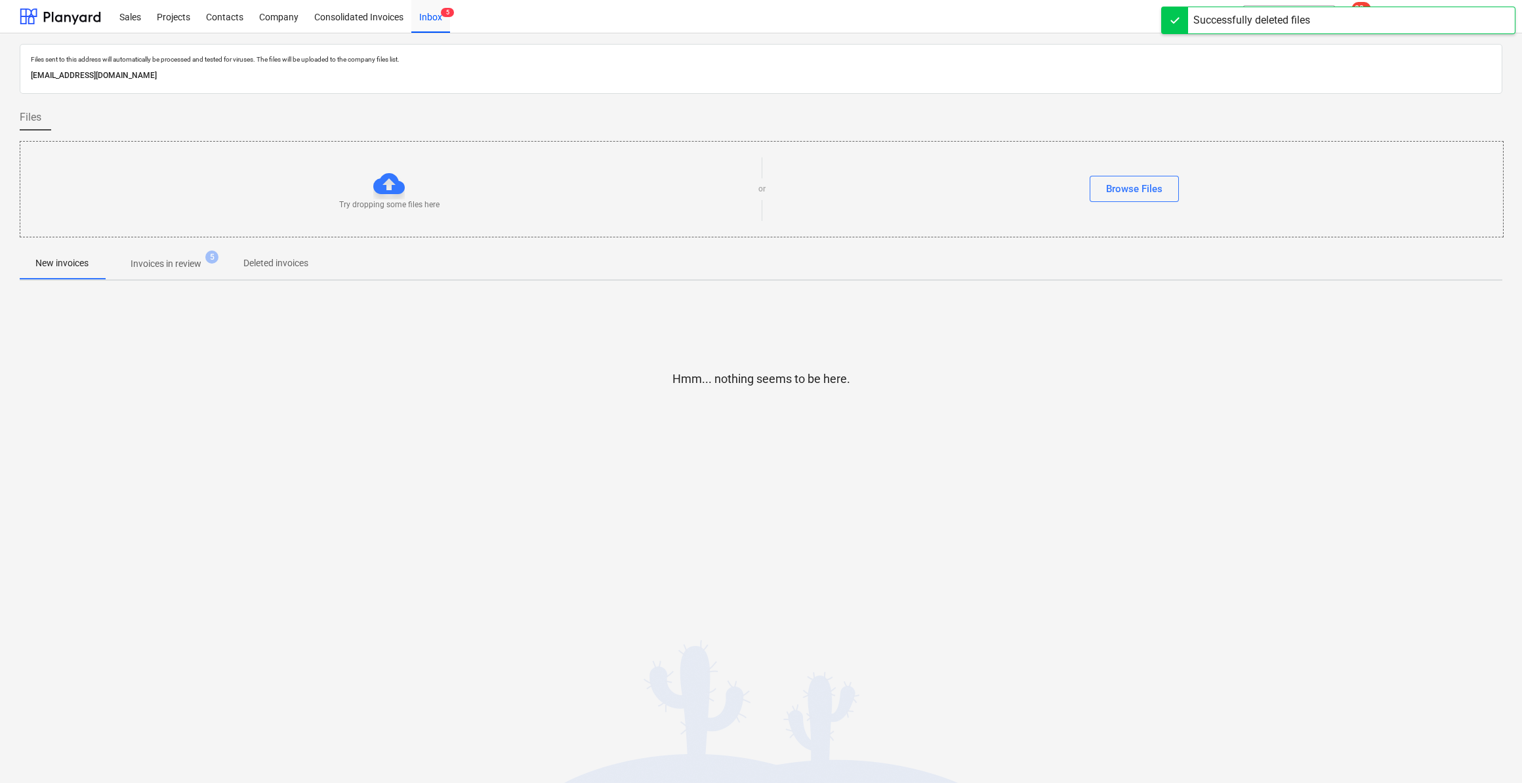
click at [176, 263] on p "Invoices in review" at bounding box center [166, 264] width 71 height 14
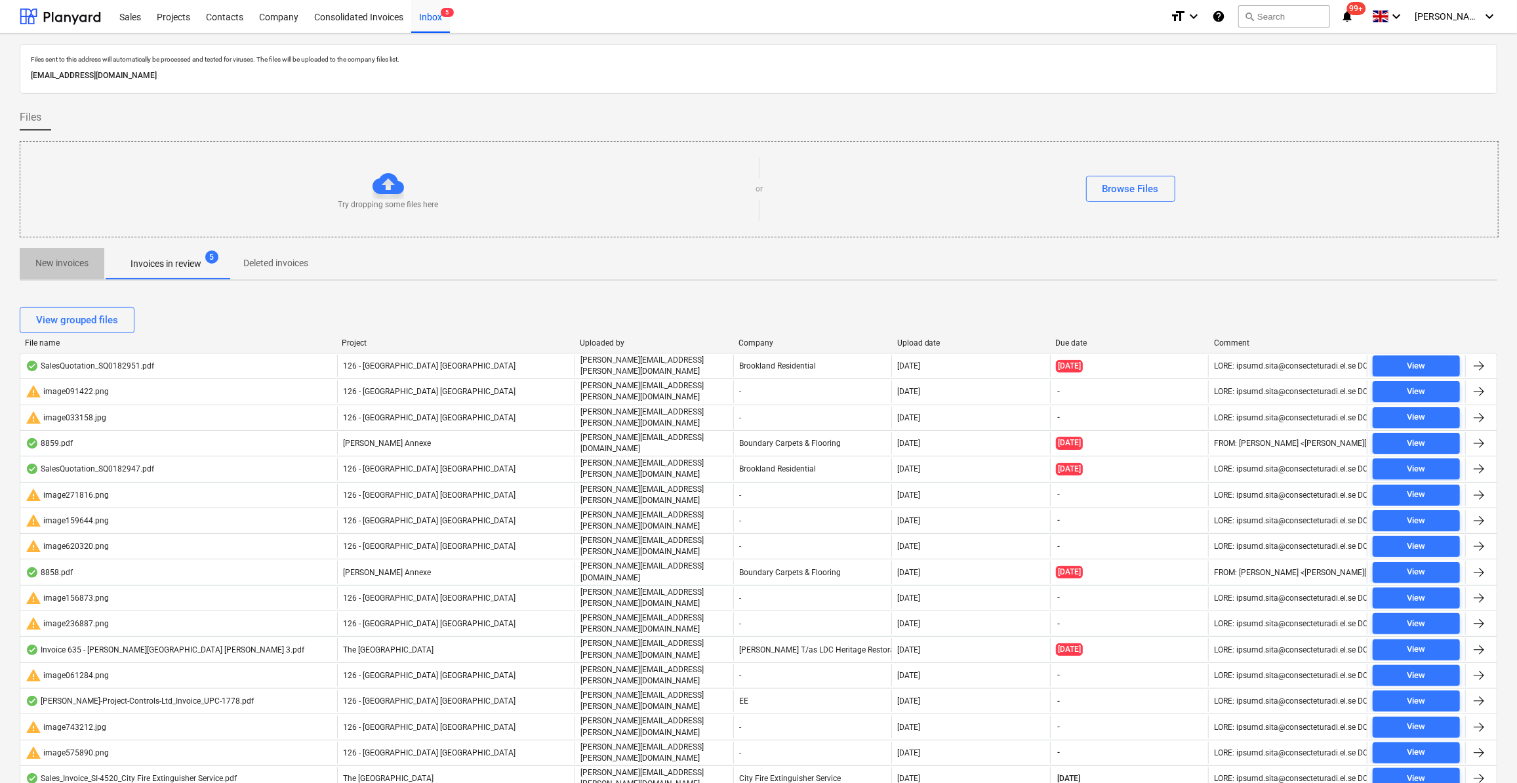
click at [88, 261] on p "New invoices" at bounding box center [61, 263] width 53 height 14
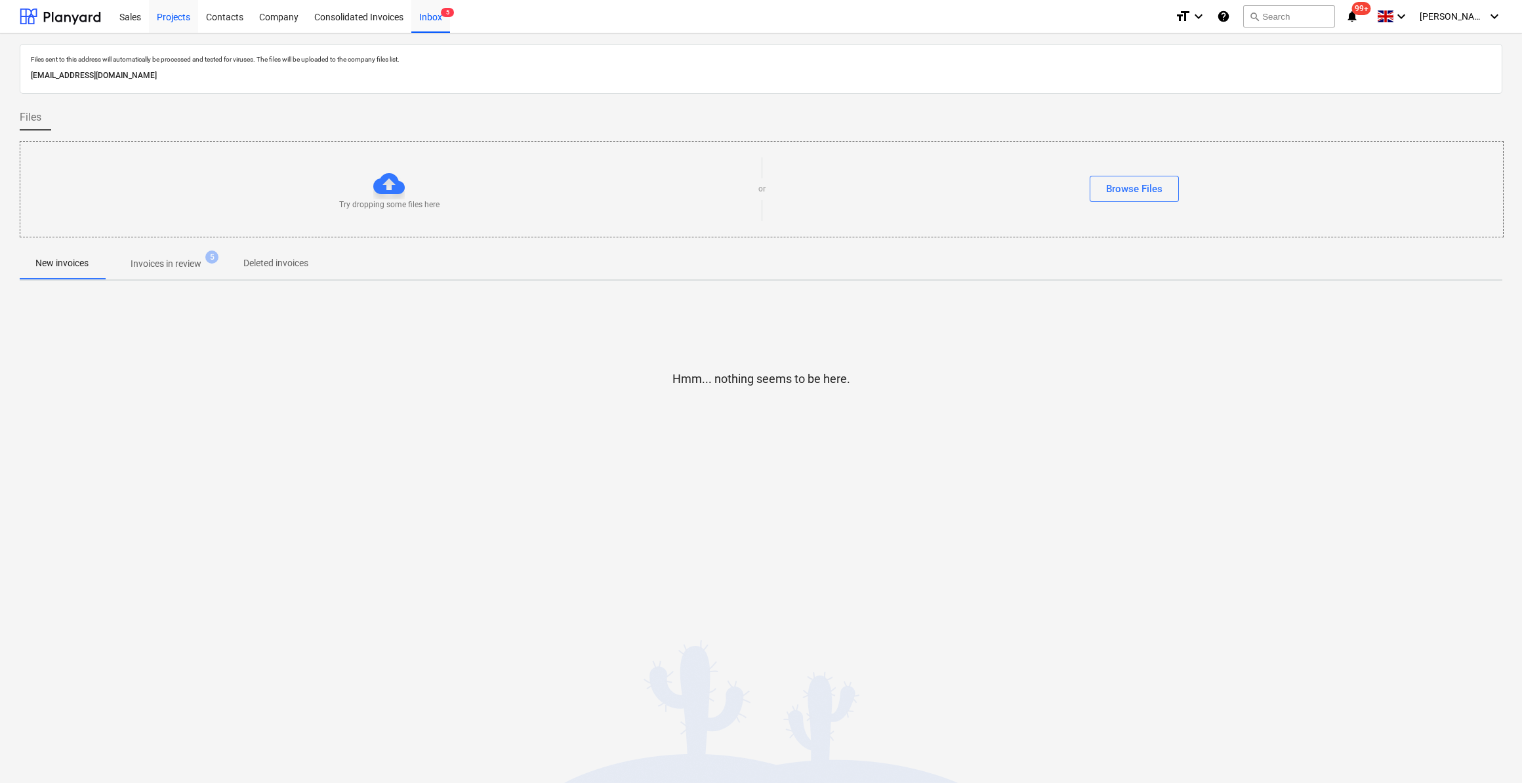
click at [174, 16] on div "Projects" at bounding box center [173, 15] width 49 height 33
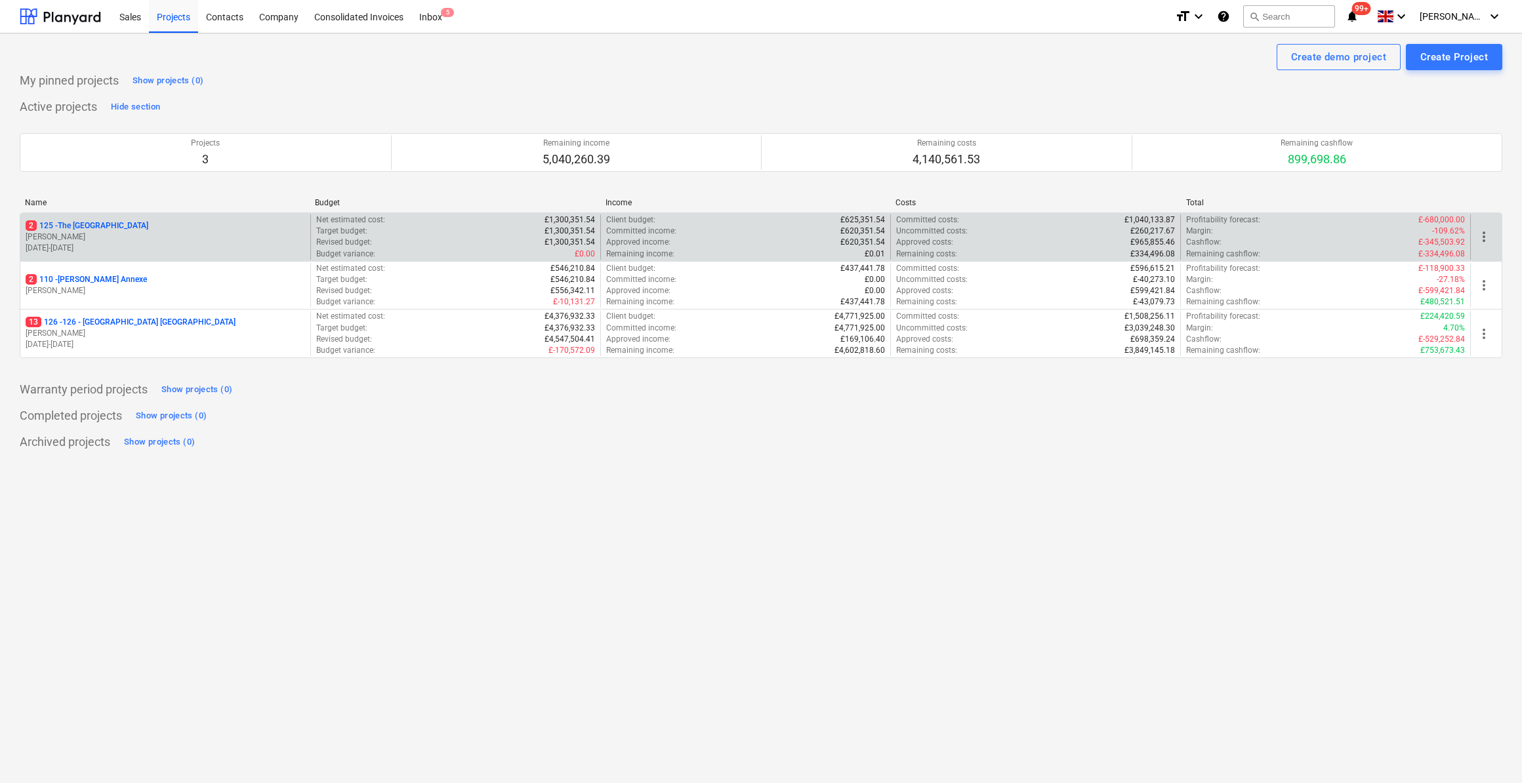
click at [112, 232] on p "[PERSON_NAME]" at bounding box center [165, 237] width 279 height 11
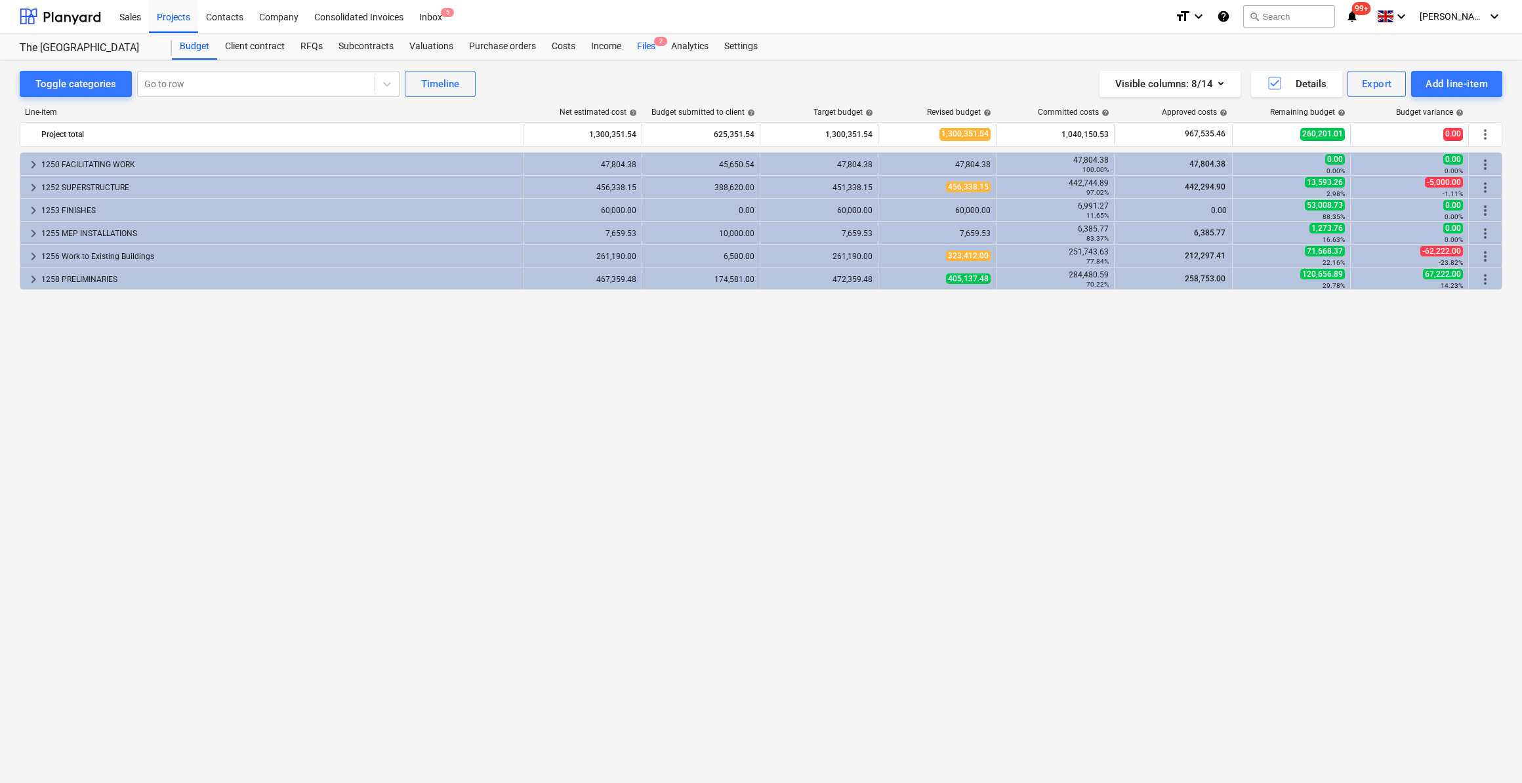
click at [636, 41] on div "Files 2" at bounding box center [646, 46] width 34 height 26
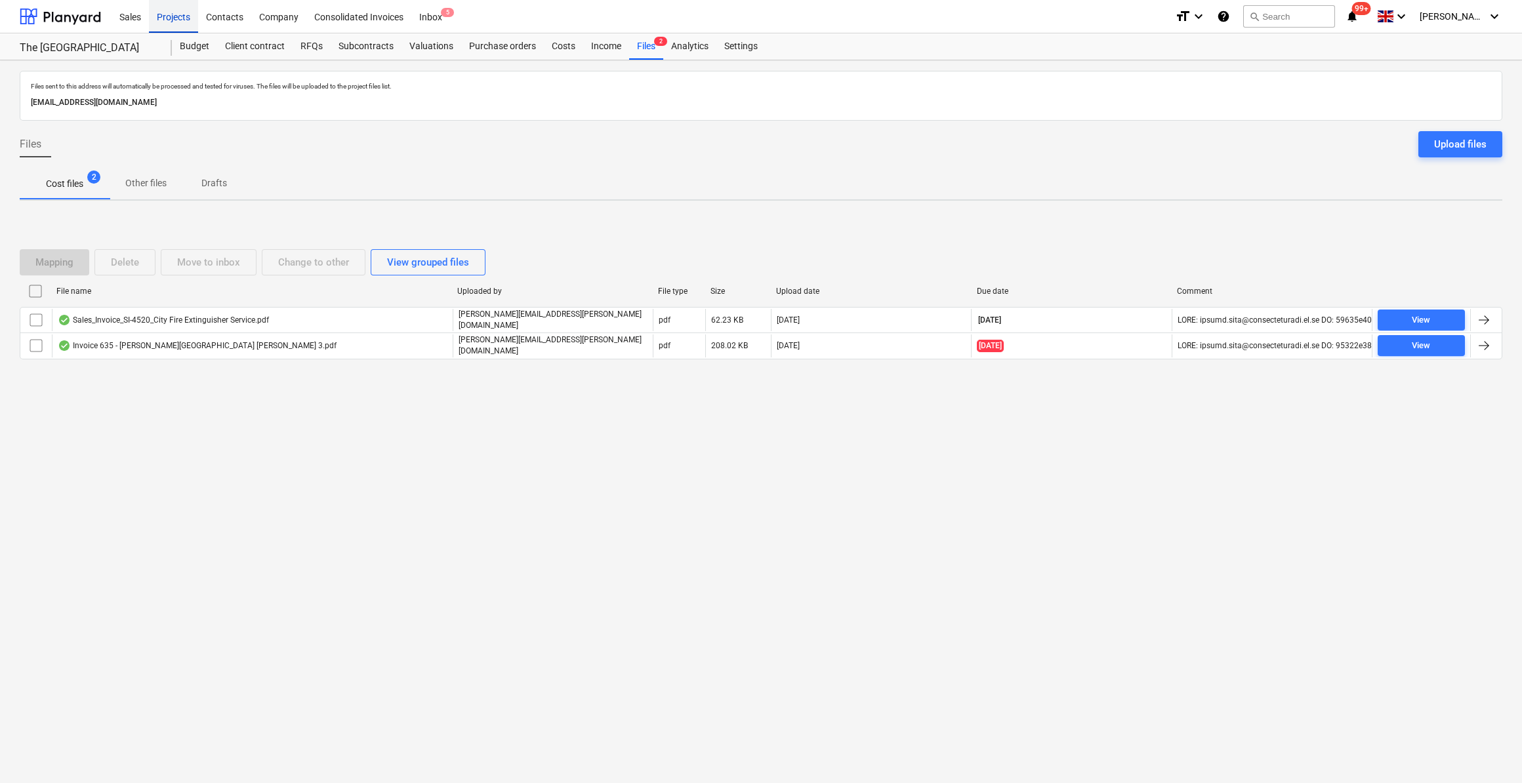
click at [159, 23] on div "Projects" at bounding box center [173, 15] width 49 height 33
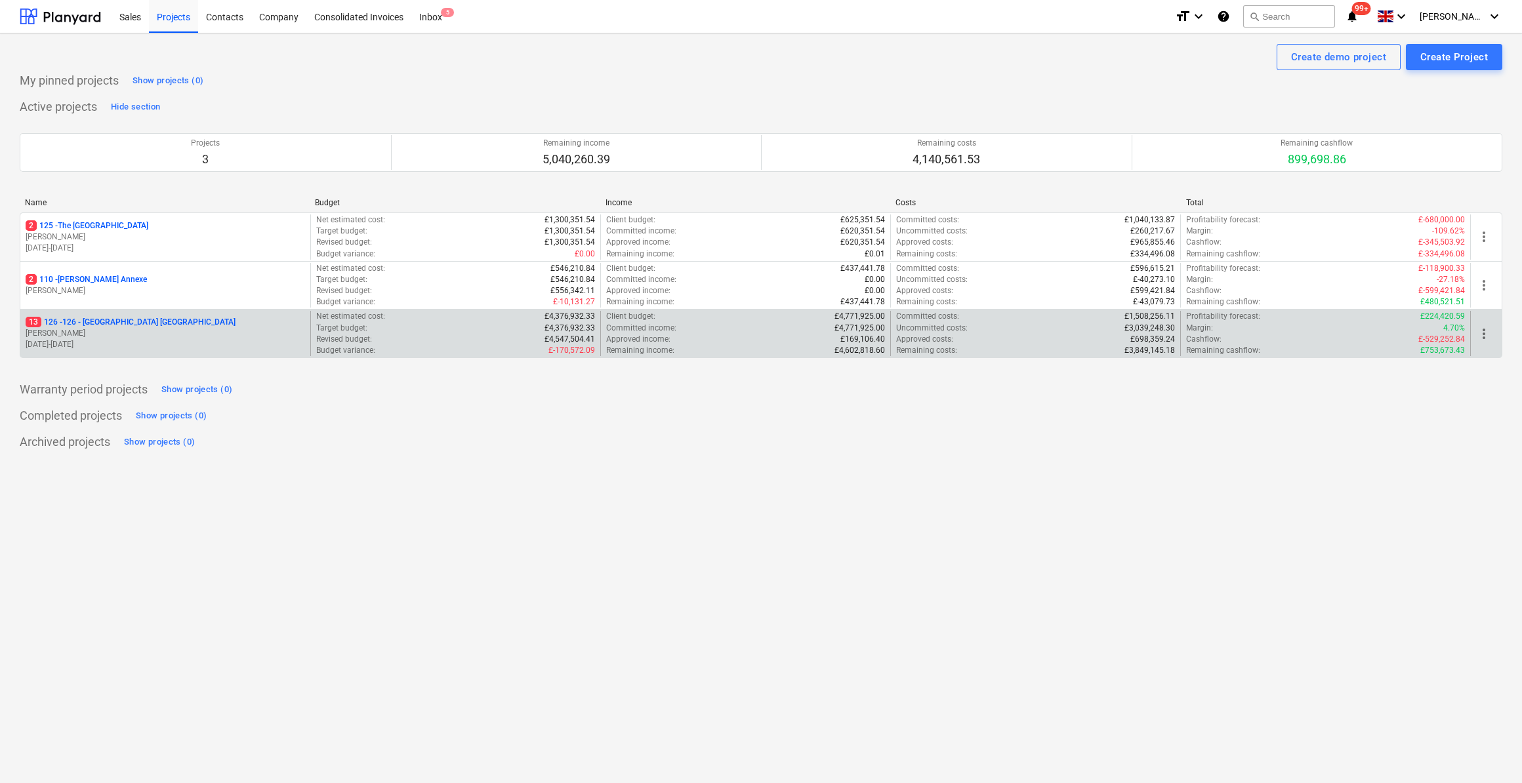
click at [96, 323] on p "13 126 - 126 - [GEOGRAPHIC_DATA] [GEOGRAPHIC_DATA]" at bounding box center [131, 322] width 210 height 11
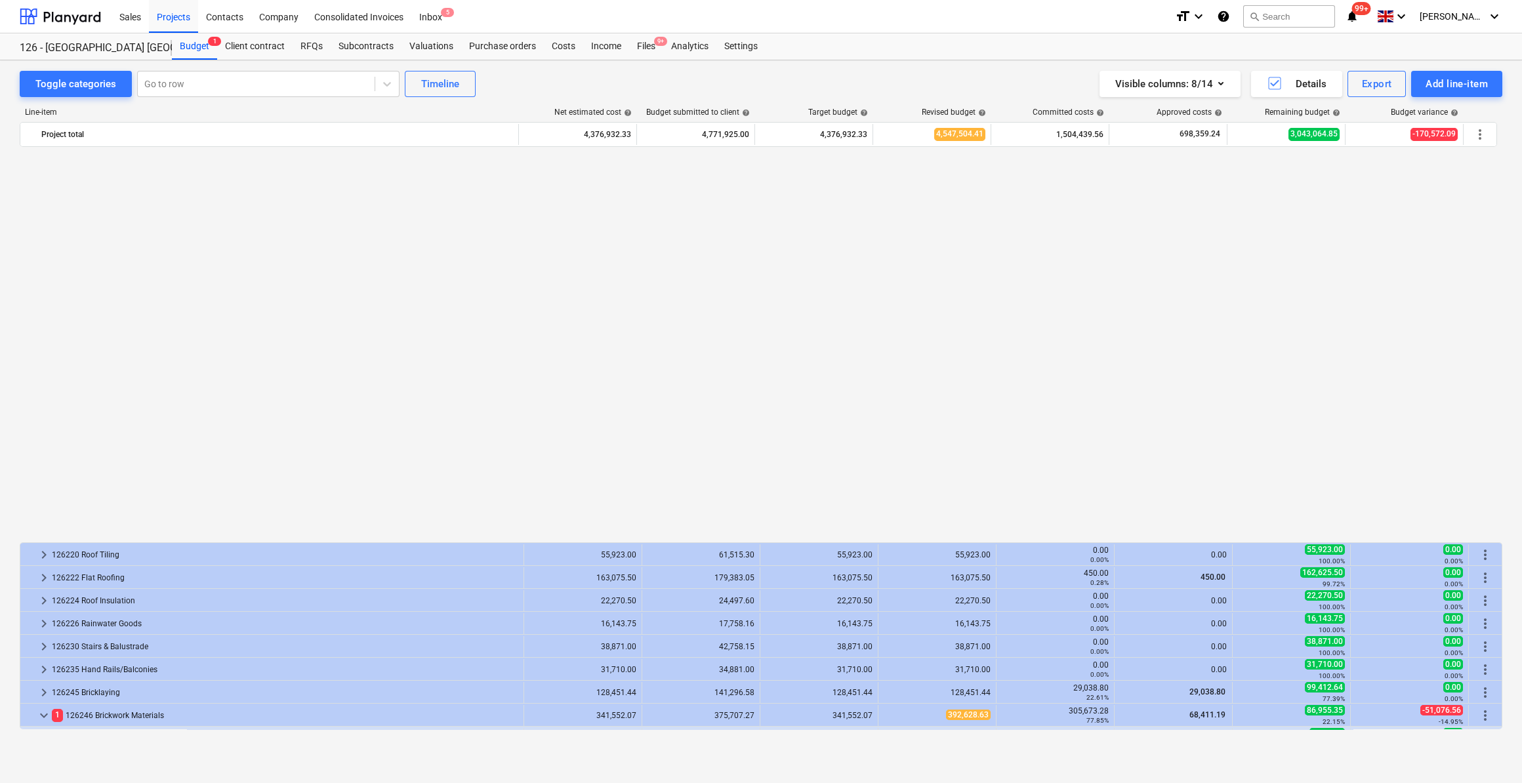
scroll to position [869, 0]
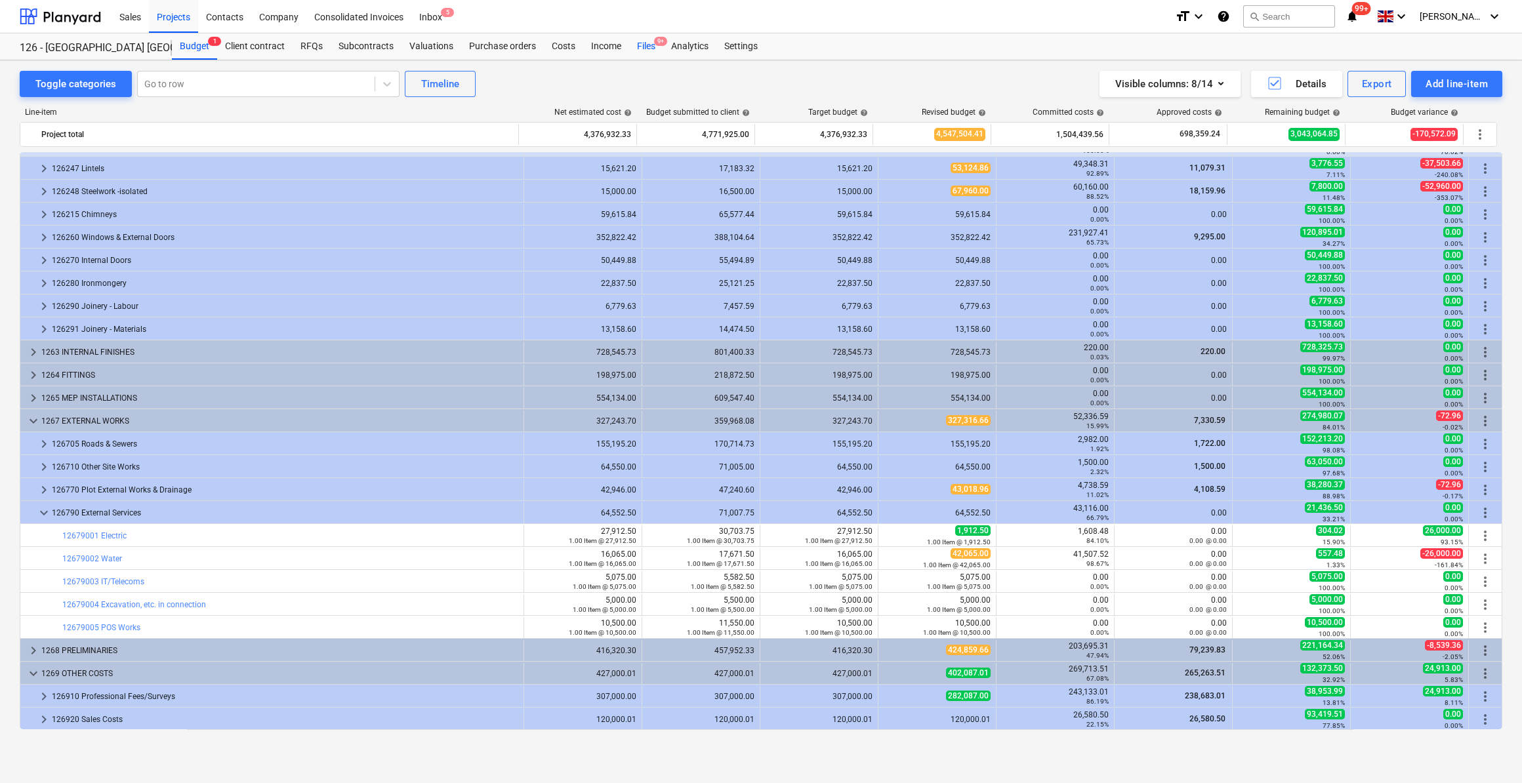
click at [644, 45] on div "Files 9+" at bounding box center [646, 46] width 34 height 26
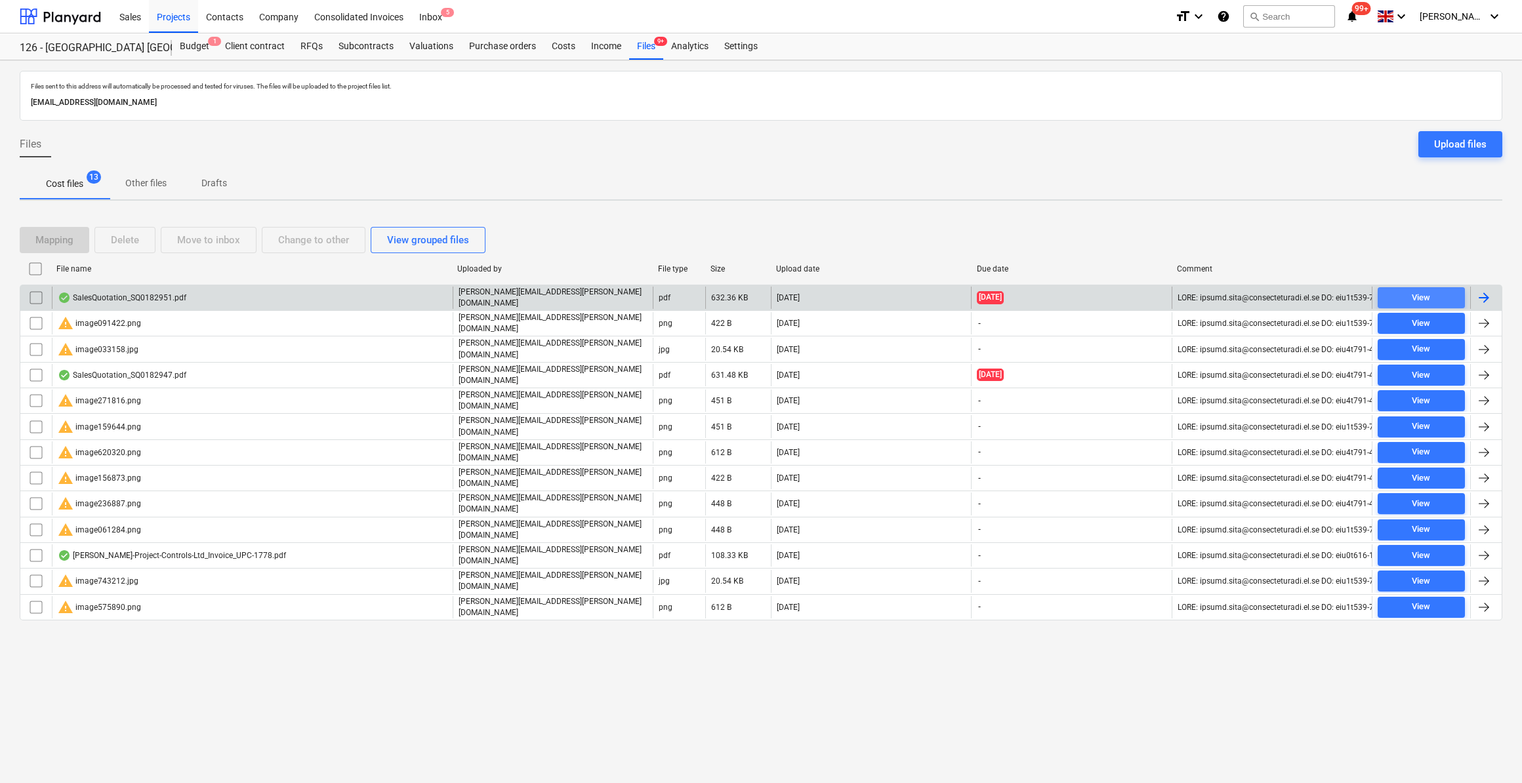
click at [1410, 291] on span "View" at bounding box center [1421, 298] width 77 height 15
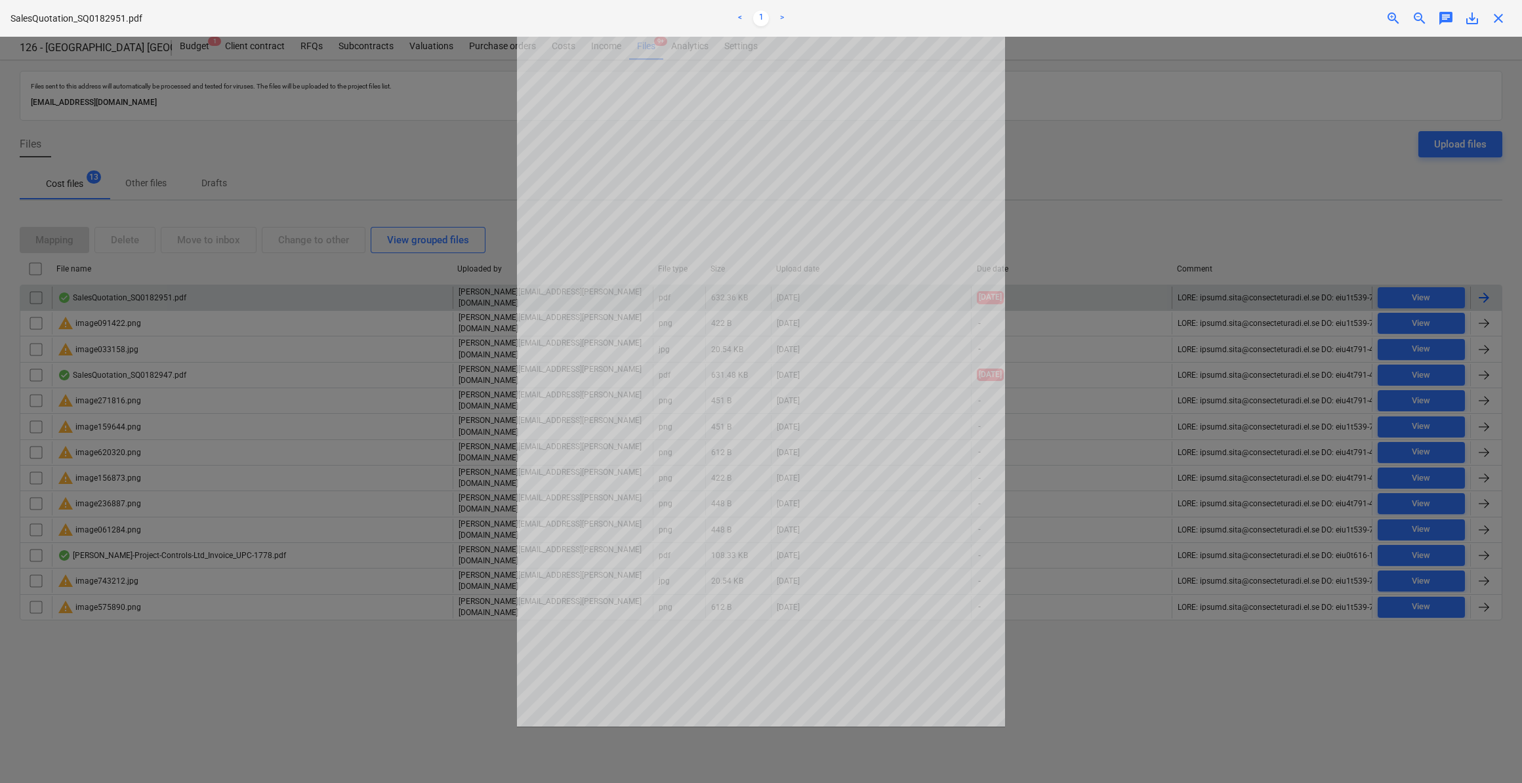
click at [1498, 19] on span "close" at bounding box center [1498, 18] width 16 height 16
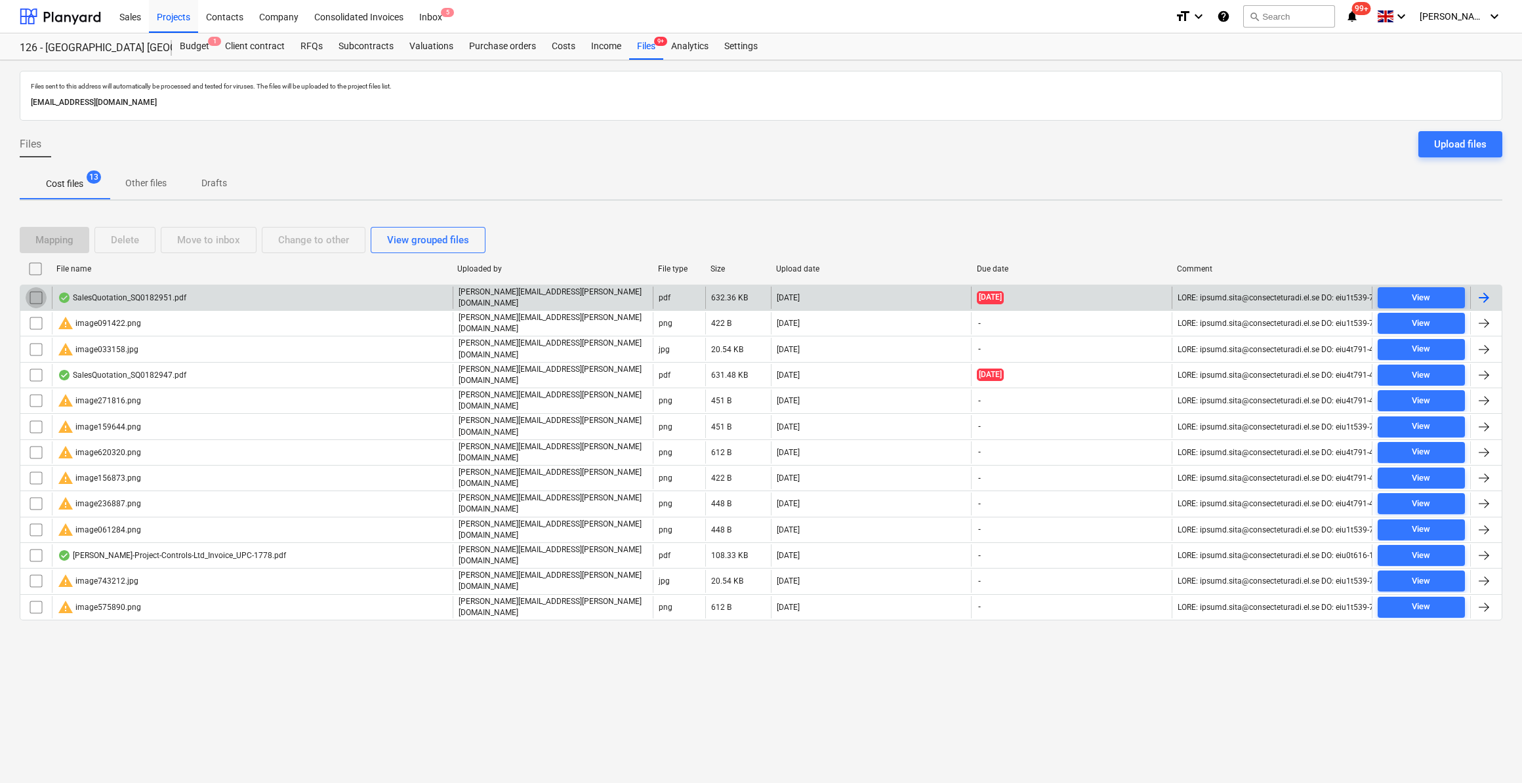
click at [34, 291] on input "checkbox" at bounding box center [36, 297] width 21 height 21
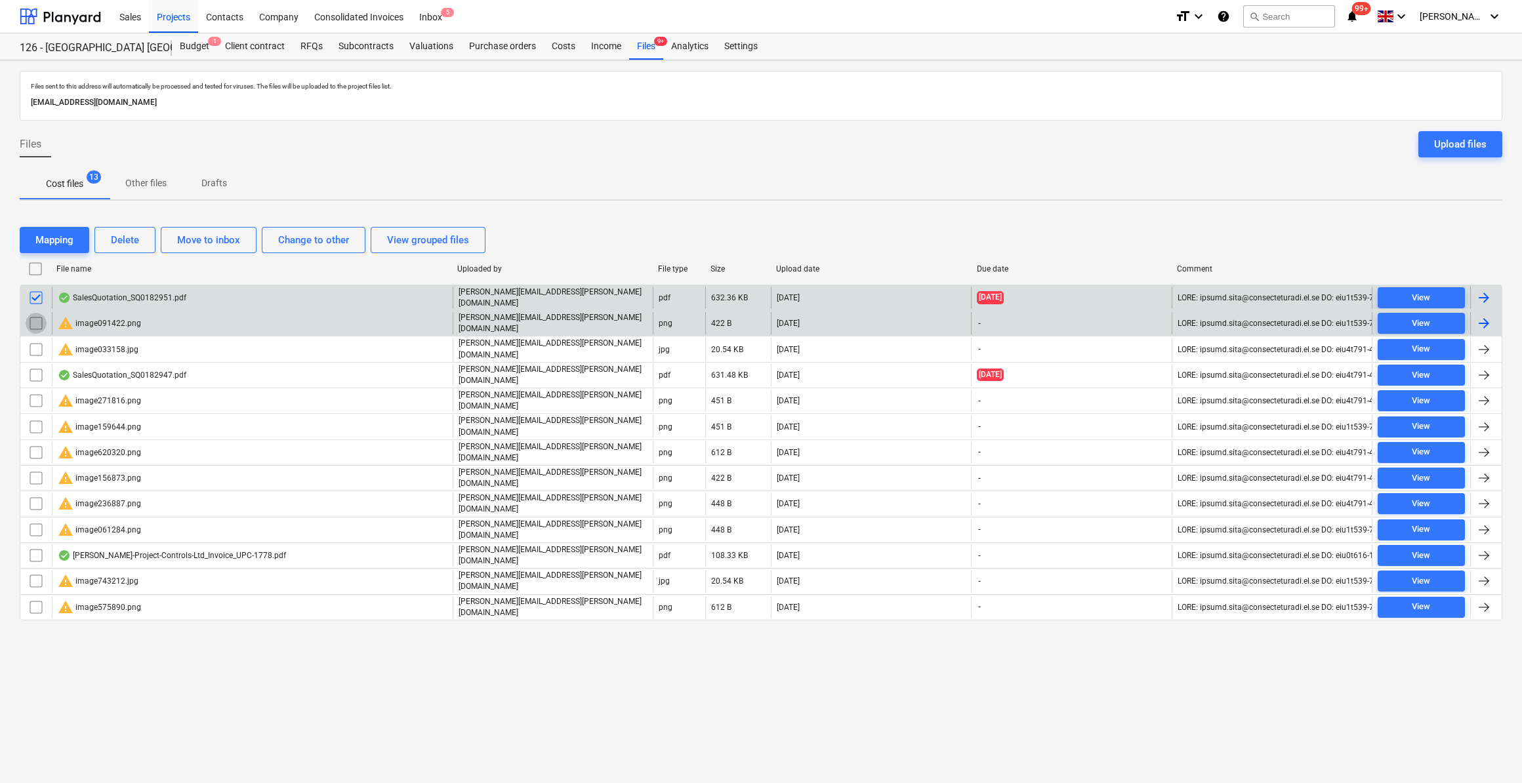
click at [32, 320] on input "checkbox" at bounding box center [36, 323] width 21 height 21
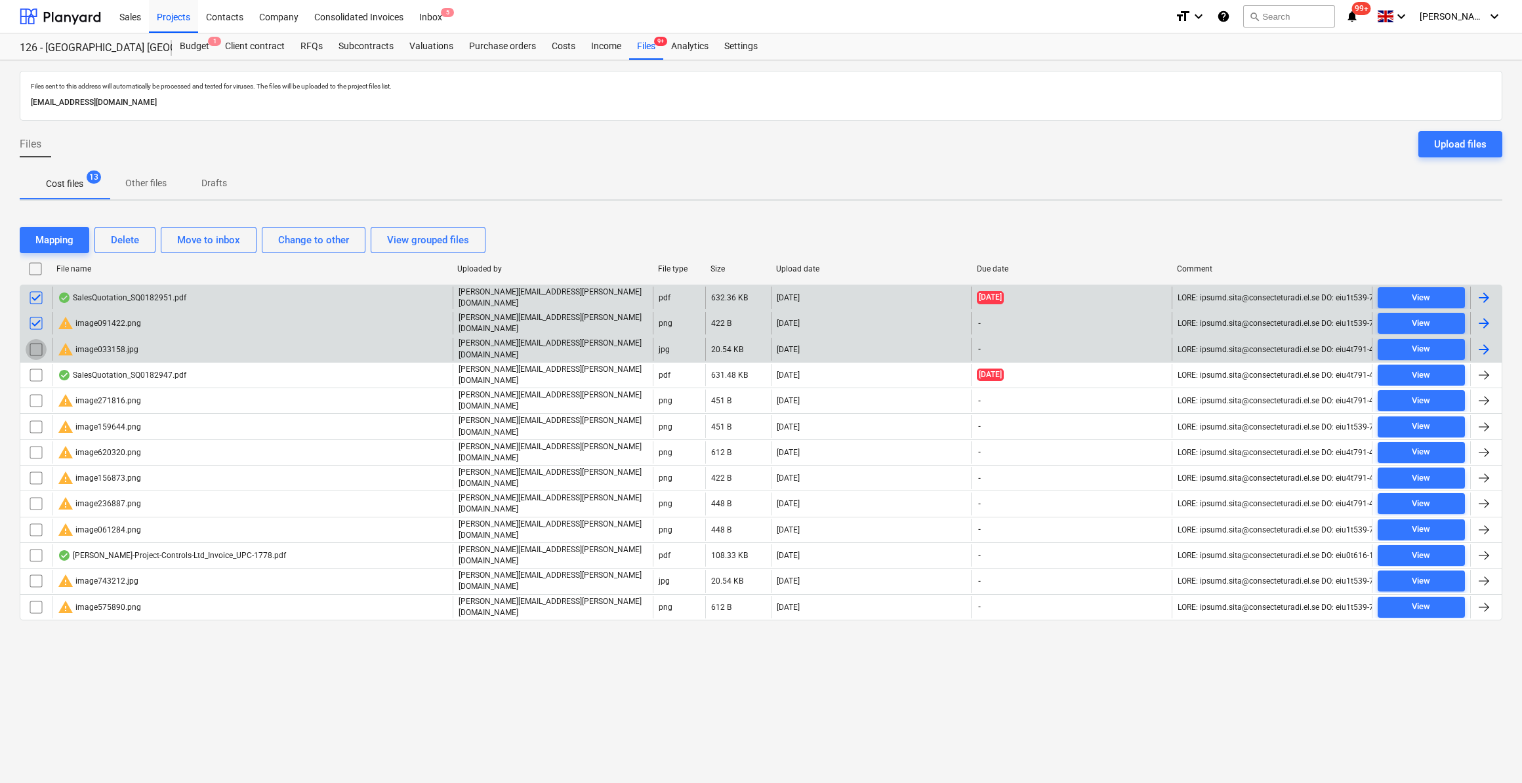
click at [31, 344] on input "checkbox" at bounding box center [36, 349] width 21 height 21
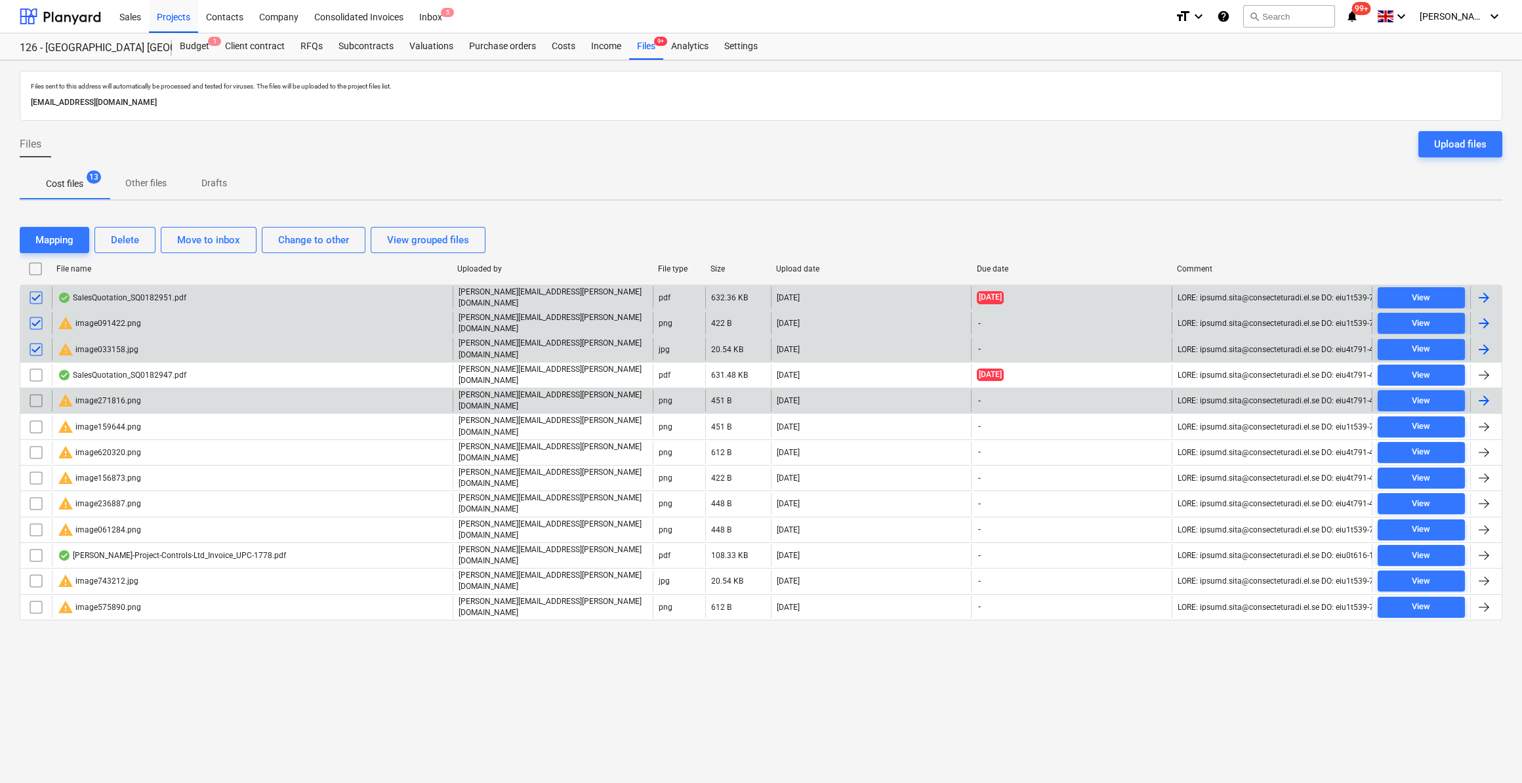
click at [31, 390] on input "checkbox" at bounding box center [36, 400] width 21 height 21
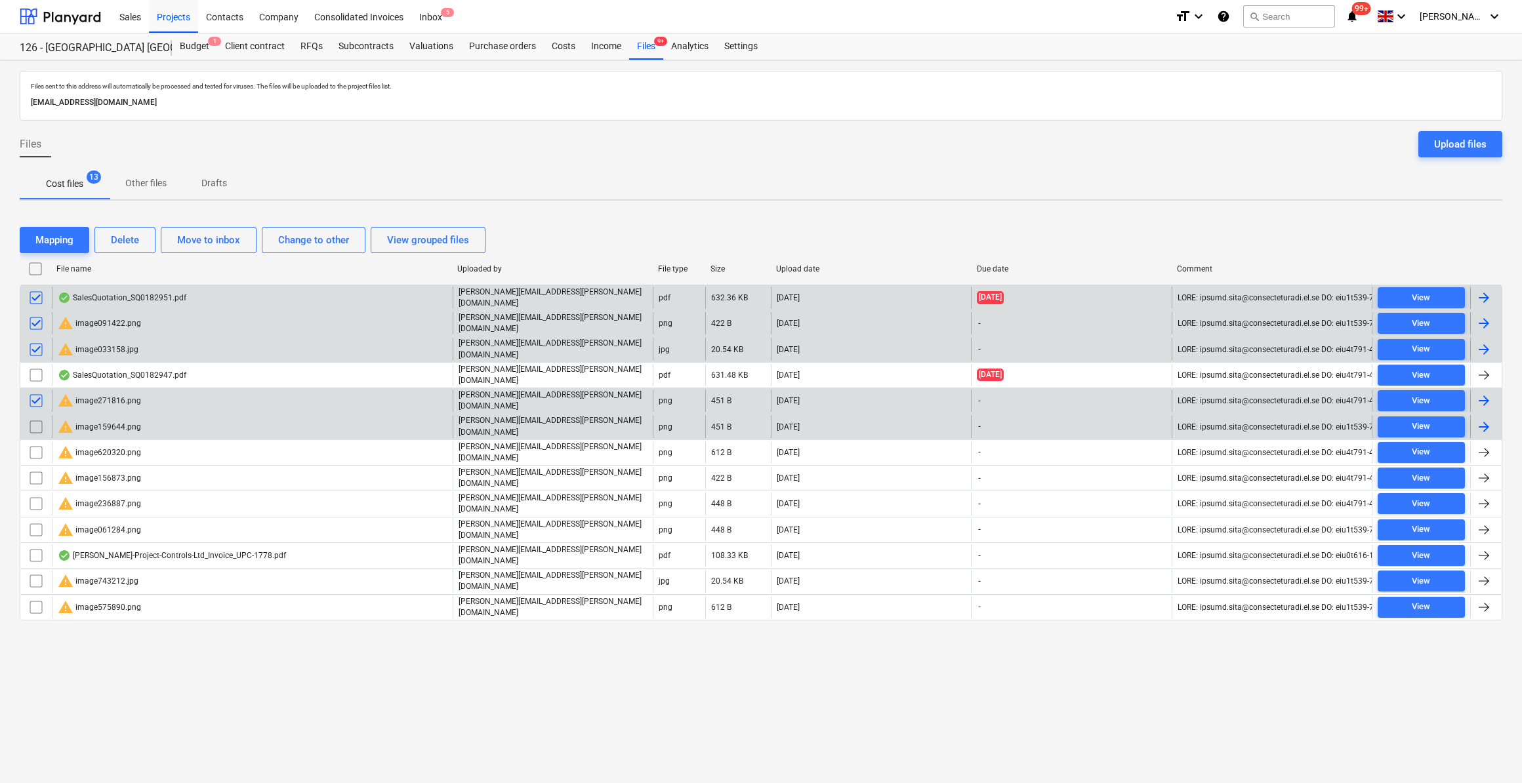
click at [37, 417] on input "checkbox" at bounding box center [36, 427] width 21 height 21
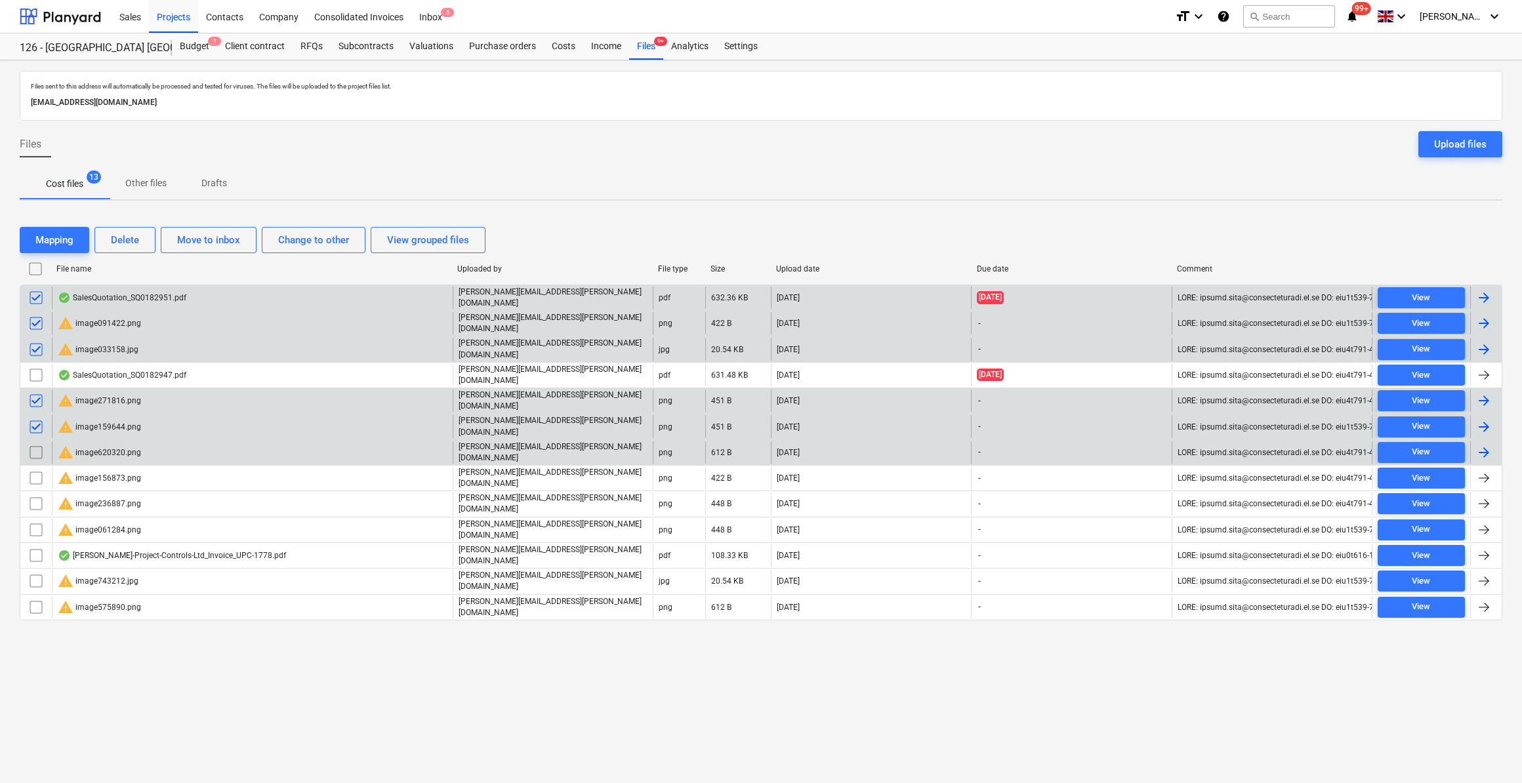
click at [39, 442] on input "checkbox" at bounding box center [36, 452] width 21 height 21
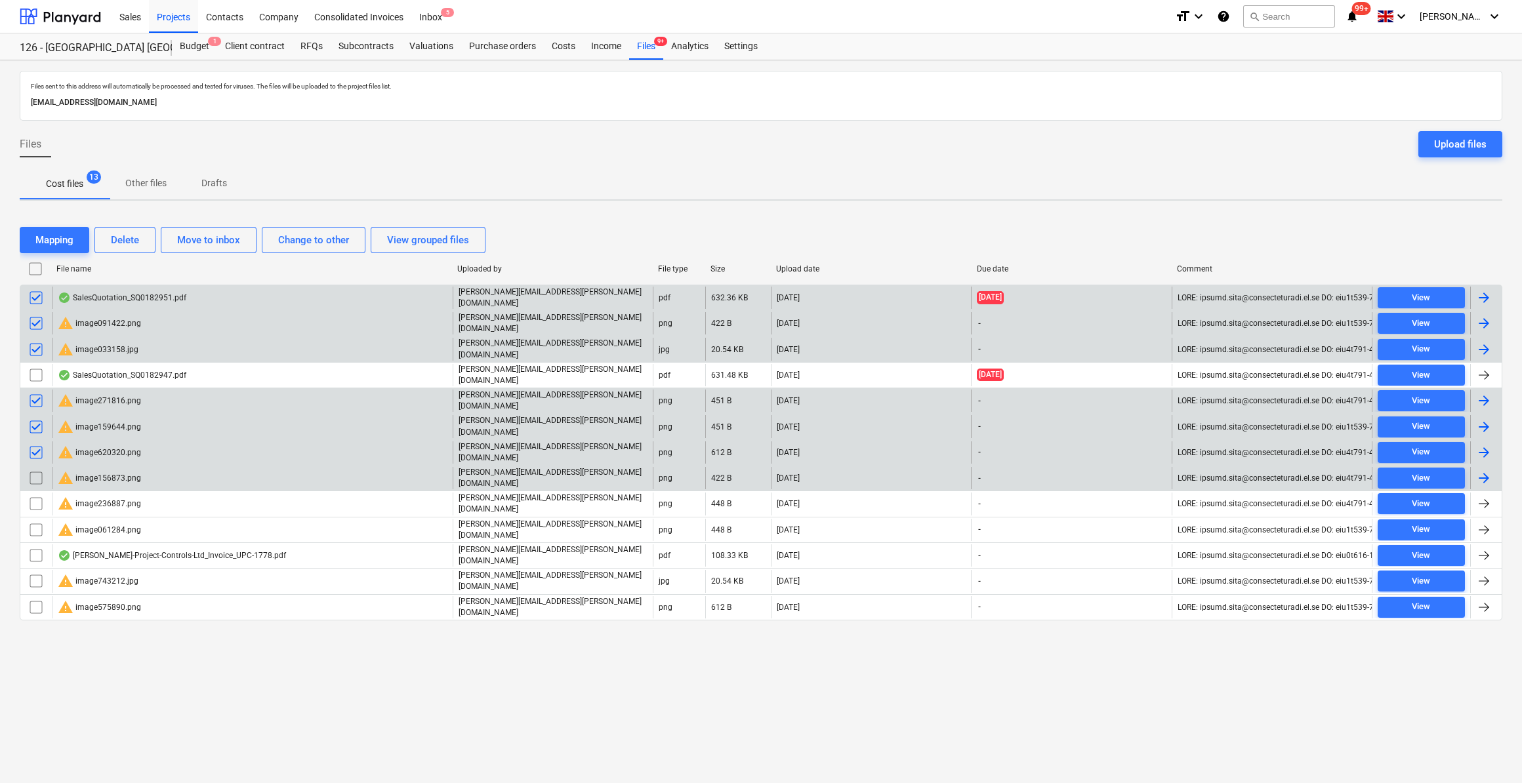
click at [35, 468] on input "checkbox" at bounding box center [36, 478] width 21 height 21
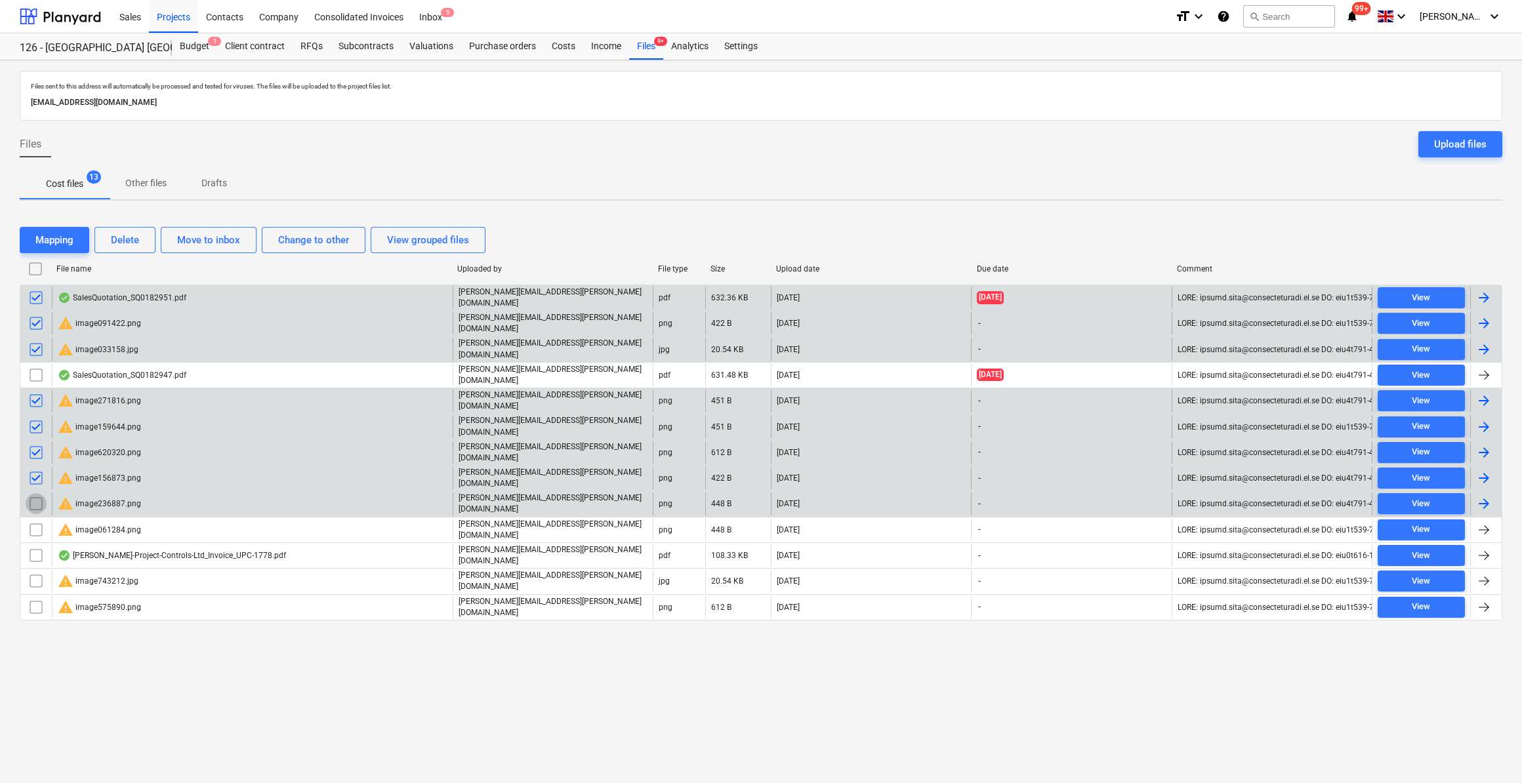
click at [33, 493] on input "checkbox" at bounding box center [36, 503] width 21 height 21
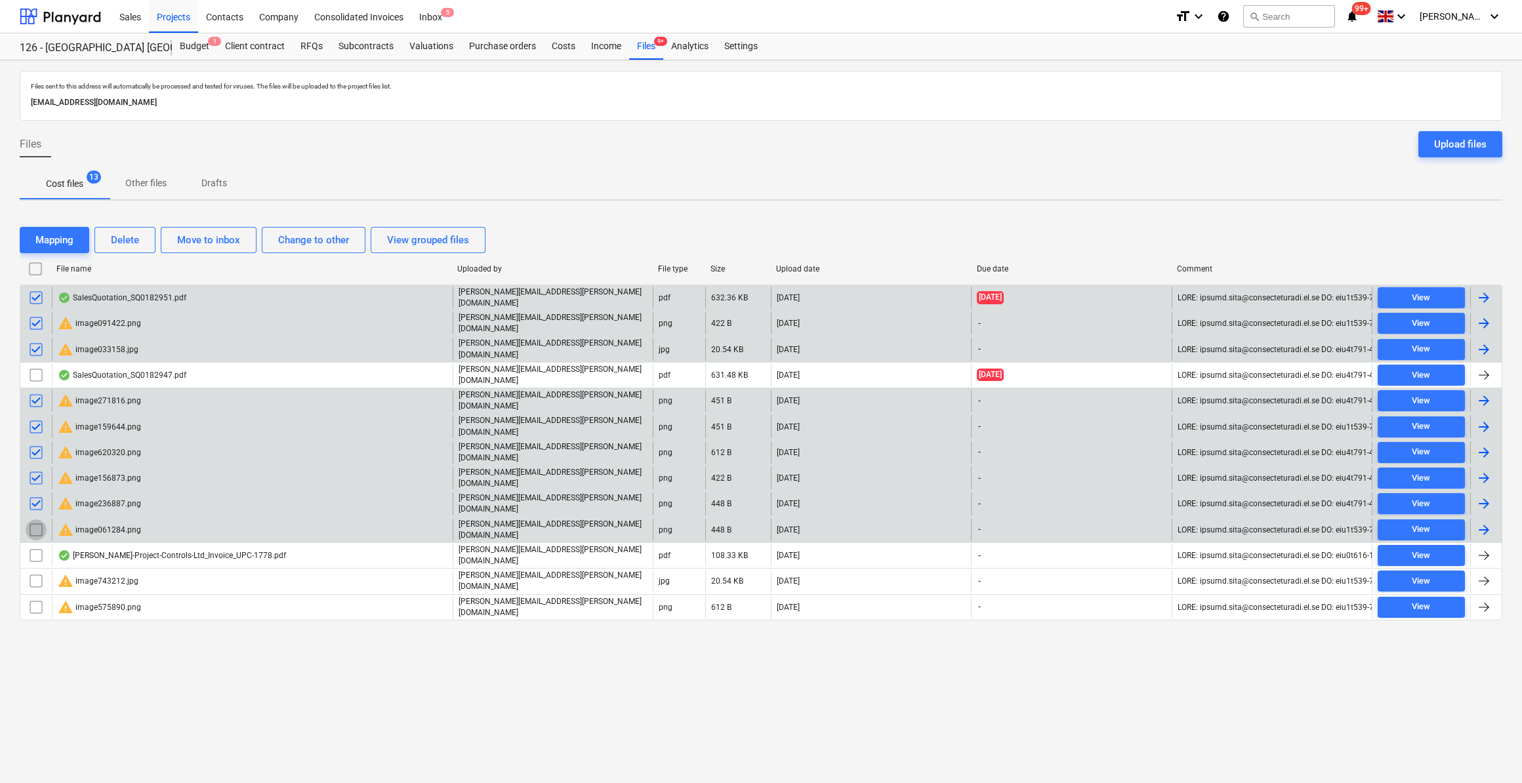
click at [33, 520] on input "checkbox" at bounding box center [36, 530] width 21 height 21
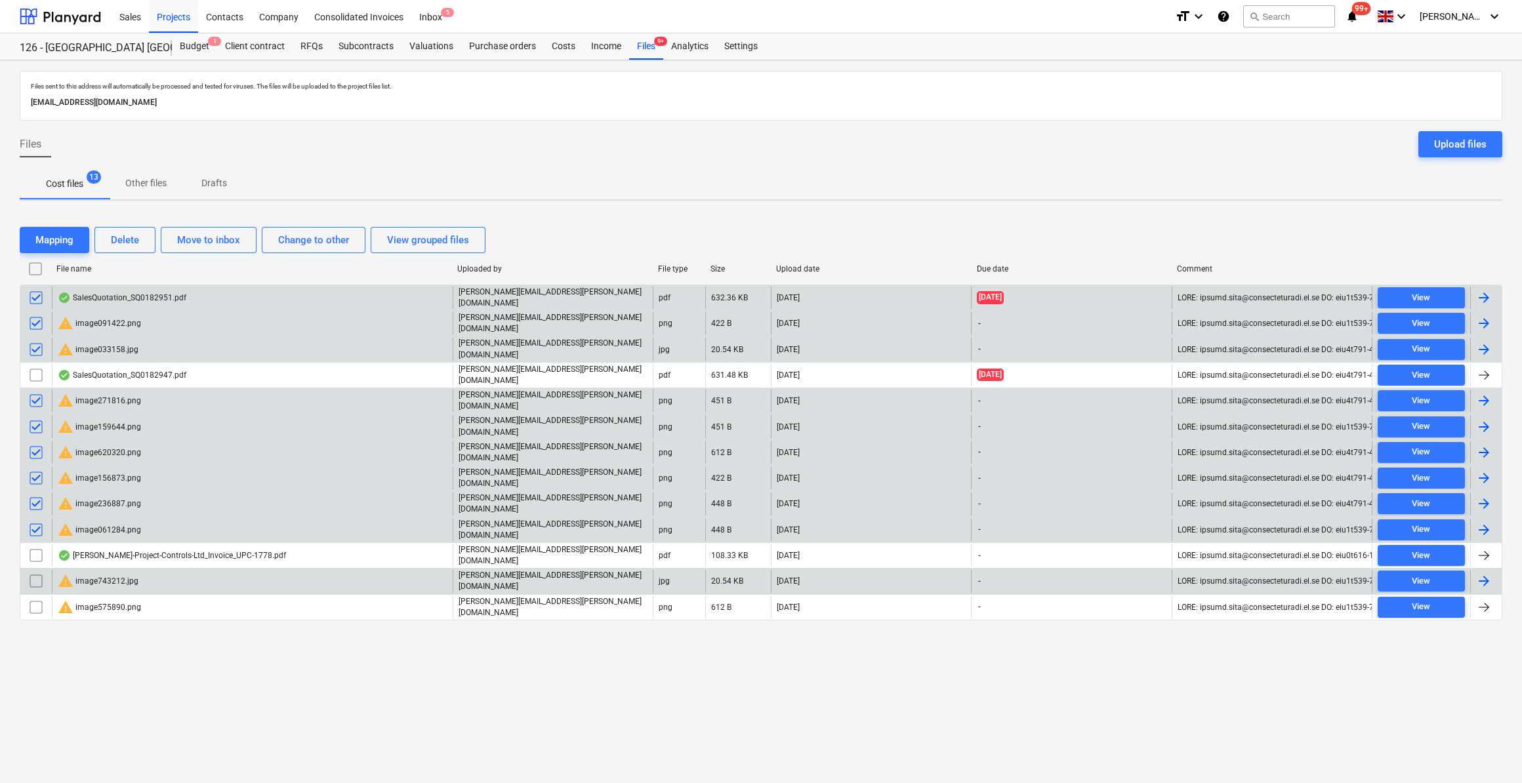
click at [34, 571] on input "checkbox" at bounding box center [36, 581] width 21 height 21
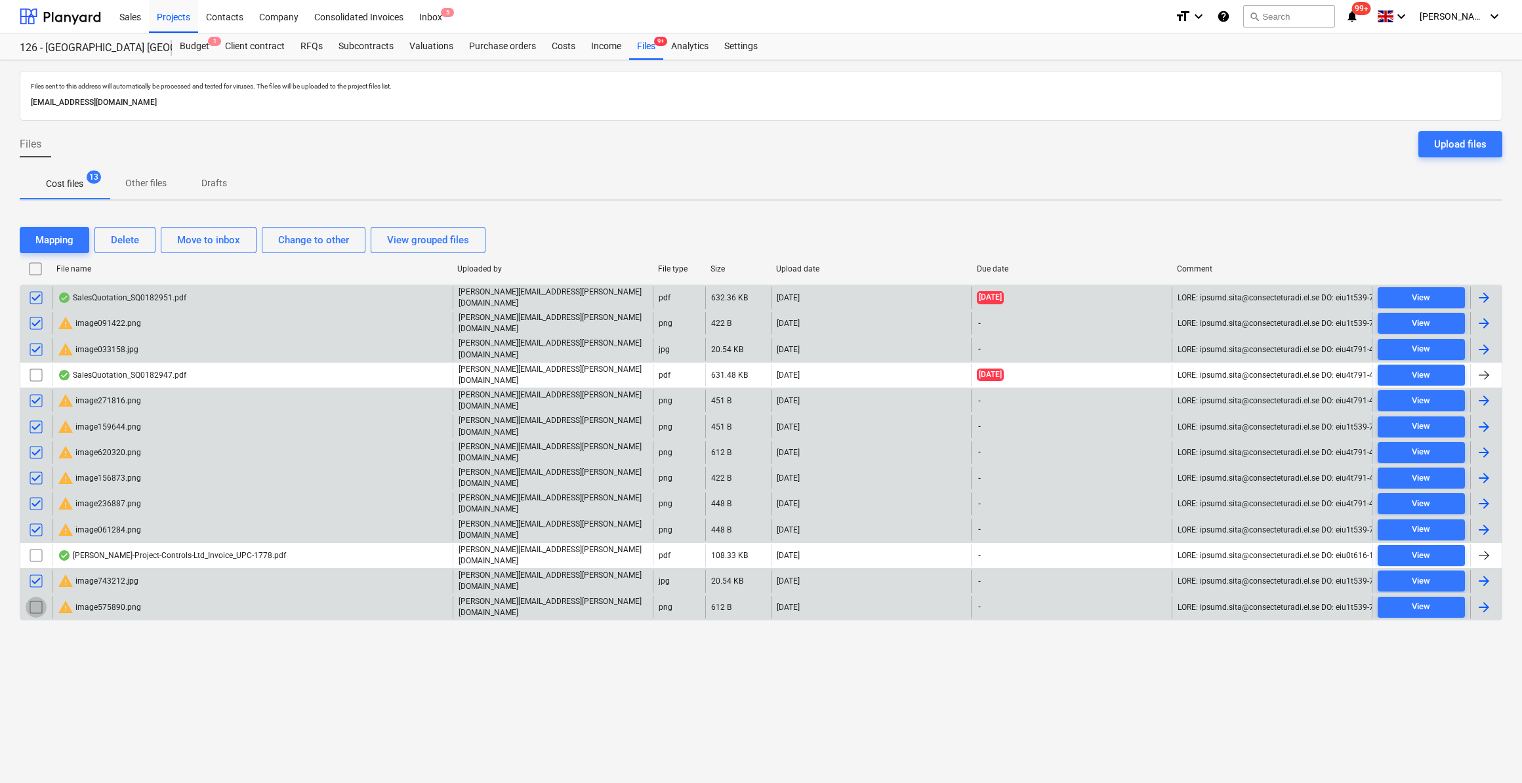
click at [37, 597] on input "checkbox" at bounding box center [36, 607] width 21 height 21
click at [135, 246] on div "Delete" at bounding box center [125, 240] width 28 height 17
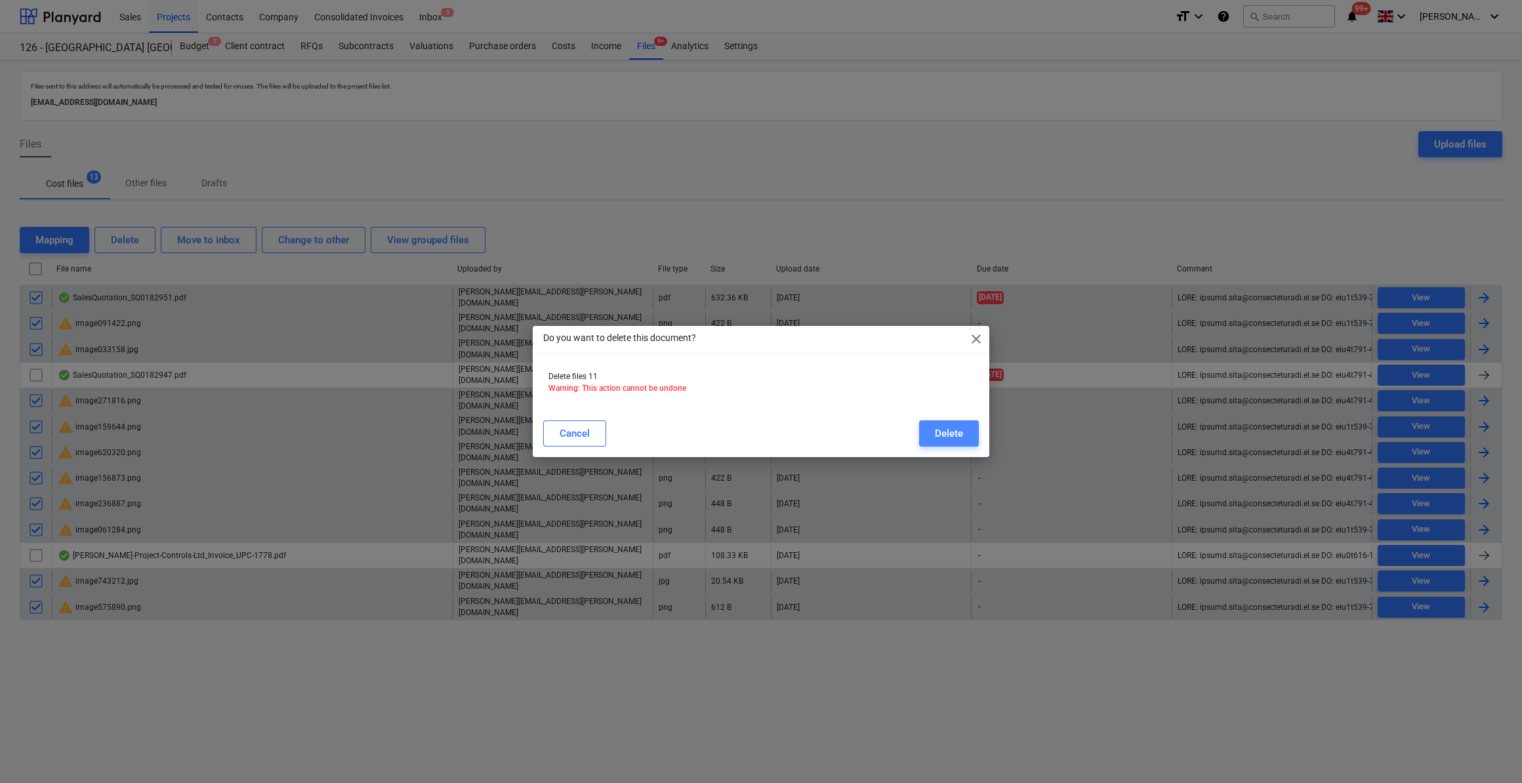
click at [948, 435] on div "Delete" at bounding box center [949, 433] width 28 height 17
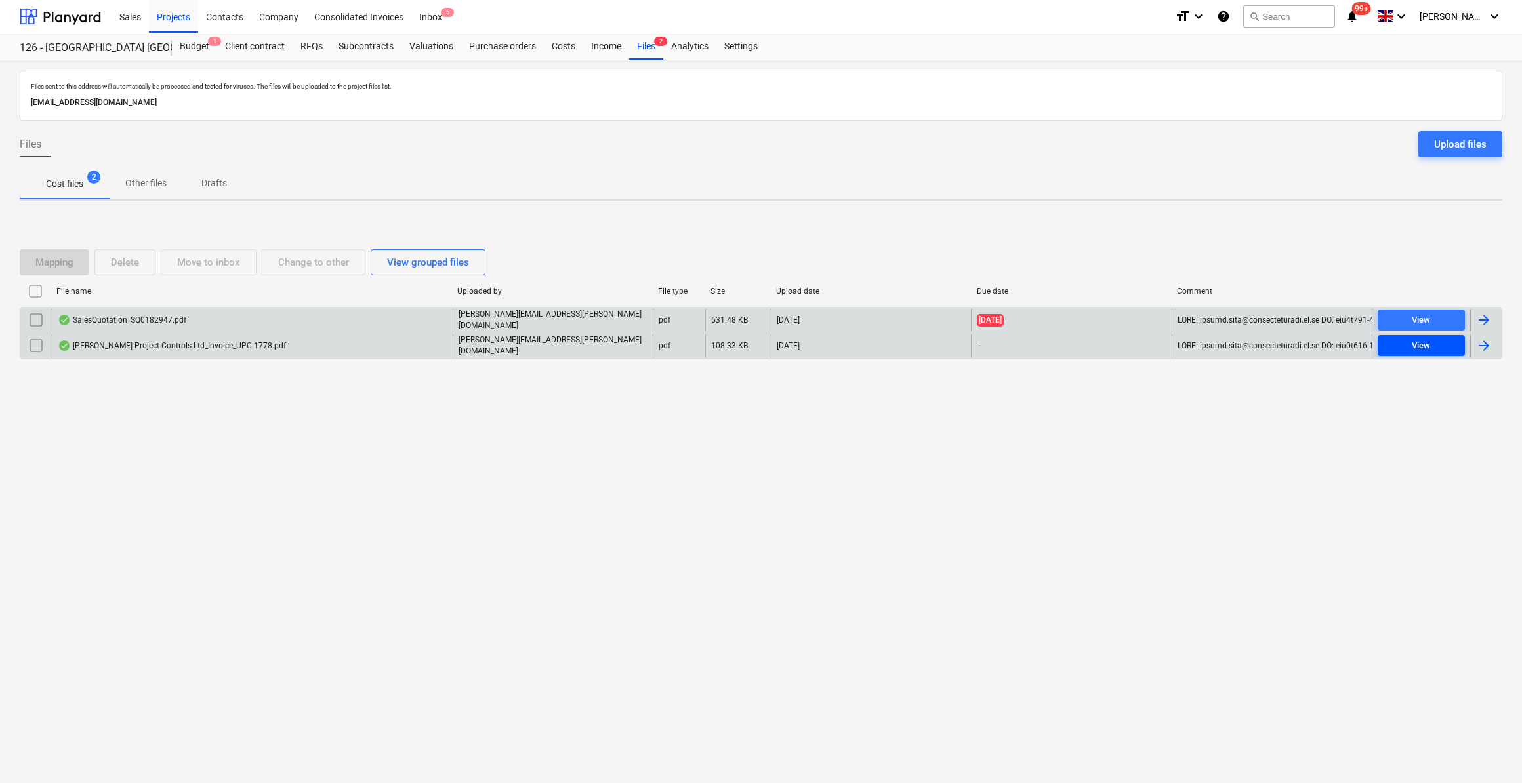
click at [1432, 345] on span "View" at bounding box center [1421, 345] width 77 height 15
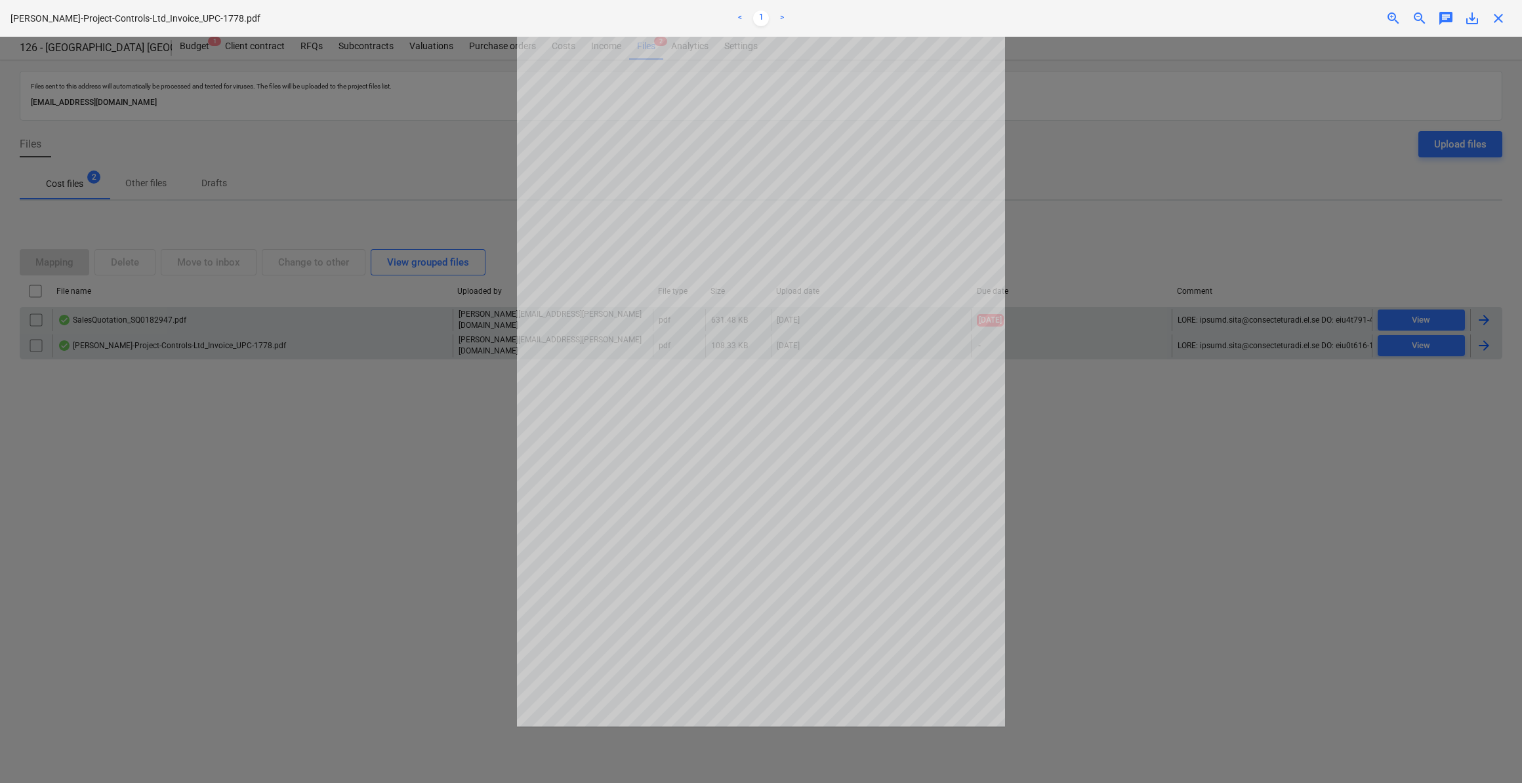
click at [1498, 17] on span "close" at bounding box center [1498, 18] width 16 height 16
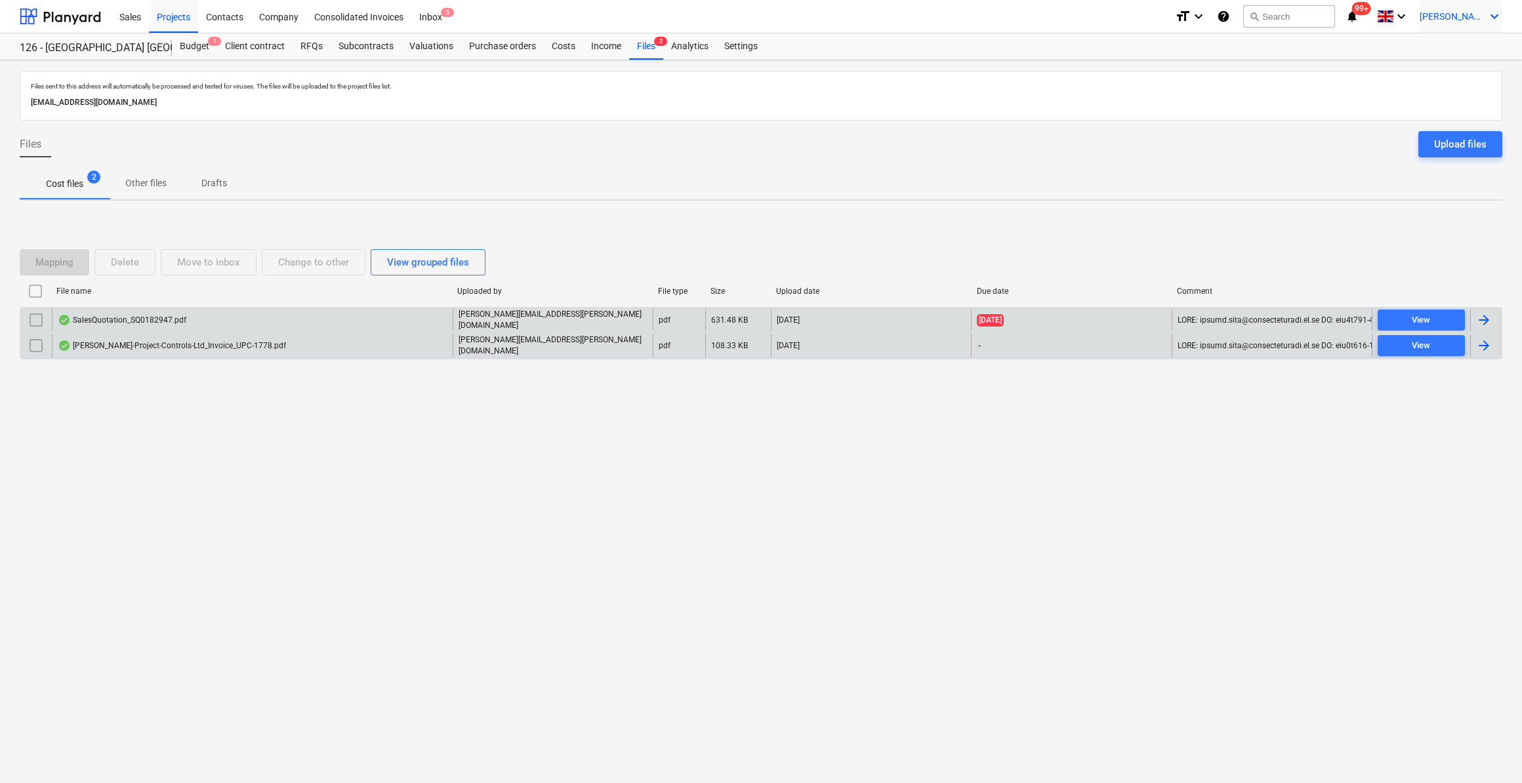
click at [1497, 13] on icon "keyboard_arrow_down" at bounding box center [1494, 17] width 16 height 16
click at [1460, 73] on div "Log out" at bounding box center [1463, 72] width 79 height 21
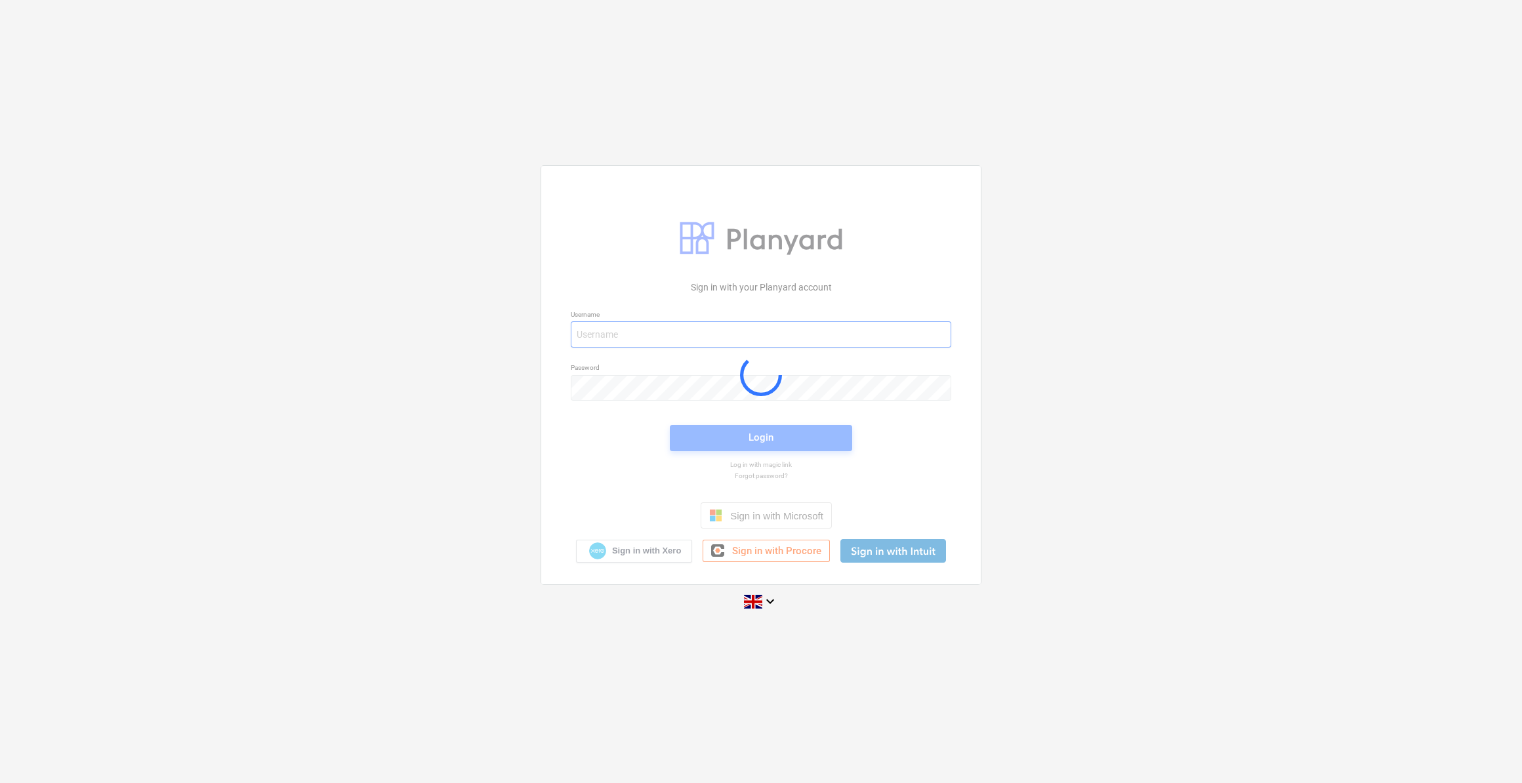
type input "[PERSON_NAME][EMAIL_ADDRESS][PERSON_NAME][DOMAIN_NAME]"
